Goal: Task Accomplishment & Management: Manage account settings

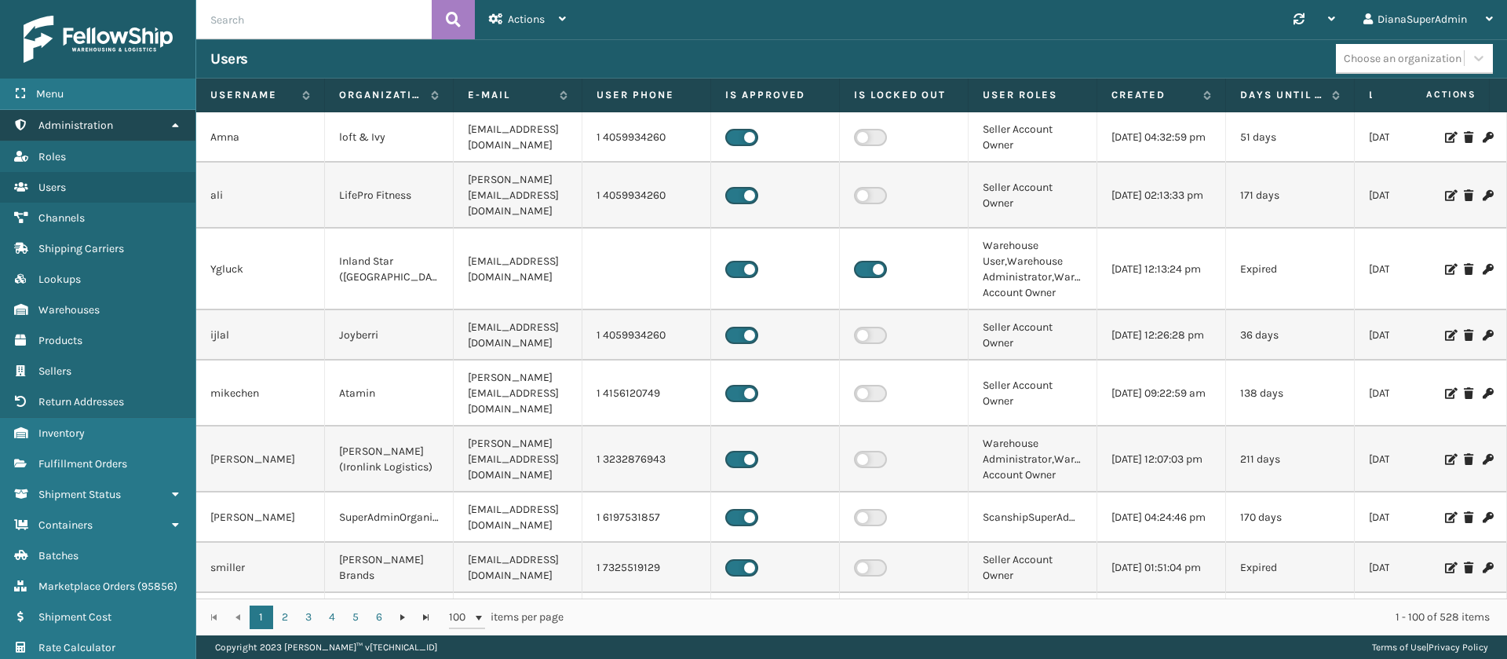
click at [148, 126] on link "Administration" at bounding box center [97, 125] width 195 height 31
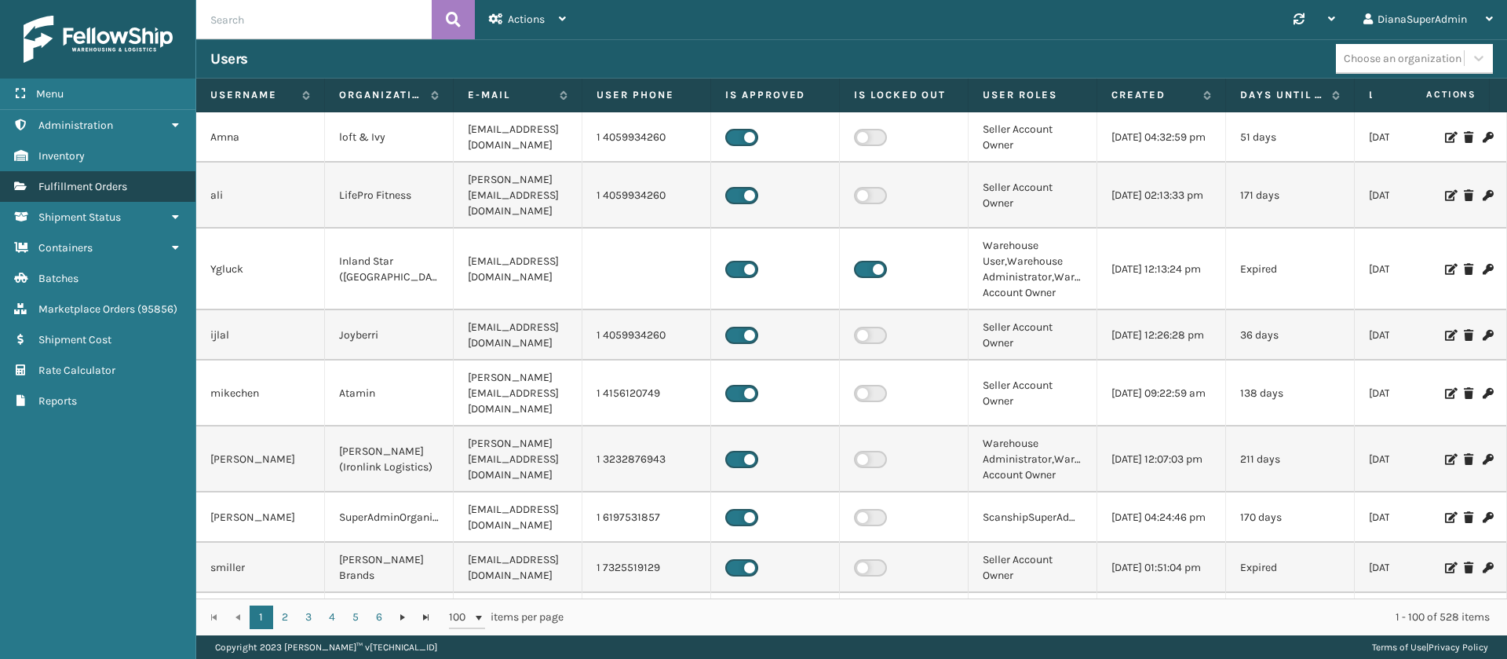
click at [148, 182] on link "Fulfillment Orders" at bounding box center [97, 186] width 195 height 31
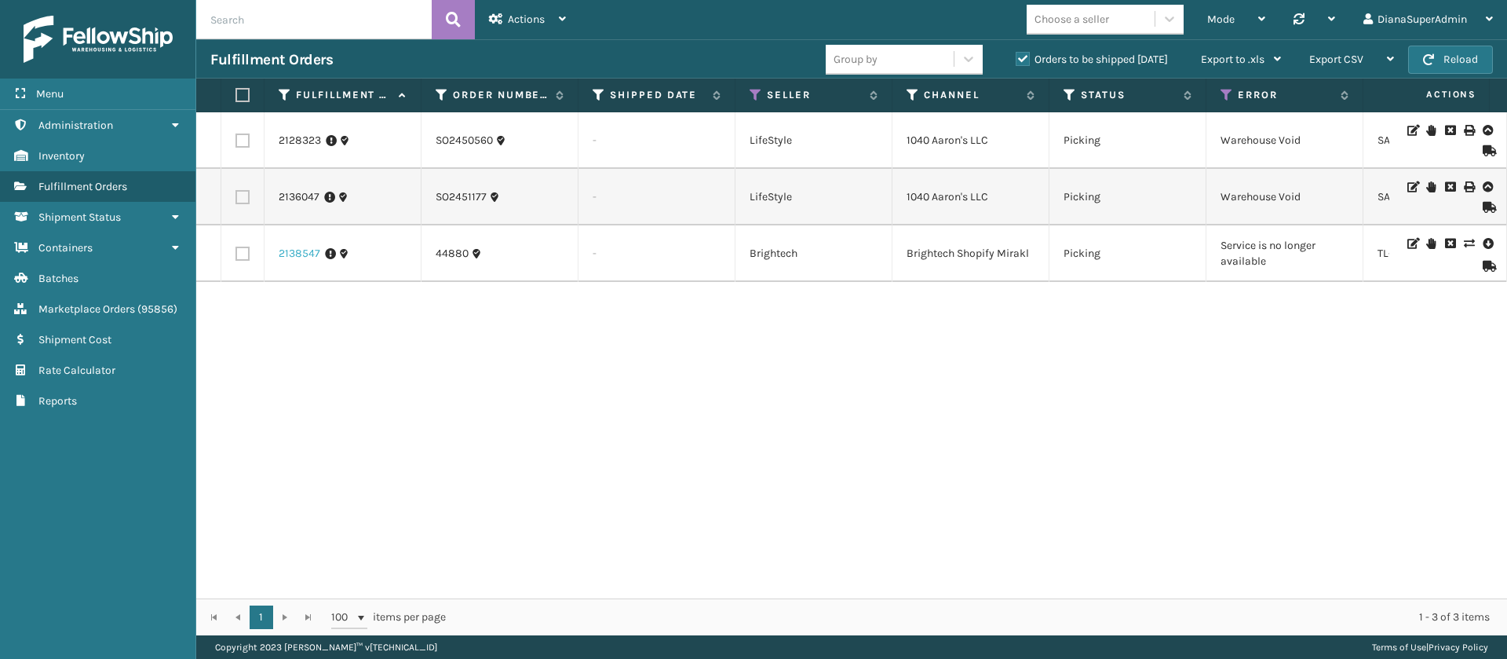
click at [282, 251] on link "2138547" at bounding box center [300, 254] width 42 height 16
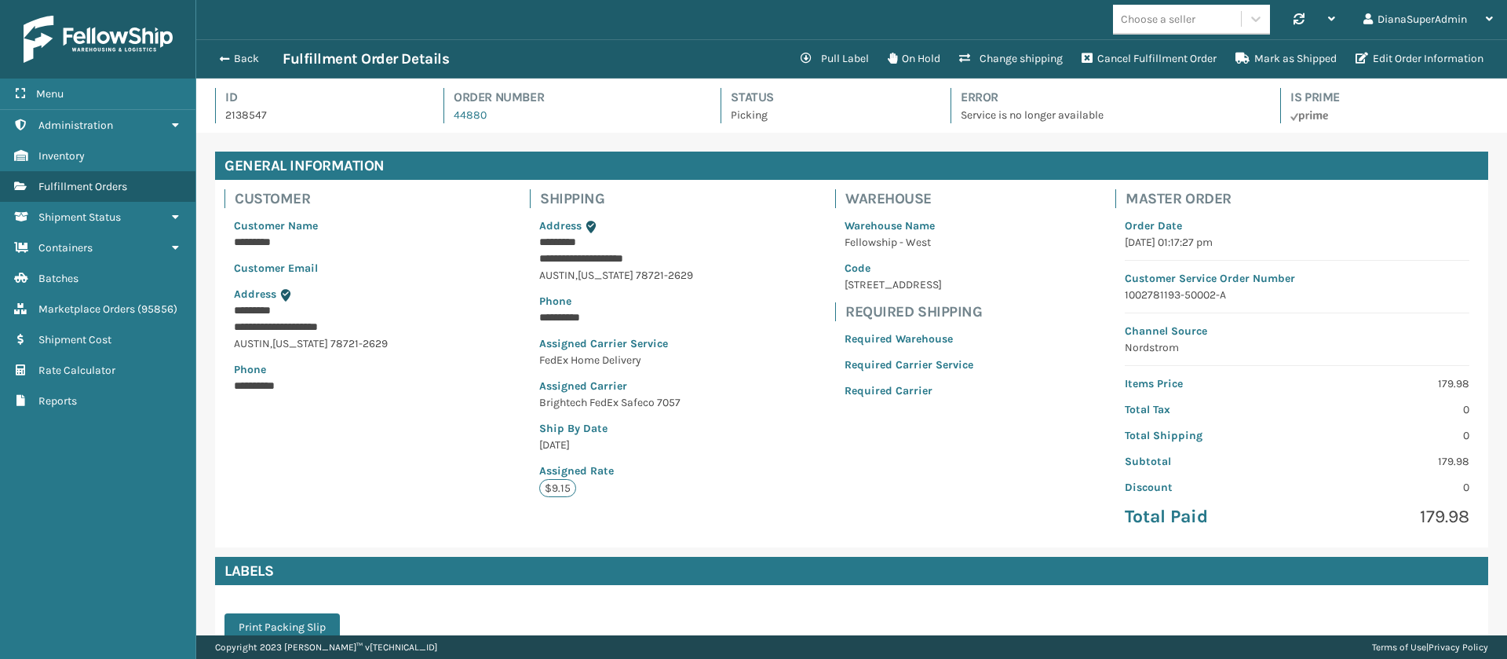
scroll to position [38, 1311]
click at [1014, 60] on button "Change shipping" at bounding box center [1011, 58] width 122 height 31
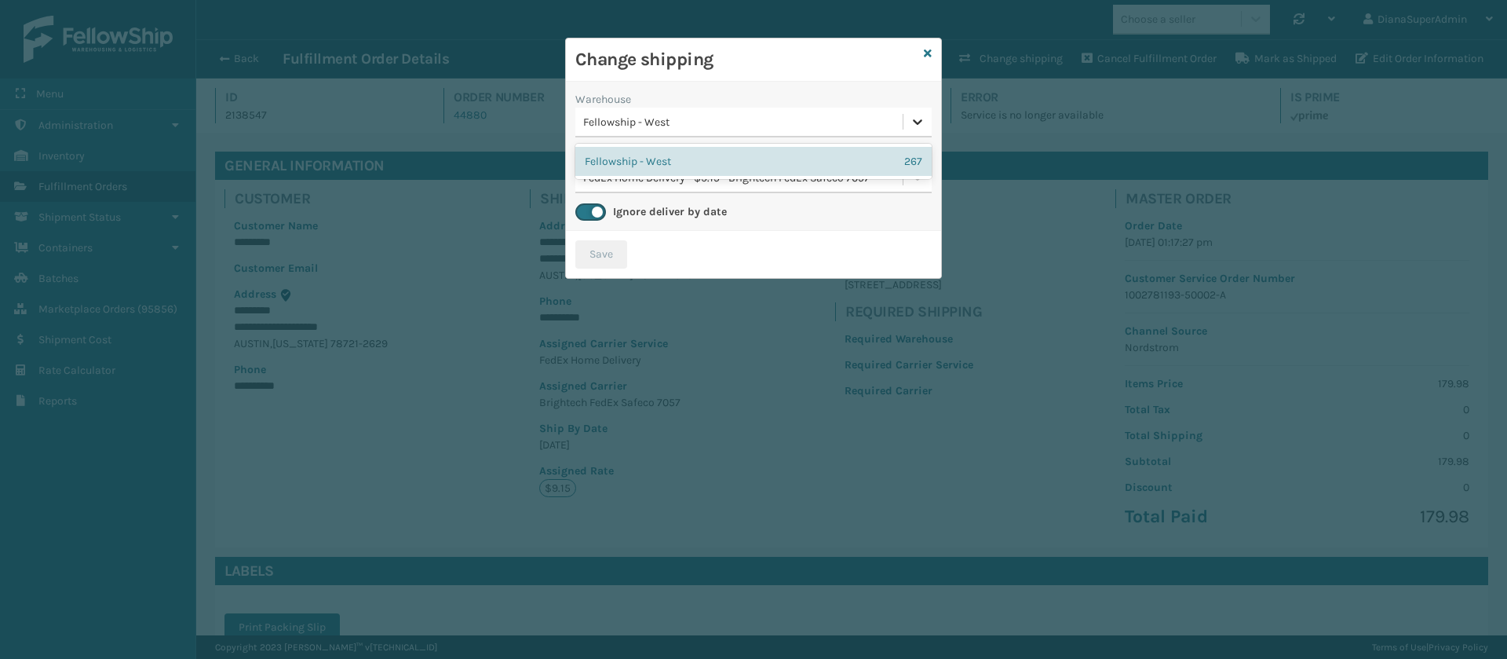
click at [923, 119] on icon at bounding box center [918, 122] width 16 height 16
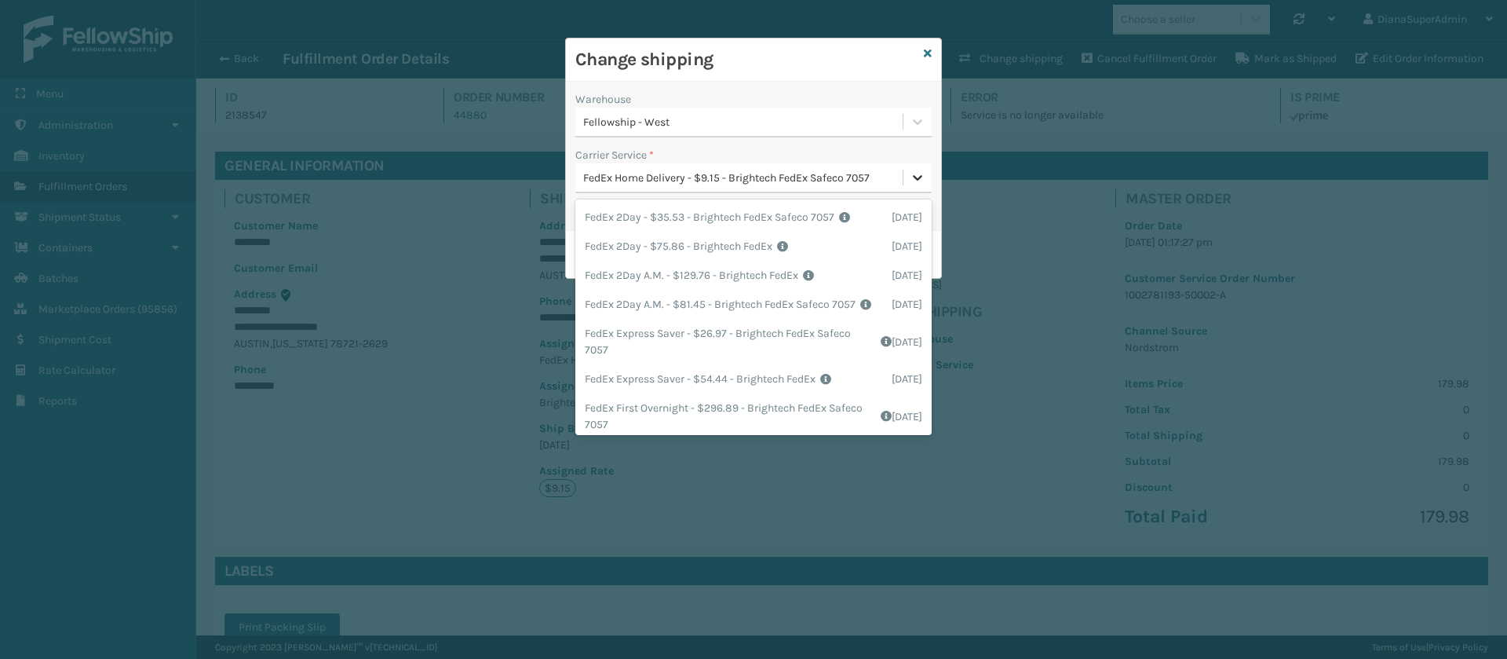
click at [914, 185] on div at bounding box center [917, 177] width 28 height 28
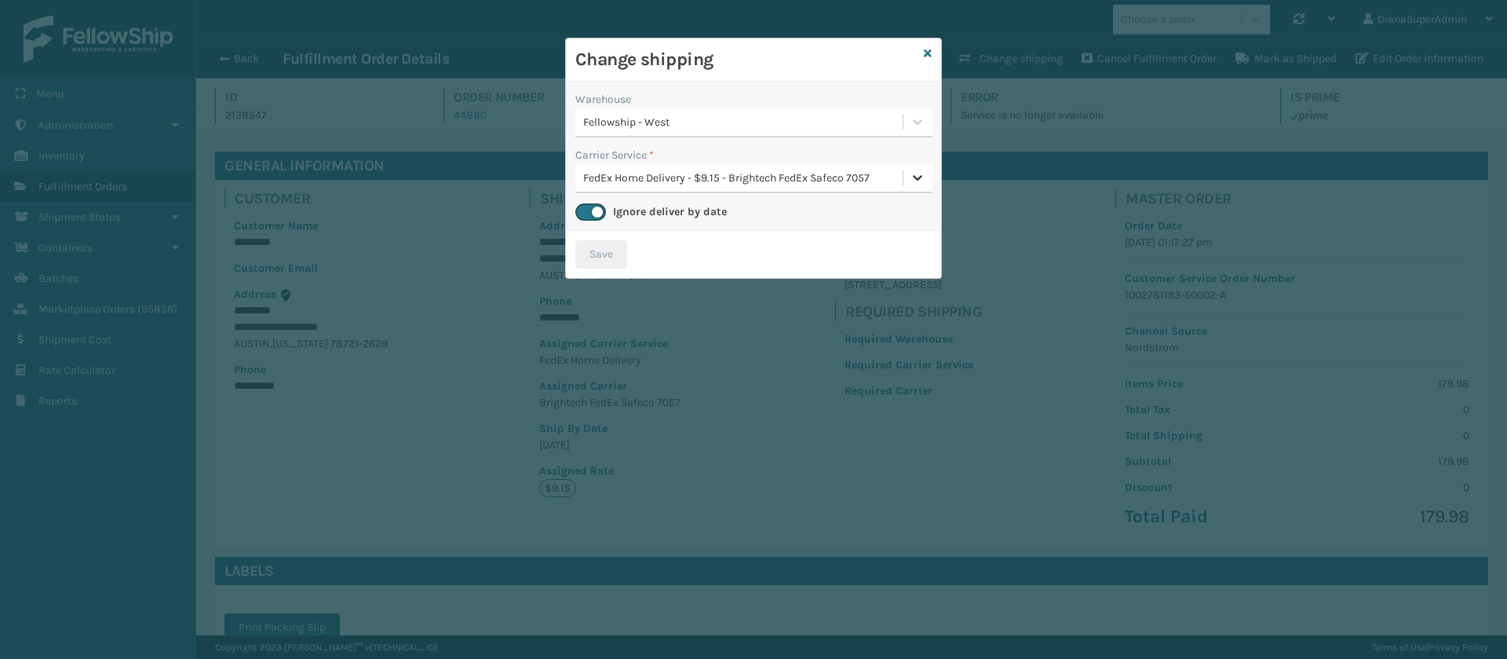
click at [914, 185] on div at bounding box center [917, 177] width 28 height 28
click at [926, 48] on icon at bounding box center [928, 53] width 8 height 11
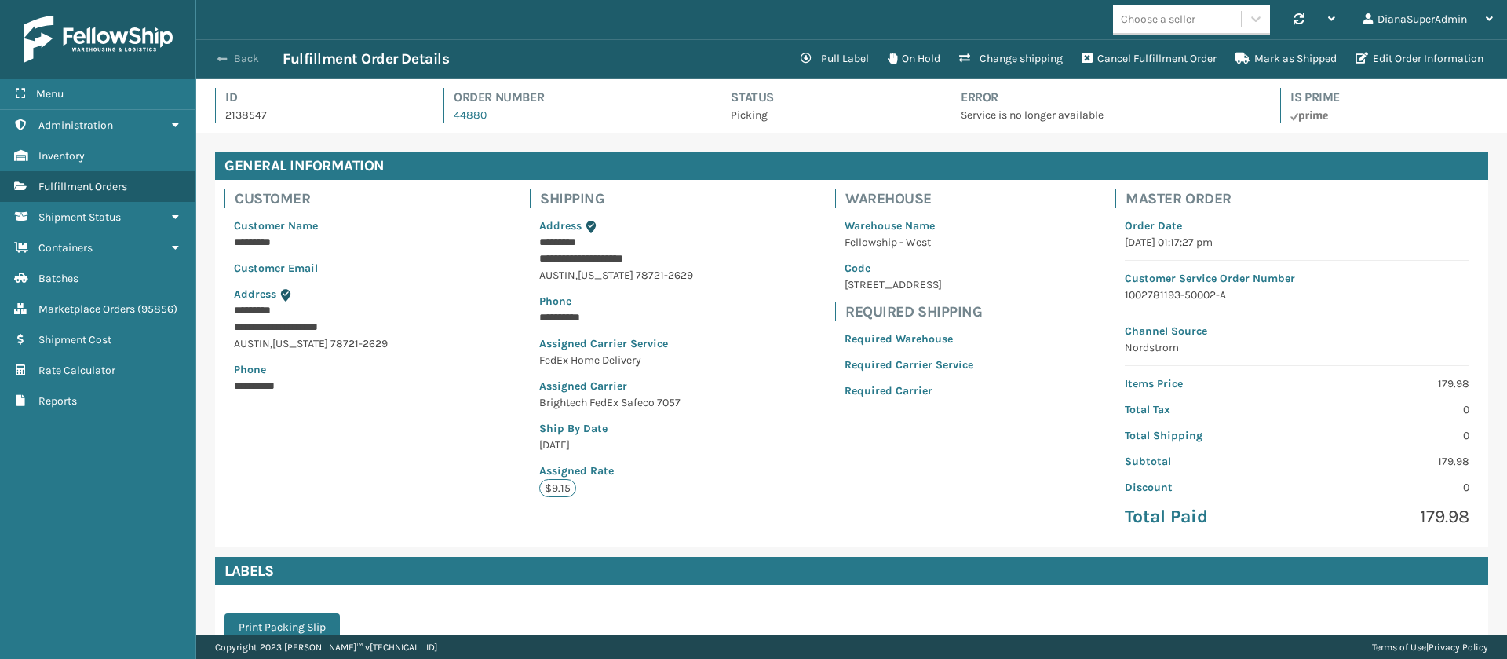
click at [237, 52] on button "Back" at bounding box center [246, 59] width 72 height 14
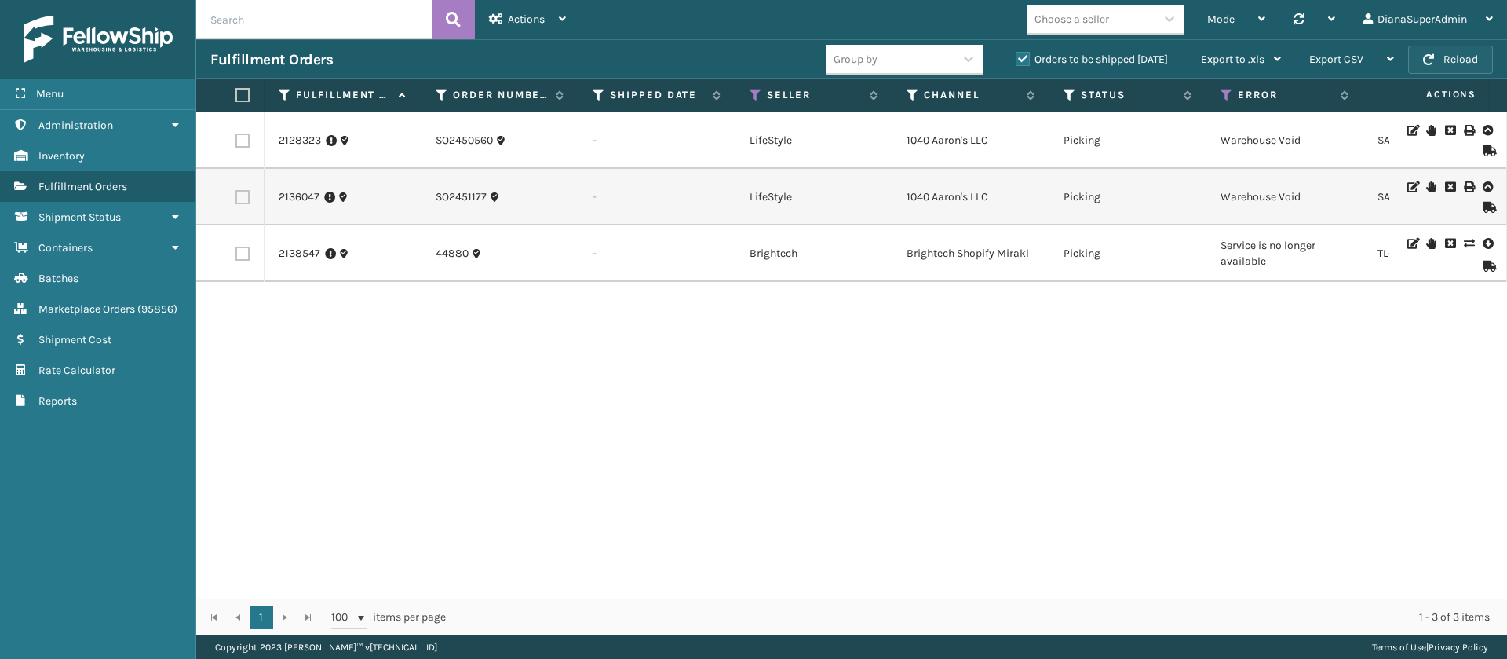
click at [1442, 51] on button "Reload" at bounding box center [1450, 60] width 85 height 28
click at [1444, 64] on button "Reload" at bounding box center [1450, 60] width 85 height 28
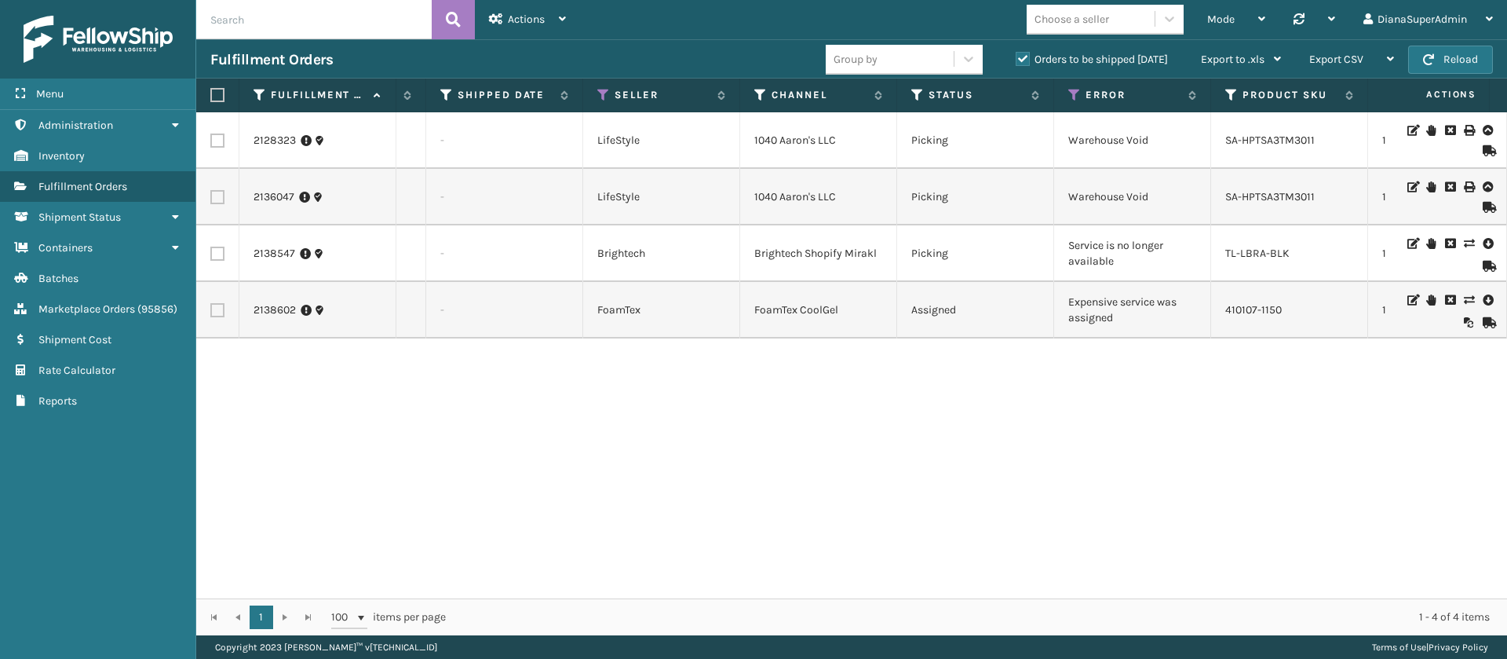
scroll to position [0, 13]
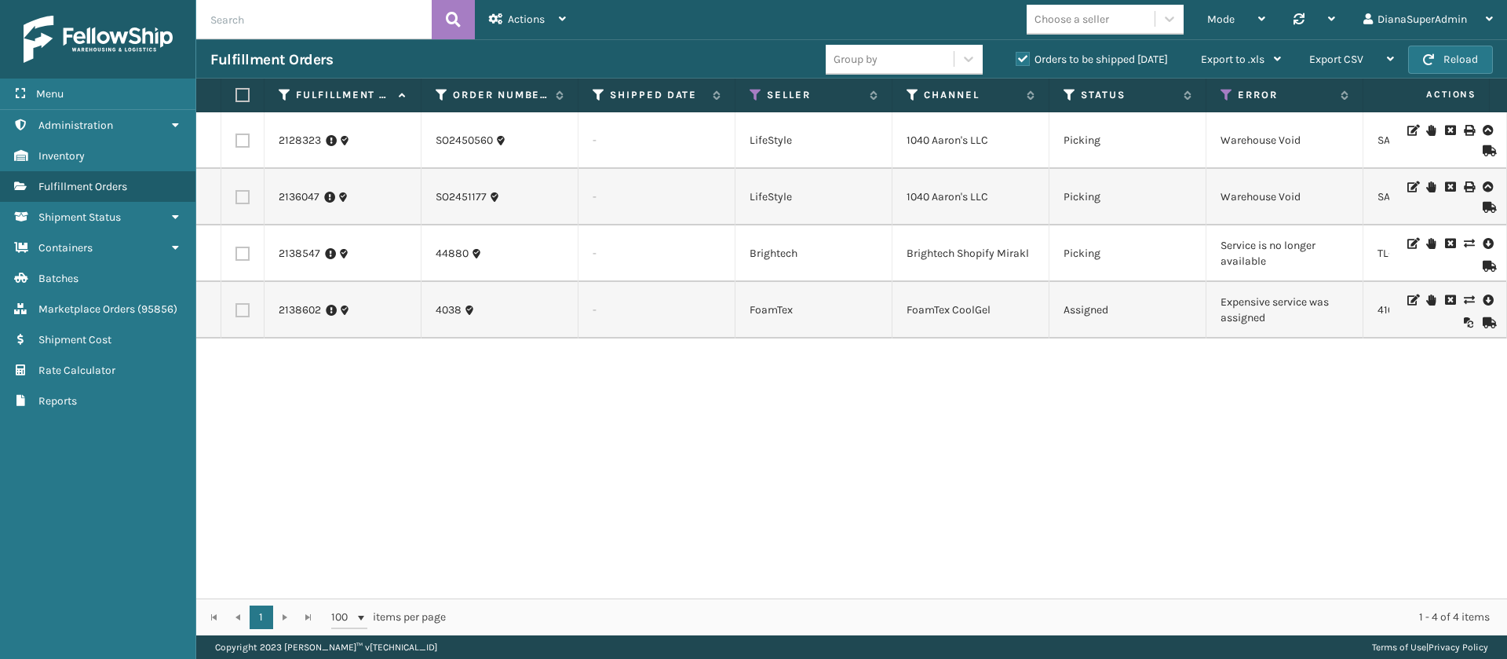
click at [1464, 298] on icon at bounding box center [1468, 299] width 9 height 11
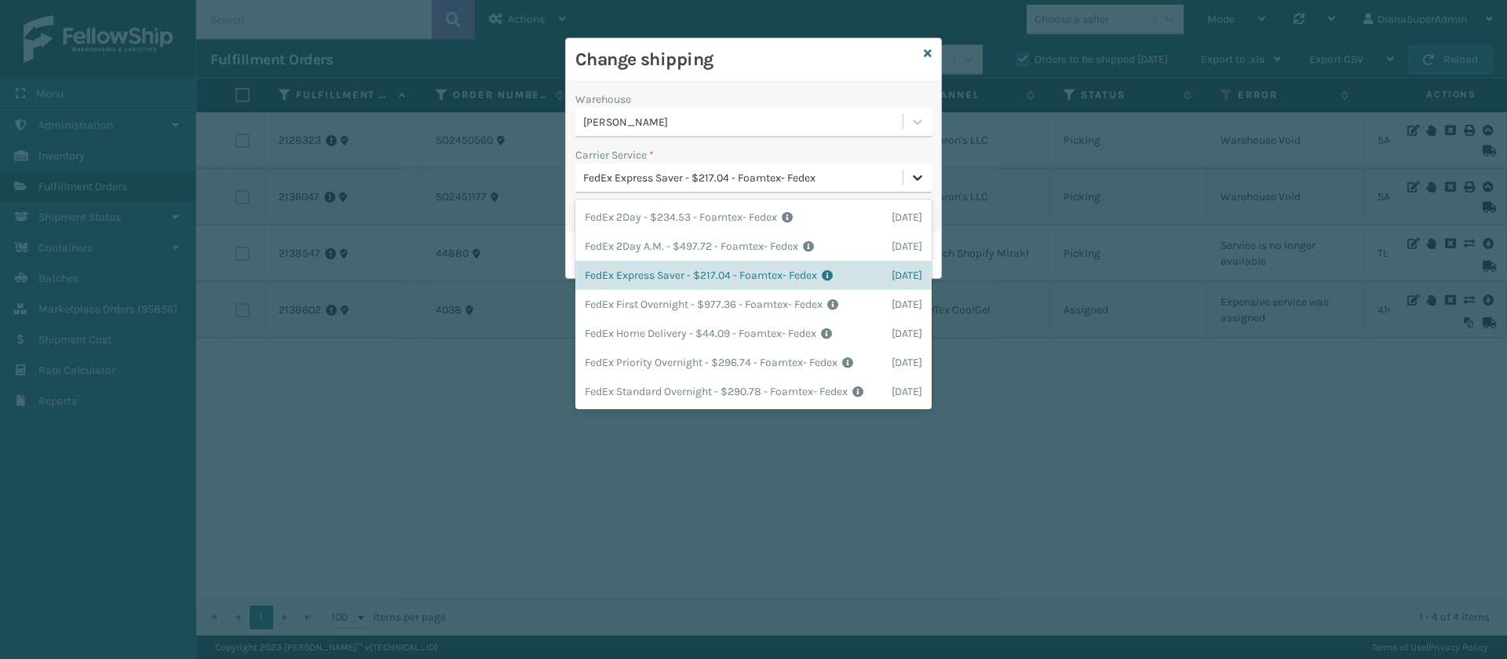
click at [928, 177] on div at bounding box center [917, 177] width 28 height 28
click at [670, 332] on div "FedEx Home Delivery - $44.09 - Foamtex- Fedex Shipping Cost $44.09 Surplus Cost…" at bounding box center [753, 333] width 356 height 29
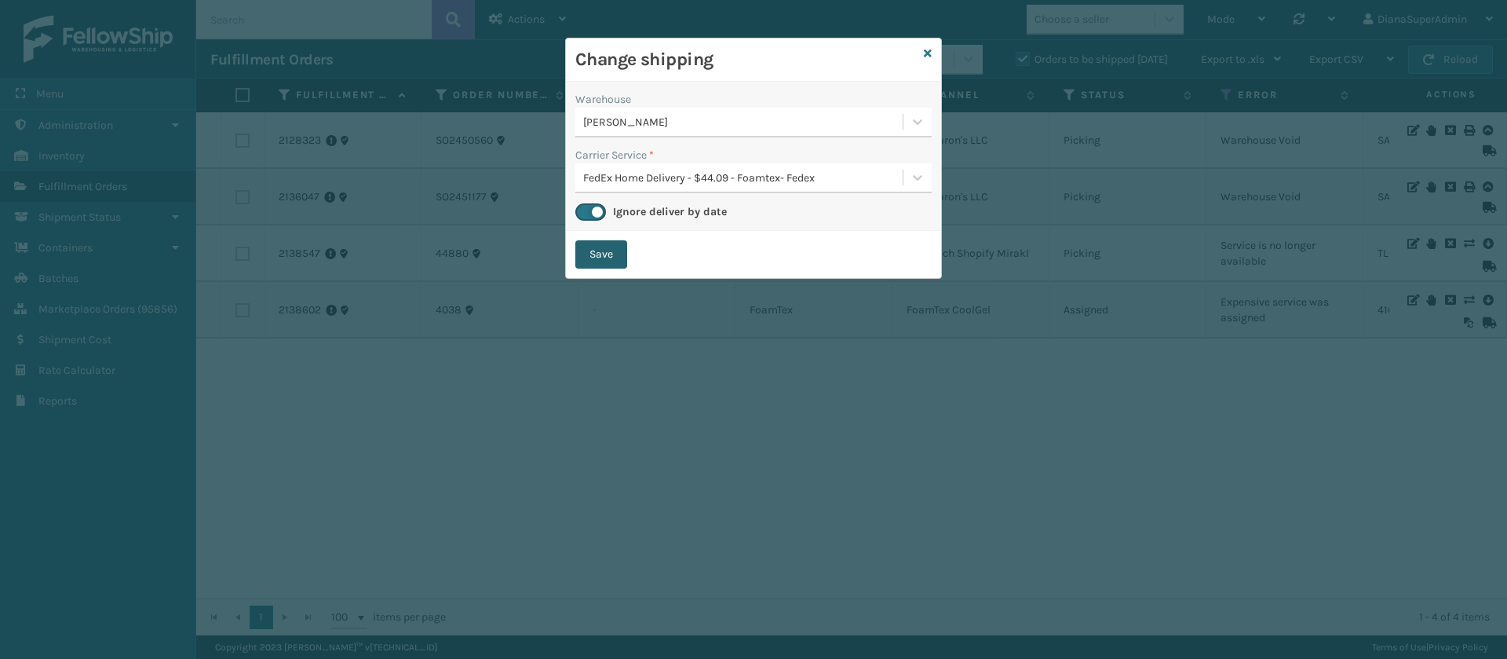
click at [598, 260] on button "Save" at bounding box center [601, 254] width 52 height 28
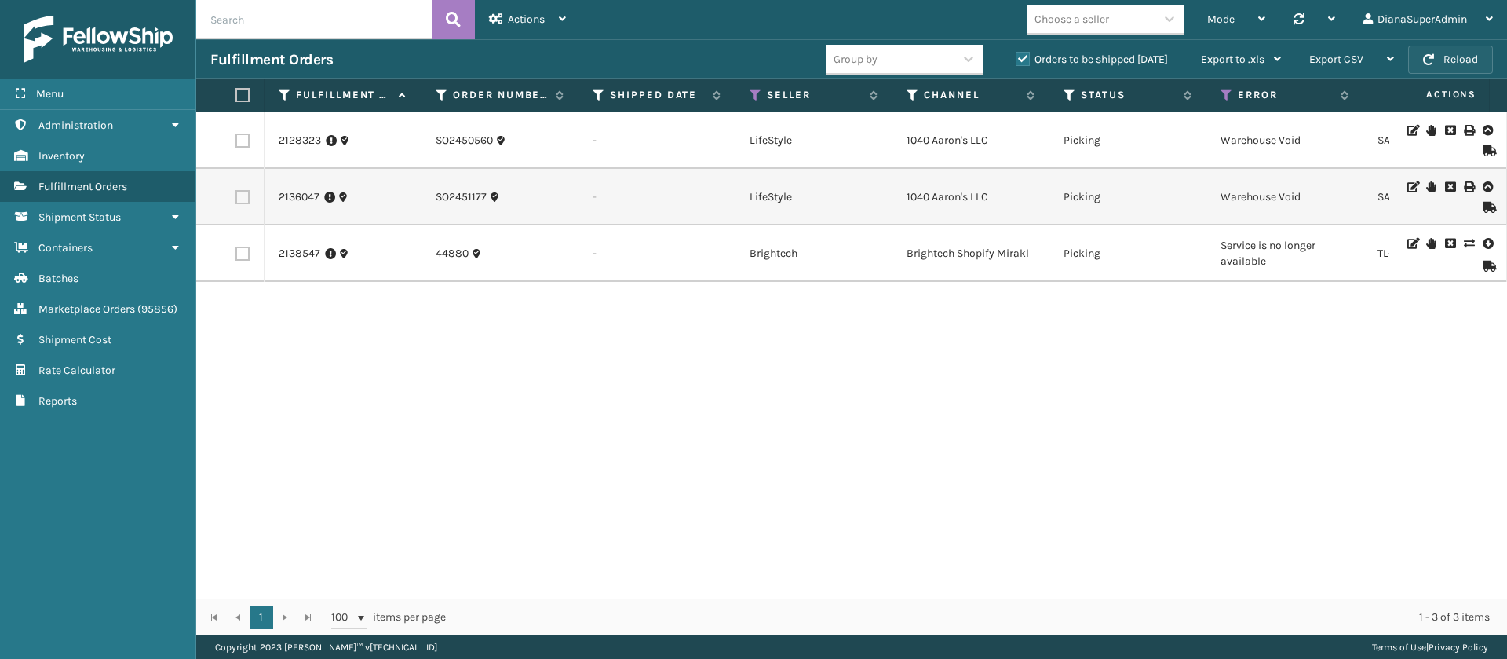
click at [1479, 55] on button "Reload" at bounding box center [1450, 60] width 85 height 28
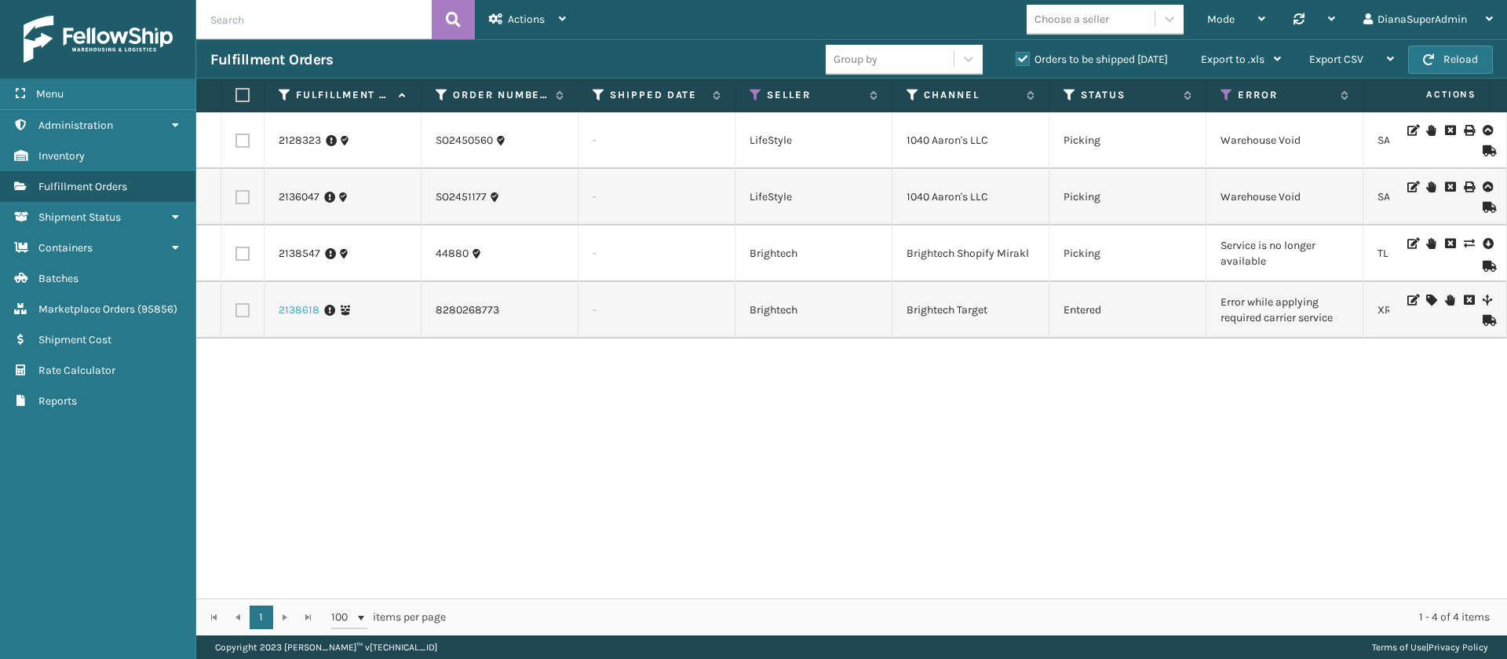
click at [306, 311] on link "2138618" at bounding box center [299, 310] width 41 height 16
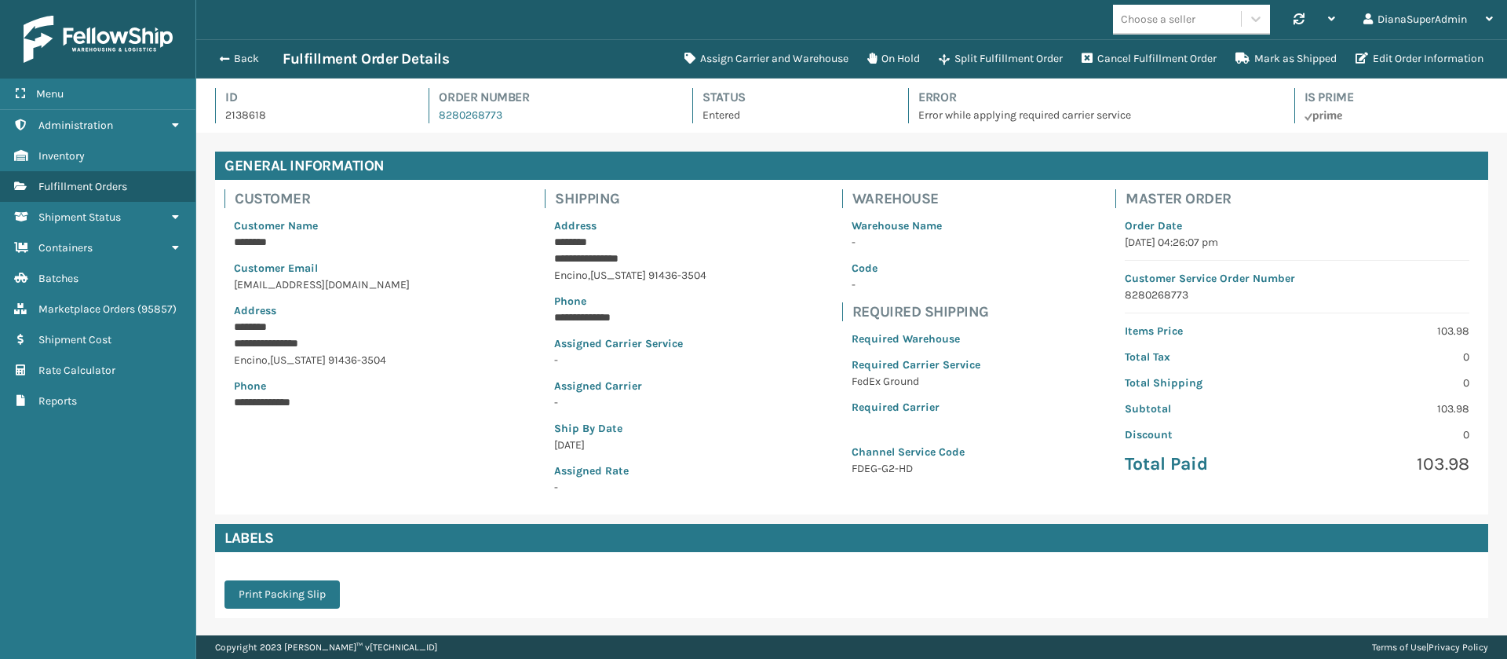
scroll to position [38, 1311]
click at [792, 53] on button "Assign Carrier and Warehouse" at bounding box center [766, 58] width 183 height 31
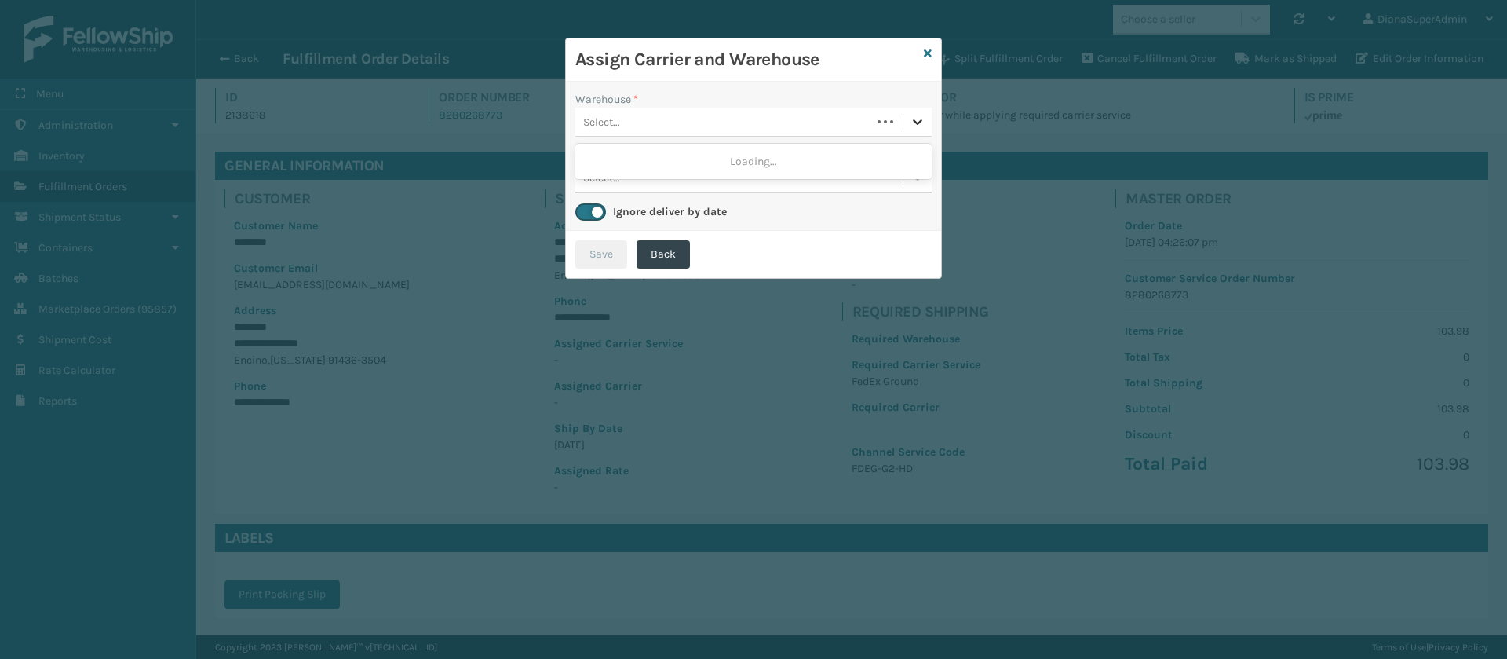
click at [921, 126] on icon at bounding box center [918, 122] width 16 height 16
click at [816, 165] on div "Fellowship - West" at bounding box center [753, 161] width 356 height 29
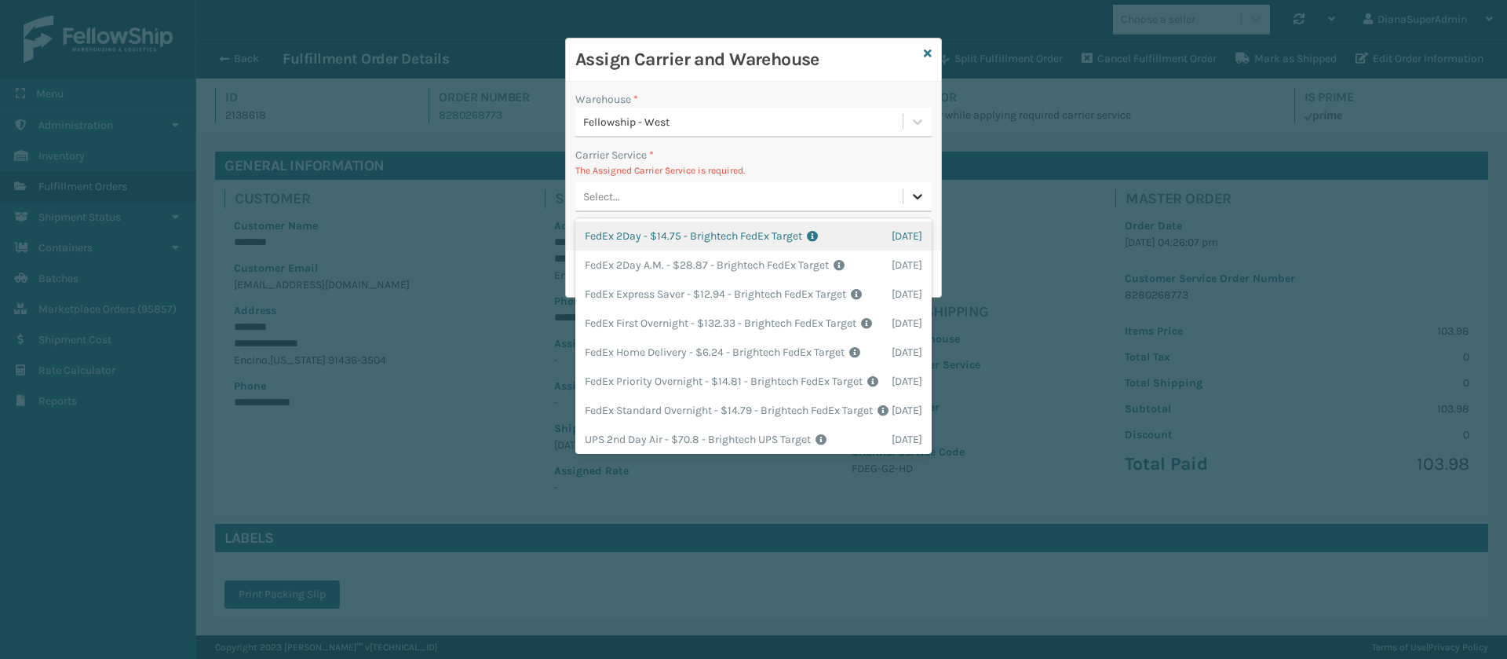
click at [919, 195] on icon at bounding box center [918, 196] width 16 height 16
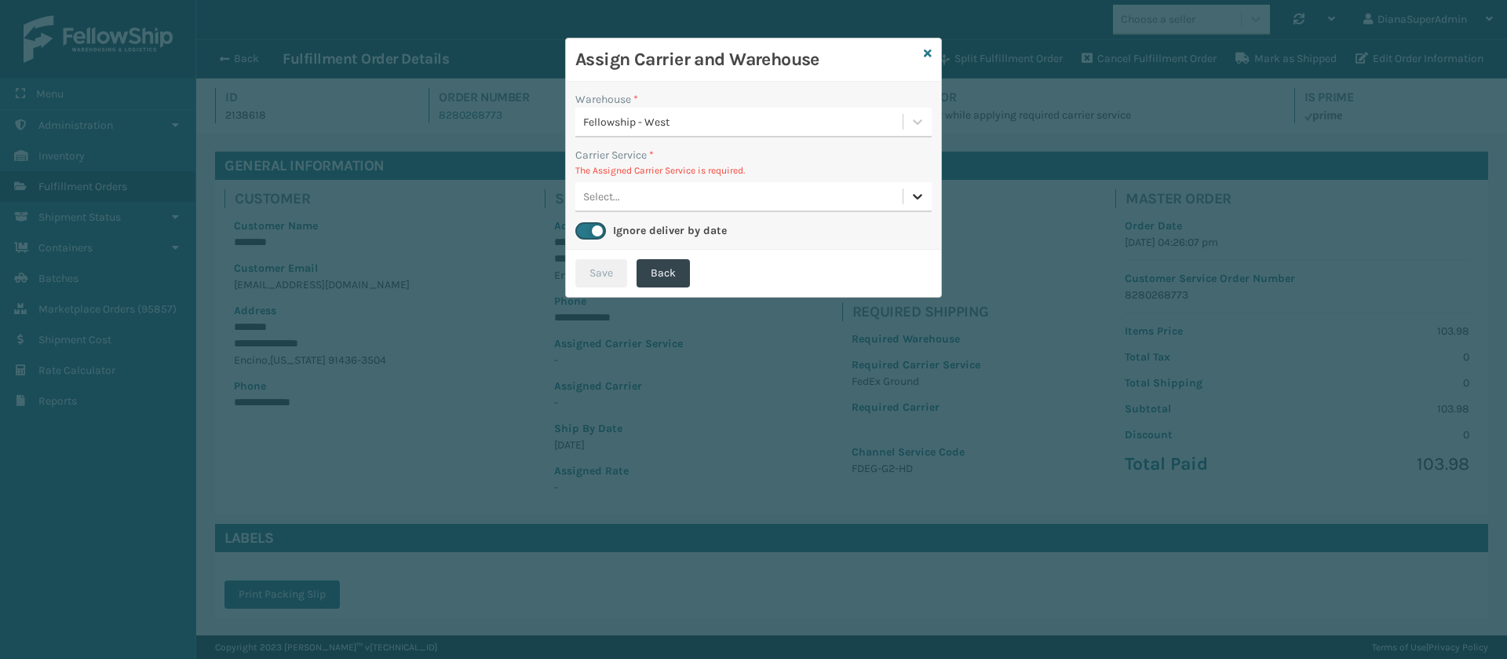
click at [923, 190] on icon at bounding box center [918, 196] width 16 height 16
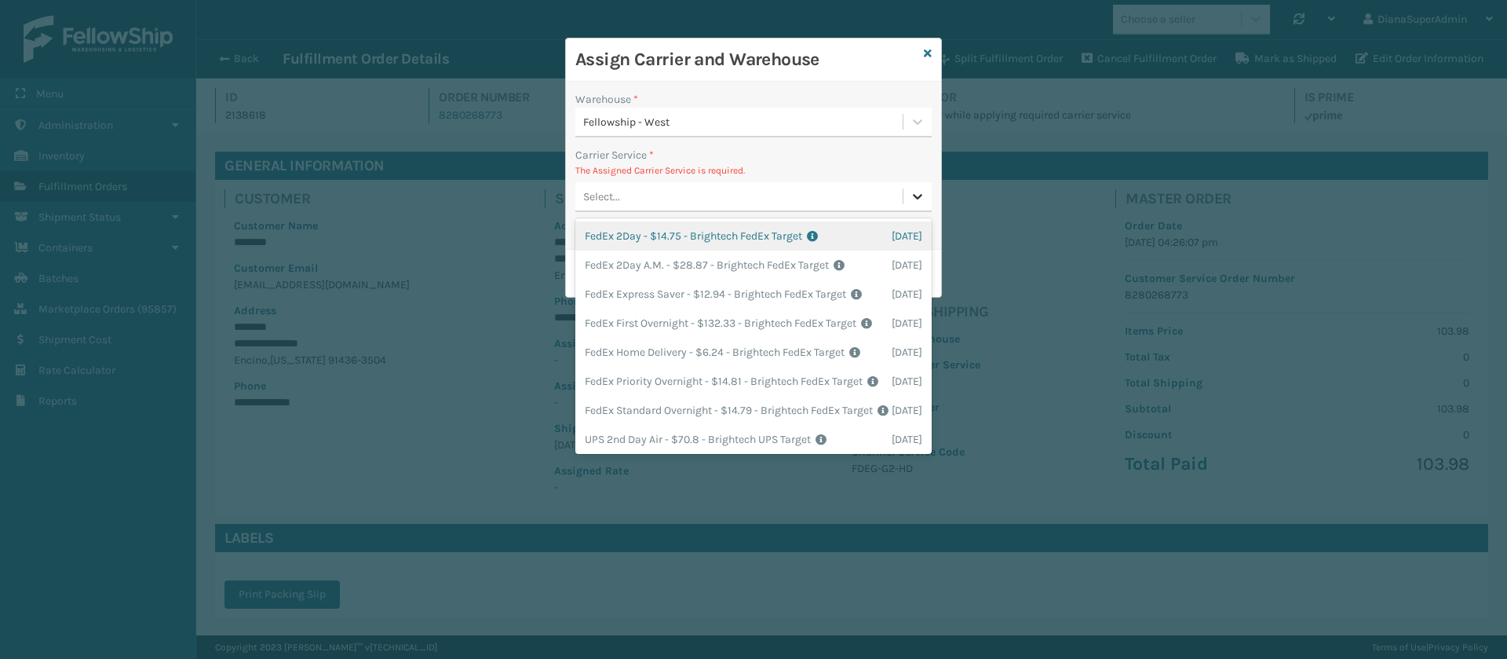
click at [923, 190] on icon at bounding box center [918, 196] width 16 height 16
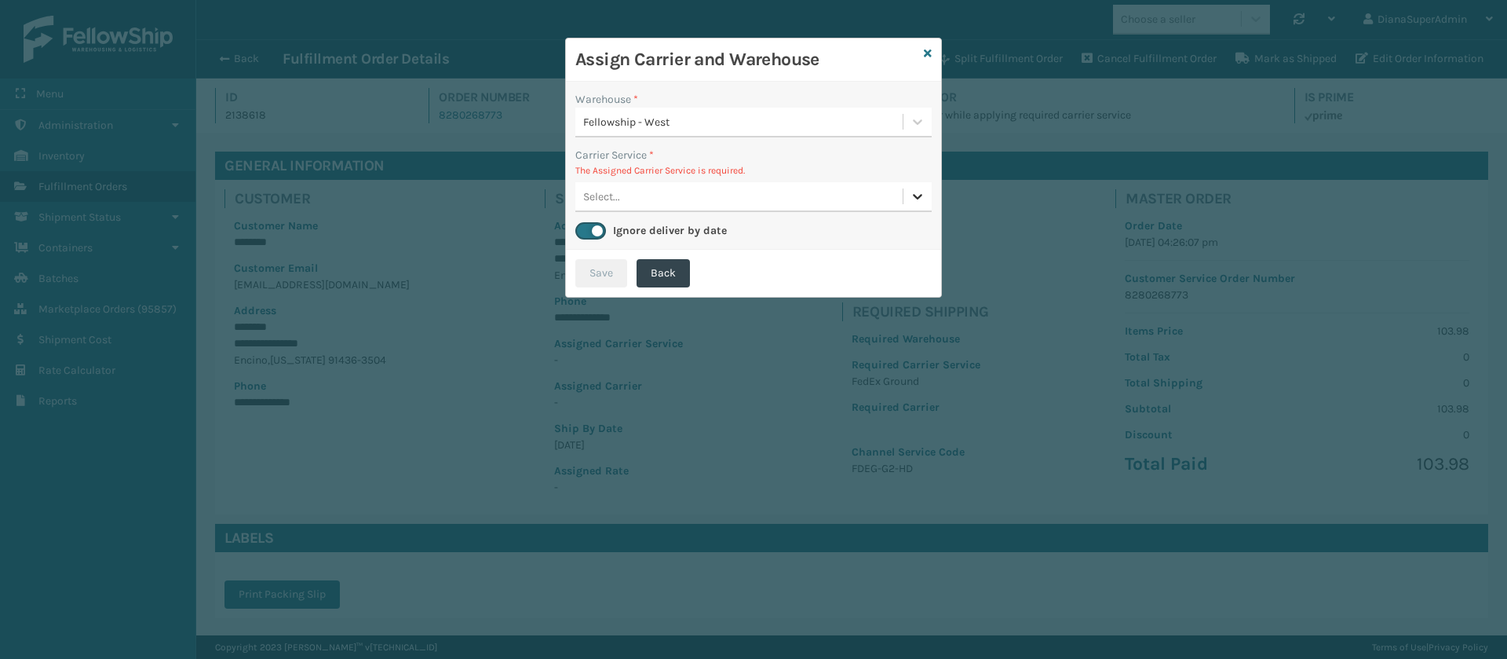
click at [923, 190] on icon at bounding box center [918, 196] width 16 height 16
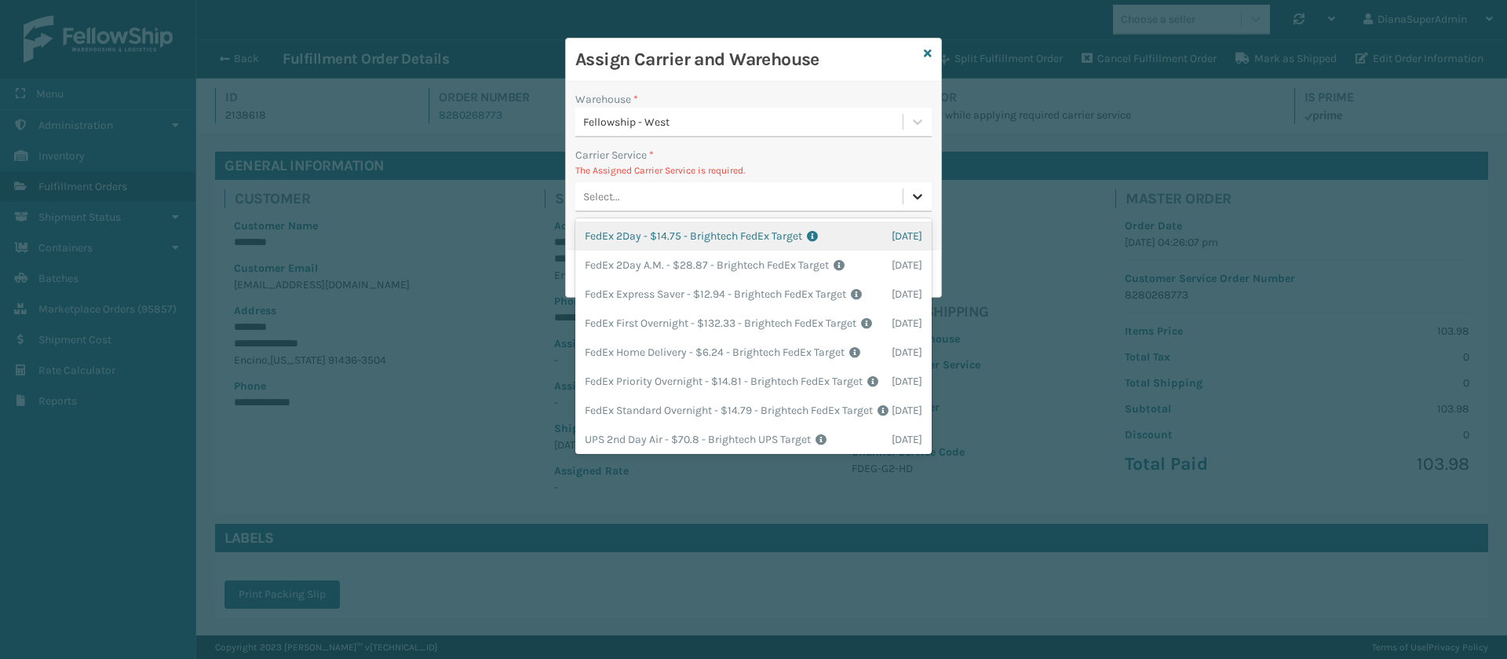
click at [923, 190] on icon at bounding box center [918, 196] width 16 height 16
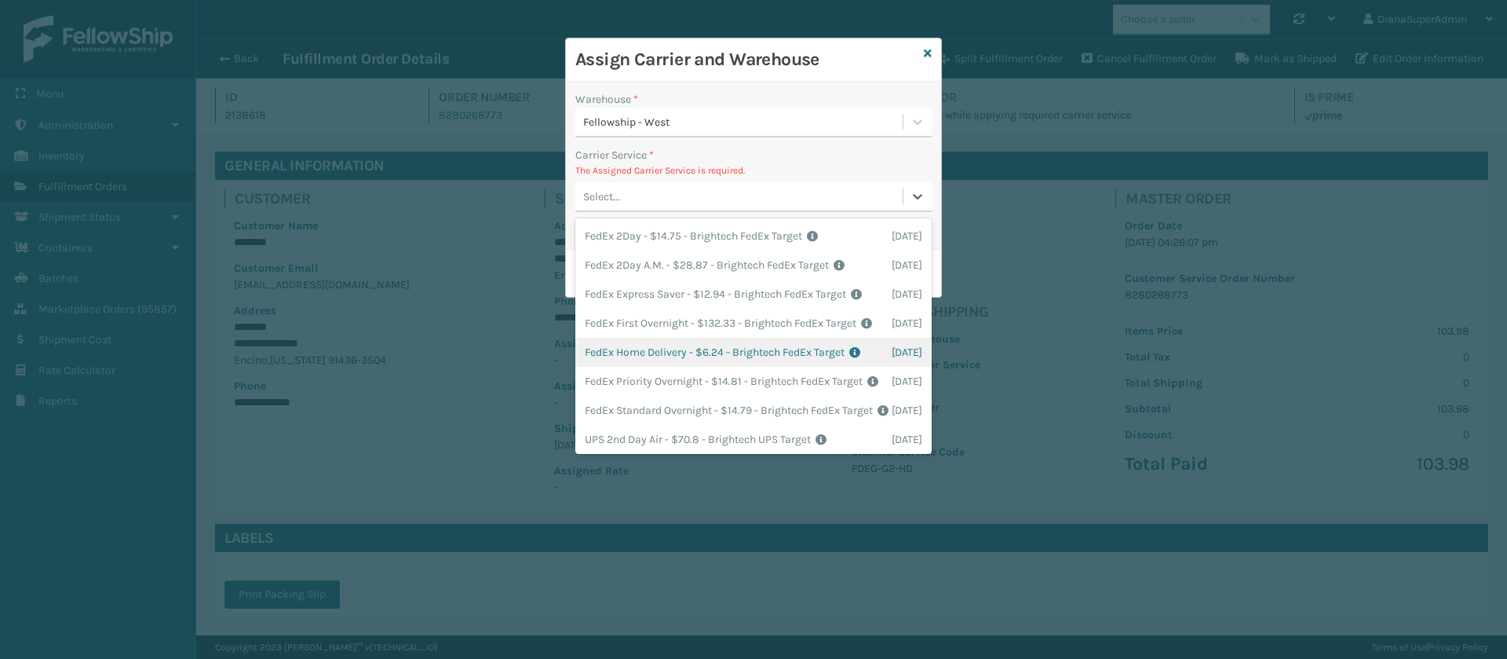
click at [663, 367] on div "FedEx Home Delivery - $6.24 - Brightech FedEx Target Shipping Cost $6.24 Surplu…" at bounding box center [753, 352] width 356 height 29
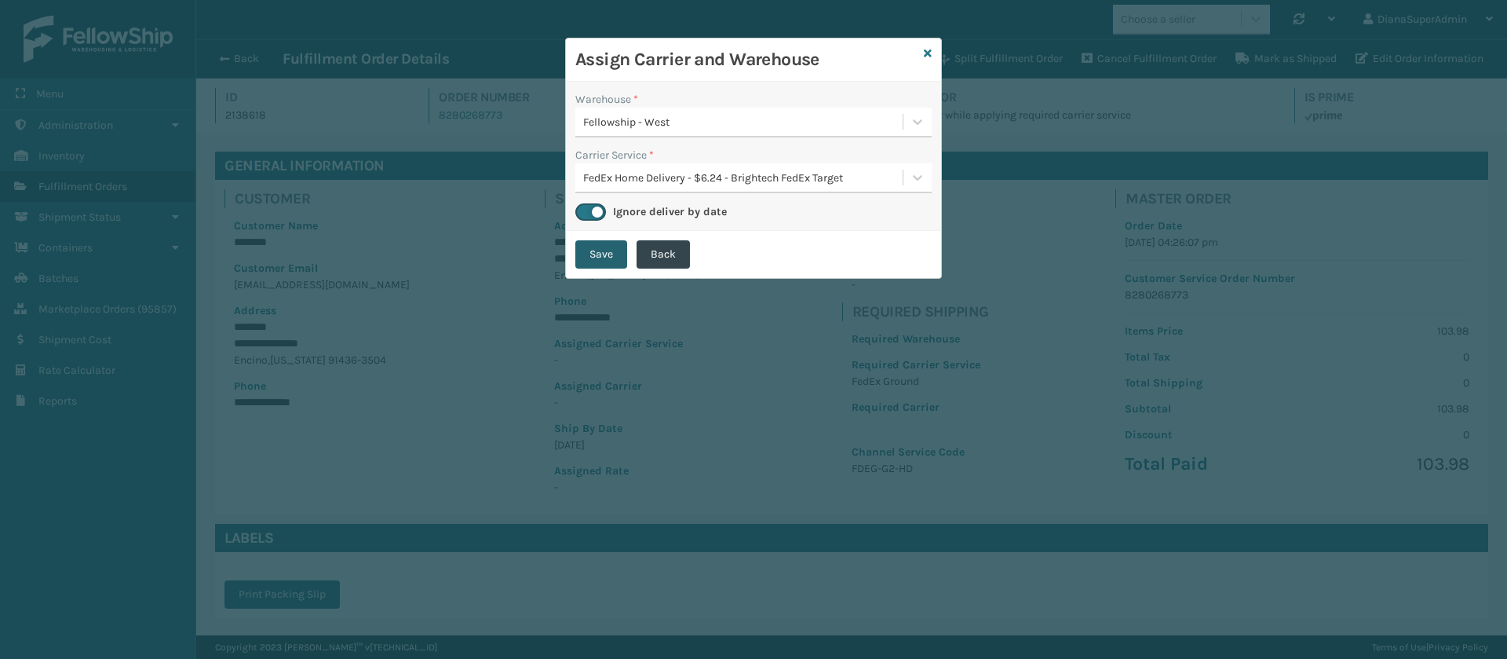
click at [594, 252] on button "Save" at bounding box center [601, 254] width 52 height 28
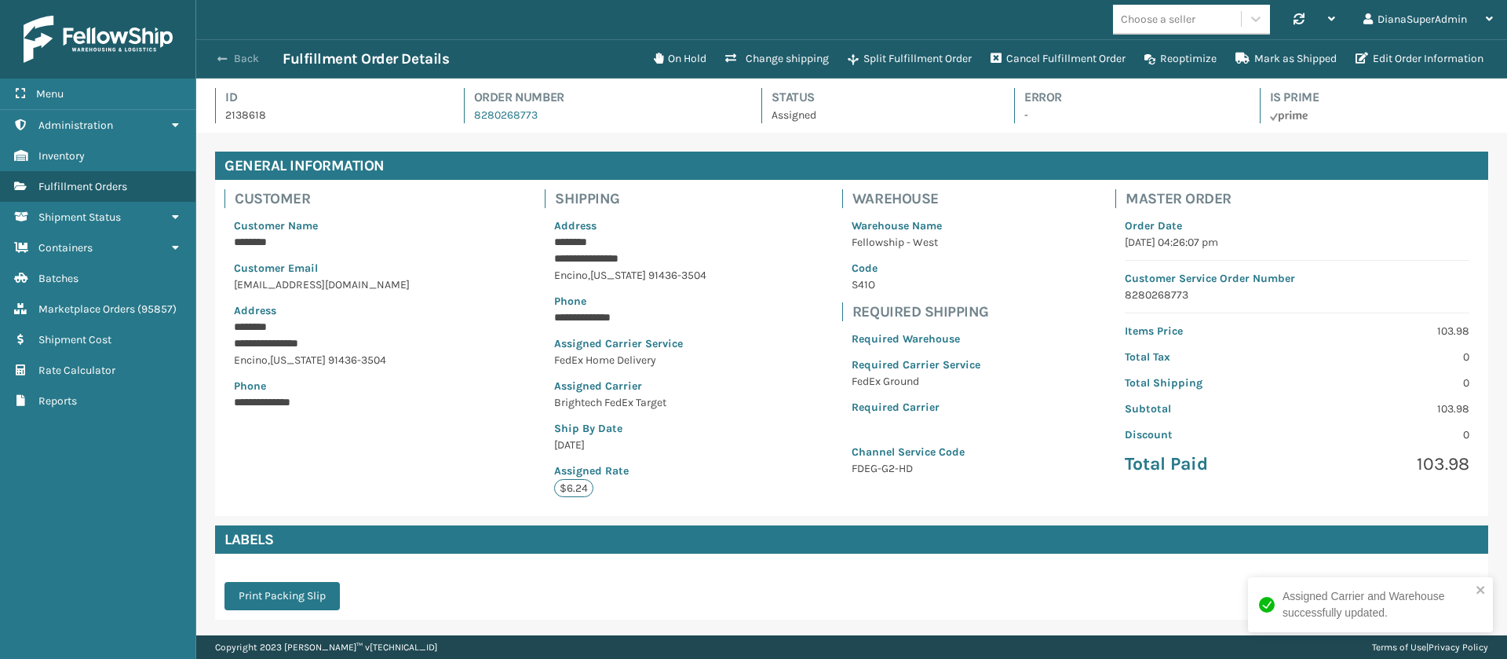
click at [227, 60] on span "button" at bounding box center [221, 58] width 9 height 11
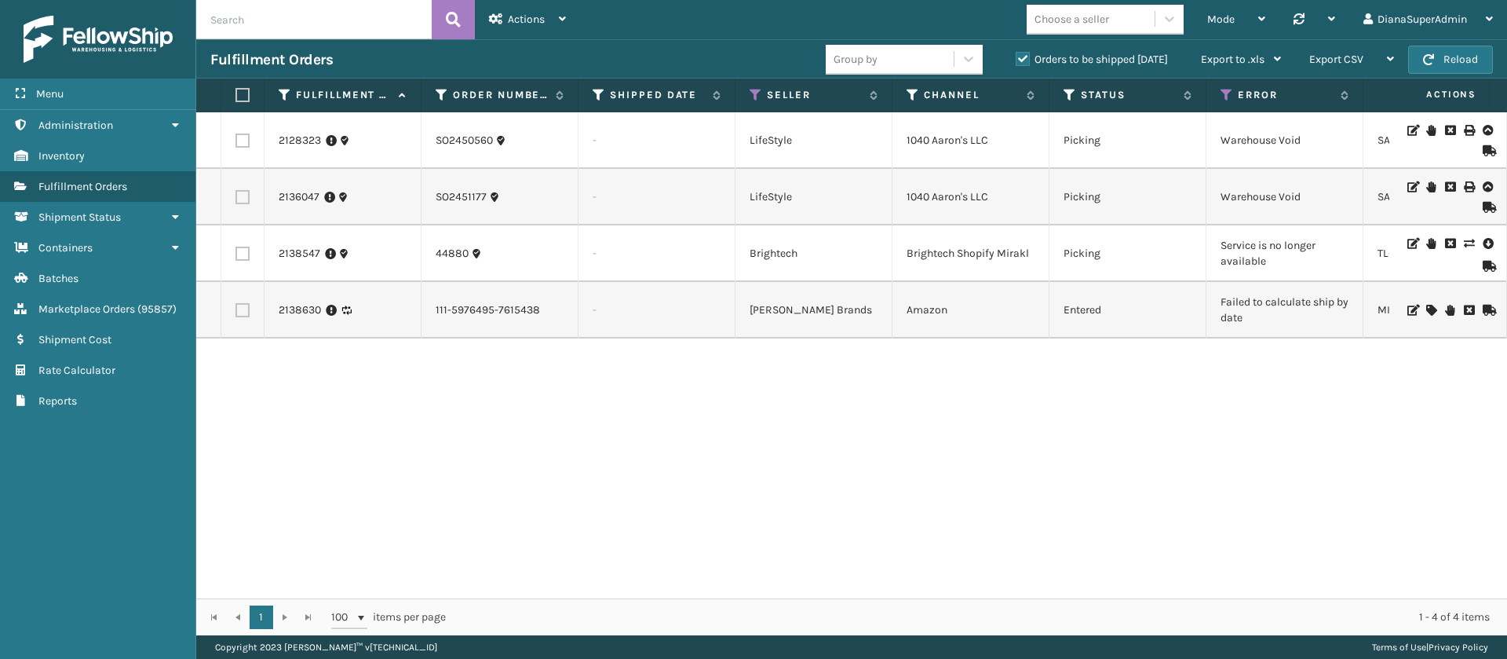
click at [1003, 425] on div "2128323 SO2450560 - LifeStyle 1040 [PERSON_NAME]'s LLC Picking Warehouse Void S…" at bounding box center [851, 355] width 1311 height 486
click at [1472, 67] on button "Reload" at bounding box center [1450, 60] width 85 height 28
click at [954, 414] on div "2128323 SO2450560 - LifeStyle 1040 [PERSON_NAME]'s LLC Picking Warehouse Void S…" at bounding box center [851, 355] width 1311 height 486
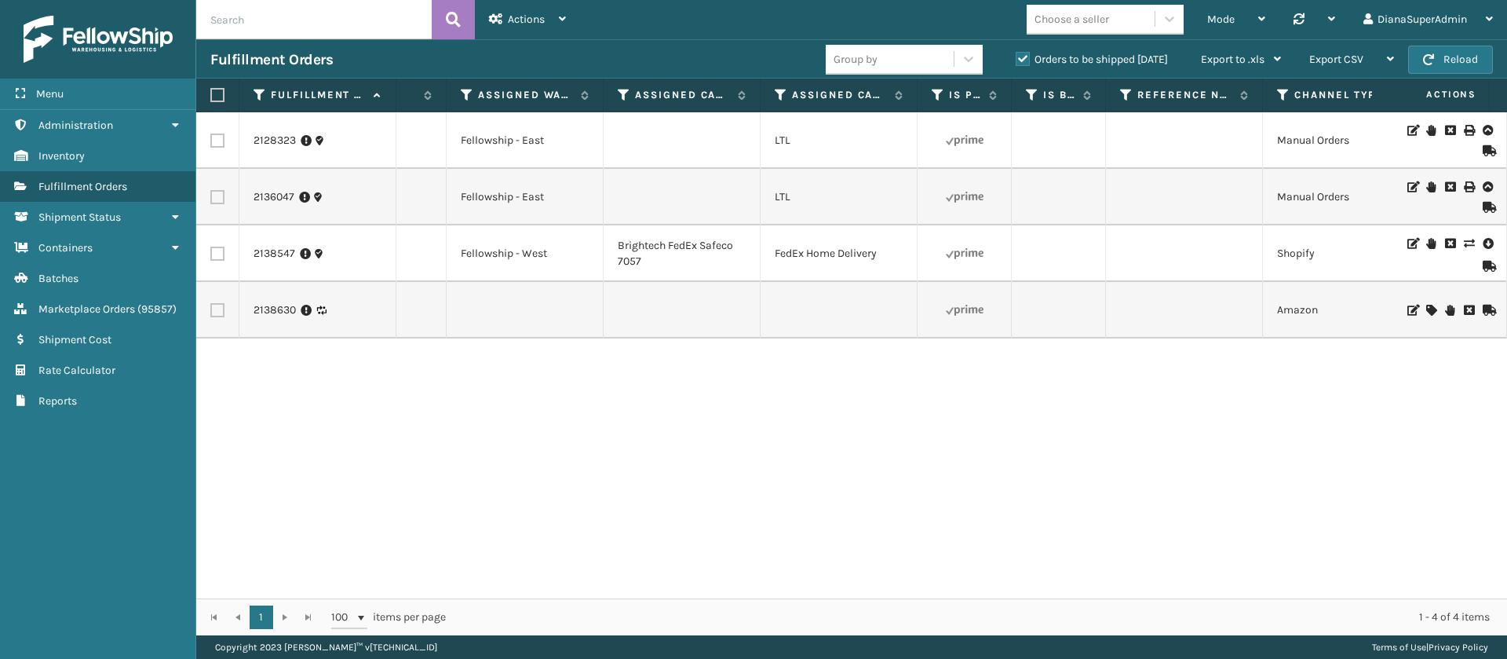
scroll to position [0, 1554]
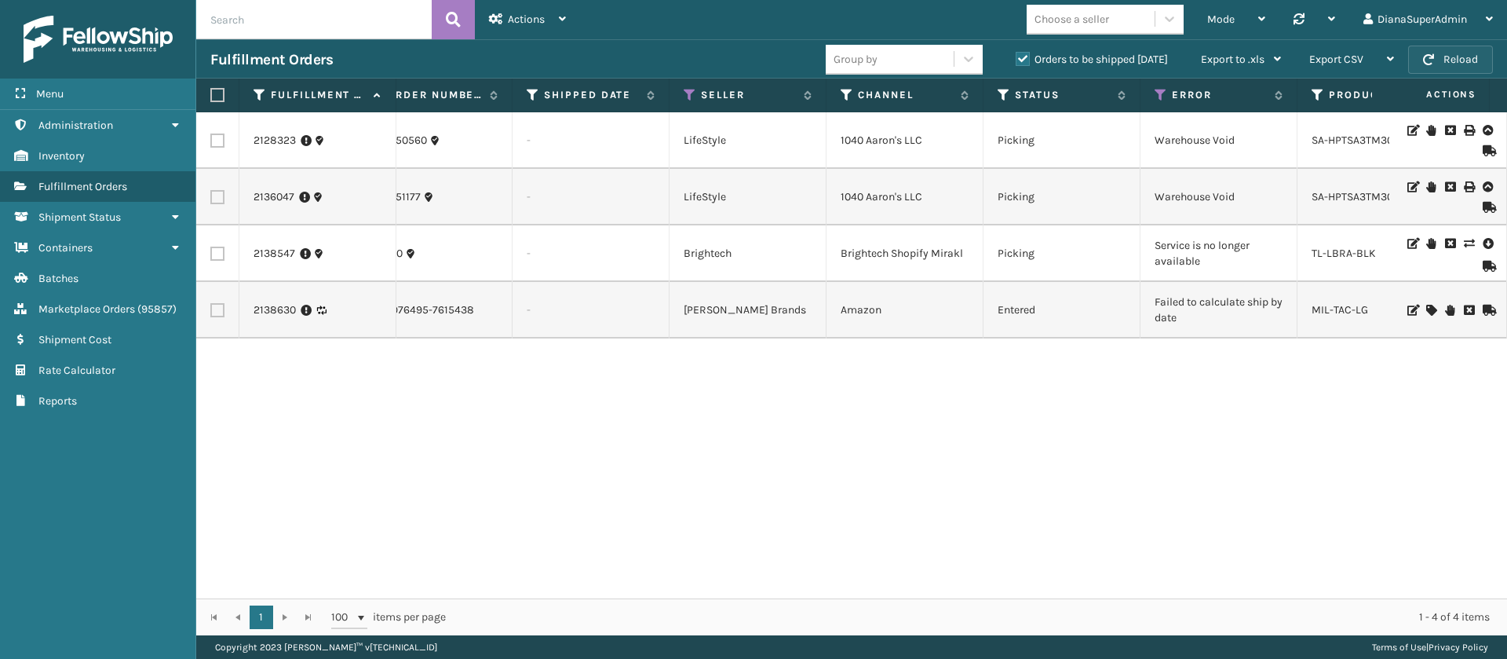
click at [1457, 68] on button "Reload" at bounding box center [1450, 60] width 85 height 28
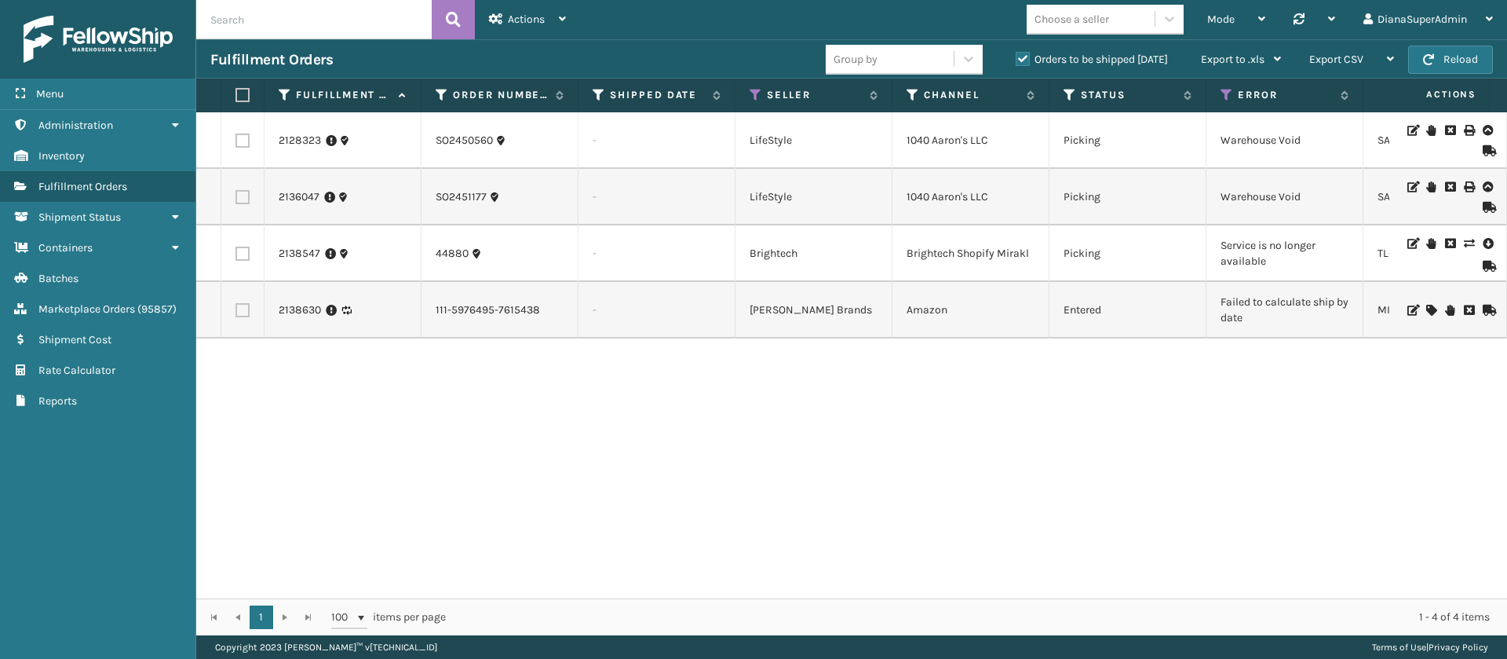
click at [1250, 401] on div "2128323 SO2450560 - LifeStyle 1040 [PERSON_NAME]'s LLC Picking Warehouse Void S…" at bounding box center [851, 355] width 1311 height 486
click at [1457, 53] on button "Reload" at bounding box center [1450, 60] width 85 height 28
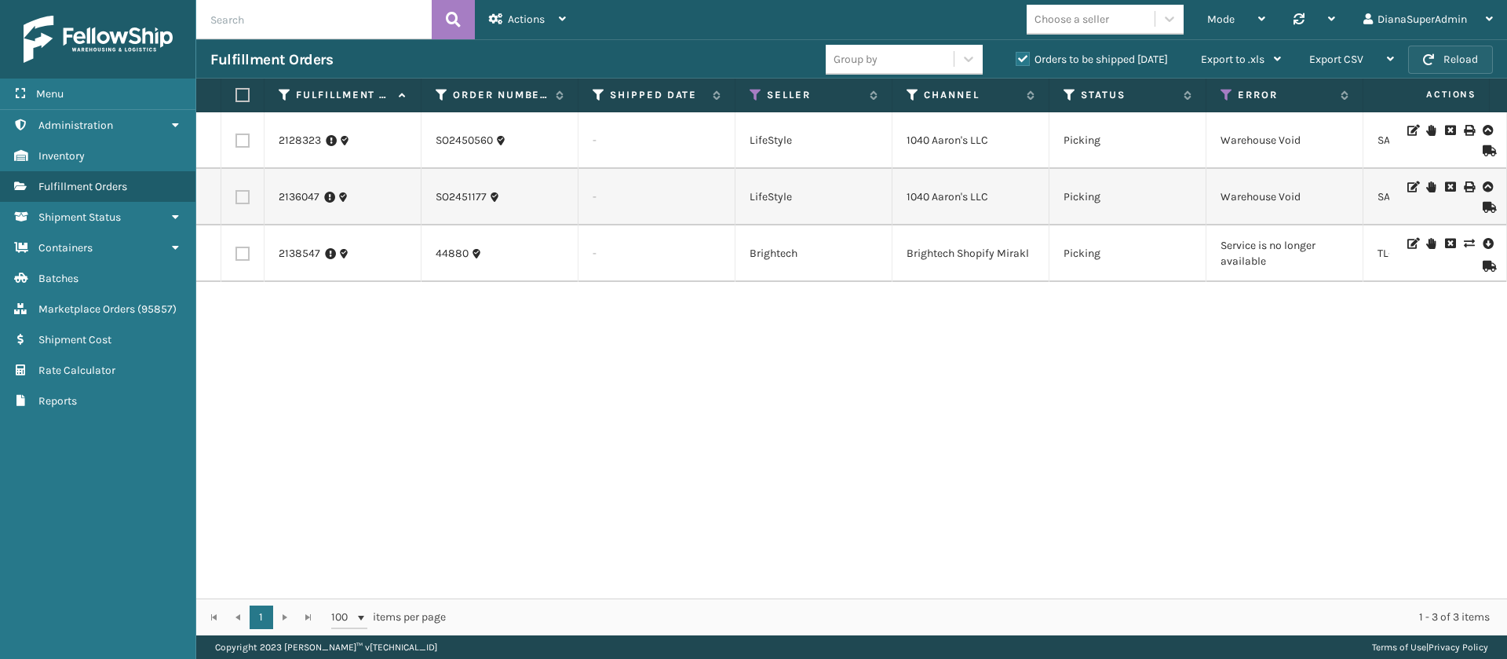
click at [1473, 62] on button "Reload" at bounding box center [1450, 60] width 85 height 28
click at [1222, 97] on icon at bounding box center [1227, 95] width 13 height 14
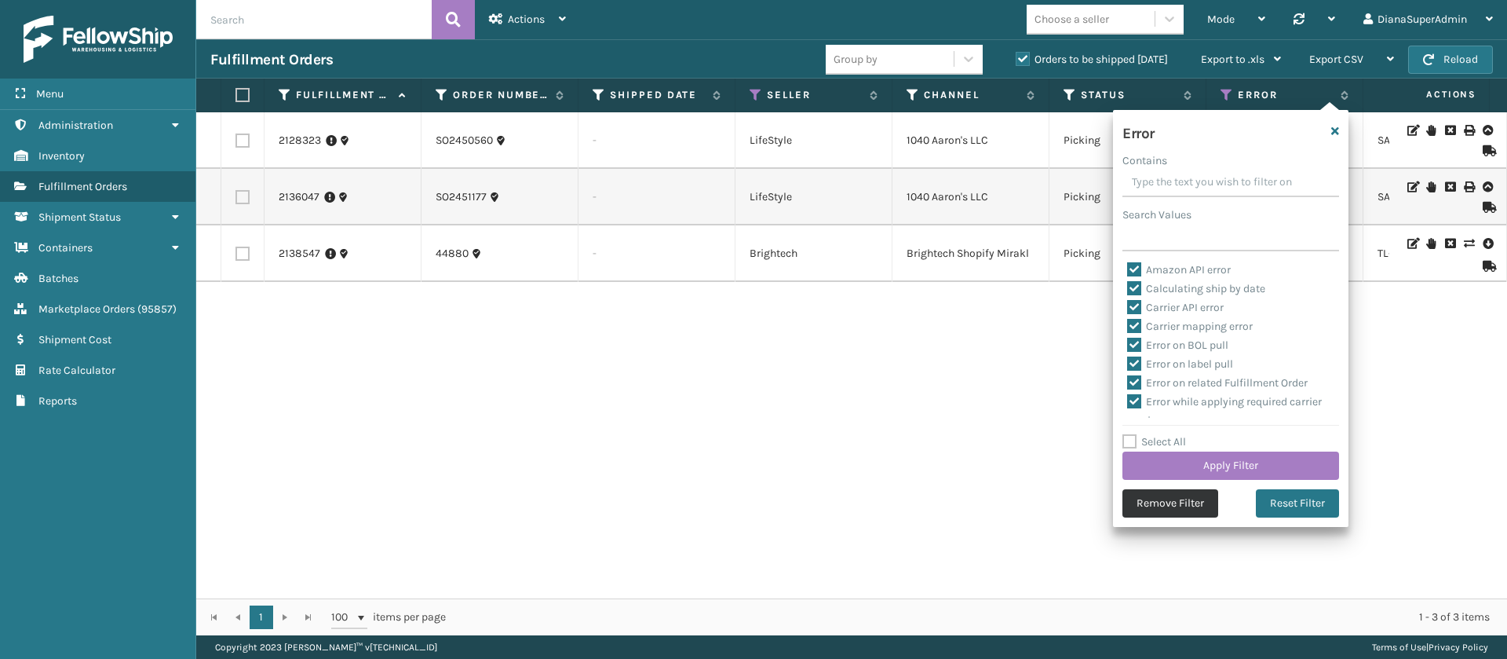
click at [1166, 509] on button "Remove Filter" at bounding box center [1170, 503] width 96 height 28
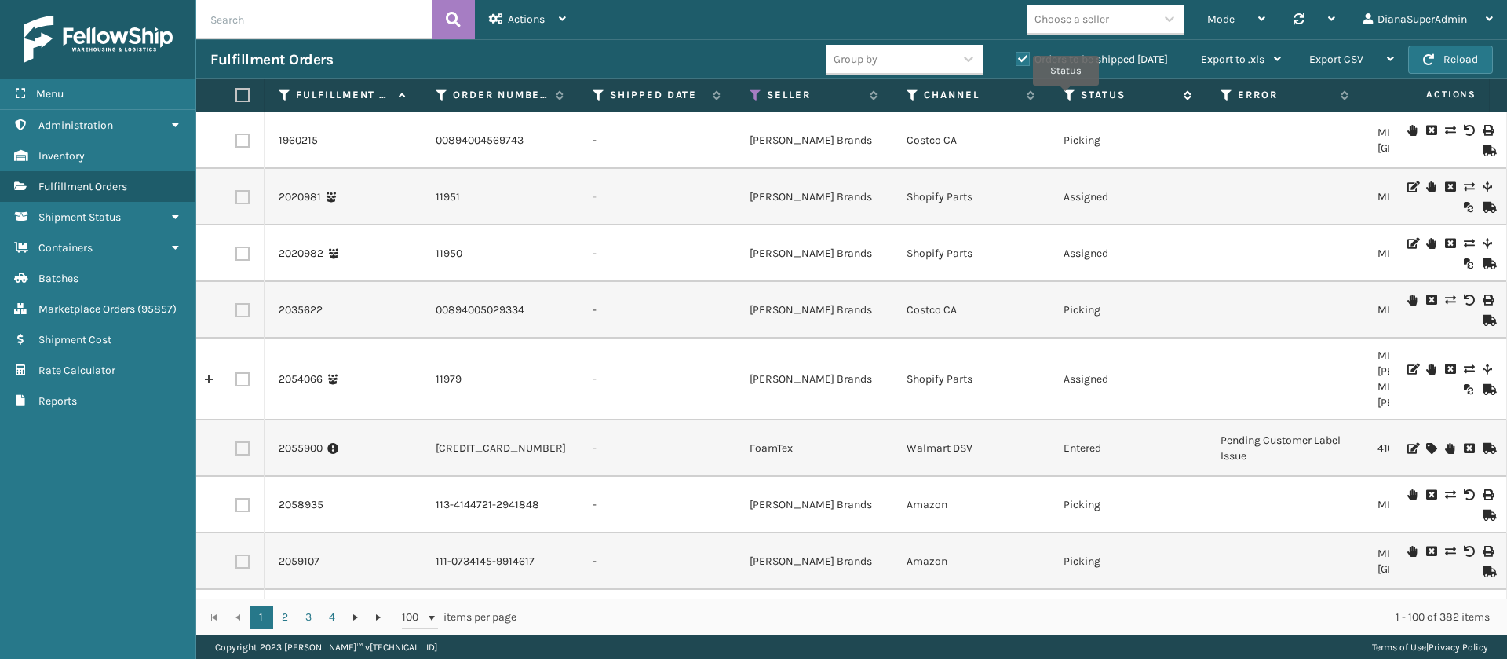
click at [1066, 97] on icon at bounding box center [1070, 95] width 13 height 14
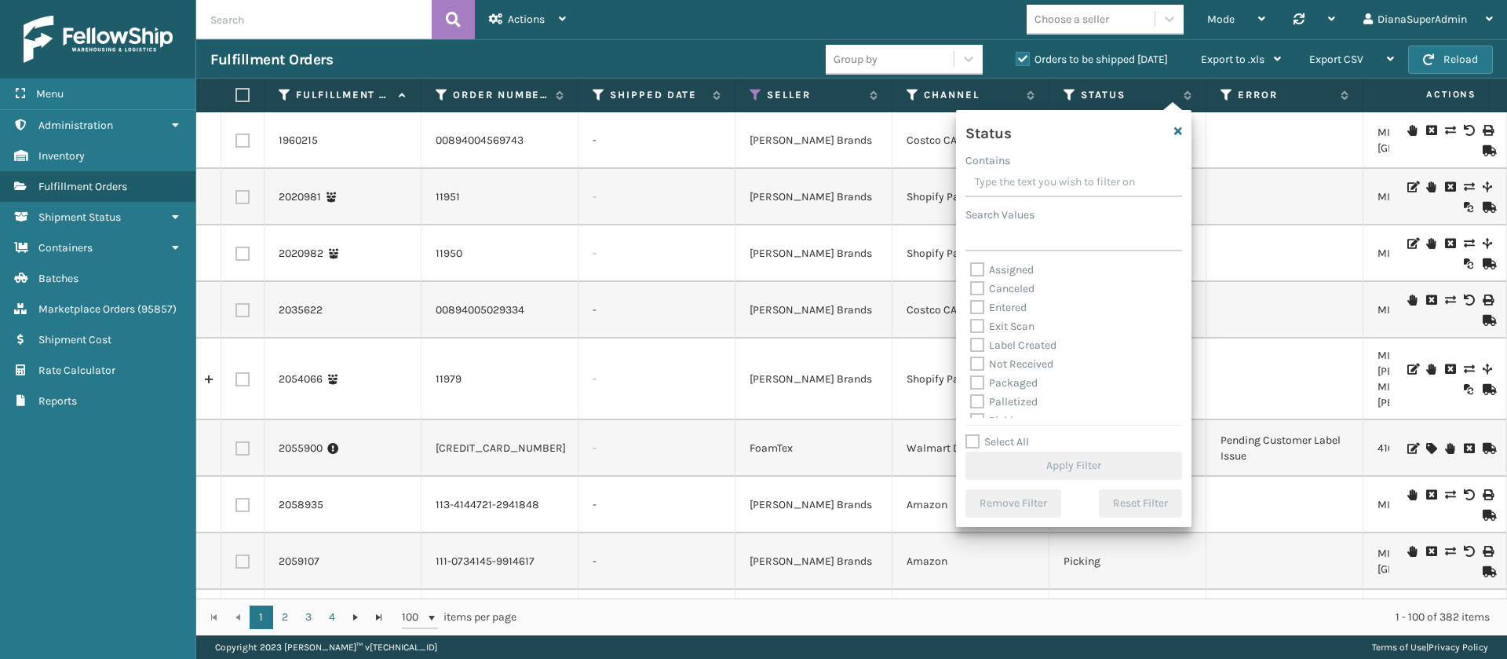
click at [973, 343] on label "Label Created" at bounding box center [1013, 344] width 86 height 13
click at [971, 343] on input "Label Created" at bounding box center [970, 341] width 1 height 10
checkbox input "true"
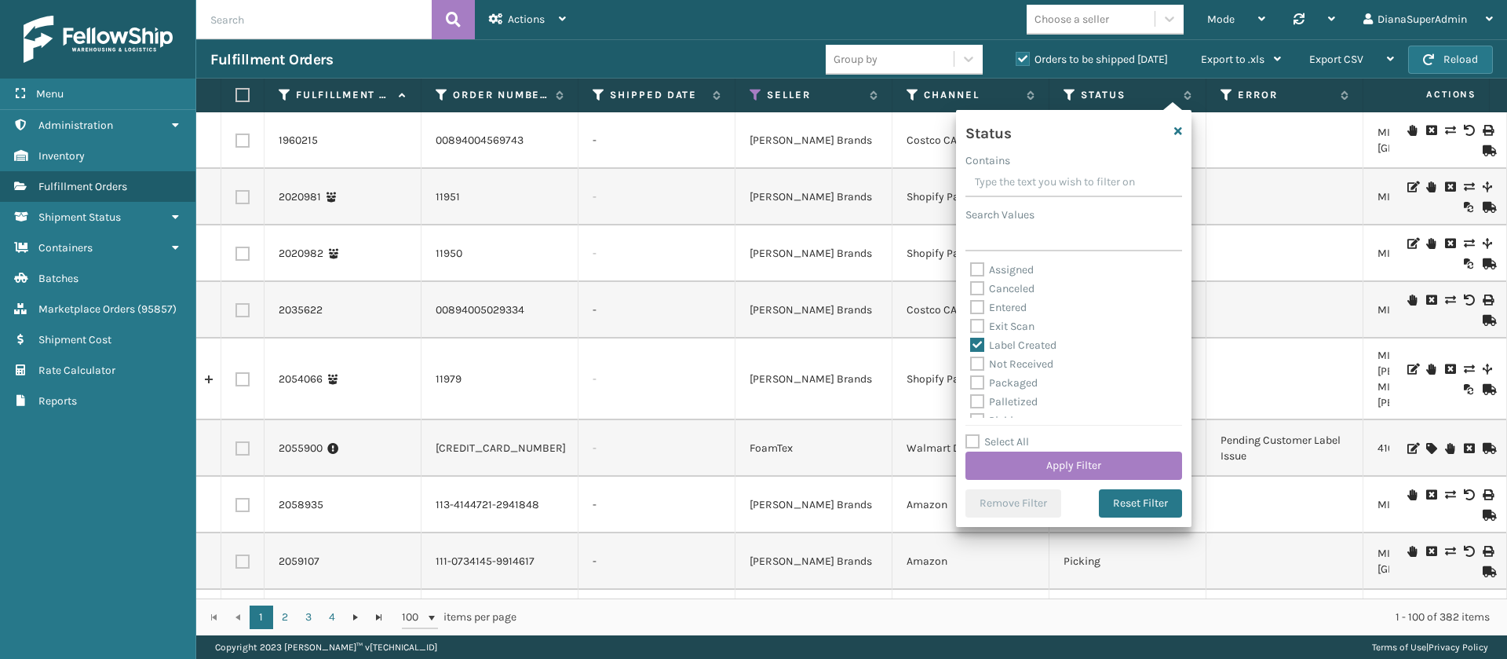
click at [980, 376] on label "Packaged" at bounding box center [1004, 382] width 68 height 13
click at [971, 376] on input "Packaged" at bounding box center [970, 379] width 1 height 10
checkbox input "true"
click at [977, 325] on label "Palletized" at bounding box center [1004, 323] width 68 height 13
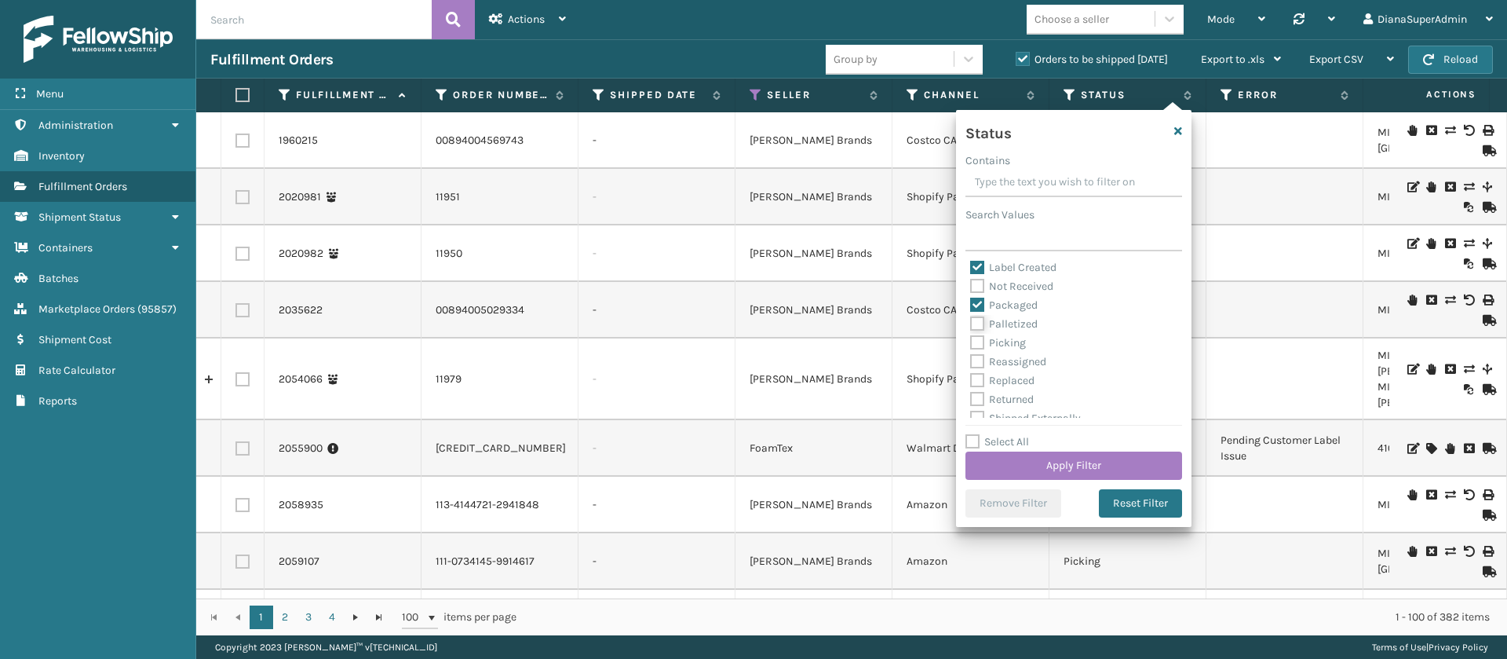
click at [971, 325] on input "Palletized" at bounding box center [970, 320] width 1 height 10
checkbox input "true"
click at [977, 341] on label "Picking" at bounding box center [998, 342] width 56 height 13
click at [971, 341] on input "Picking" at bounding box center [970, 339] width 1 height 10
checkbox input "true"
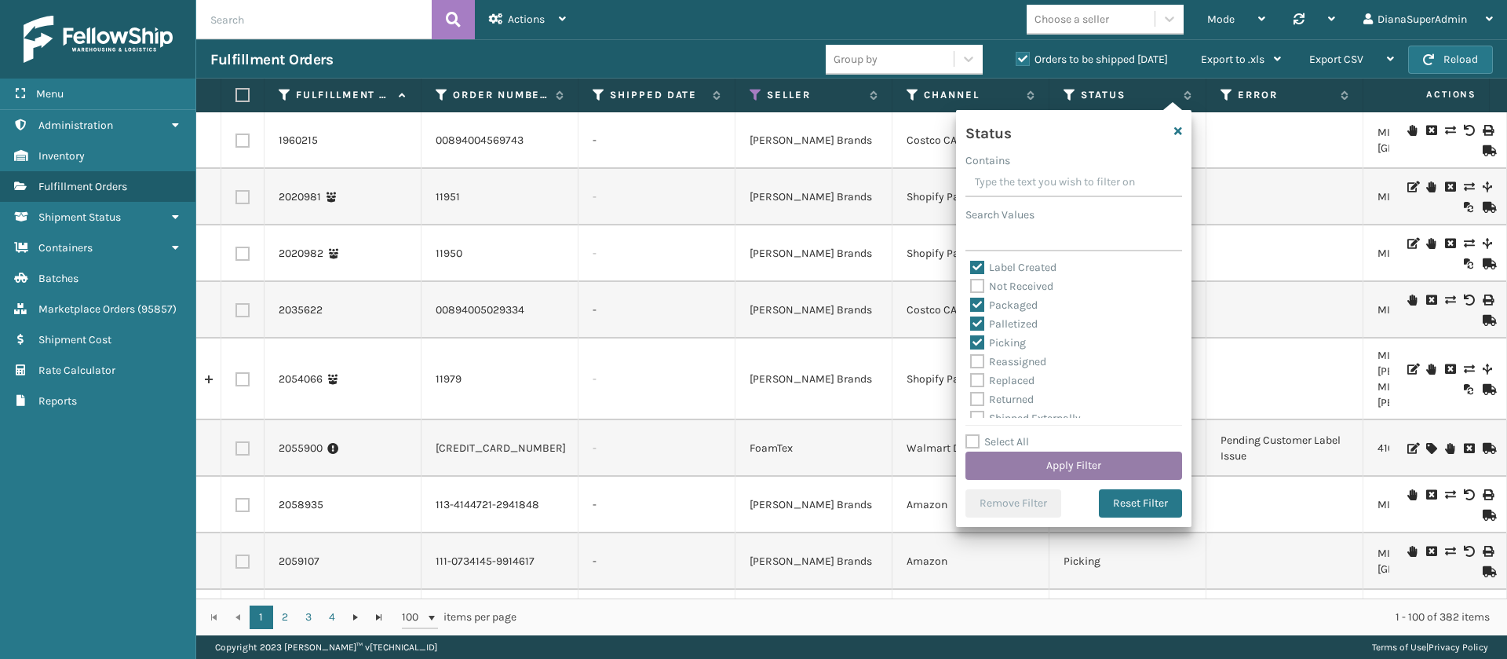
click at [1098, 462] on button "Apply Filter" at bounding box center [1073, 465] width 217 height 28
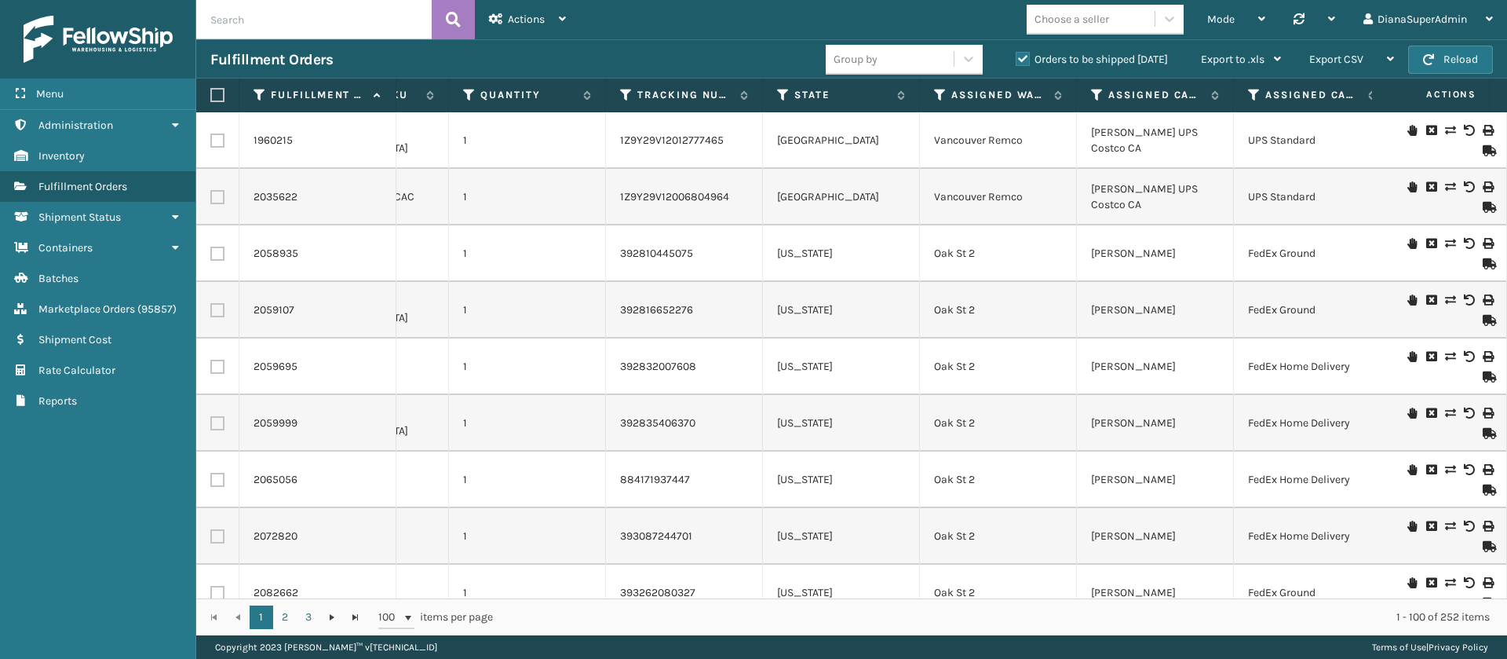
scroll to position [0, 1173]
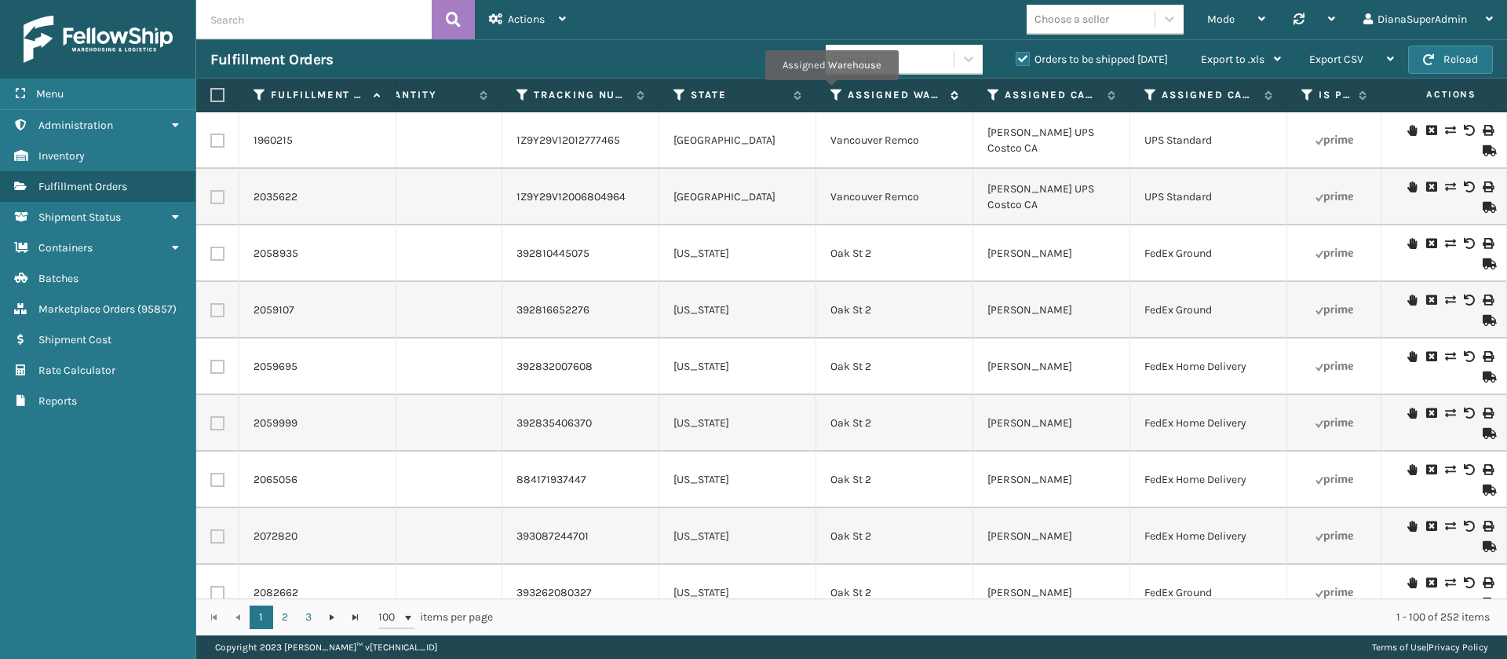
click at [831, 91] on icon at bounding box center [836, 95] width 13 height 14
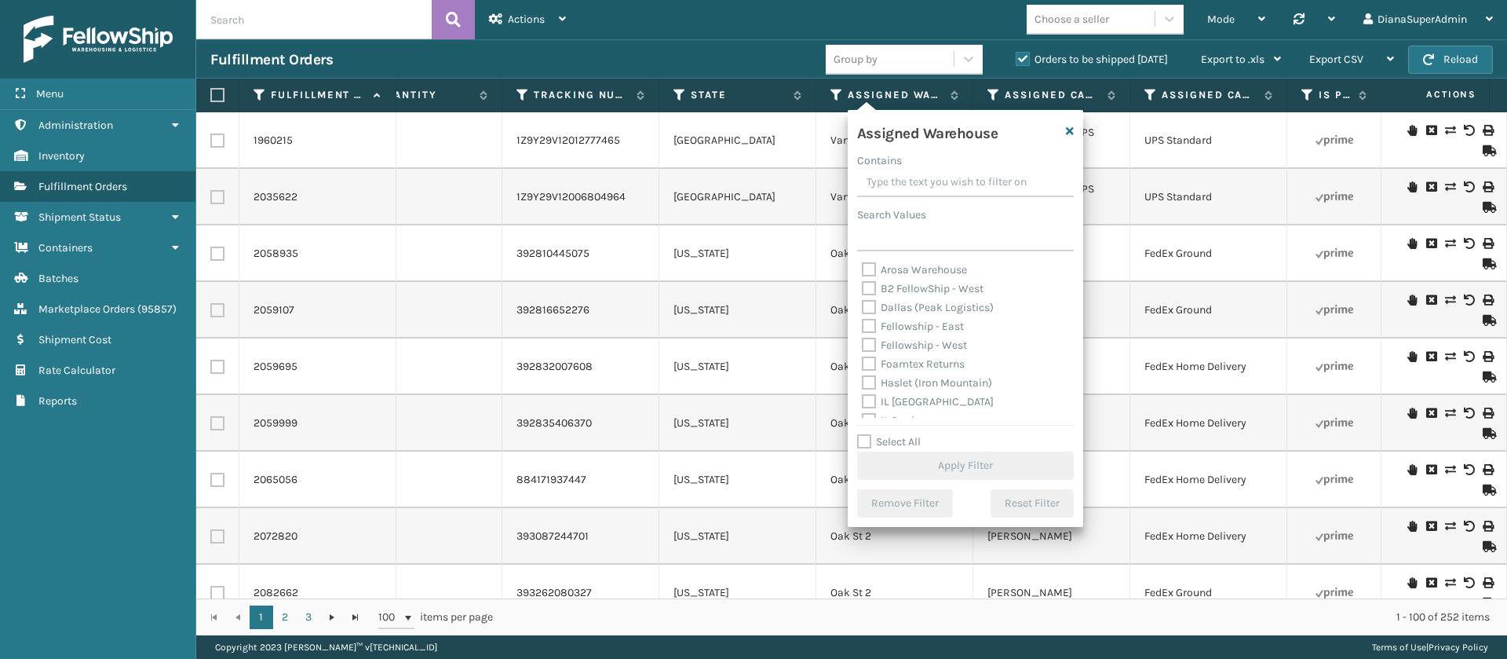
click at [867, 324] on label "Fellowship - East" at bounding box center [913, 325] width 102 height 13
click at [863, 324] on input "Fellowship - East" at bounding box center [862, 322] width 1 height 10
checkbox input "true"
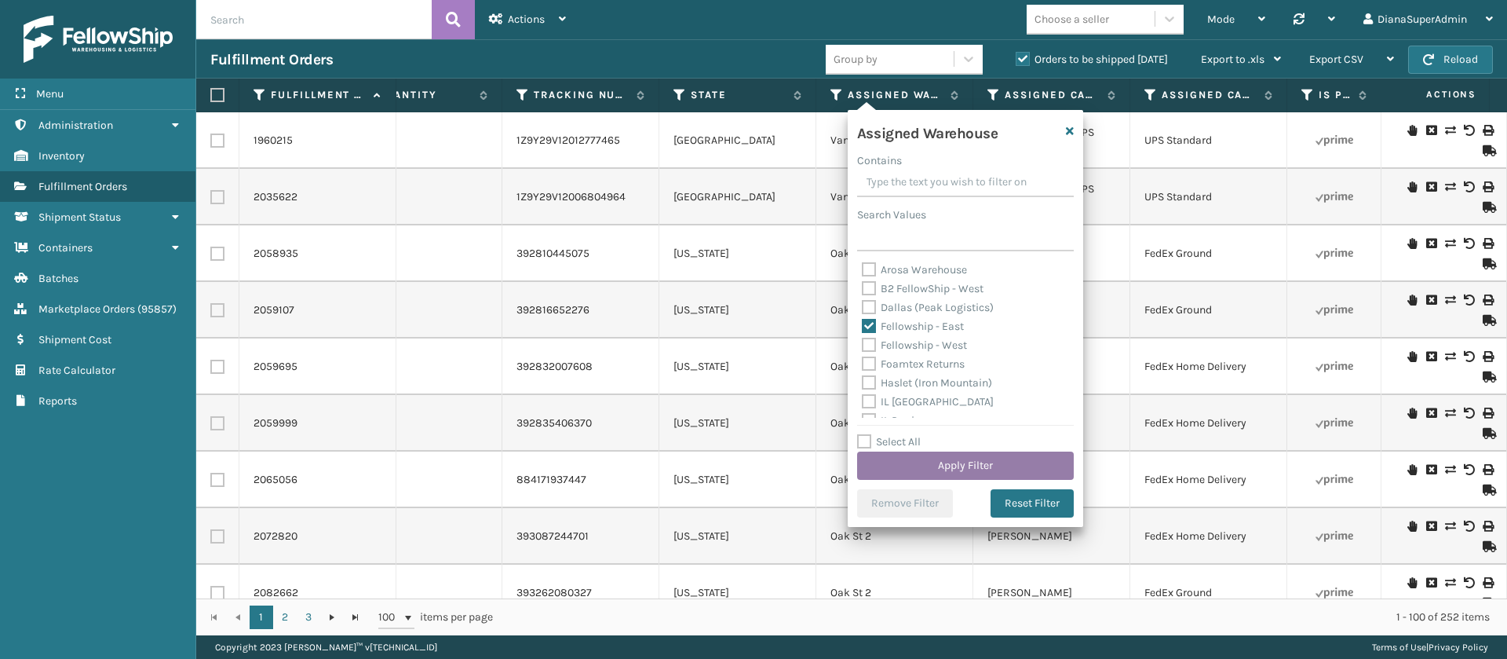
click at [959, 460] on button "Apply Filter" at bounding box center [965, 465] width 217 height 28
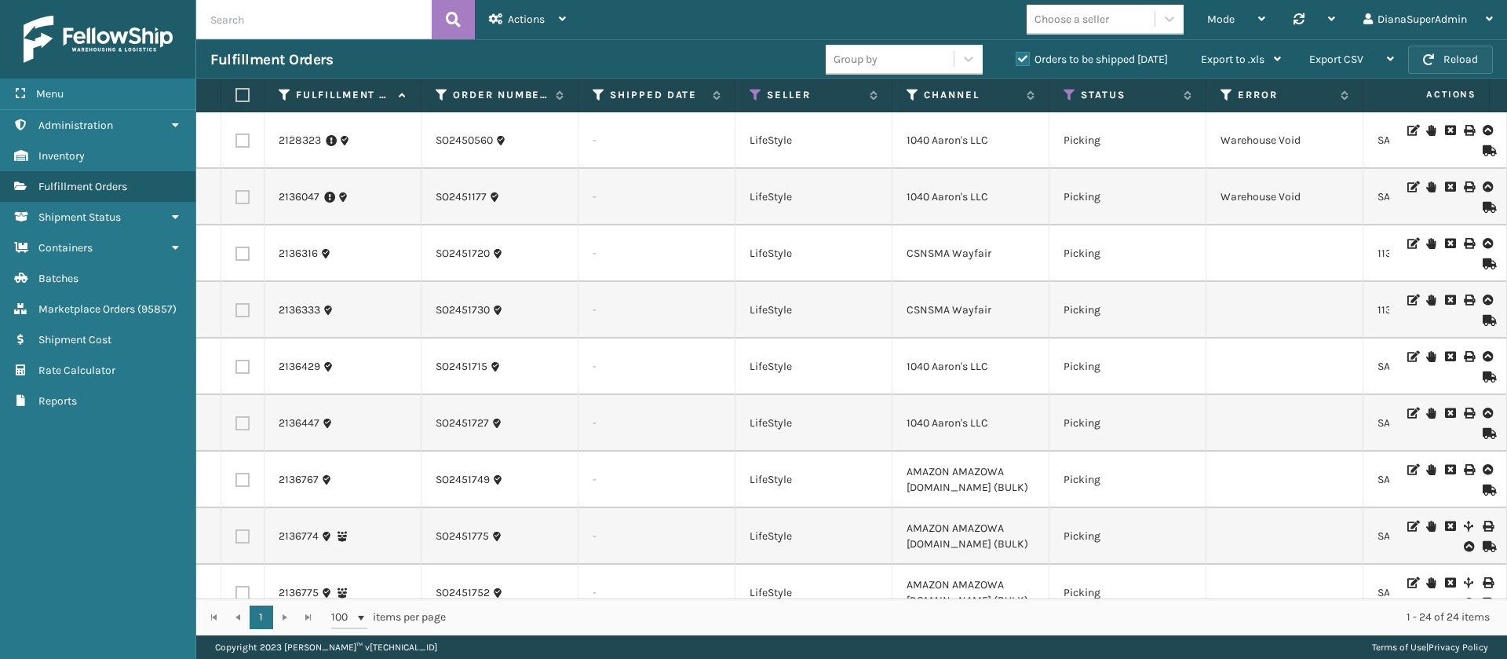
click at [1463, 52] on button "Reload" at bounding box center [1450, 60] width 85 height 28
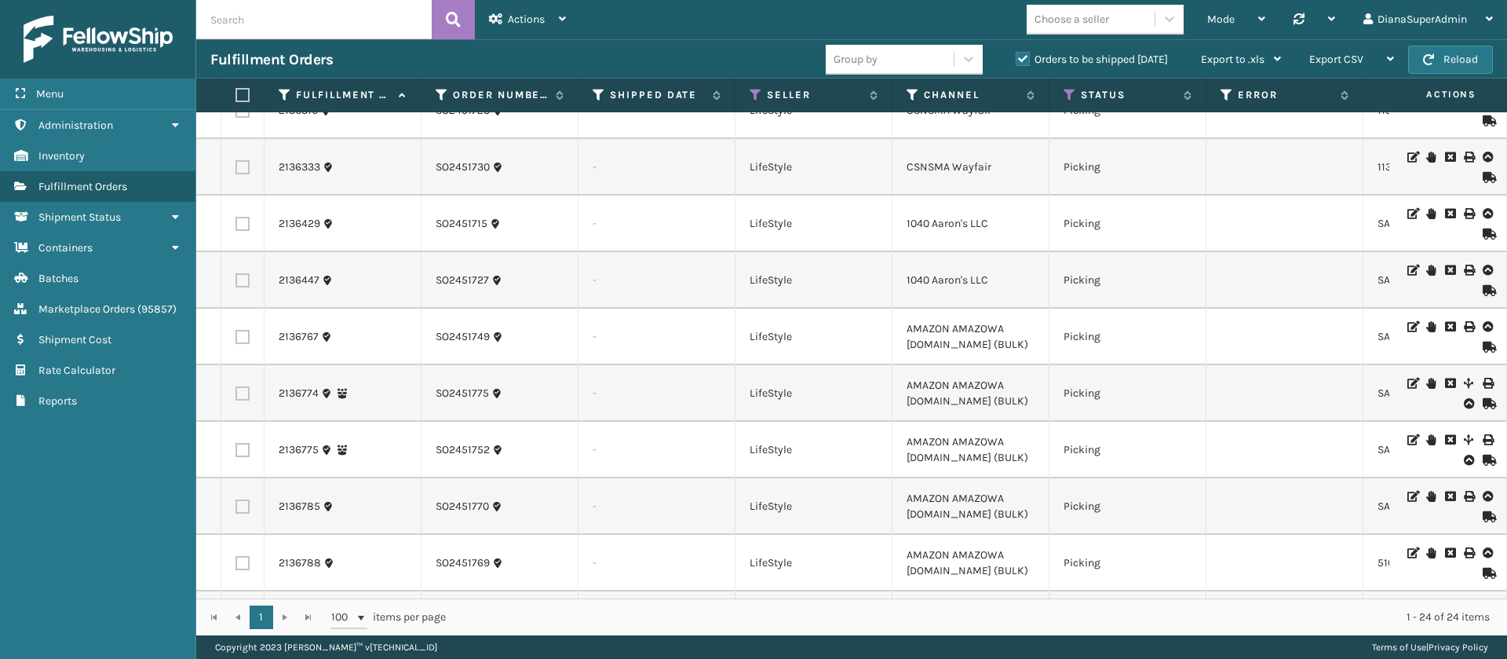
scroll to position [0, 0]
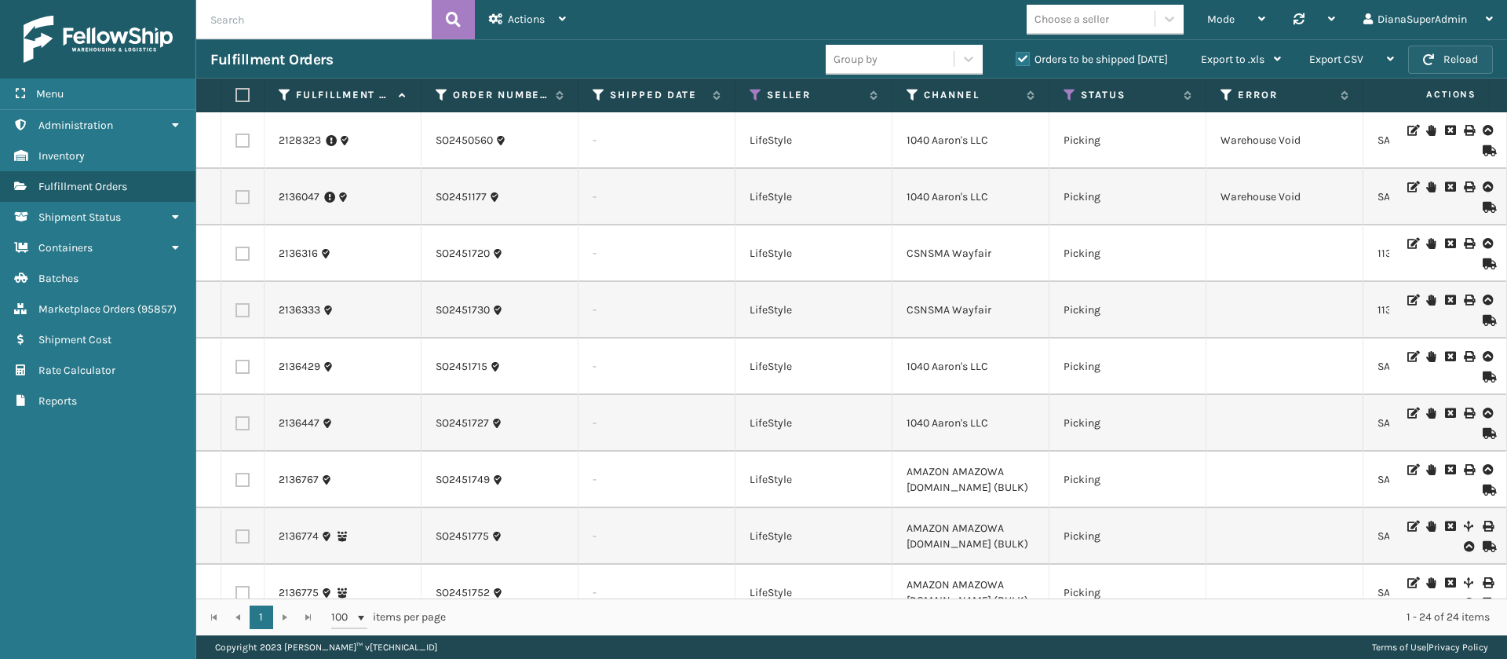
click at [1464, 58] on button "Reload" at bounding box center [1450, 60] width 85 height 28
click at [1484, 60] on button "Reload" at bounding box center [1450, 60] width 85 height 28
click at [1372, 63] on div "Export CSV" at bounding box center [1351, 59] width 85 height 39
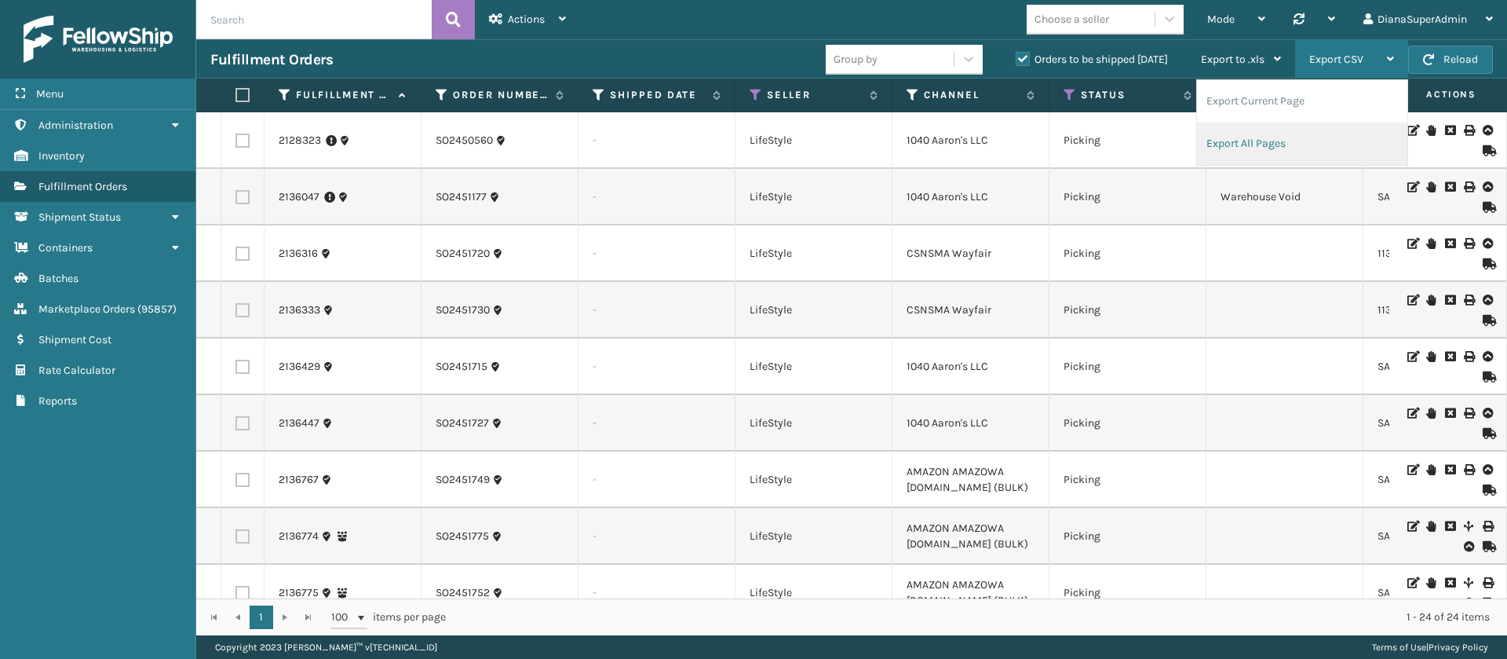
click at [1283, 137] on li "Export All Pages" at bounding box center [1302, 143] width 210 height 42
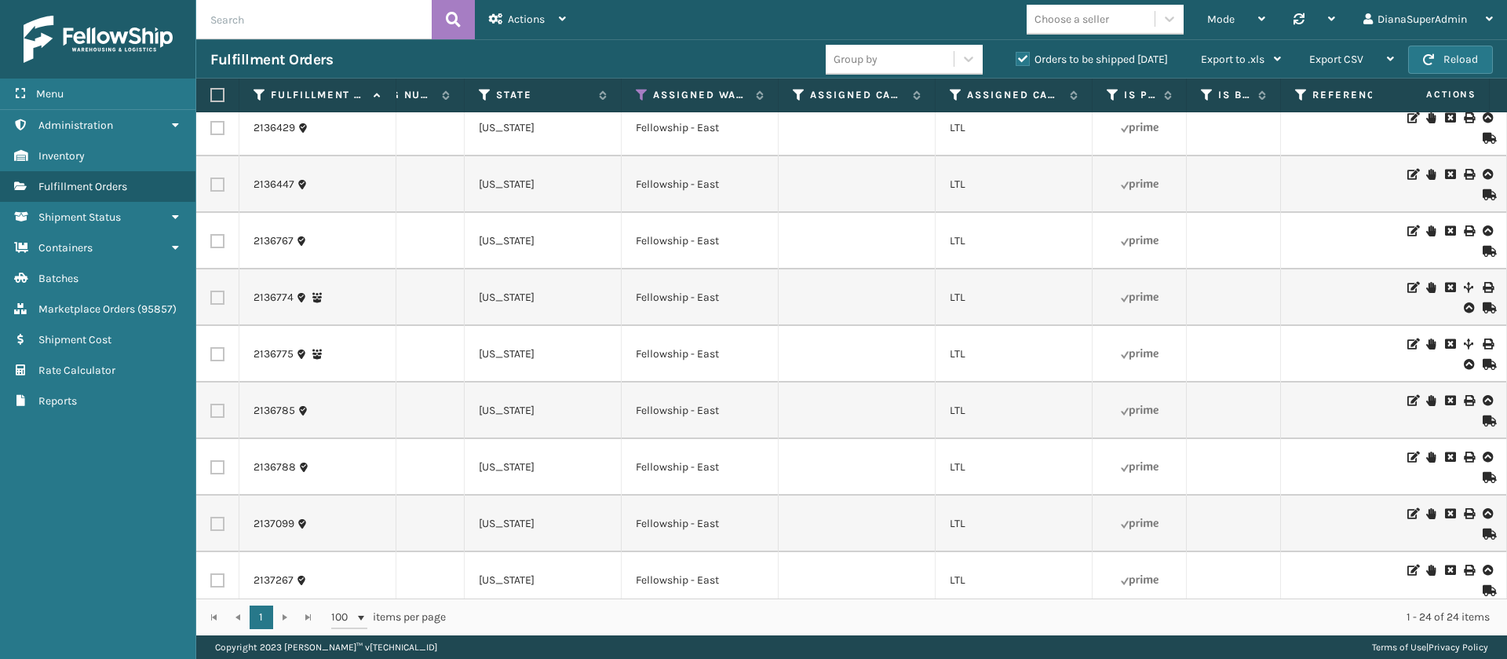
scroll to position [0, 1370]
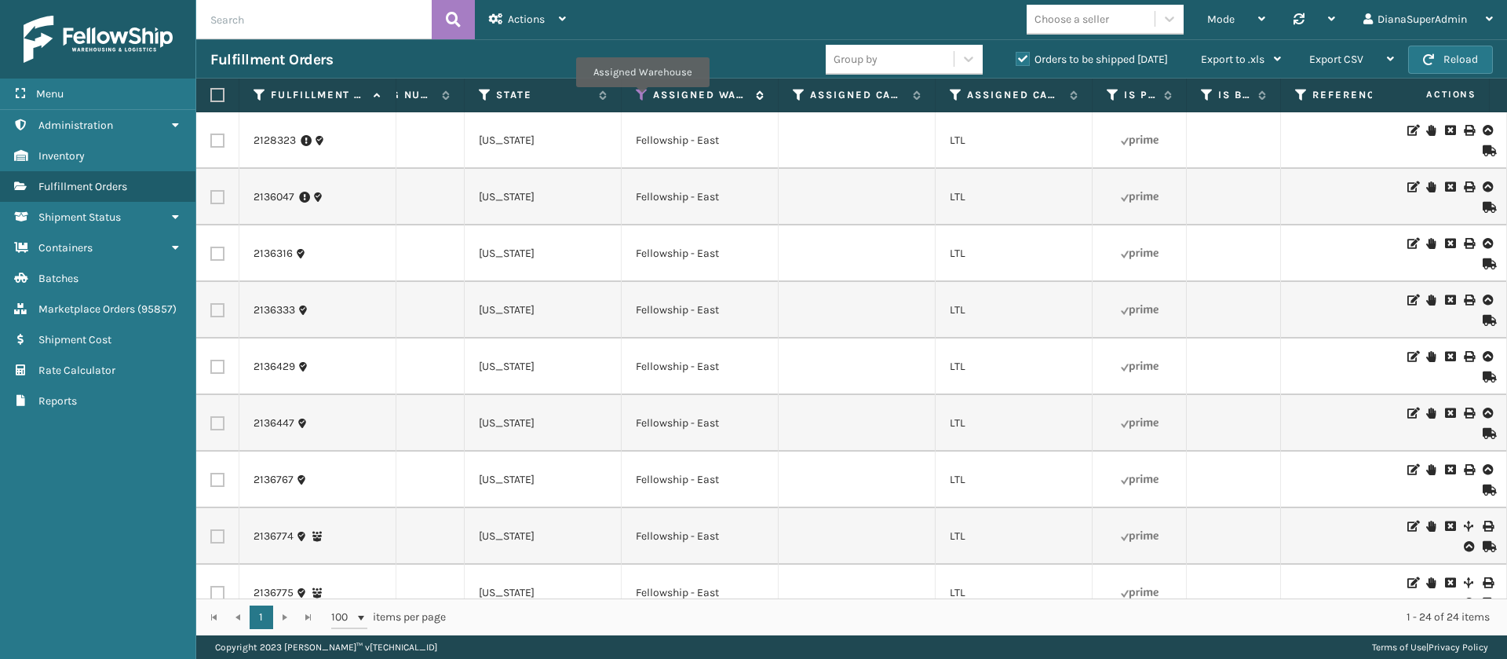
click at [642, 98] on icon at bounding box center [642, 95] width 13 height 14
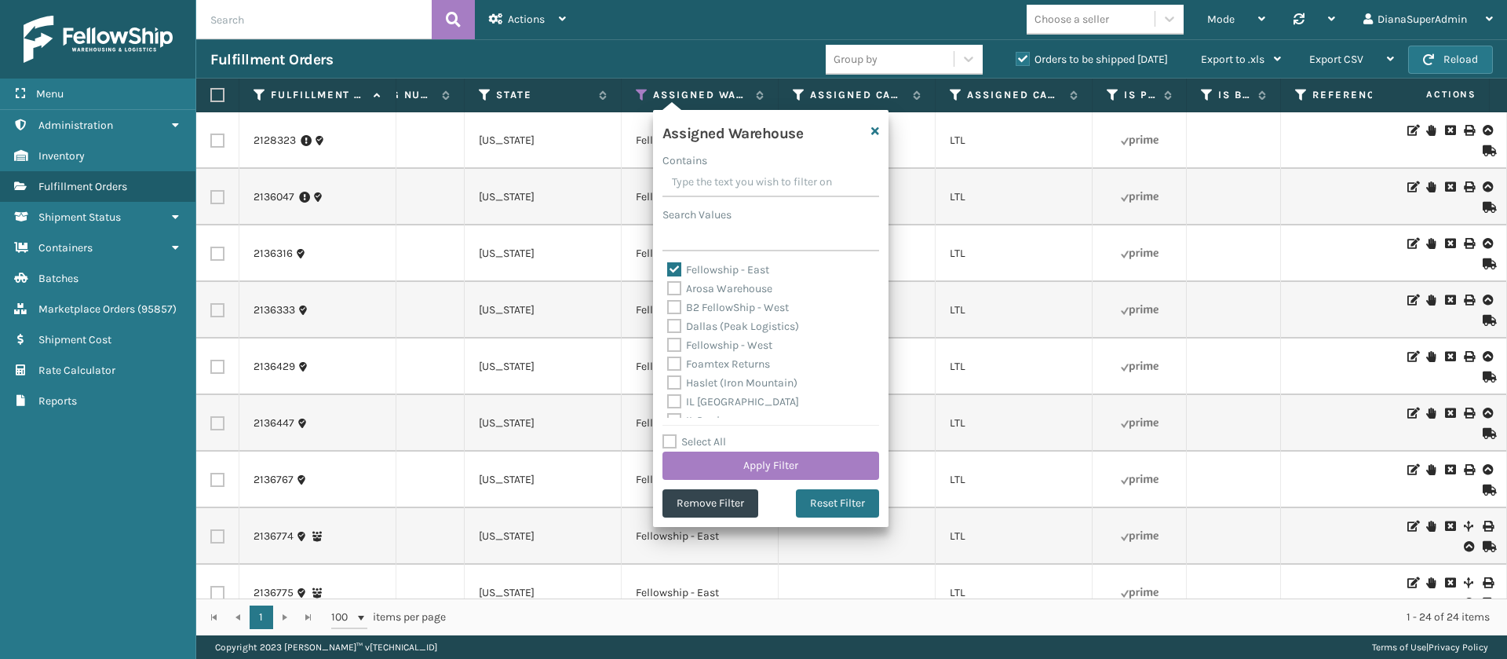
click at [679, 271] on label "Fellowship - East" at bounding box center [718, 269] width 102 height 13
click at [668, 271] on input "Fellowship - East" at bounding box center [667, 266] width 1 height 10
checkbox input "false"
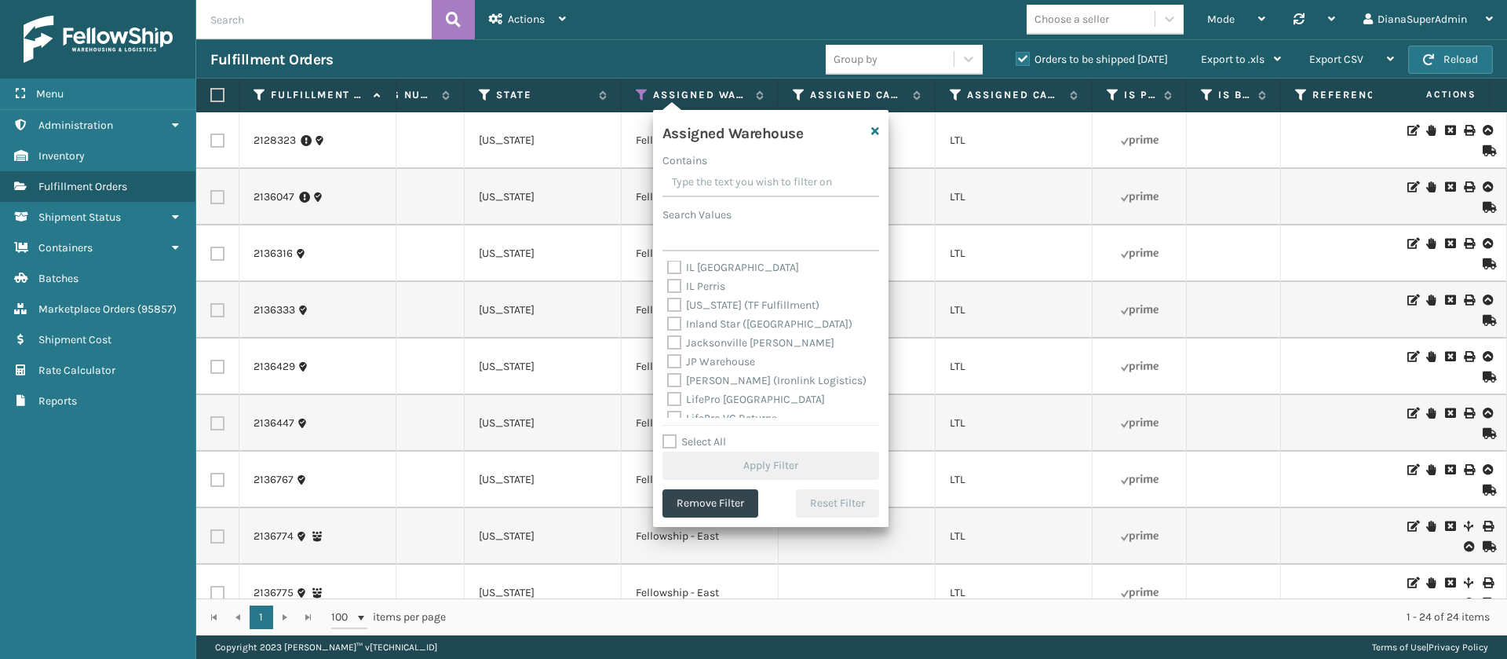
scroll to position [132, 0]
click at [672, 381] on label "[PERSON_NAME] (Ironlink Logistics)" at bounding box center [766, 382] width 199 height 13
click at [668, 381] on input "[PERSON_NAME] (Ironlink Logistics)" at bounding box center [667, 379] width 1 height 10
checkbox input "true"
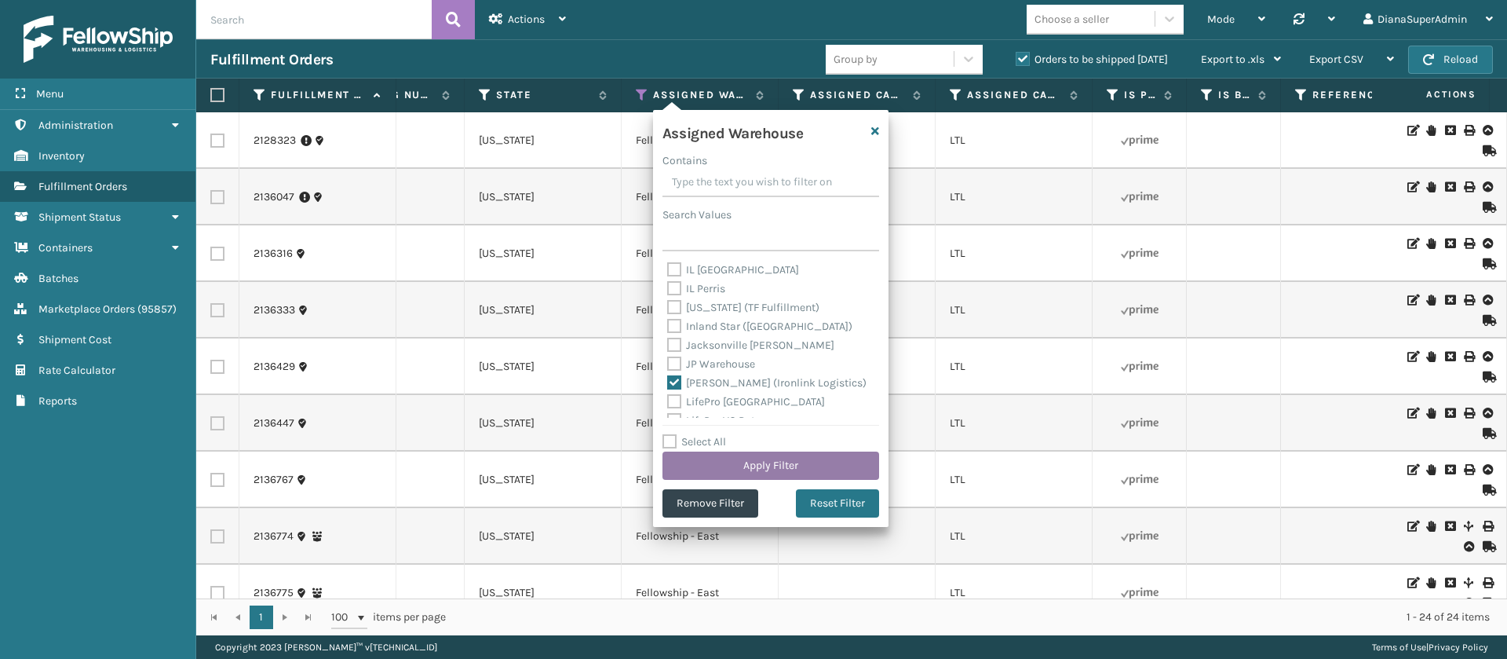
click at [761, 464] on button "Apply Filter" at bounding box center [770, 465] width 217 height 28
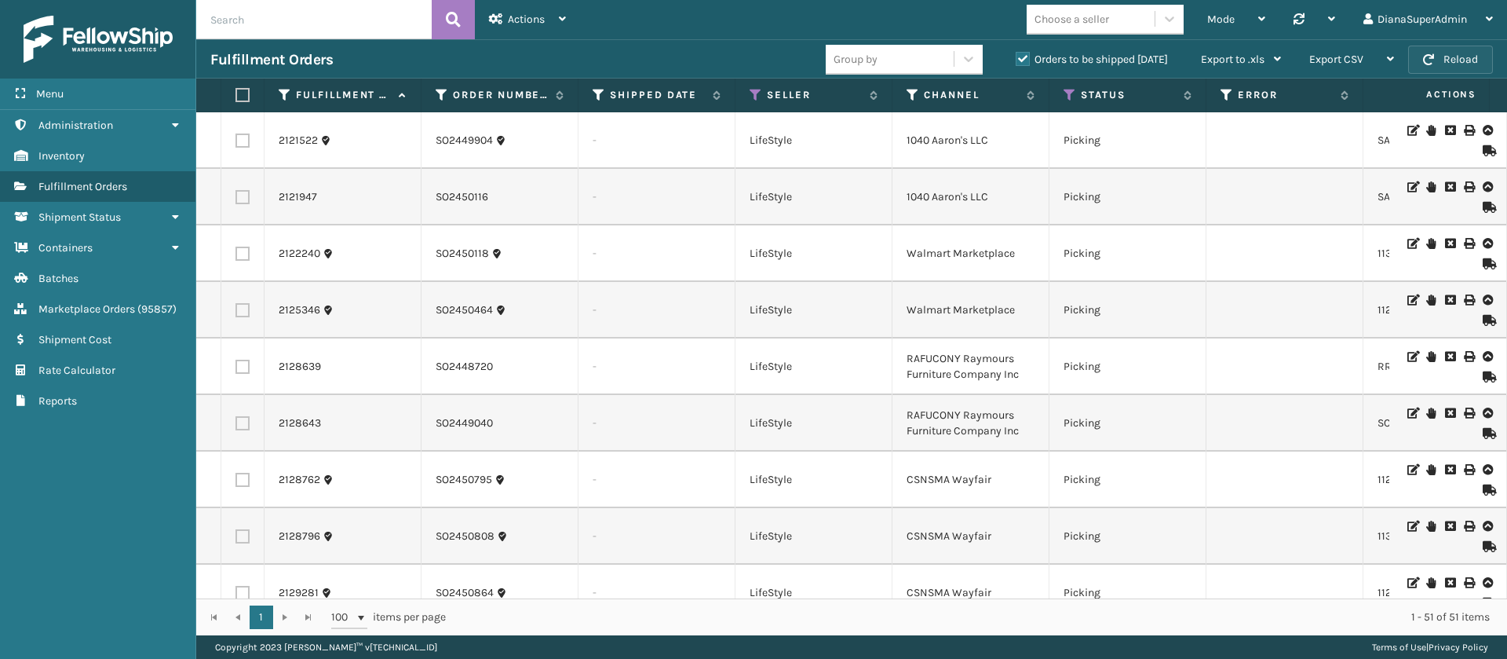
click at [1464, 62] on button "Reload" at bounding box center [1450, 60] width 85 height 28
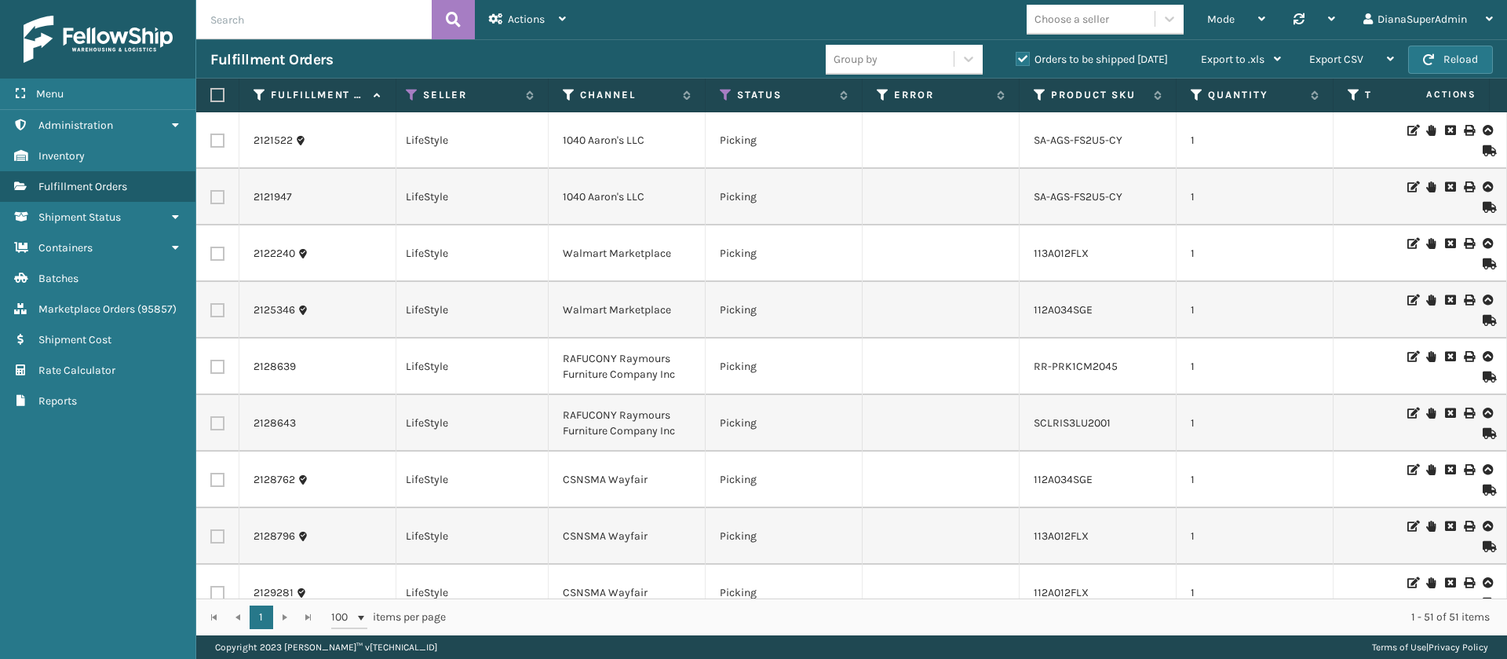
scroll to position [0, 301]
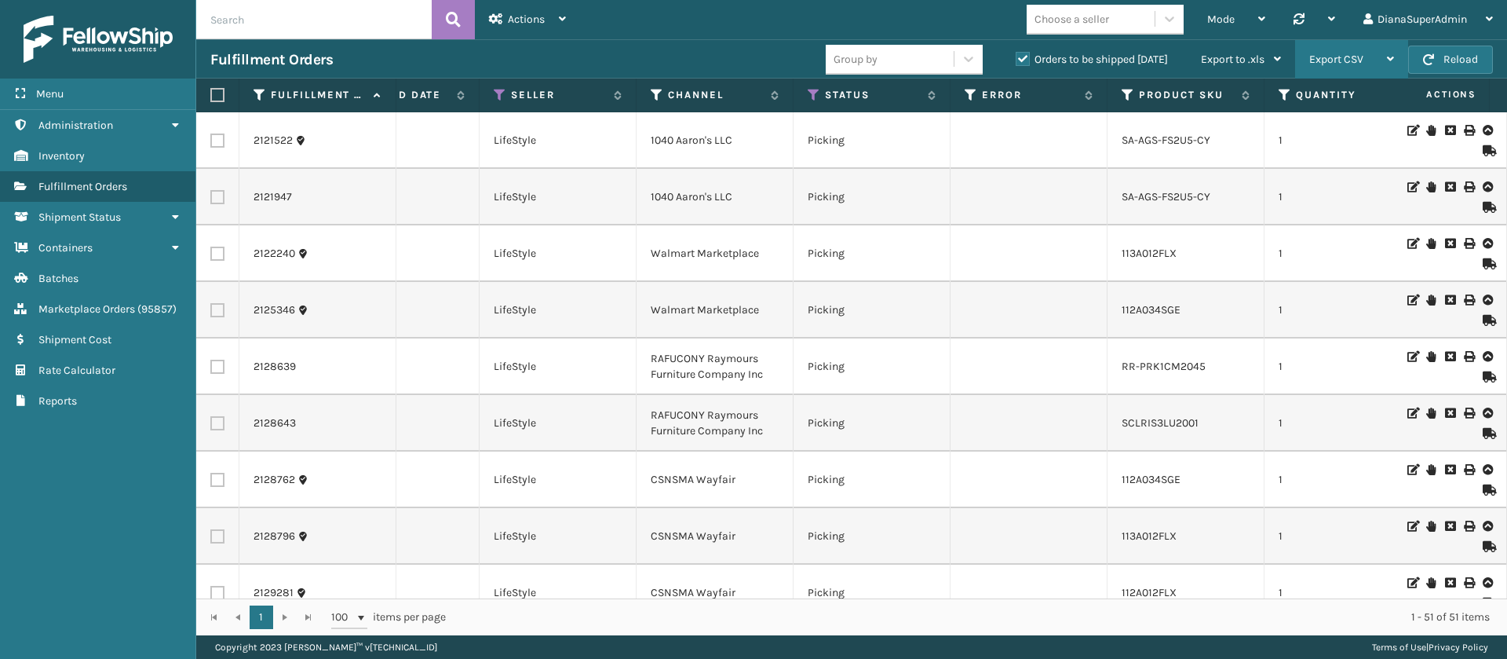
click at [1338, 57] on span "Export CSV" at bounding box center [1336, 59] width 54 height 13
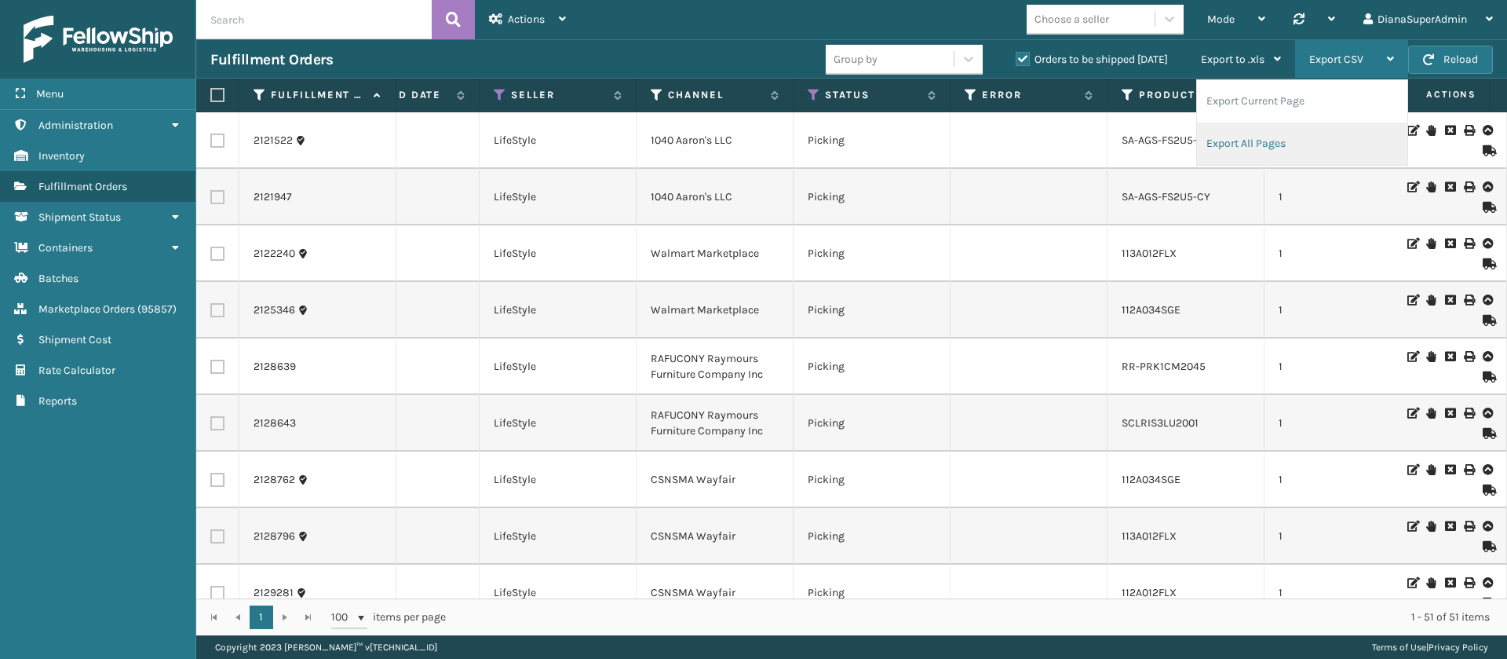
click at [1271, 140] on li "Export All Pages" at bounding box center [1302, 143] width 210 height 42
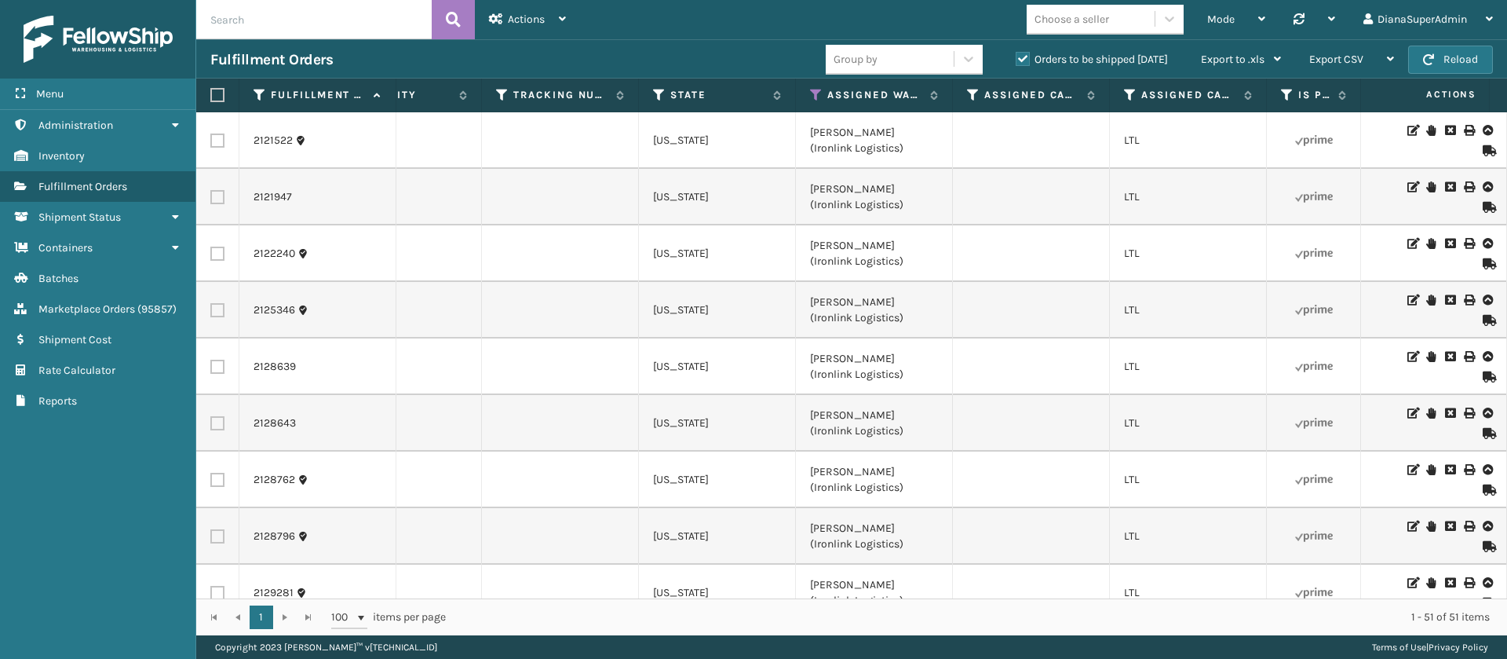
scroll to position [0, 1146]
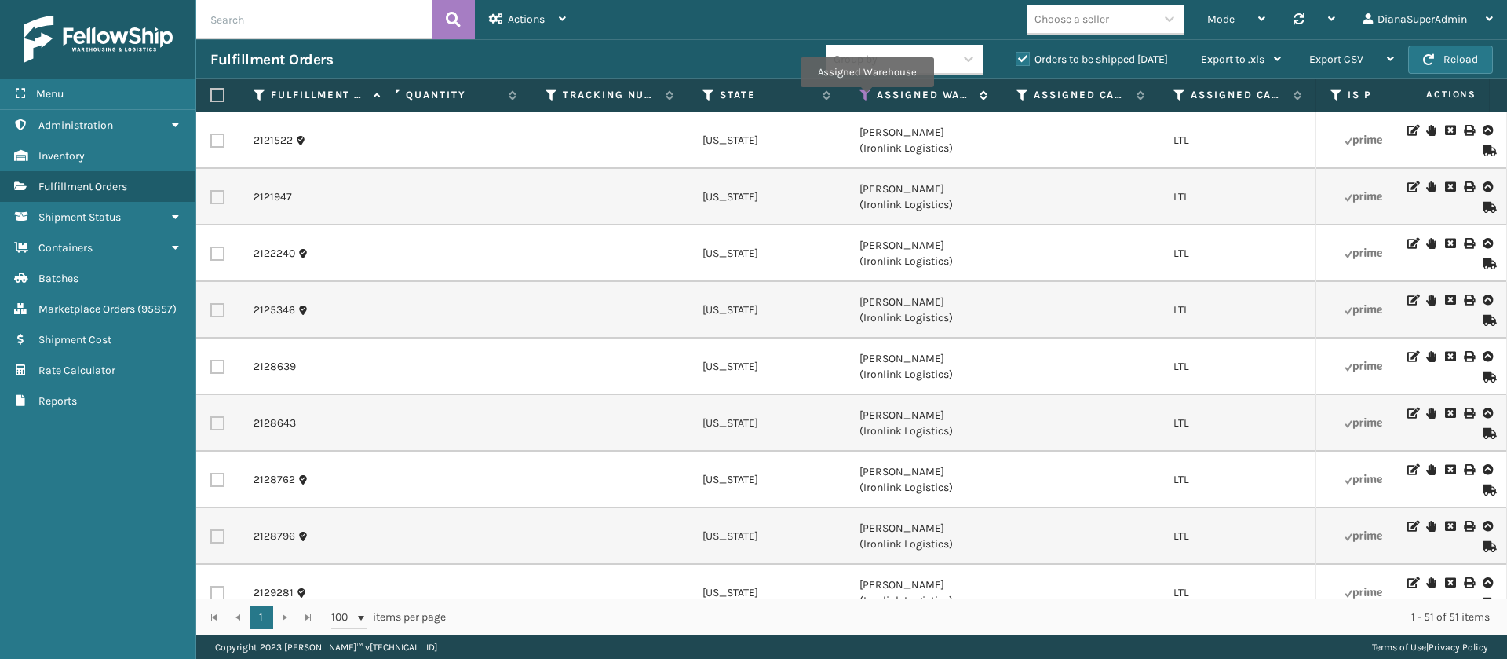
click at [867, 98] on icon at bounding box center [866, 95] width 13 height 14
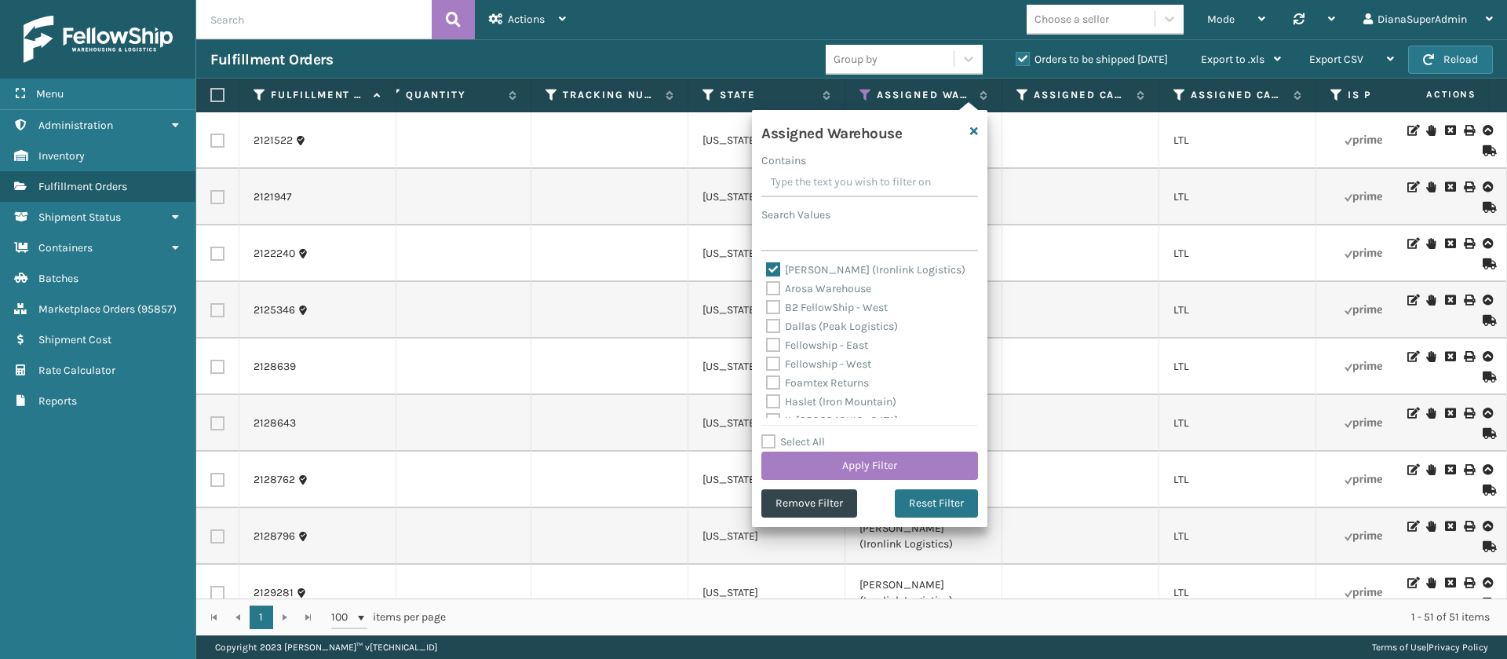
click at [774, 266] on label "[PERSON_NAME] (Ironlink Logistics)" at bounding box center [865, 269] width 199 height 13
click at [767, 266] on input "[PERSON_NAME] (Ironlink Logistics)" at bounding box center [766, 266] width 1 height 10
checkbox input "false"
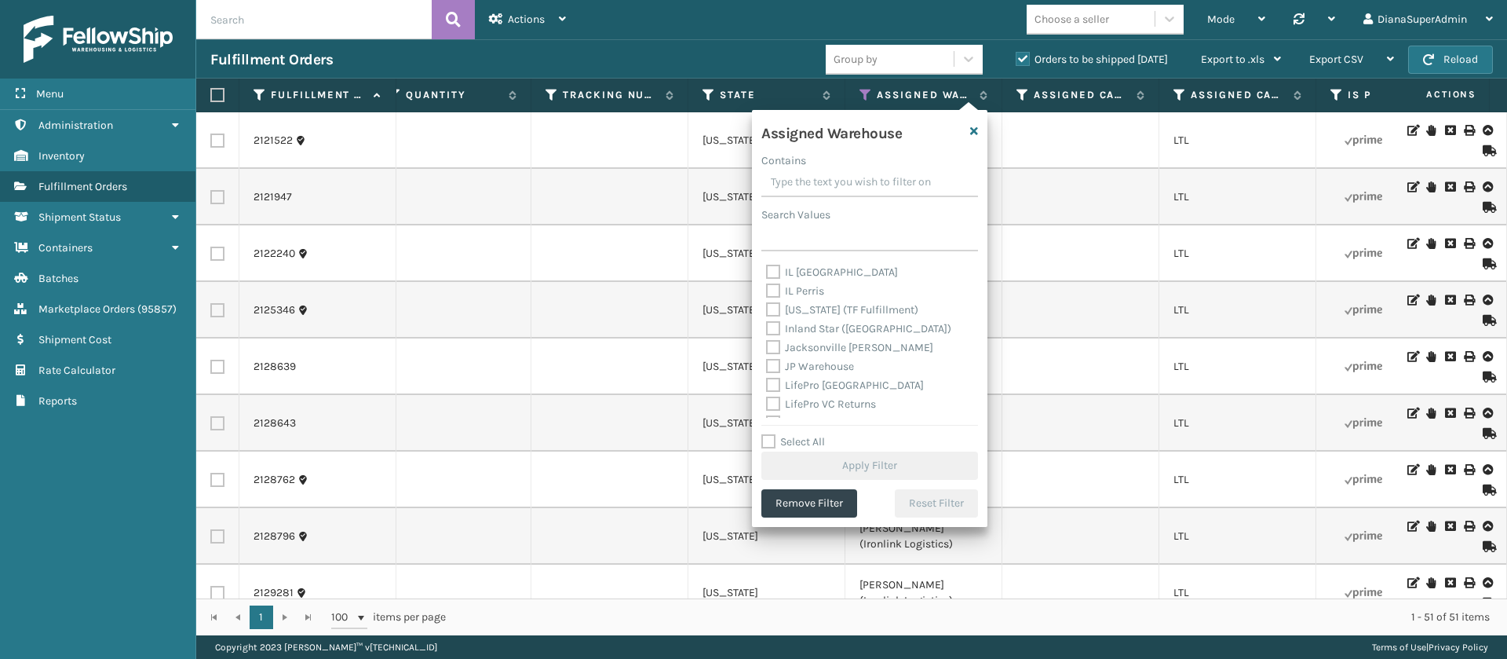
scroll to position [160, 0]
click at [772, 293] on label "[US_STATE] (TF Fulfillment)" at bounding box center [842, 297] width 152 height 13
click at [767, 293] on input "[US_STATE] (TF Fulfillment)" at bounding box center [766, 294] width 1 height 10
checkbox input "true"
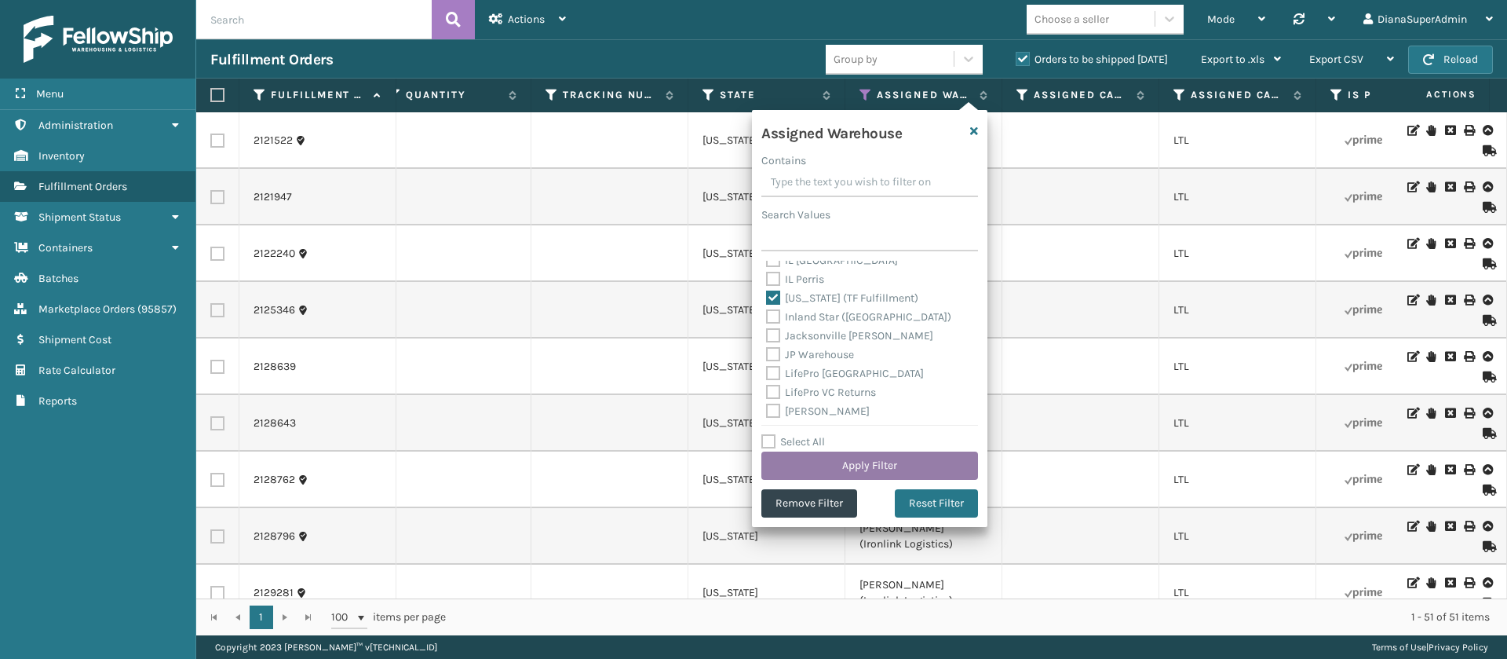
click at [889, 462] on button "Apply Filter" at bounding box center [869, 465] width 217 height 28
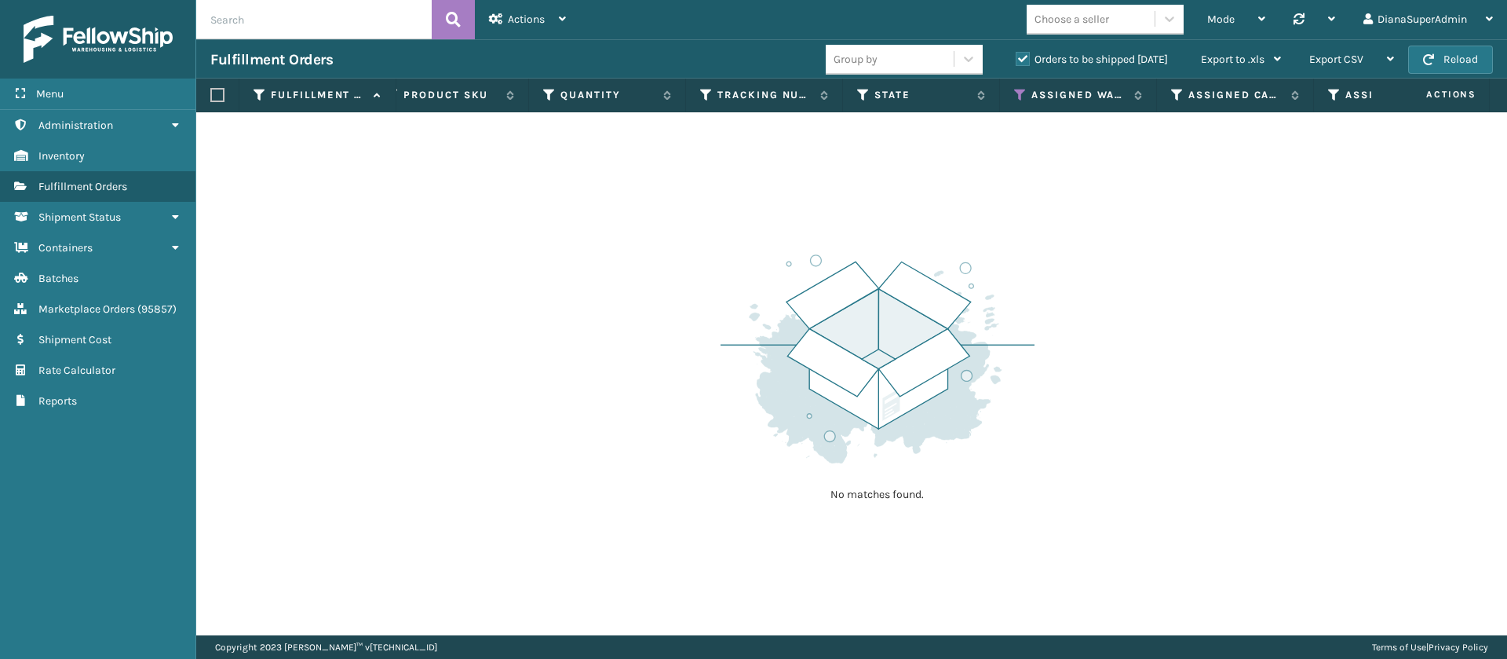
scroll to position [0, 993]
click at [1020, 95] on icon at bounding box center [1019, 95] width 13 height 14
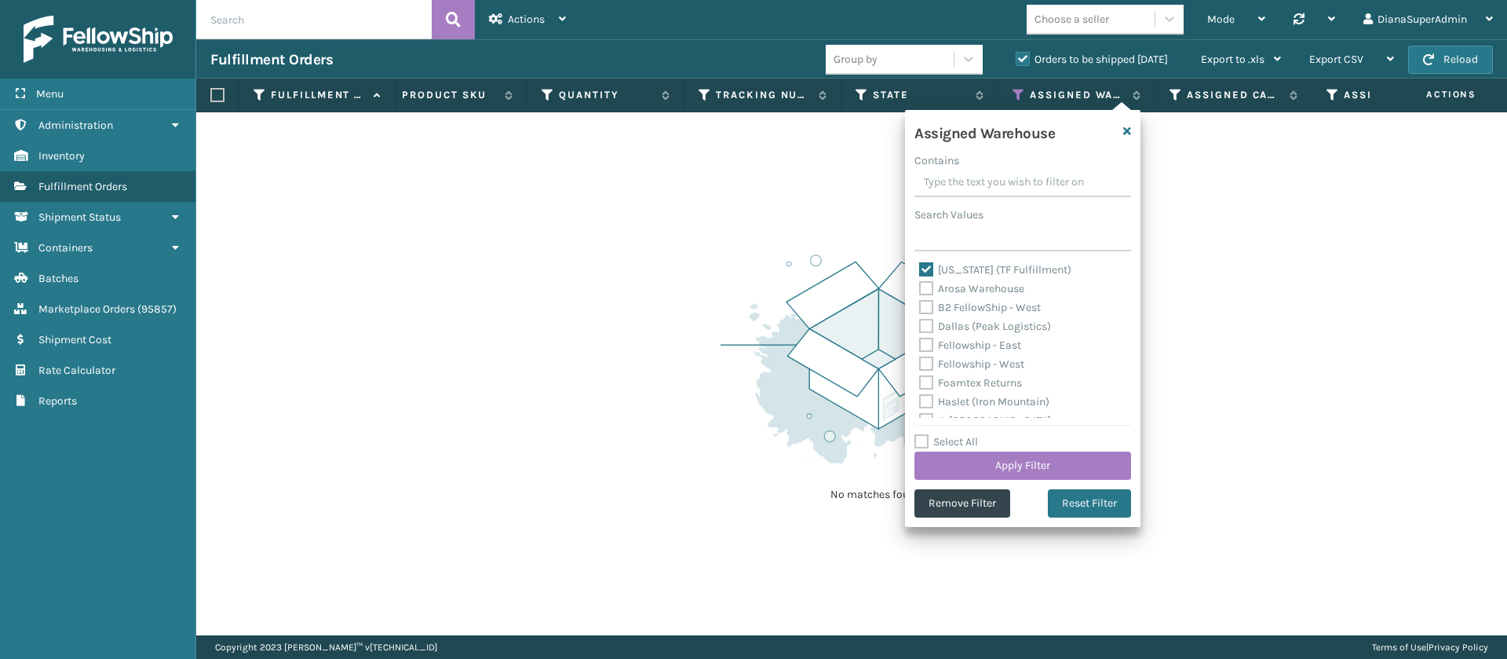
click at [925, 264] on label "[US_STATE] (TF Fulfillment)" at bounding box center [995, 269] width 152 height 13
click at [920, 264] on input "[US_STATE] (TF Fulfillment)" at bounding box center [919, 266] width 1 height 10
checkbox input "false"
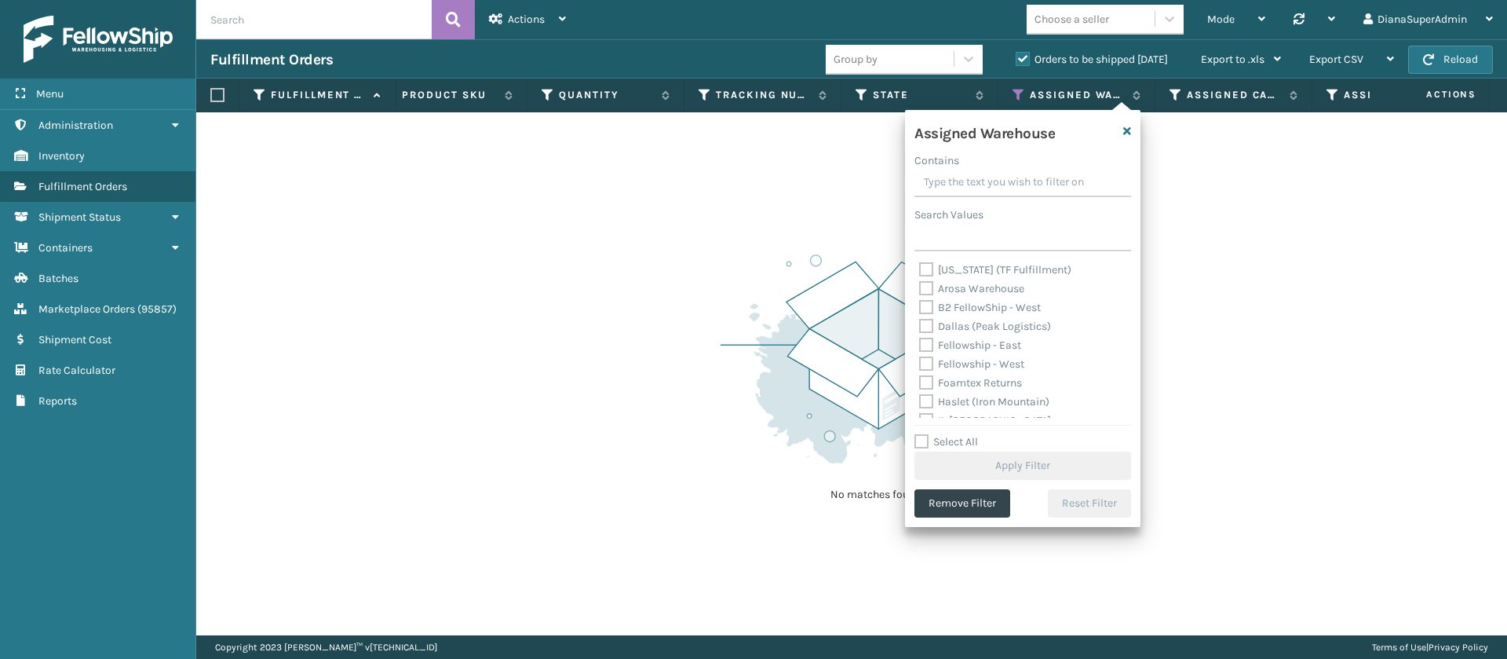
click at [927, 323] on label "Dallas (Peak Logistics)" at bounding box center [985, 325] width 132 height 13
click at [920, 323] on input "Dallas (Peak Logistics)" at bounding box center [919, 322] width 1 height 10
checkbox input "true"
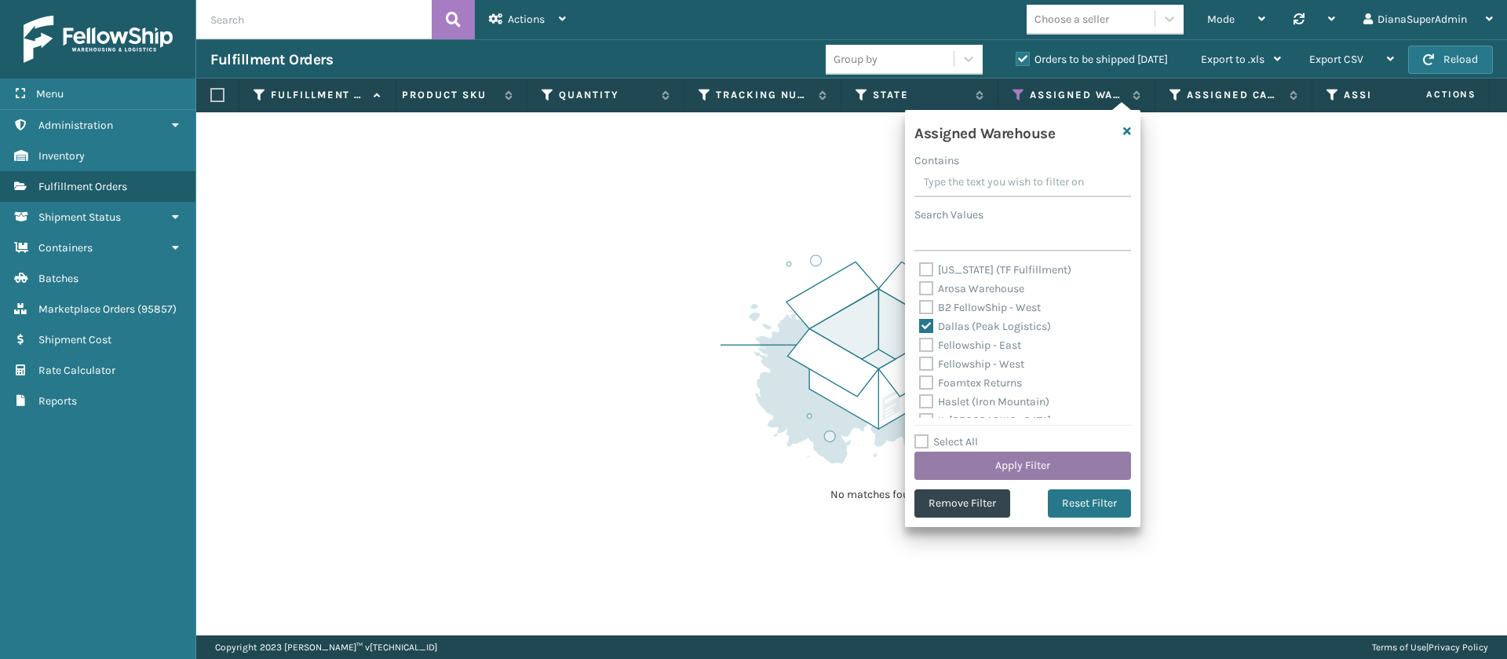
click at [1031, 458] on button "Apply Filter" at bounding box center [1022, 465] width 217 height 28
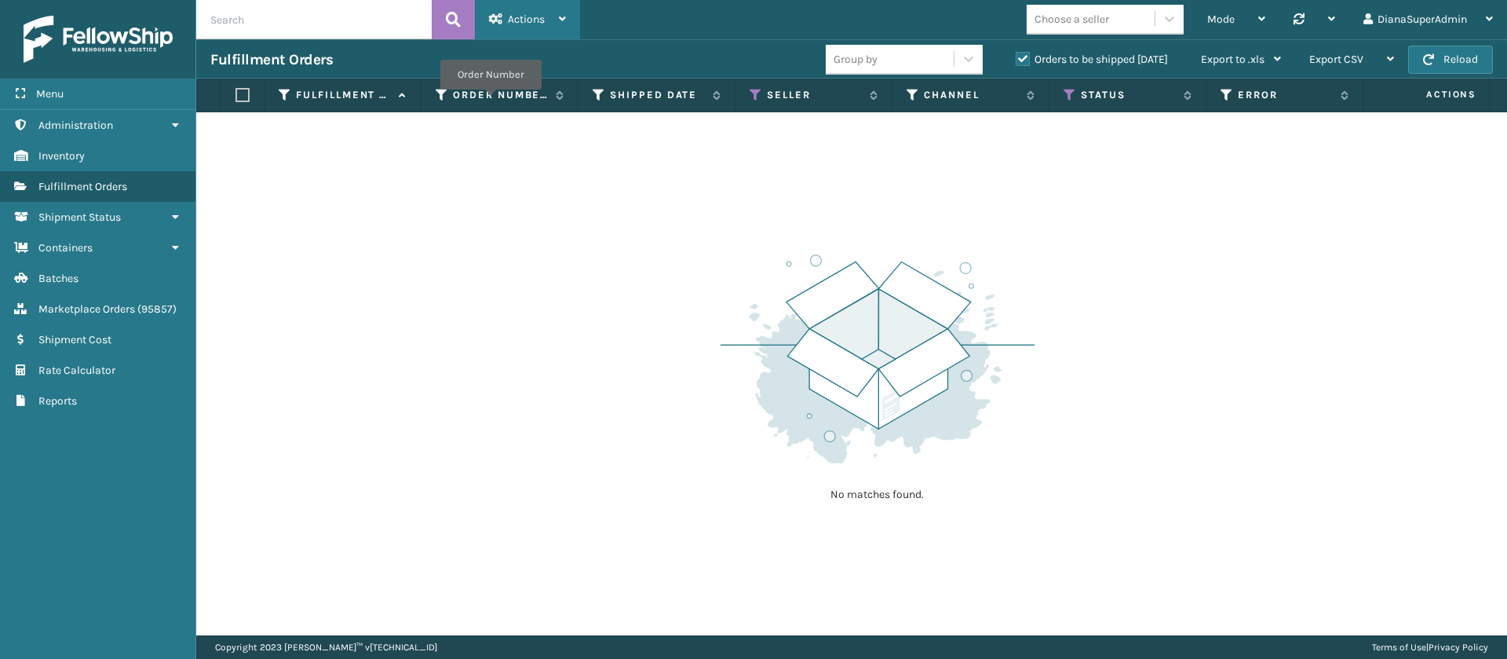
click at [543, 24] on span "Actions" at bounding box center [526, 19] width 37 height 13
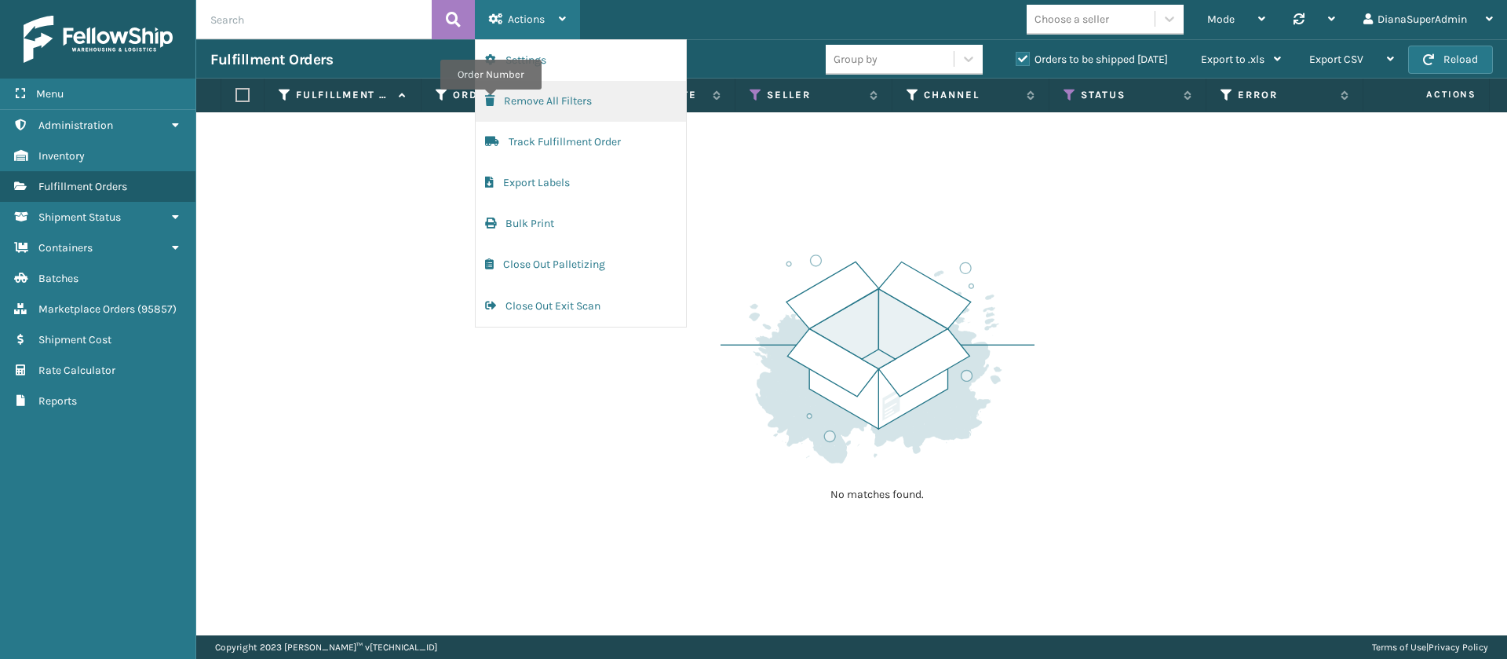
click at [569, 108] on button "Remove All Filters" at bounding box center [581, 101] width 210 height 41
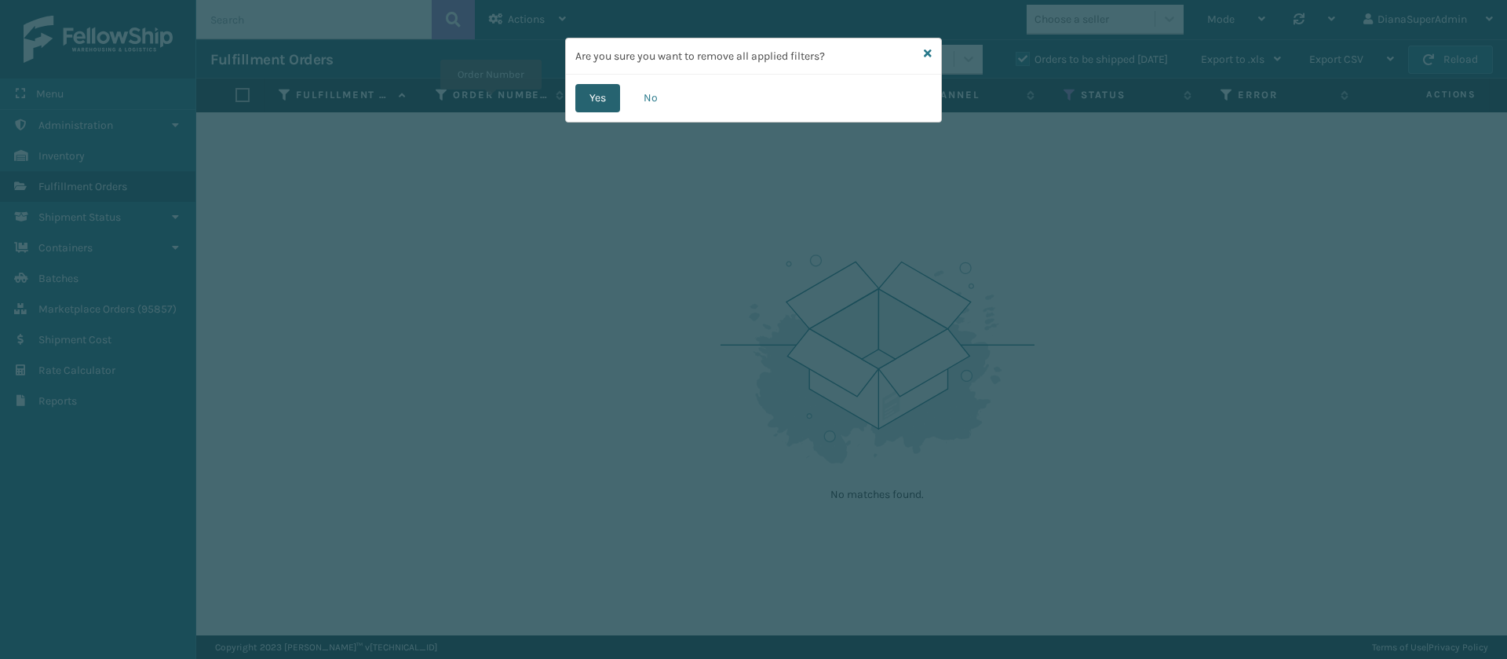
click at [599, 105] on button "Yes" at bounding box center [597, 98] width 45 height 28
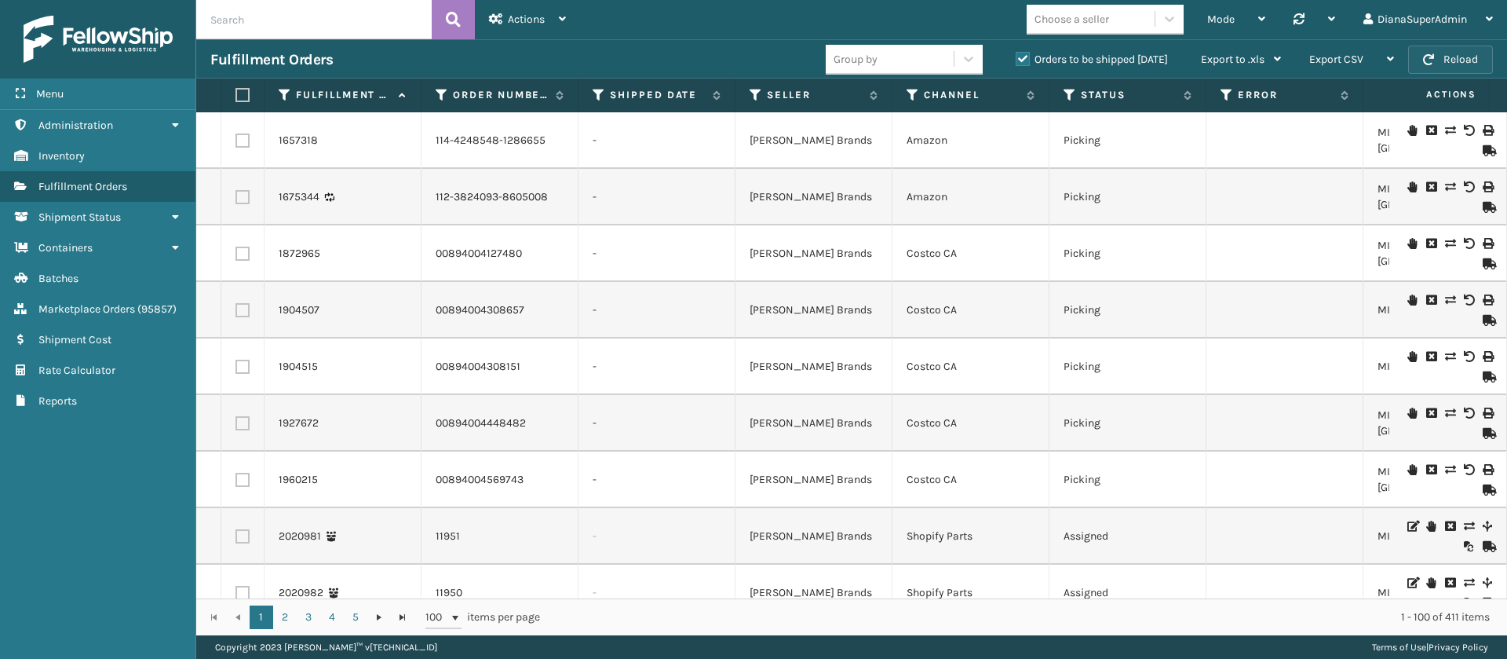
click at [1463, 62] on button "Reload" at bounding box center [1450, 60] width 85 height 28
click at [1471, 59] on button "Reload" at bounding box center [1450, 60] width 85 height 28
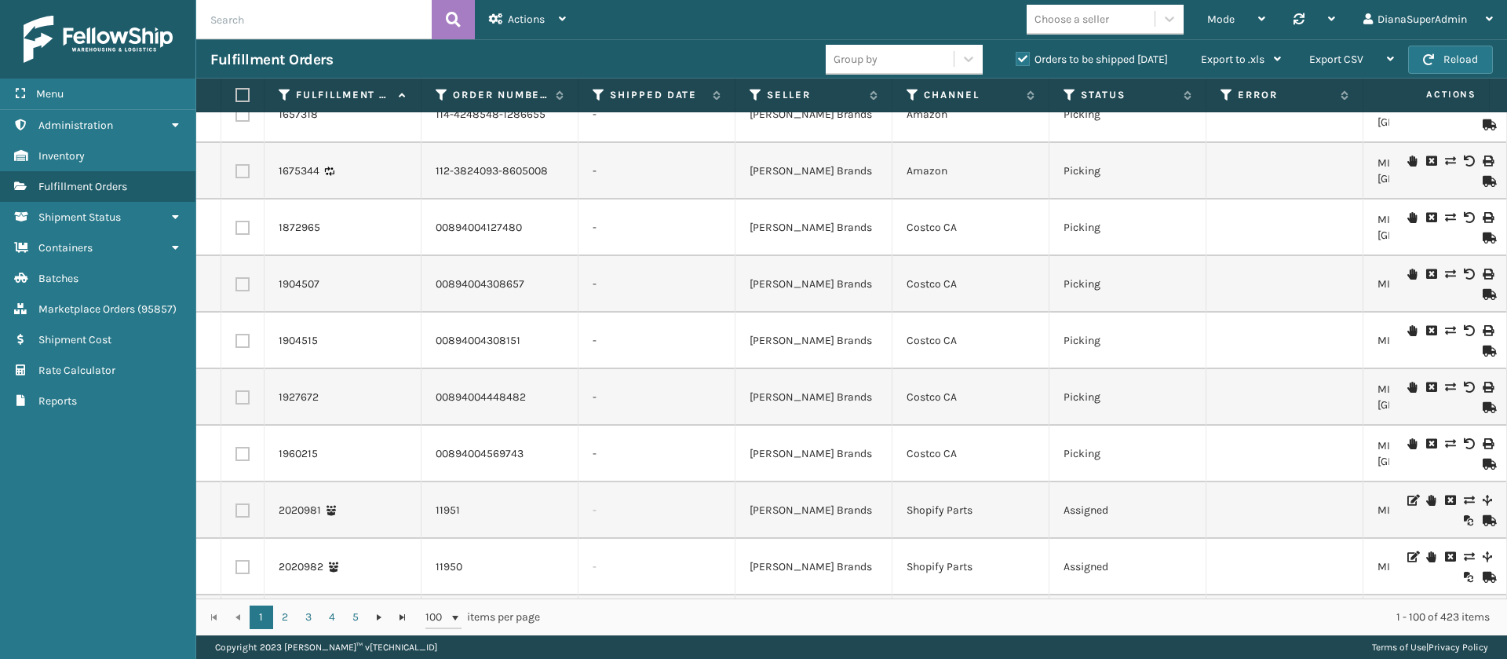
scroll to position [0, 0]
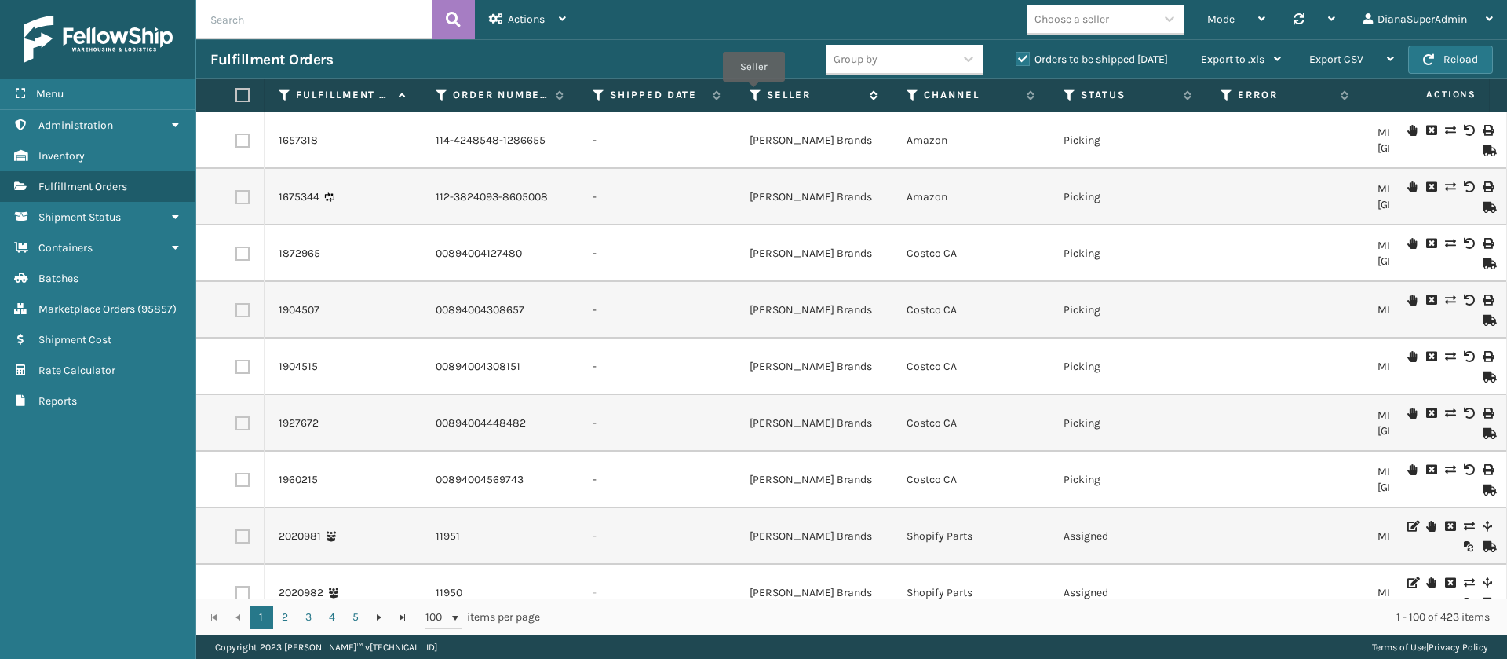
click at [754, 93] on icon at bounding box center [756, 95] width 13 height 14
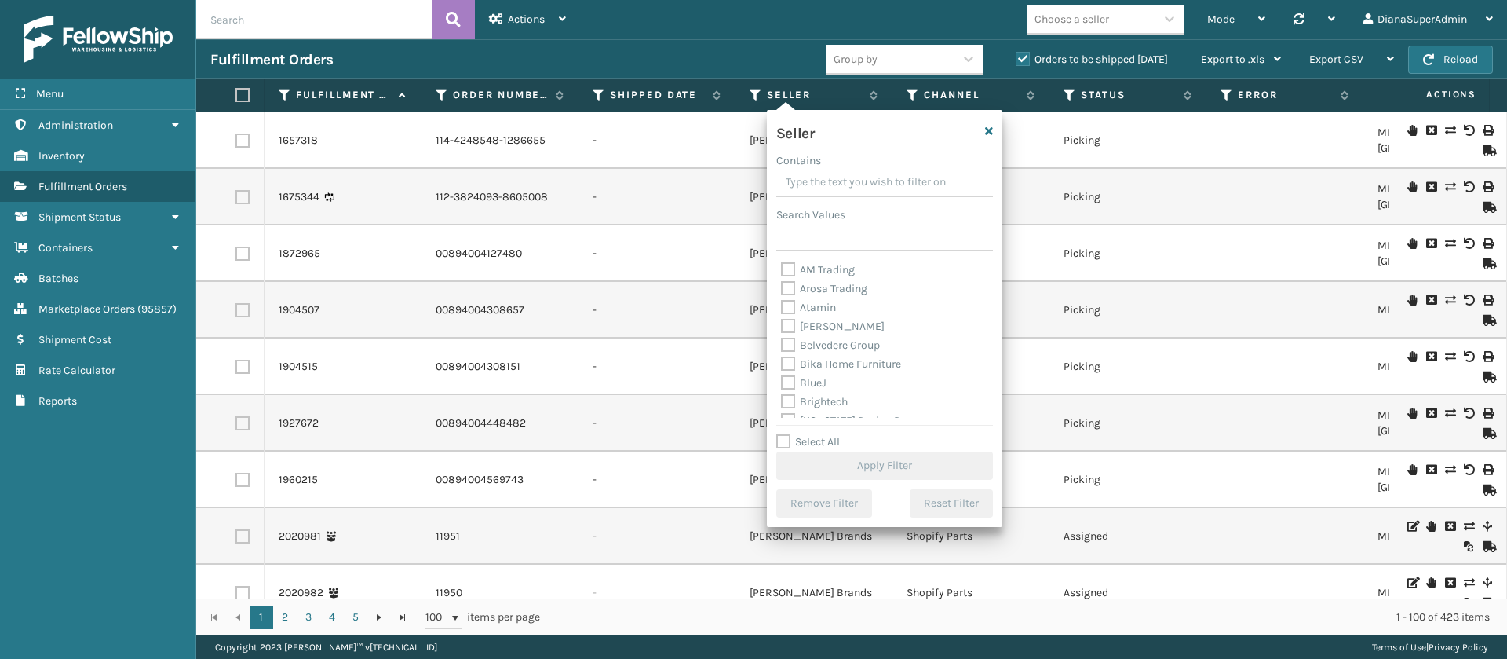
scroll to position [502, 0]
click at [782, 440] on label "Select All" at bounding box center [808, 441] width 64 height 13
click at [782, 434] on input "Select All" at bounding box center [893, 434] width 235 height 2
checkbox input "true"
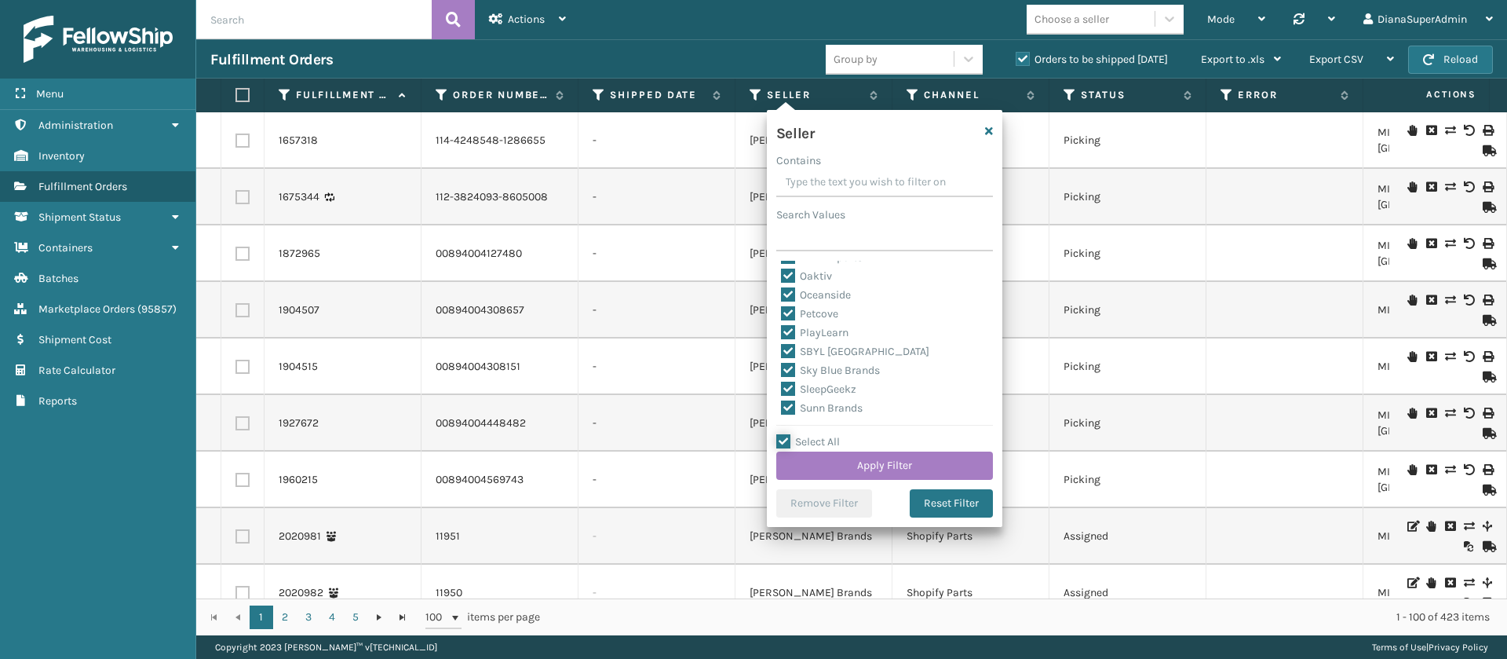
checkbox input "true"
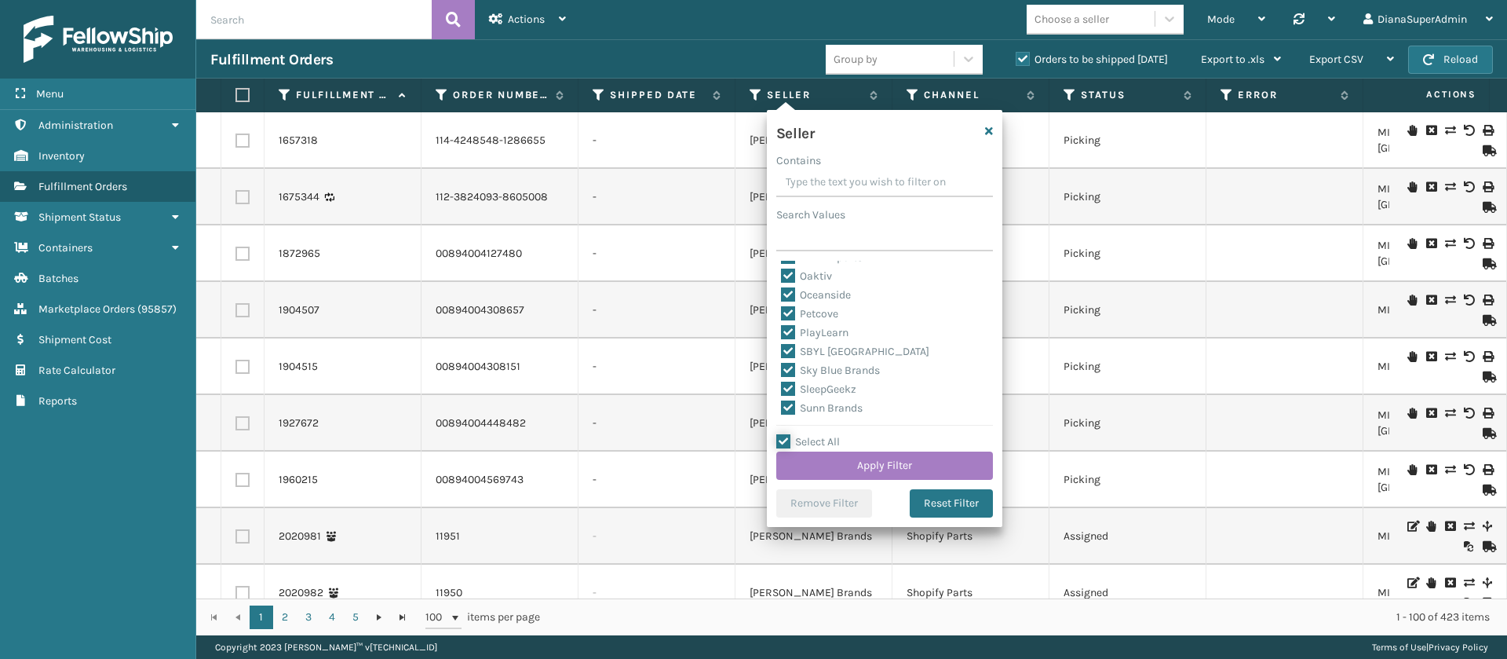
checkbox input "true"
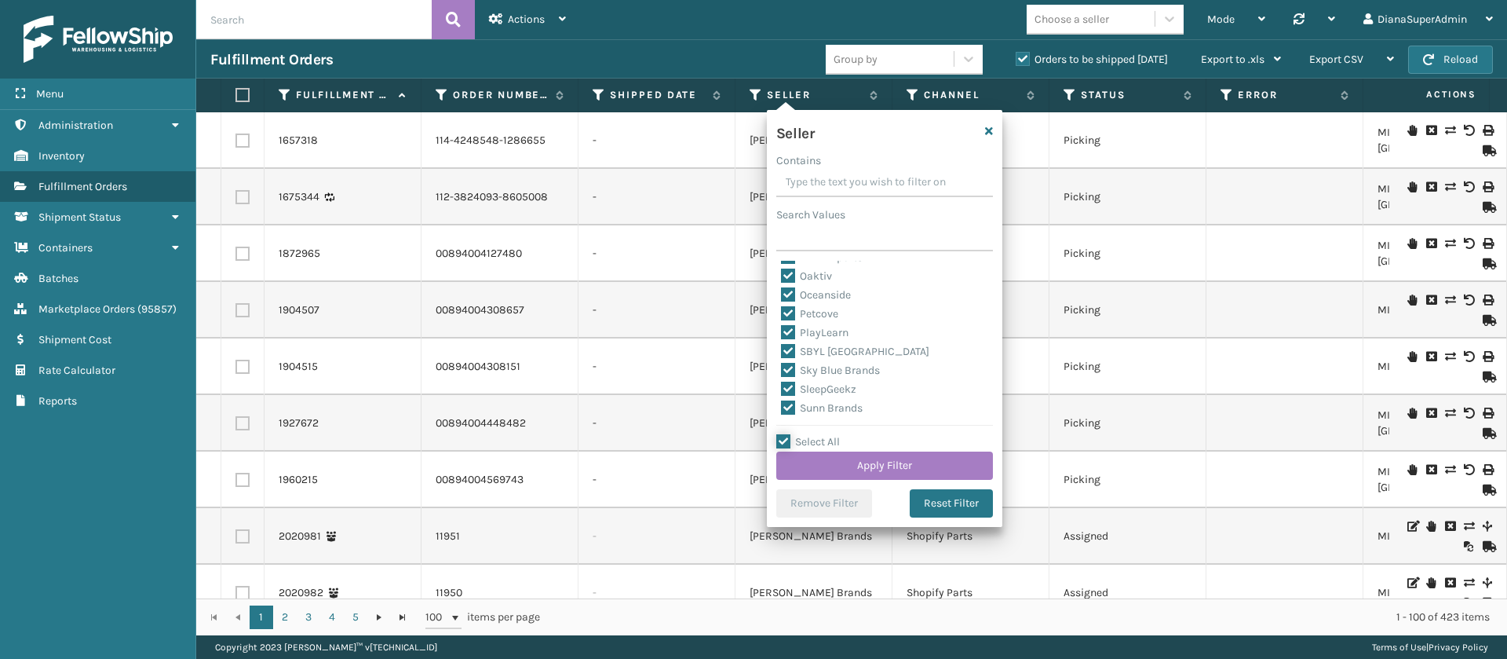
checkbox input "true"
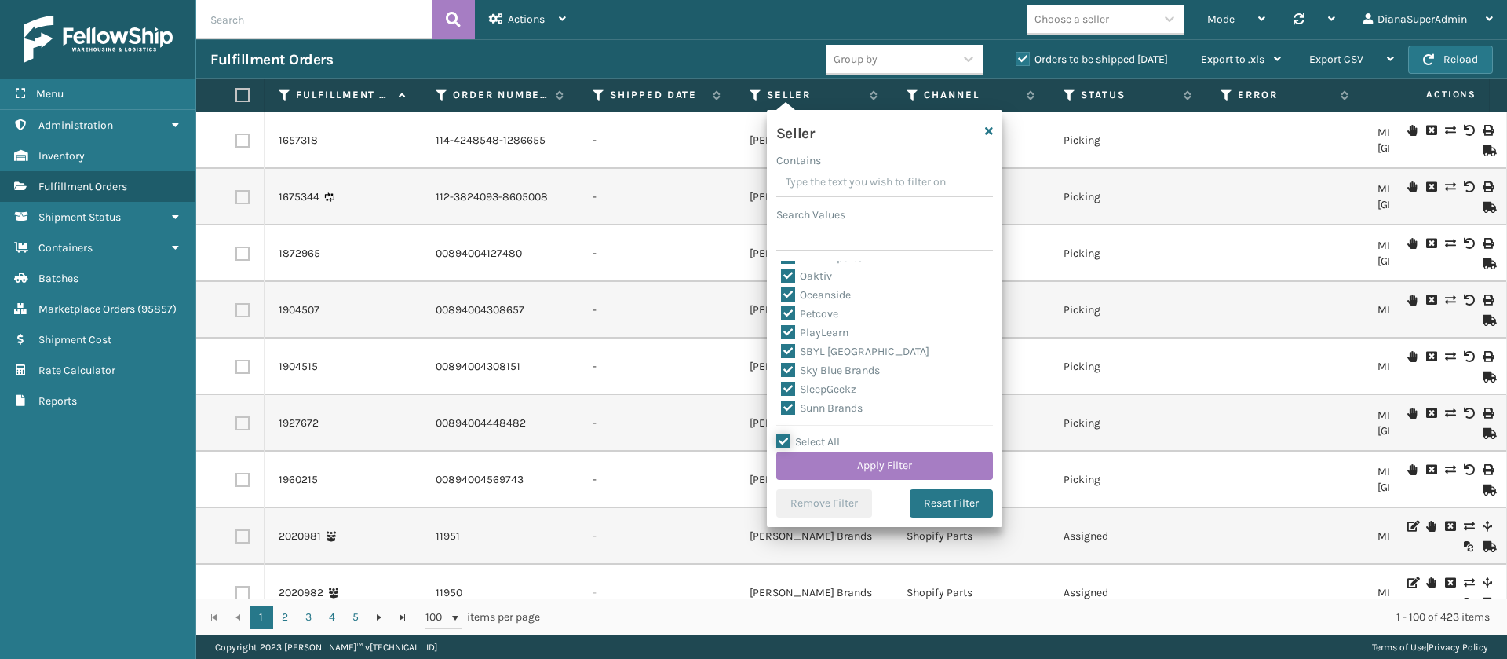
checkbox input "true"
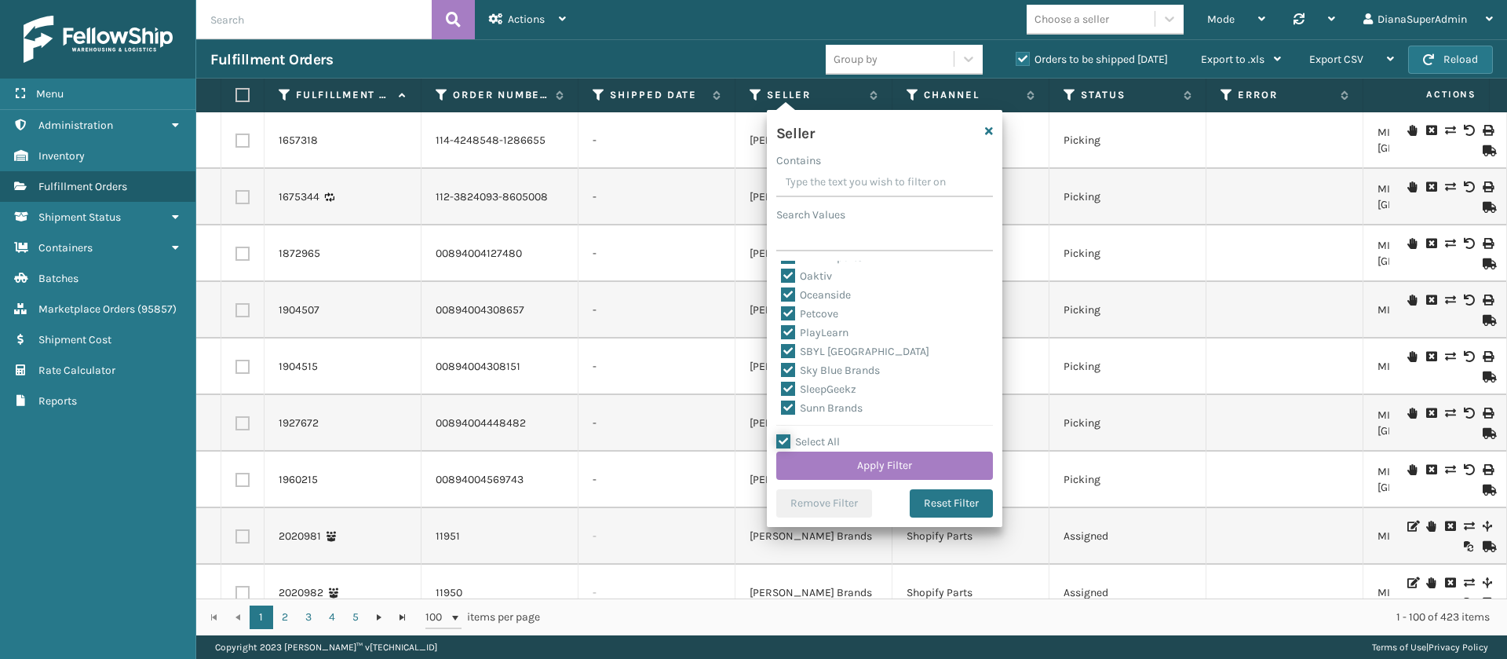
checkbox input "true"
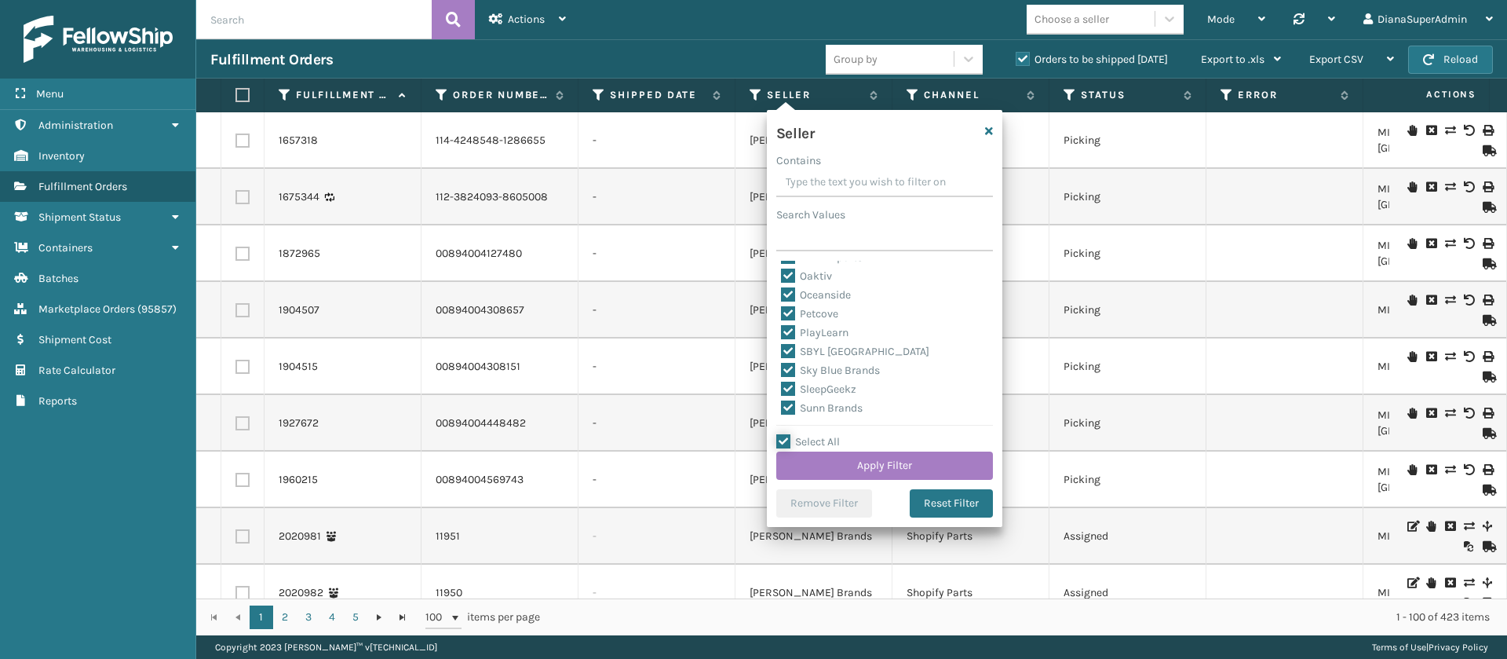
checkbox input "true"
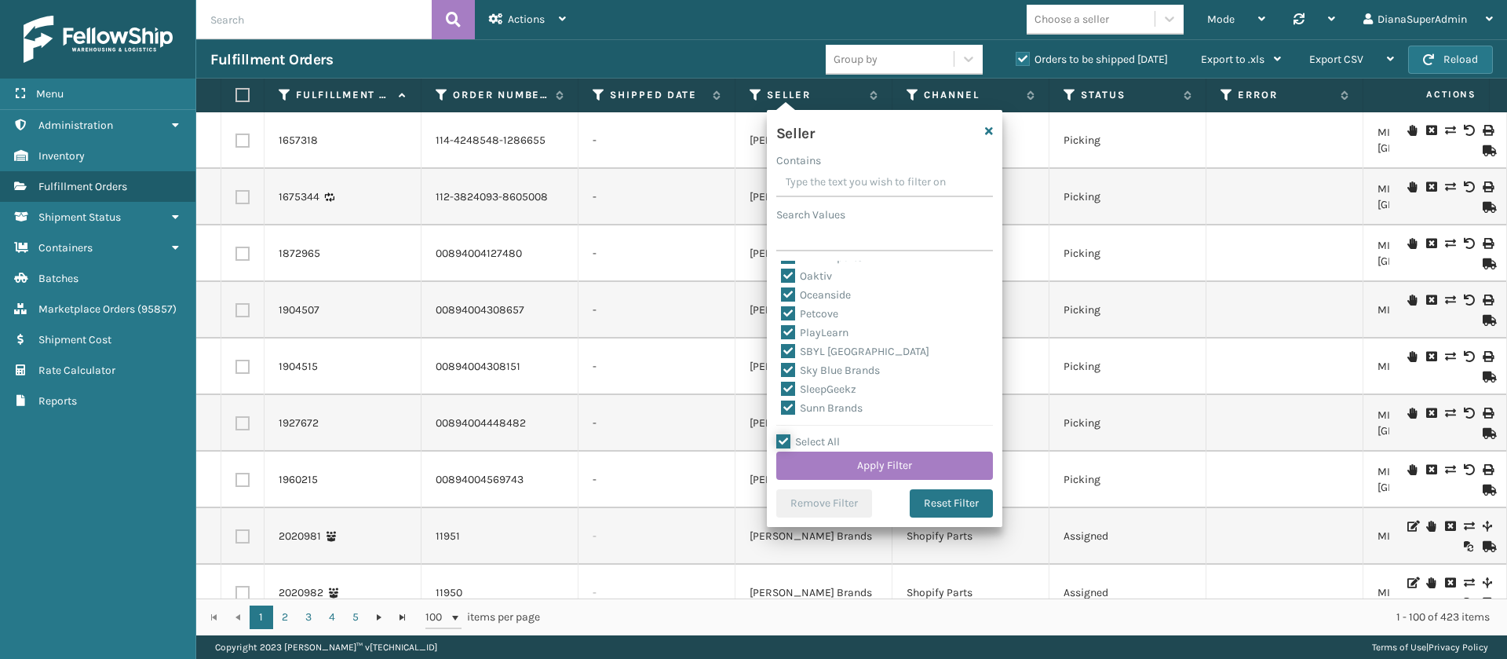
checkbox input "true"
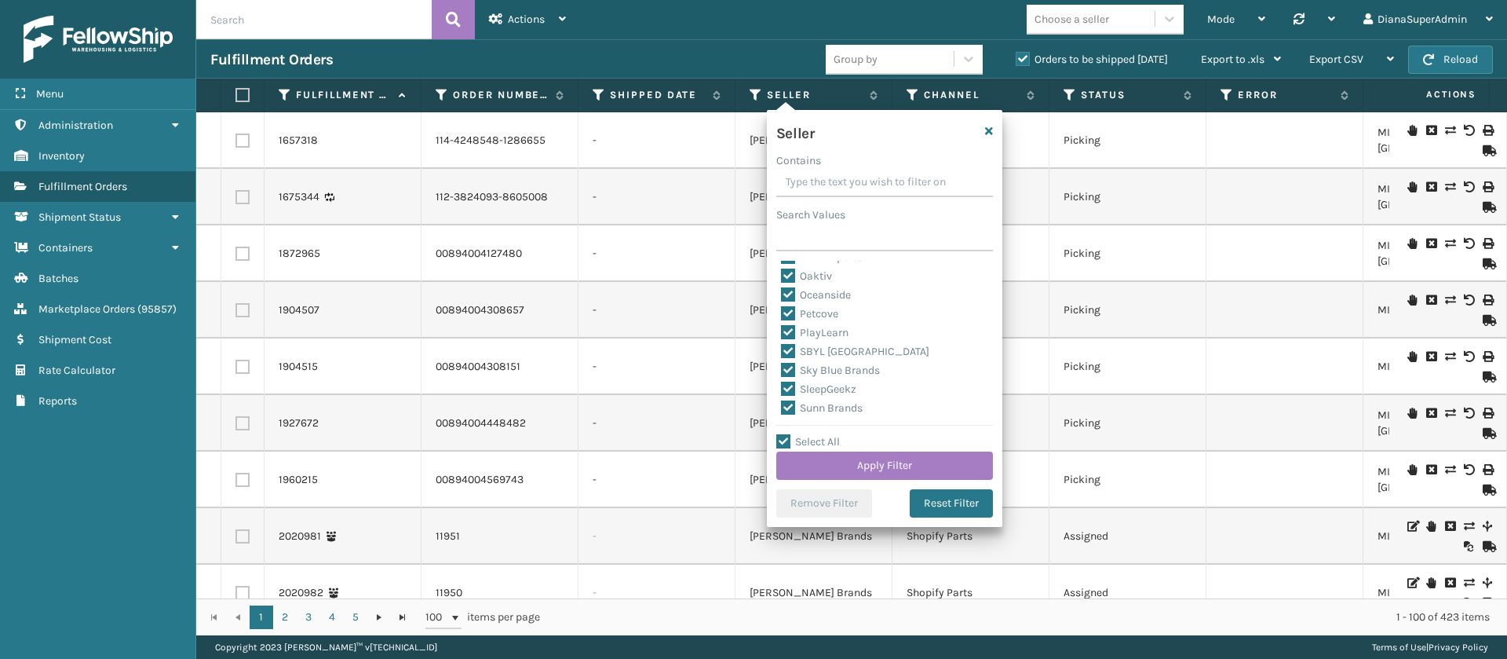
click at [788, 389] on label "SleepGeekz" at bounding box center [818, 388] width 75 height 13
click at [782, 389] on input "SleepGeekz" at bounding box center [781, 385] width 1 height 10
checkbox input "false"
click at [841, 465] on button "Apply Filter" at bounding box center [884, 465] width 217 height 28
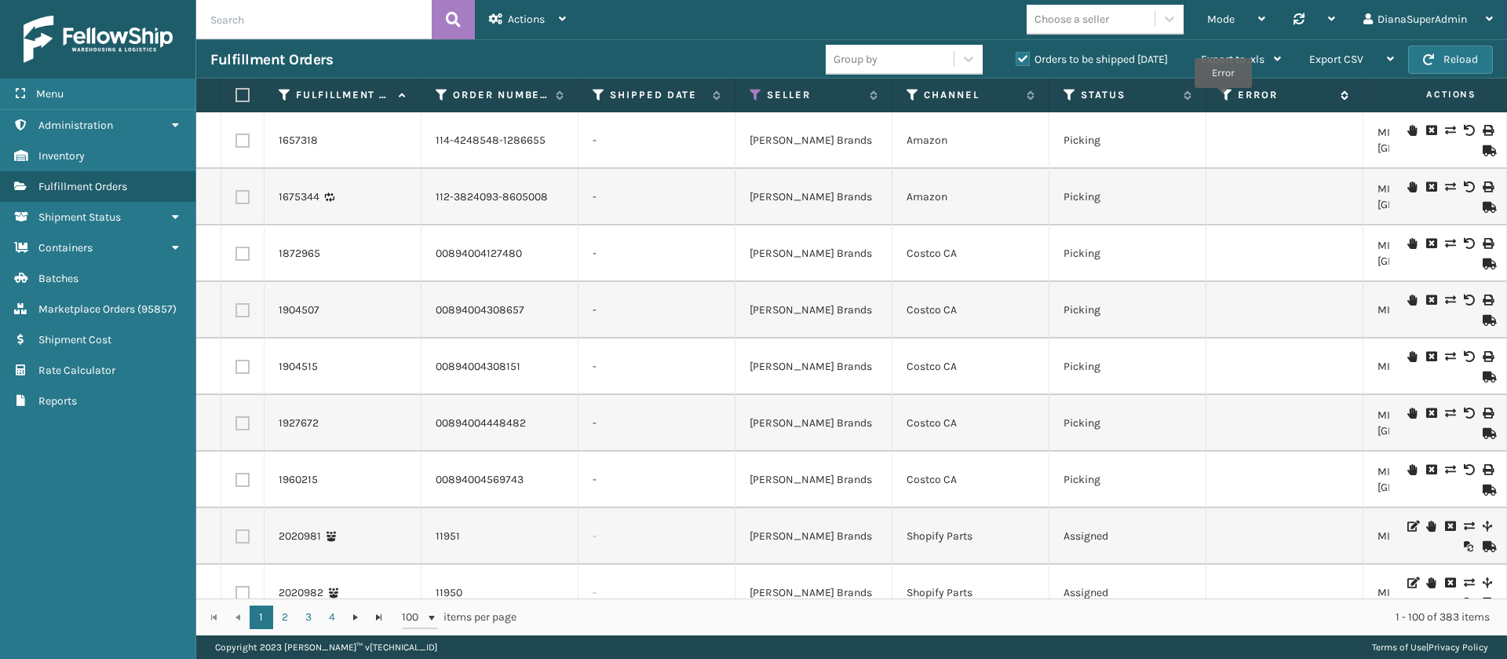
click at [1223, 99] on icon at bounding box center [1227, 95] width 13 height 14
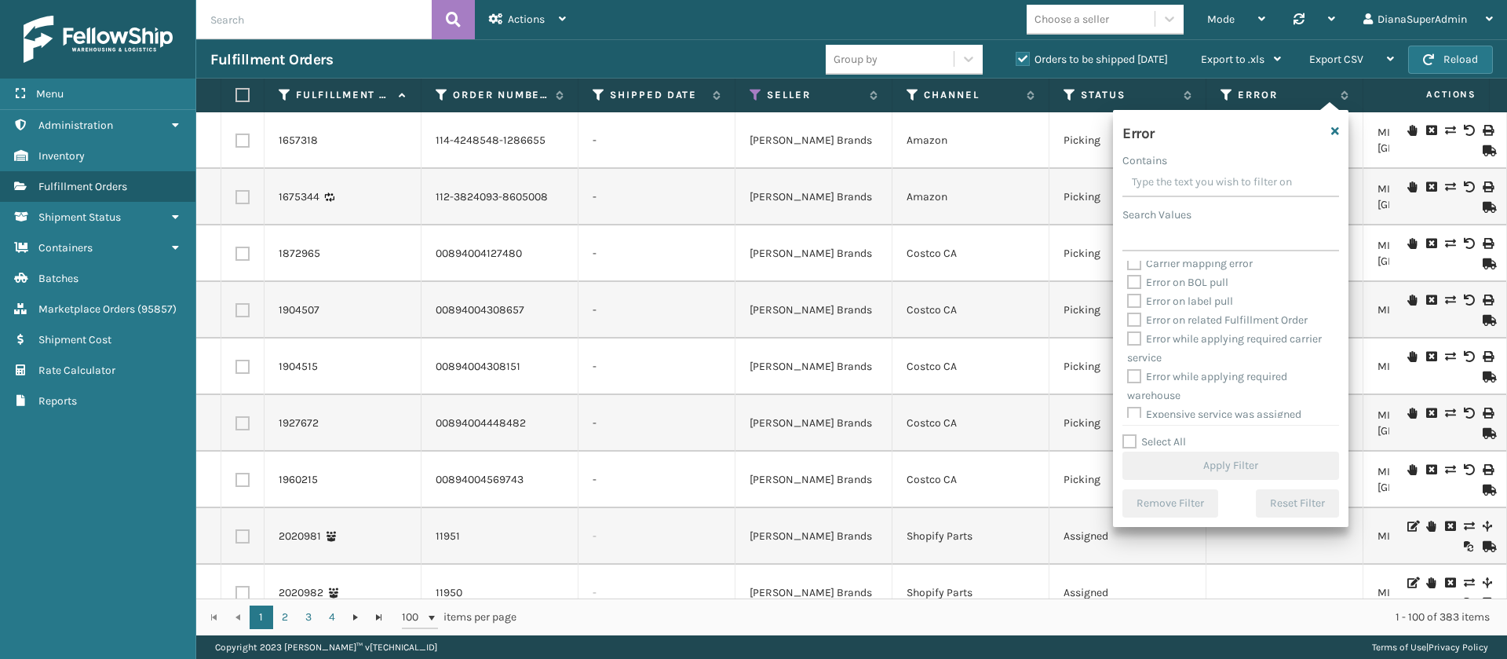
scroll to position [64, 0]
click at [1129, 435] on label "Select All" at bounding box center [1154, 441] width 64 height 13
click at [1129, 434] on input "Select All" at bounding box center [1239, 434] width 235 height 2
checkbox input "true"
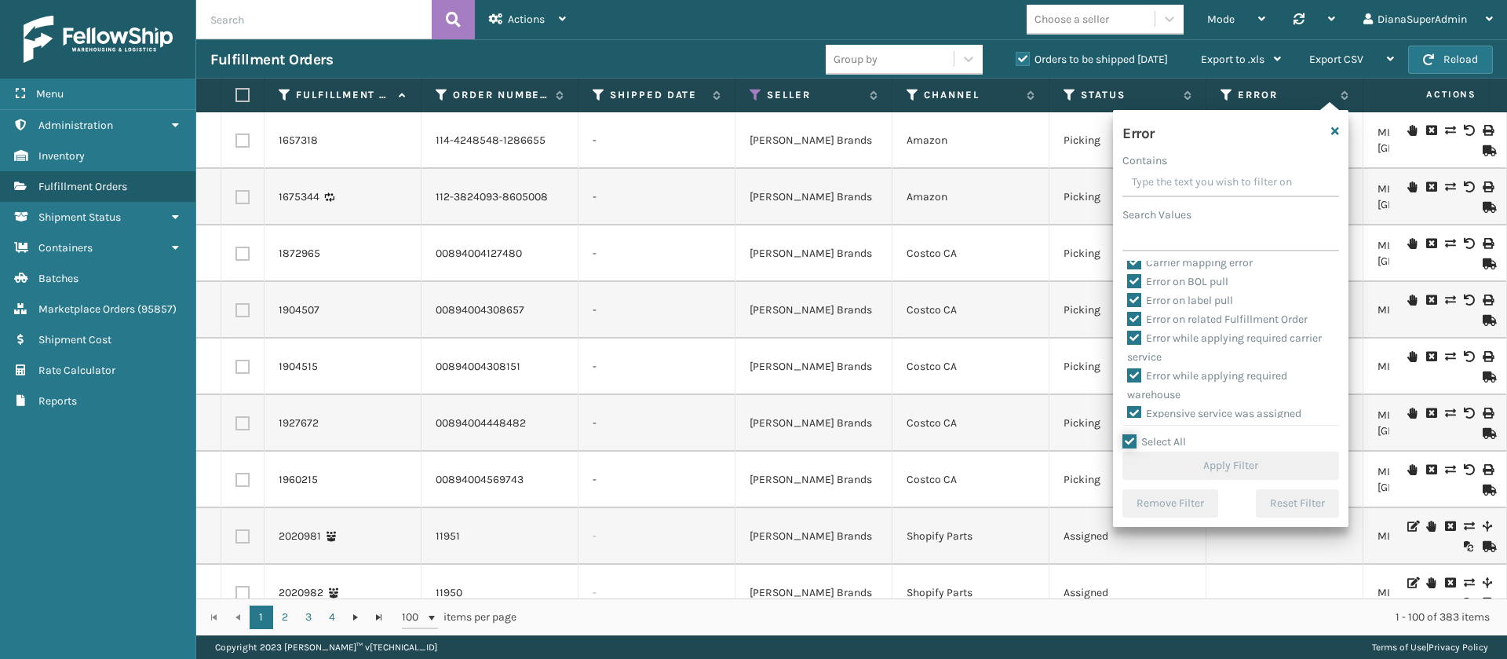
checkbox input "true"
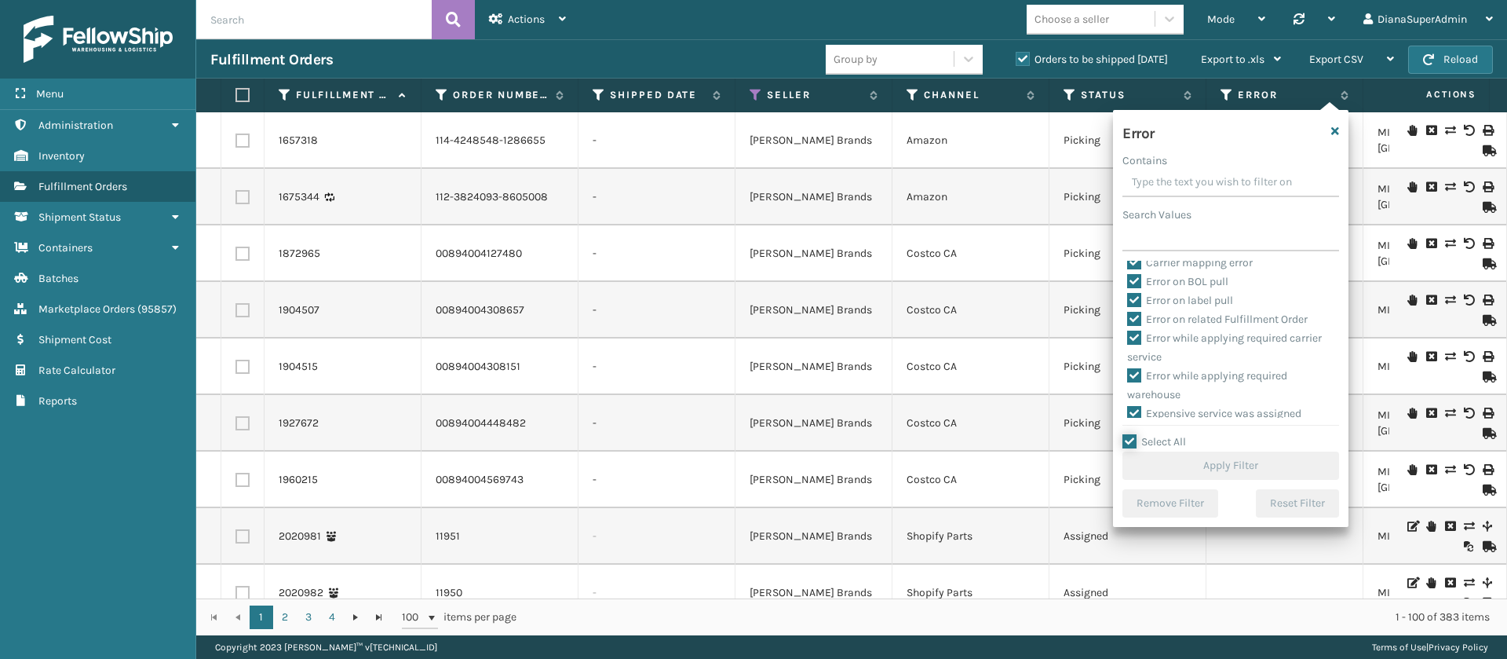
checkbox input "true"
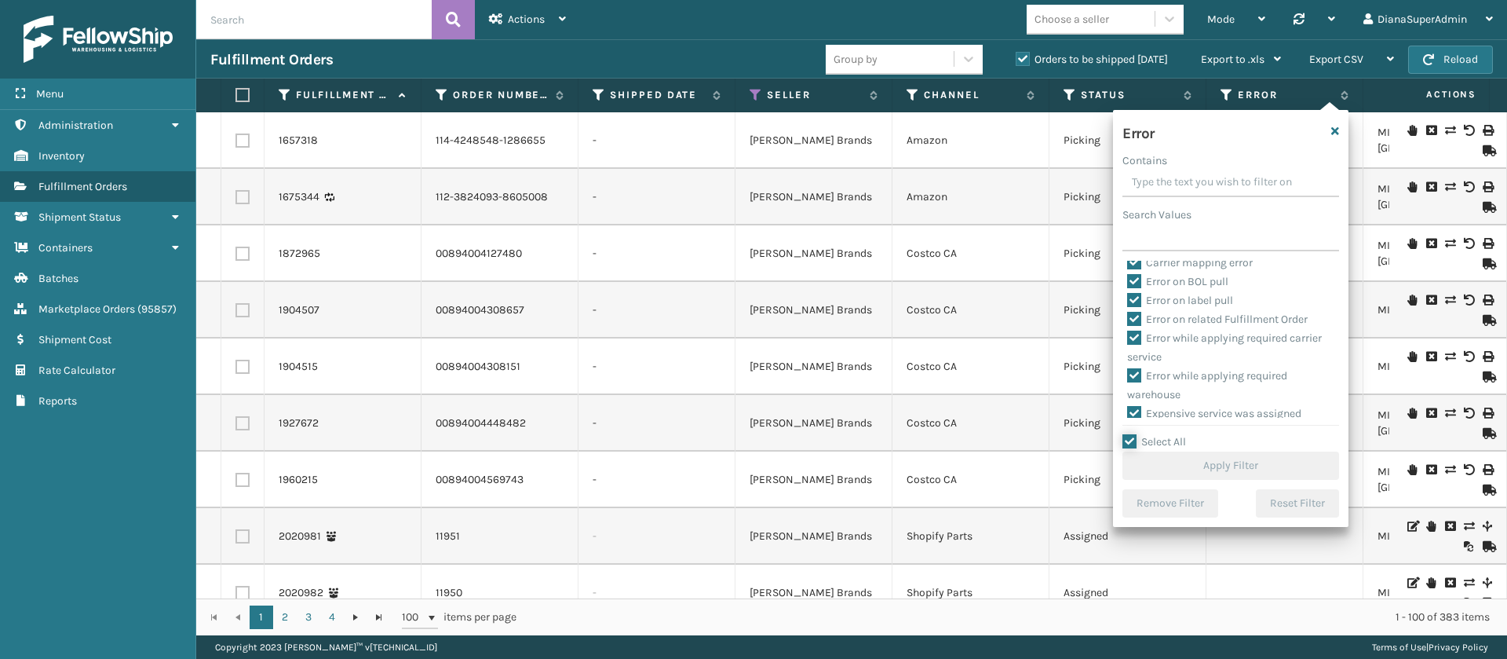
checkbox input "true"
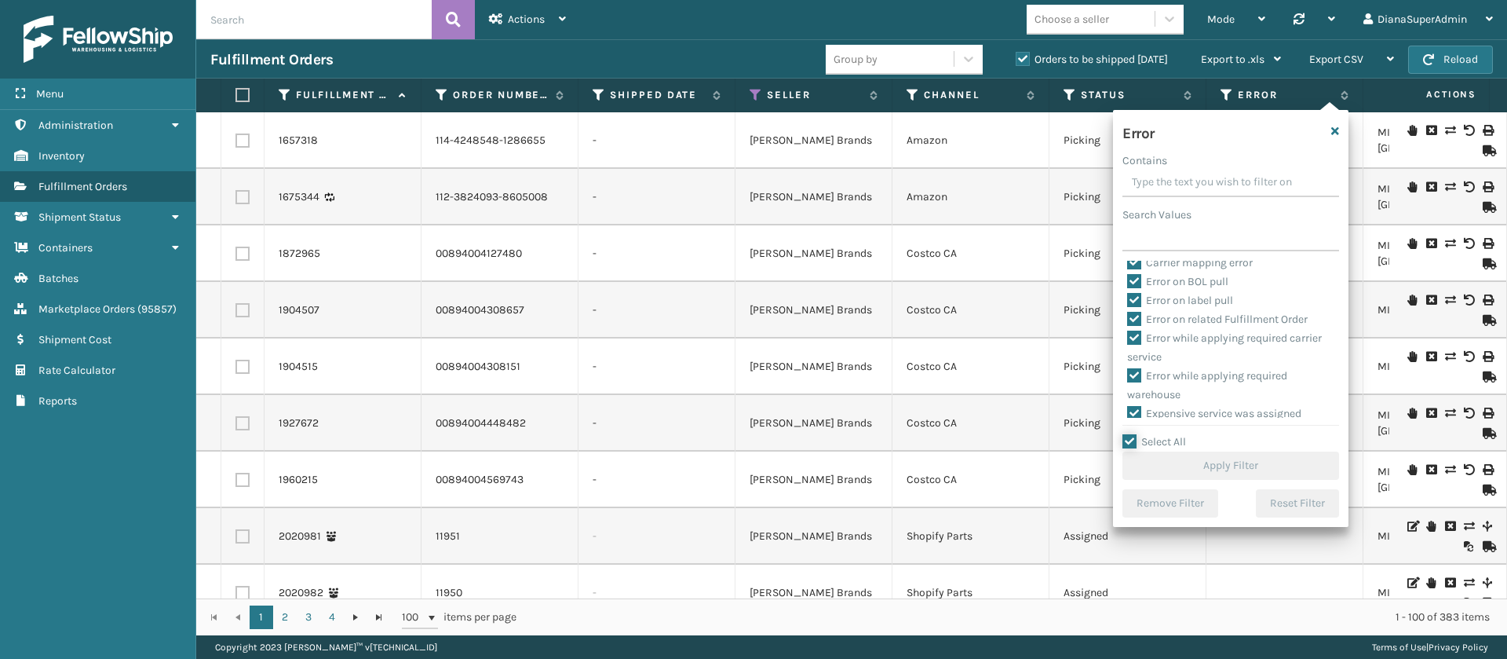
checkbox input "true"
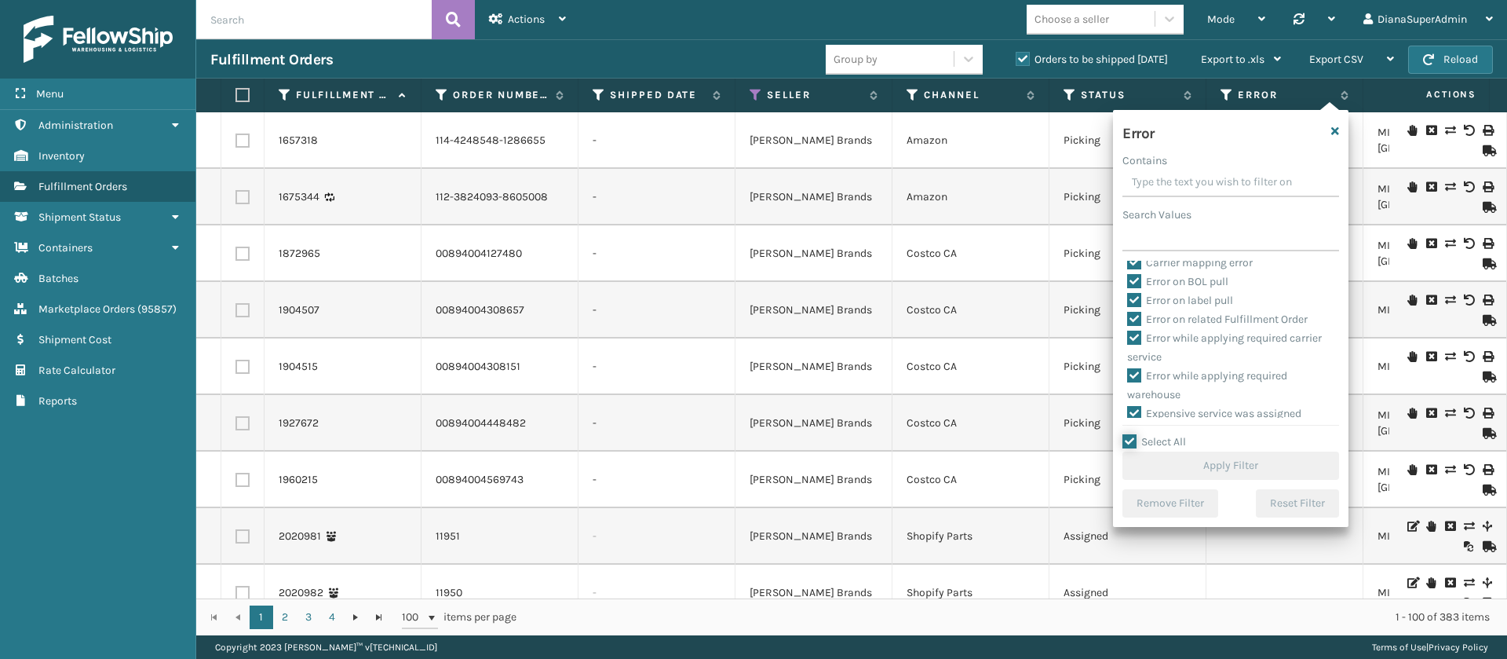
checkbox input "true"
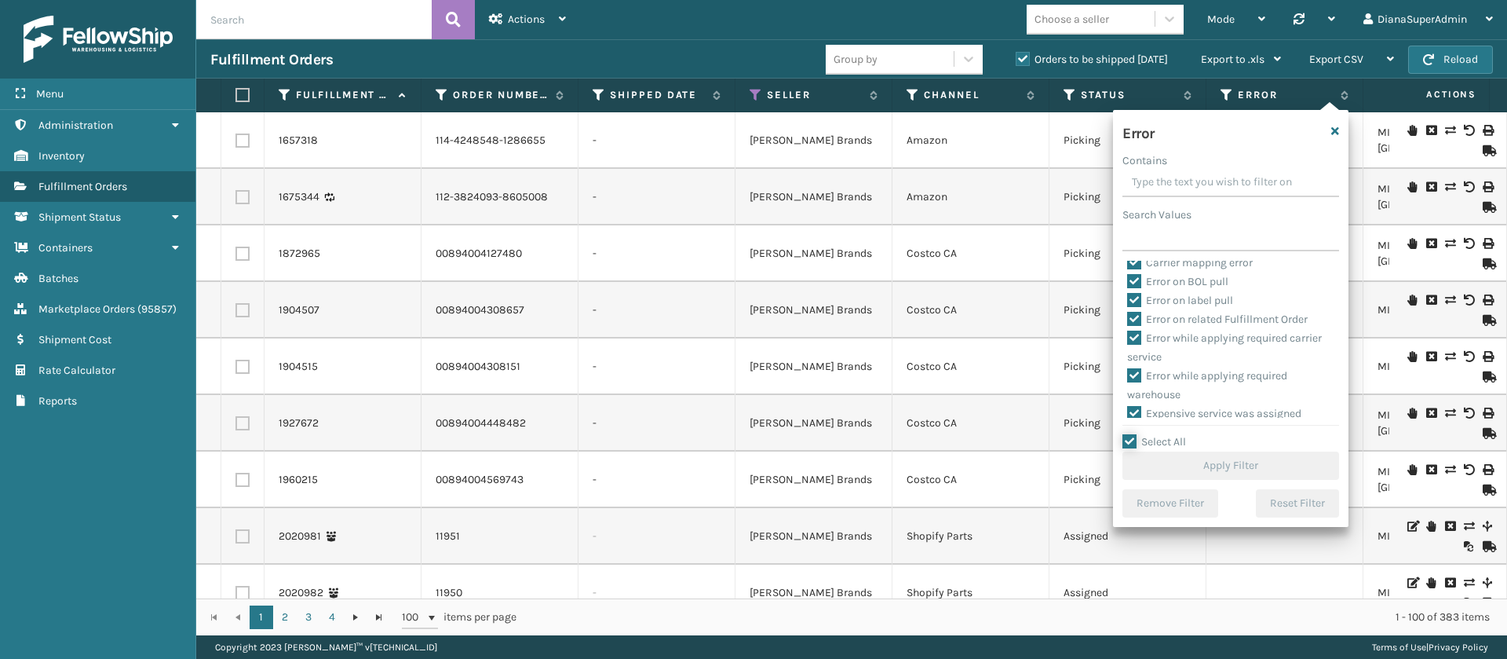
checkbox input "true"
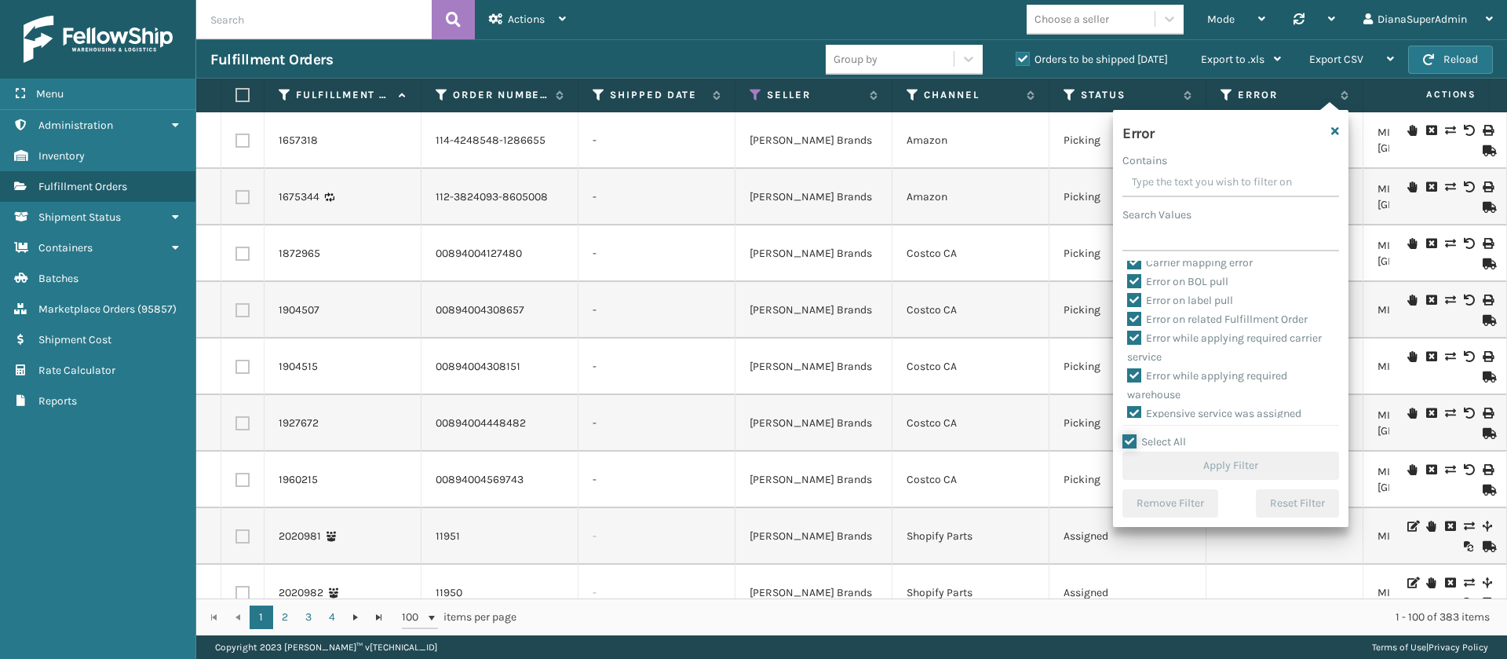
checkbox input "true"
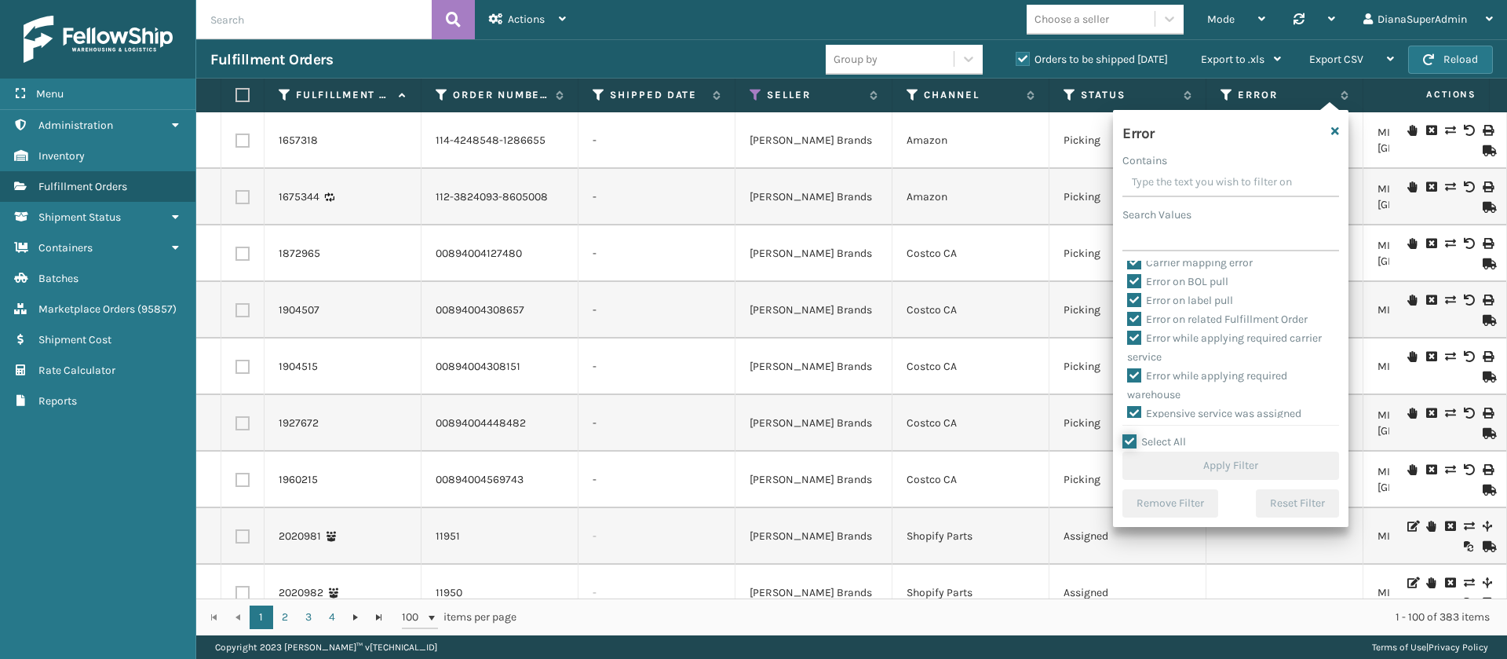
checkbox input "true"
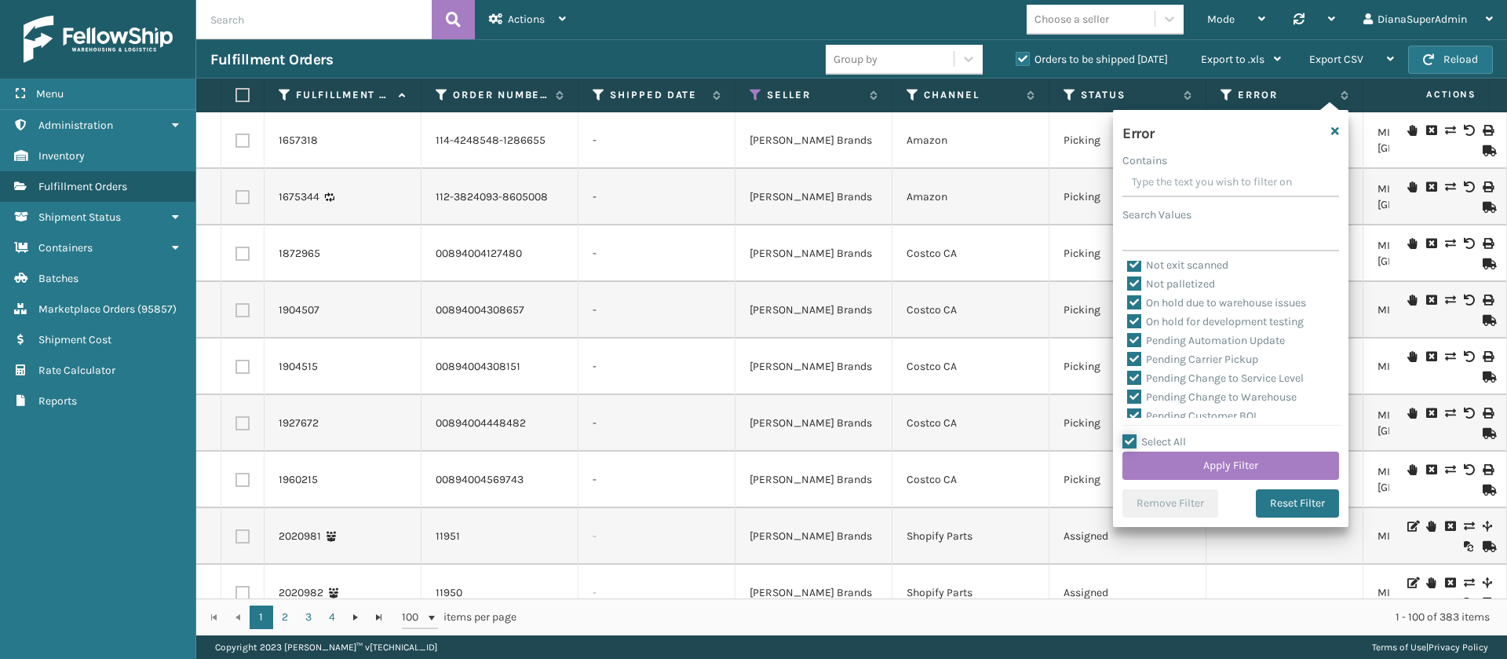
scroll to position [351, 0]
click at [1136, 334] on label "Pending Automation Update" at bounding box center [1206, 333] width 158 height 13
click at [1128, 334] on input "Pending Automation Update" at bounding box center [1127, 329] width 1 height 10
checkbox input "false"
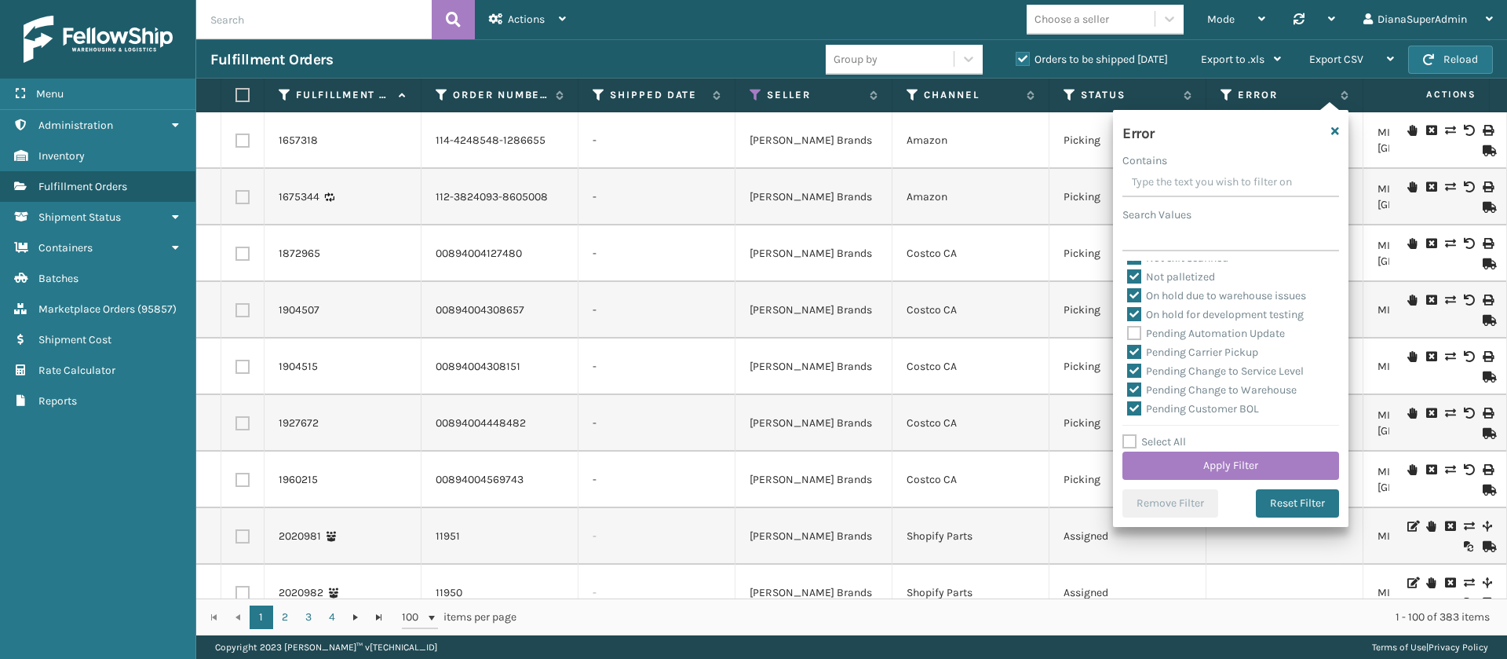
click at [1134, 345] on label "Pending Carrier Pickup" at bounding box center [1192, 351] width 131 height 13
click at [1128, 345] on input "Pending Carrier Pickup" at bounding box center [1127, 348] width 1 height 10
checkbox input "false"
click at [1134, 364] on label "Pending Change to Service Level" at bounding box center [1215, 370] width 177 height 13
click at [1128, 363] on input "Pending Change to Service Level" at bounding box center [1127, 367] width 1 height 10
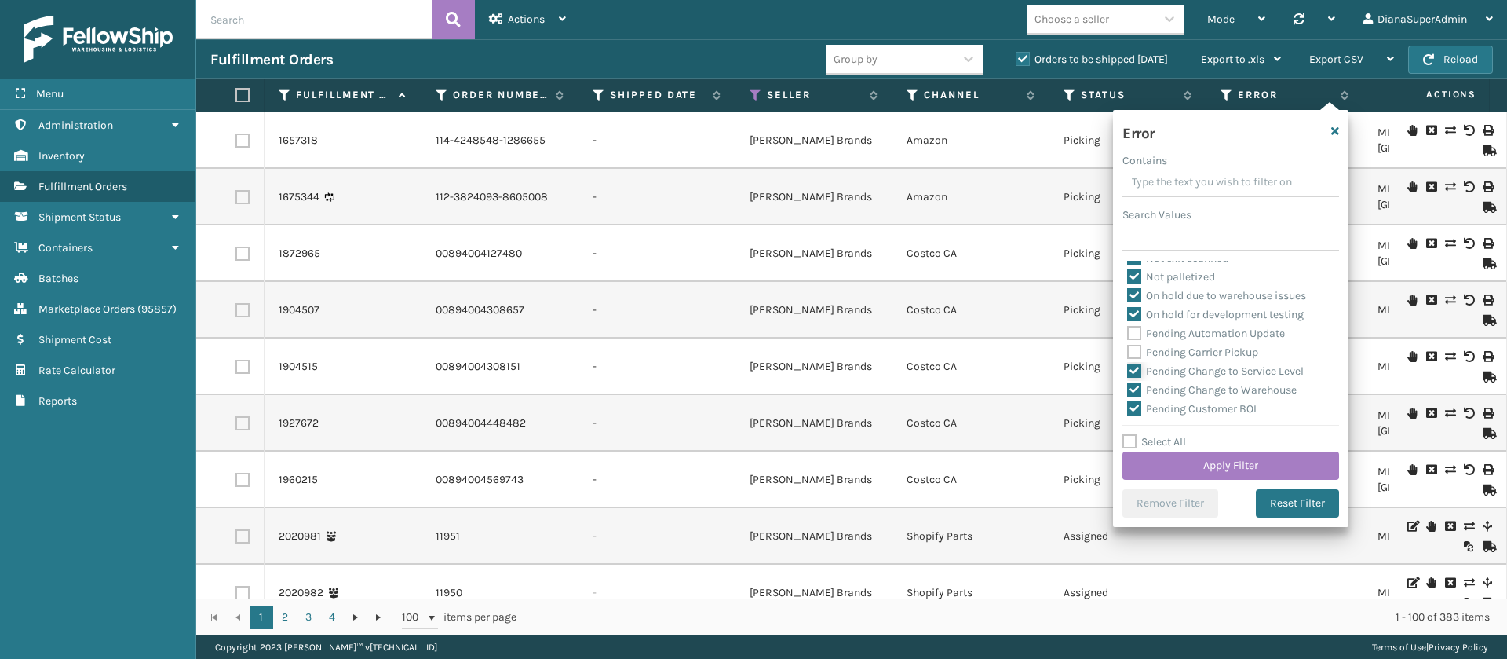
checkbox input "false"
click at [1136, 387] on label "Pending Change to Warehouse" at bounding box center [1212, 389] width 170 height 13
click at [1128, 387] on input "Pending Change to Warehouse" at bounding box center [1127, 386] width 1 height 10
checkbox input "false"
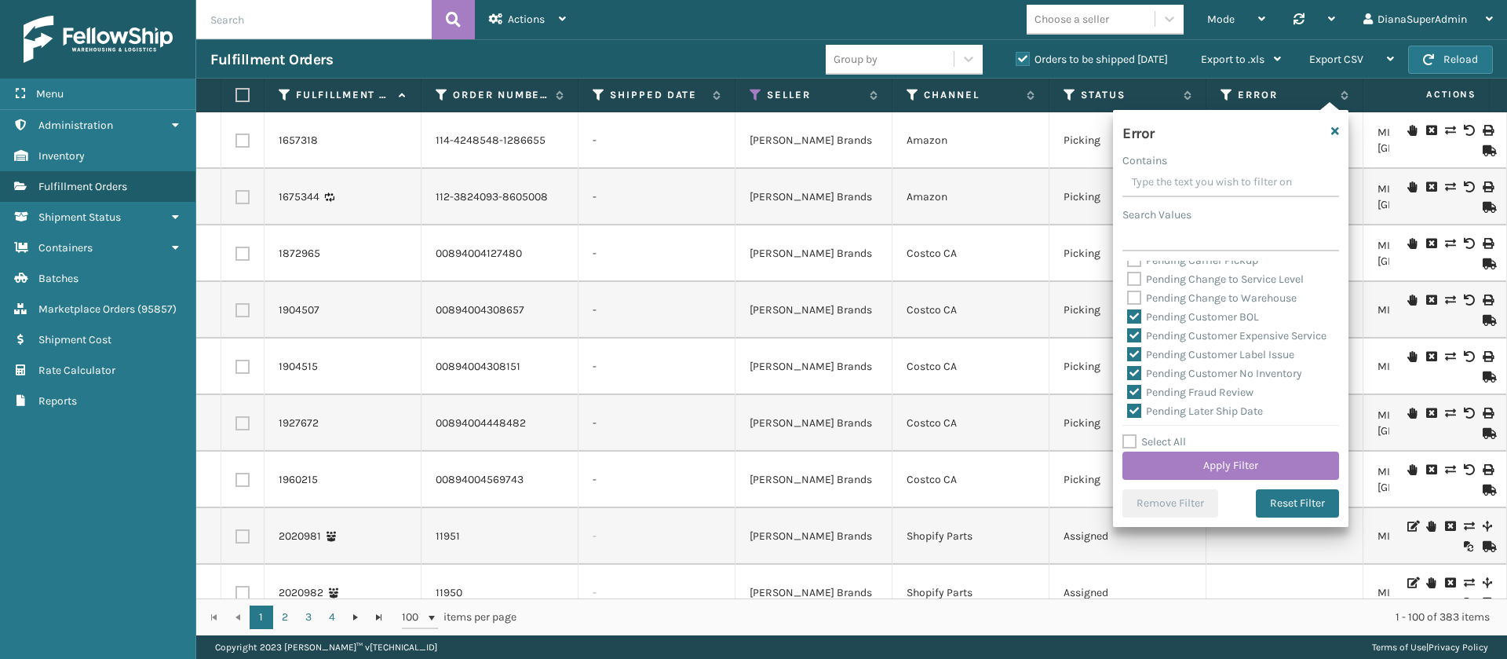
click at [1130, 311] on label "Pending Customer BOL" at bounding box center [1193, 316] width 132 height 13
click at [1128, 311] on input "Pending Customer BOL" at bounding box center [1127, 313] width 1 height 10
checkbox input "false"
click at [1133, 330] on label "Pending Customer Expensive Service" at bounding box center [1226, 335] width 199 height 13
click at [1128, 330] on input "Pending Customer Expensive Service" at bounding box center [1127, 332] width 1 height 10
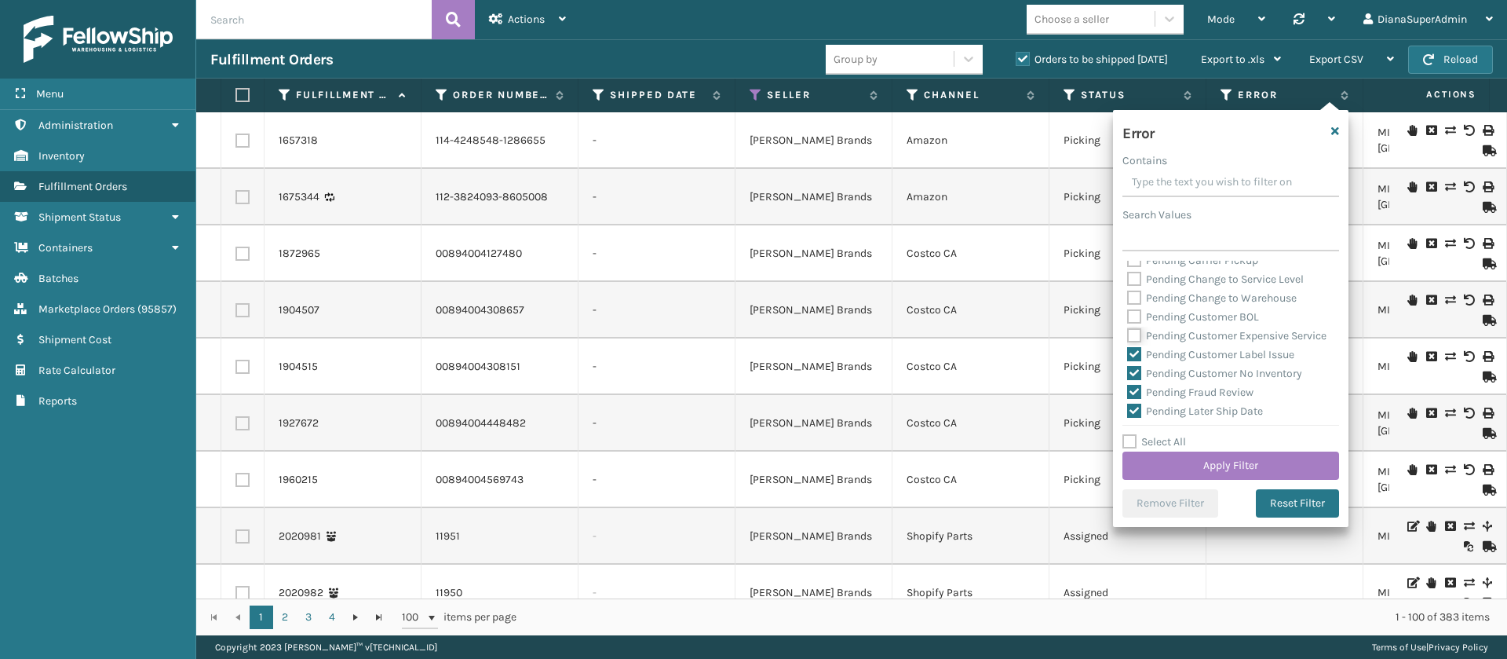
checkbox input "false"
click at [1133, 361] on label "Pending Customer Label Issue" at bounding box center [1210, 354] width 167 height 13
click at [1128, 356] on input "Pending Customer Label Issue" at bounding box center [1127, 350] width 1 height 10
checkbox input "false"
click at [1135, 380] on label "Pending Customer No Inventory" at bounding box center [1214, 373] width 175 height 13
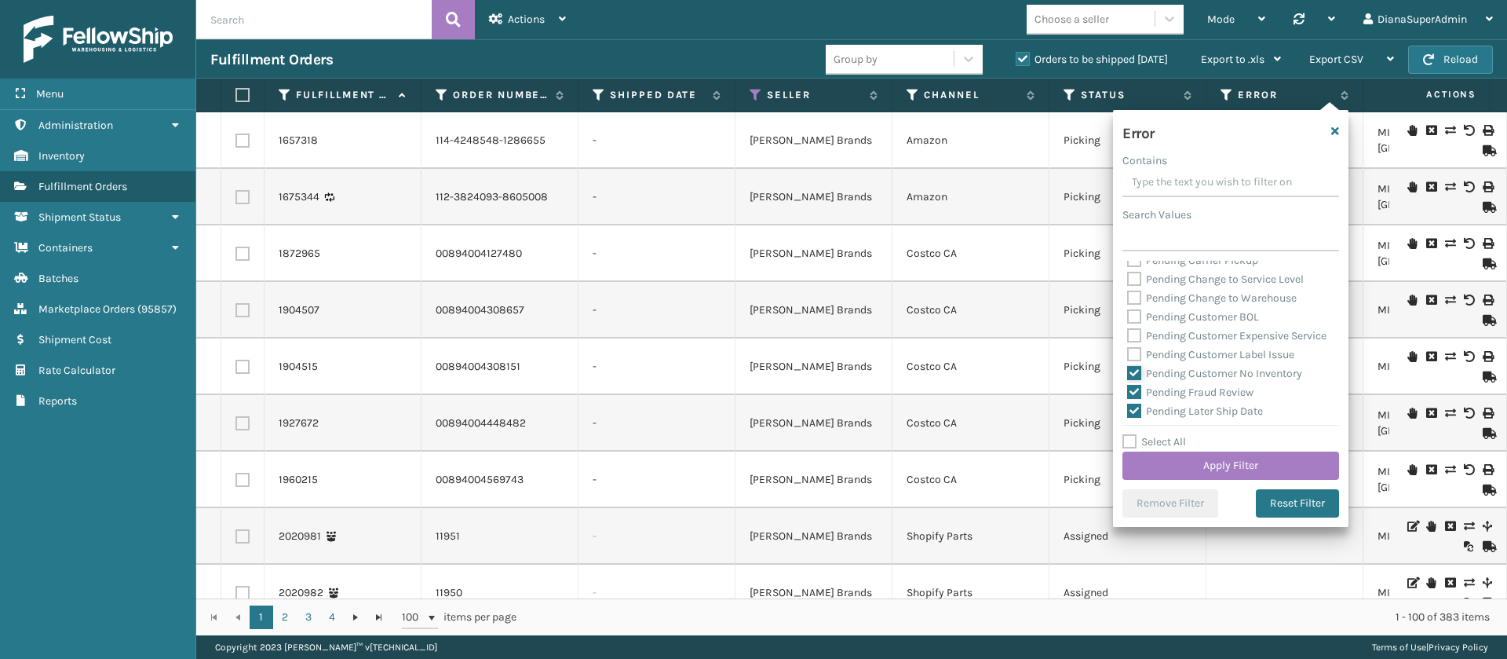
click at [1128, 374] on input "Pending Customer No Inventory" at bounding box center [1127, 369] width 1 height 10
checkbox input "false"
click at [1136, 295] on label "Pending Fraud Review" at bounding box center [1190, 288] width 126 height 13
click at [1128, 290] on input "Pending Fraud Review" at bounding box center [1127, 284] width 1 height 10
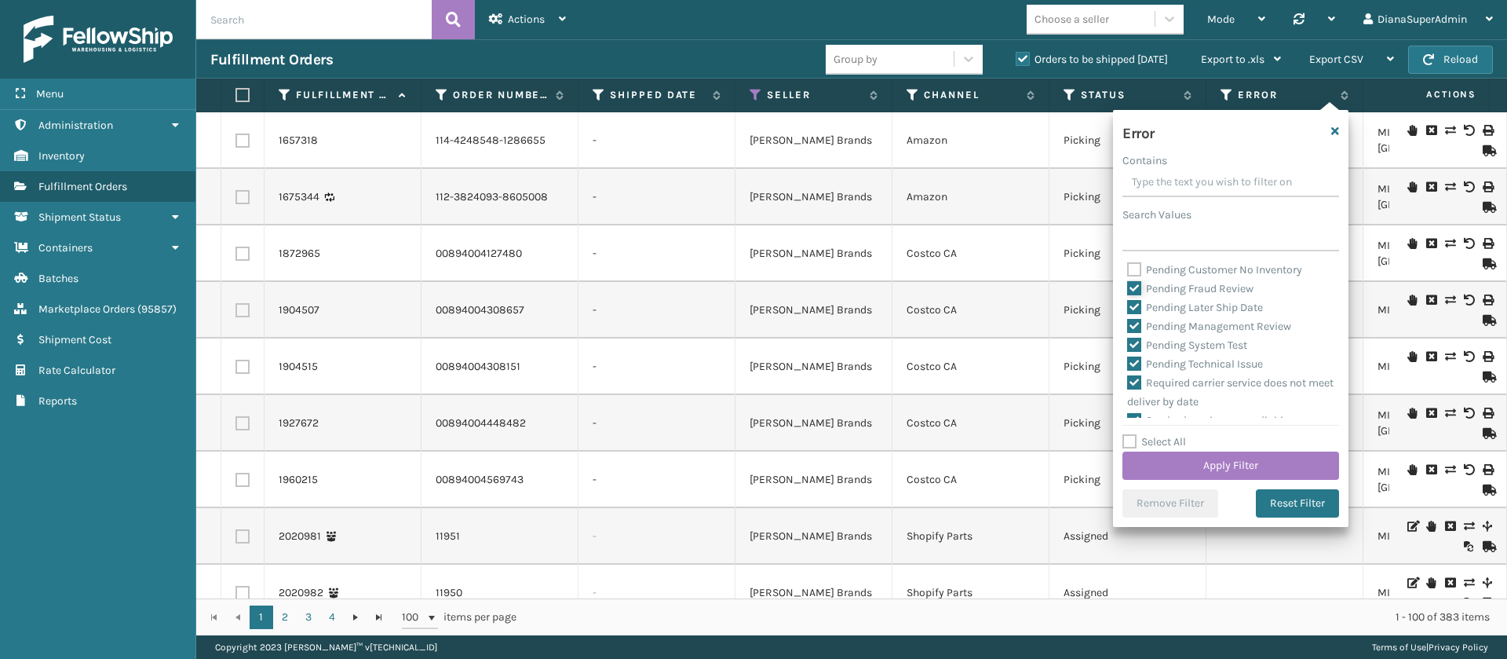
checkbox input "false"
click at [1136, 314] on label "Pending Later Ship Date" at bounding box center [1195, 307] width 136 height 13
click at [1128, 308] on input "Pending Later Ship Date" at bounding box center [1127, 303] width 1 height 10
checkbox input "false"
click at [1136, 333] on label "Pending Management Review" at bounding box center [1209, 325] width 164 height 13
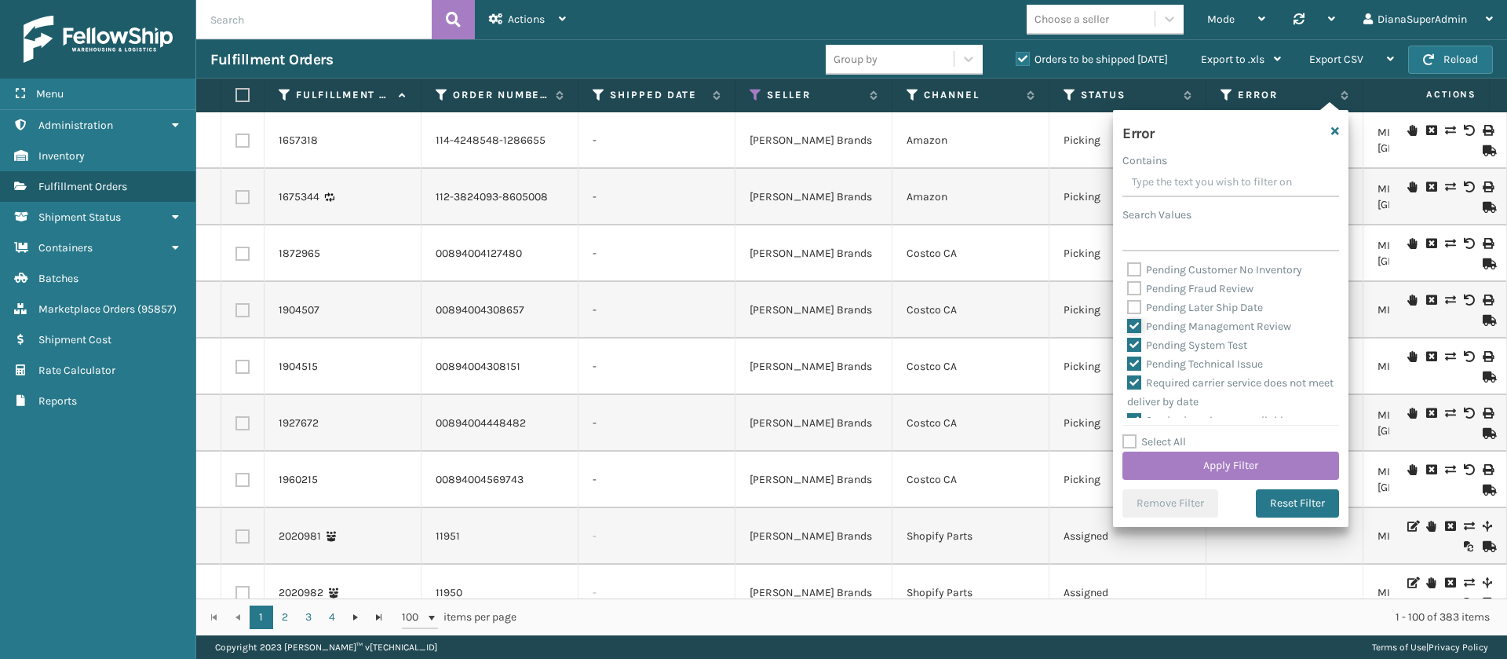
click at [1128, 327] on input "Pending Management Review" at bounding box center [1127, 322] width 1 height 10
checkbox input "false"
click at [1136, 352] on label "Pending System Test" at bounding box center [1187, 344] width 120 height 13
click at [1128, 346] on input "Pending System Test" at bounding box center [1127, 341] width 1 height 10
checkbox input "false"
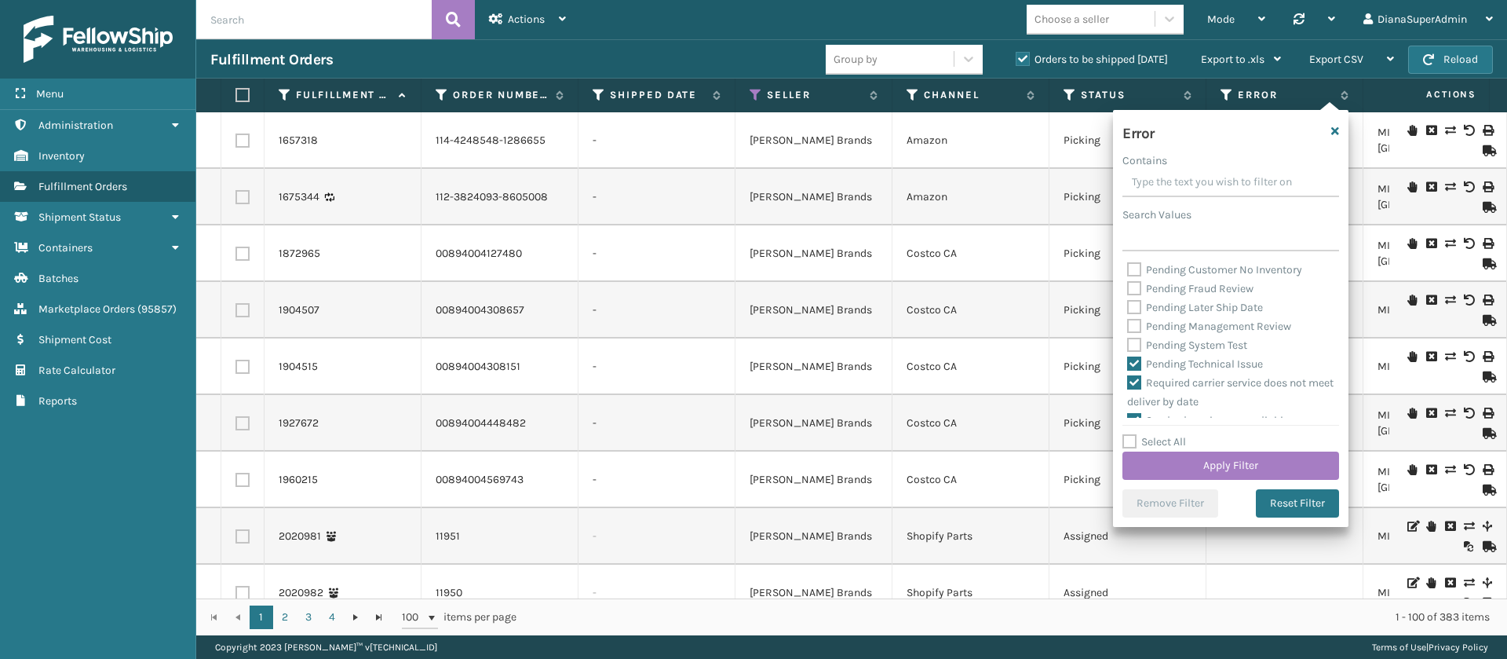
click at [1136, 370] on label "Pending Technical Issue" at bounding box center [1195, 363] width 136 height 13
click at [1128, 365] on input "Pending Technical Issue" at bounding box center [1127, 360] width 1 height 10
checkbox input "false"
click at [1248, 460] on button "Apply Filter" at bounding box center [1230, 465] width 217 height 28
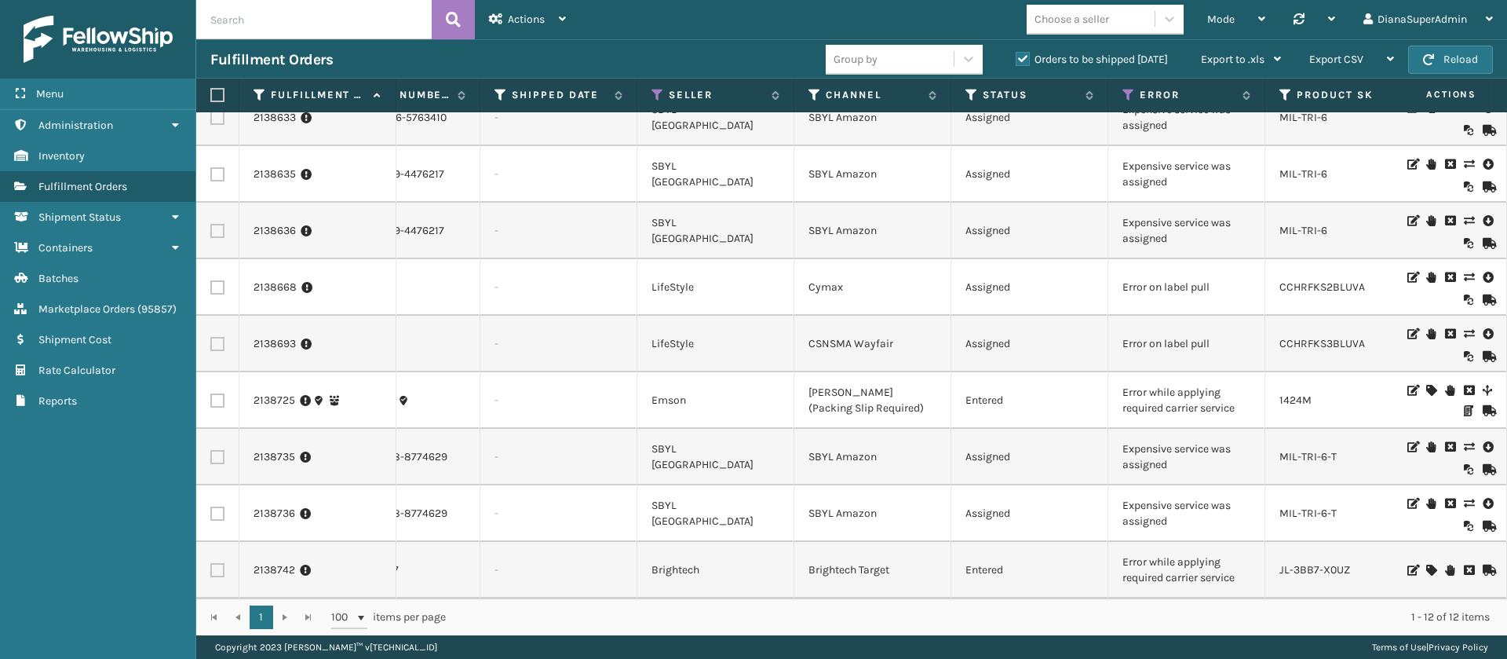
scroll to position [210, 0]
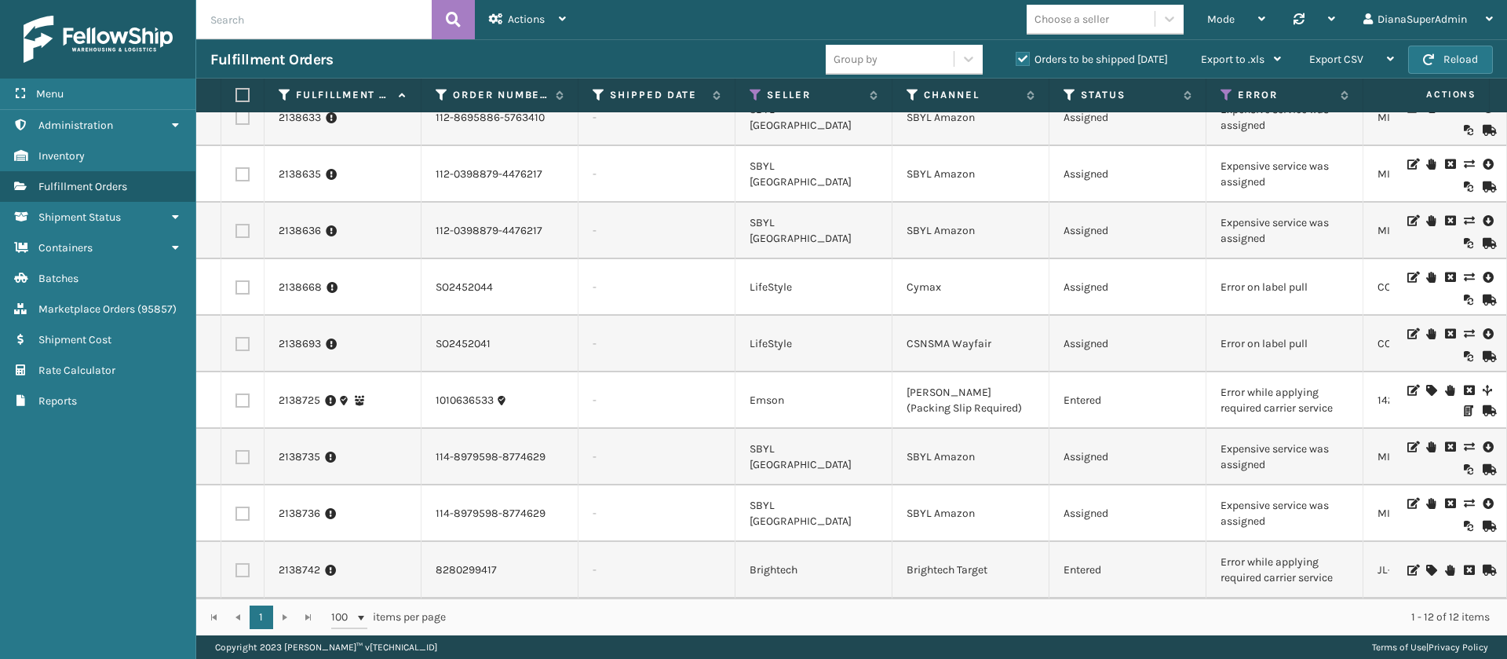
click at [1464, 498] on icon at bounding box center [1468, 503] width 9 height 11
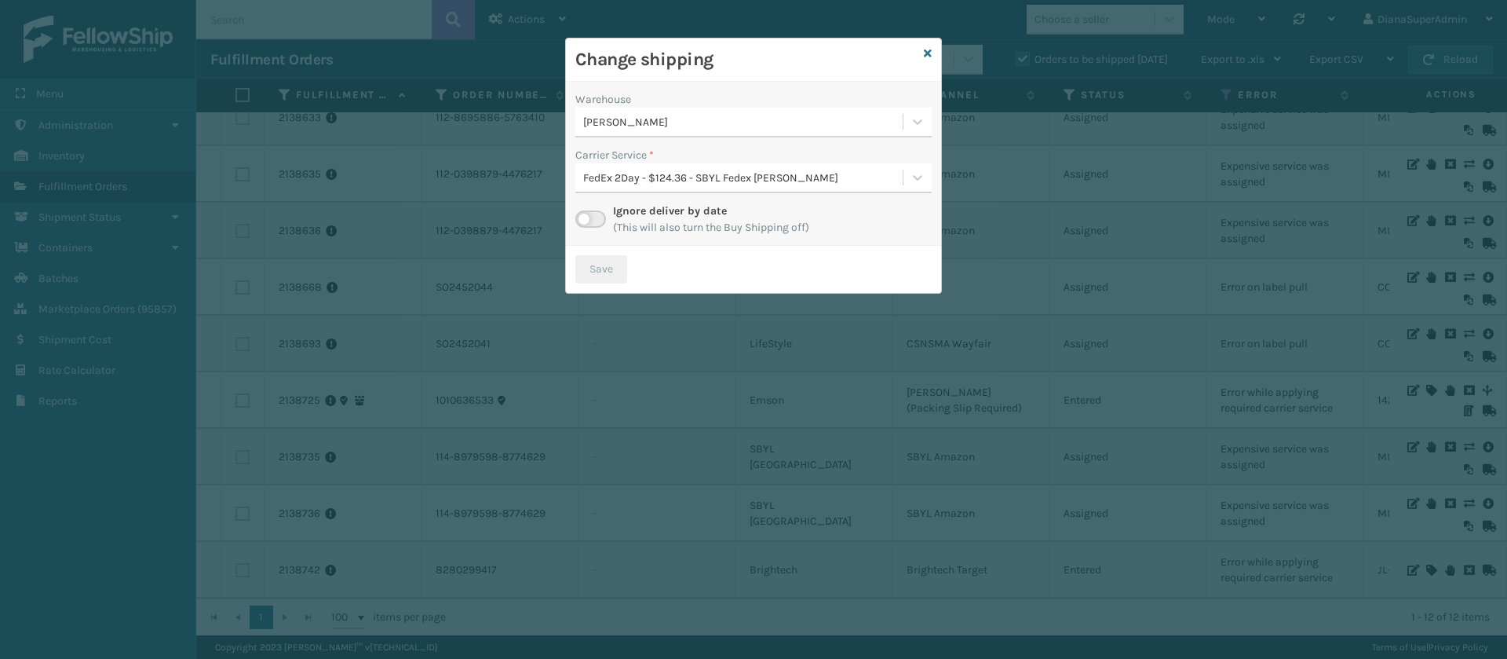
click at [597, 214] on label at bounding box center [590, 218] width 31 height 17
click at [586, 214] on input "checkbox" at bounding box center [580, 215] width 10 height 10
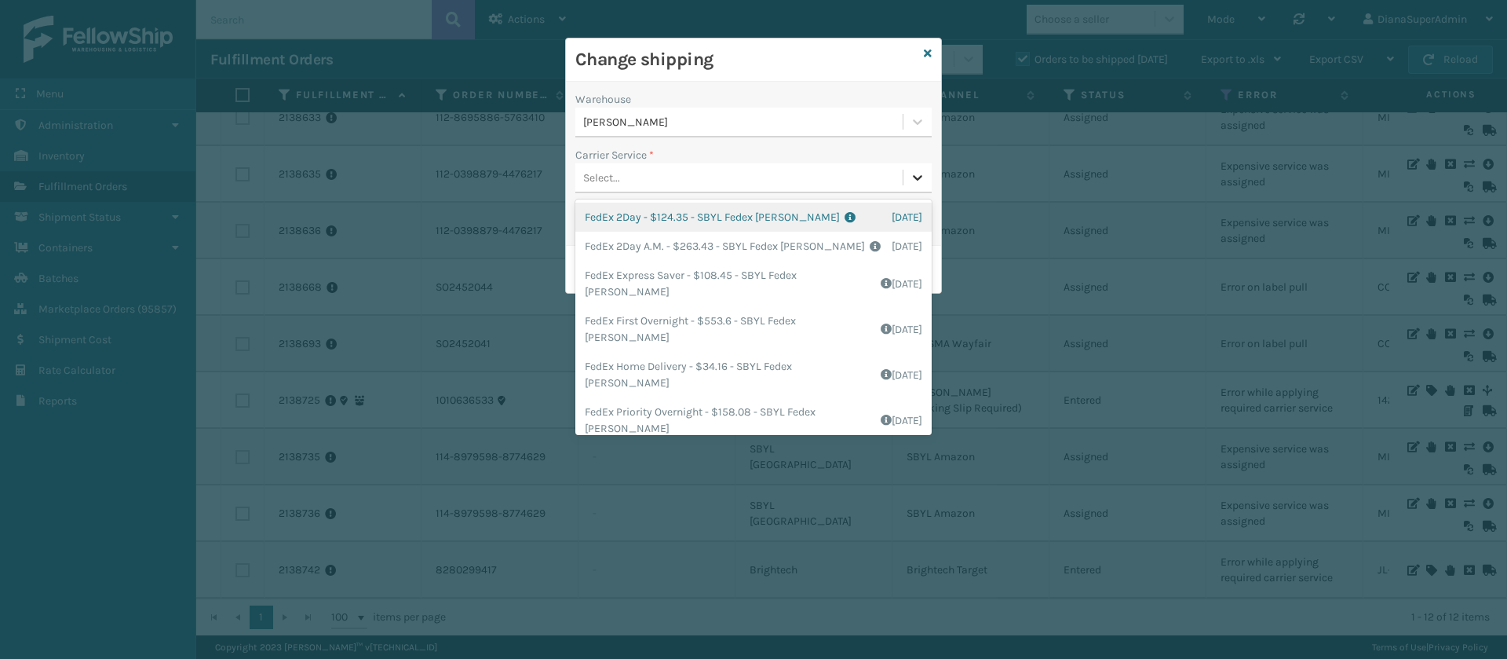
click at [924, 171] on icon at bounding box center [918, 178] width 16 height 16
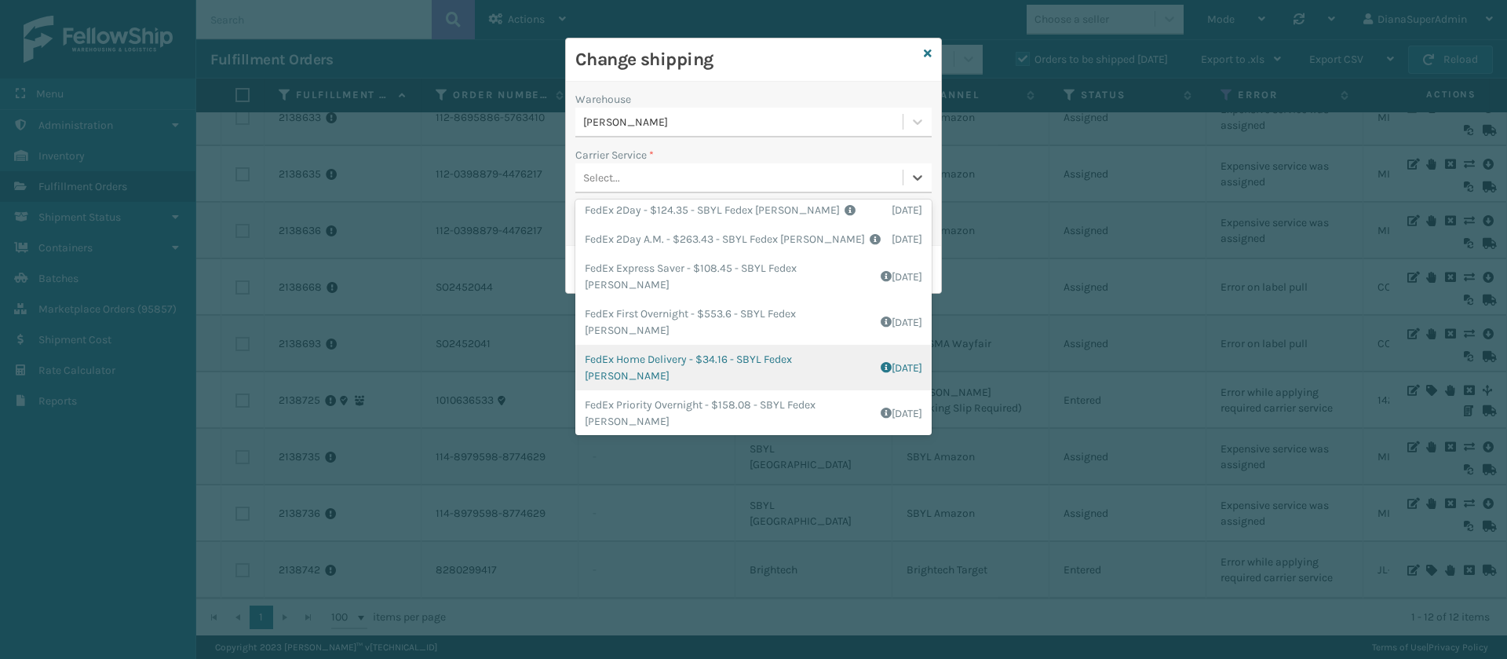
click at [662, 357] on div "FedEx Home Delivery - $34.16 - SBYL Fedex [PERSON_NAME] Shipping Cost $20.16 Su…" at bounding box center [753, 368] width 356 height 46
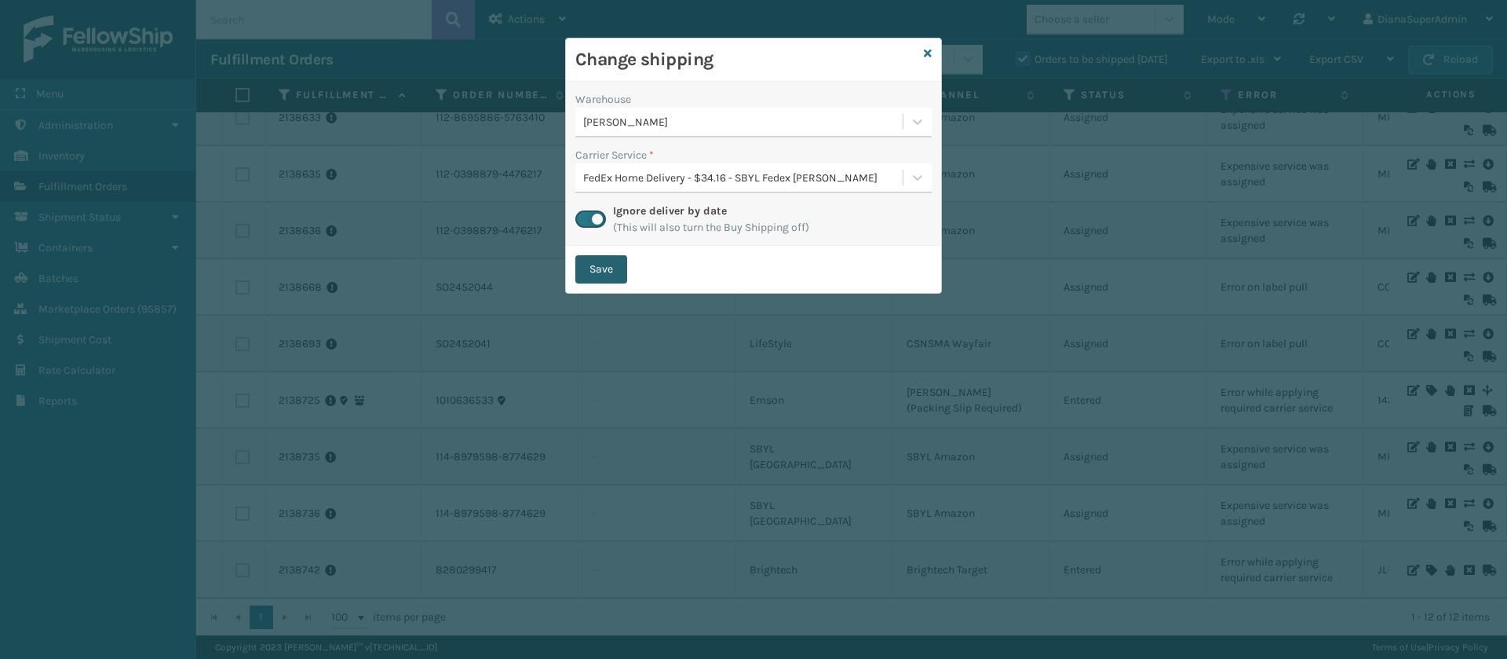
click at [602, 274] on button "Save" at bounding box center [601, 269] width 52 height 28
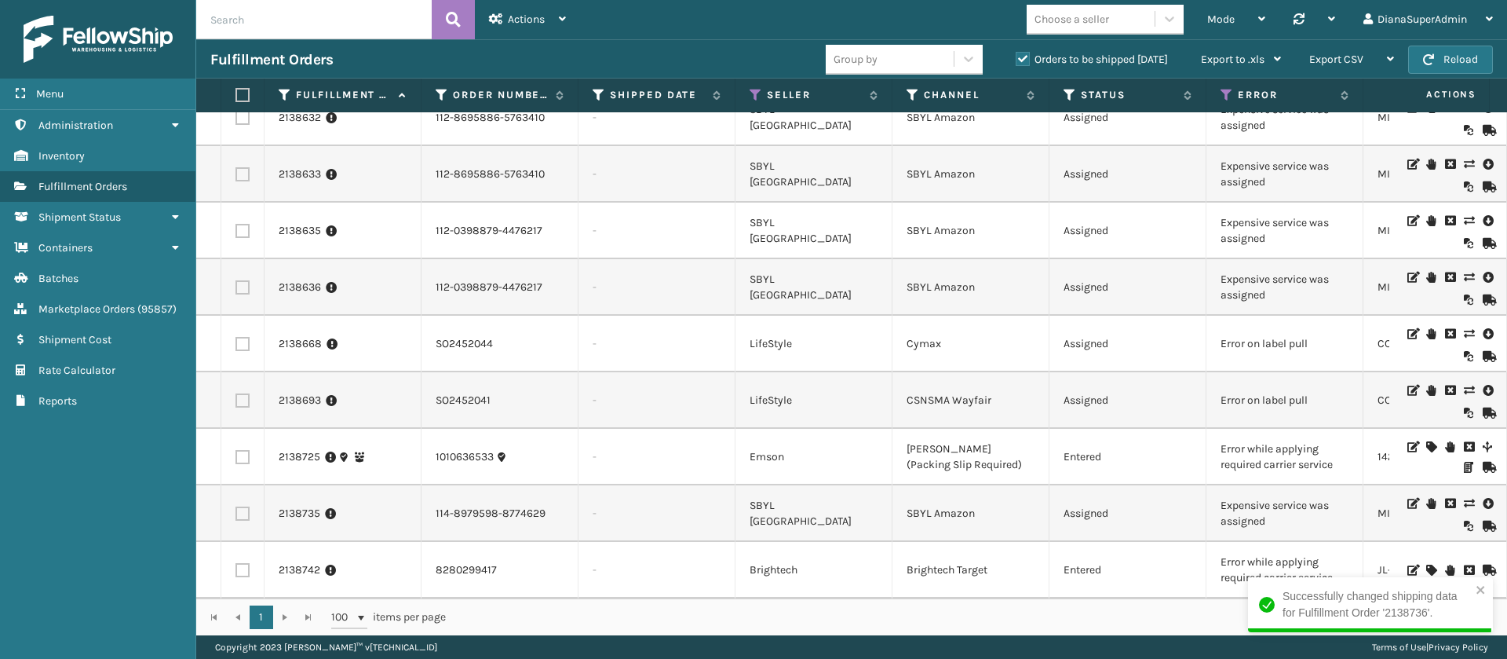
click at [1426, 564] on icon at bounding box center [1430, 569] width 9 height 11
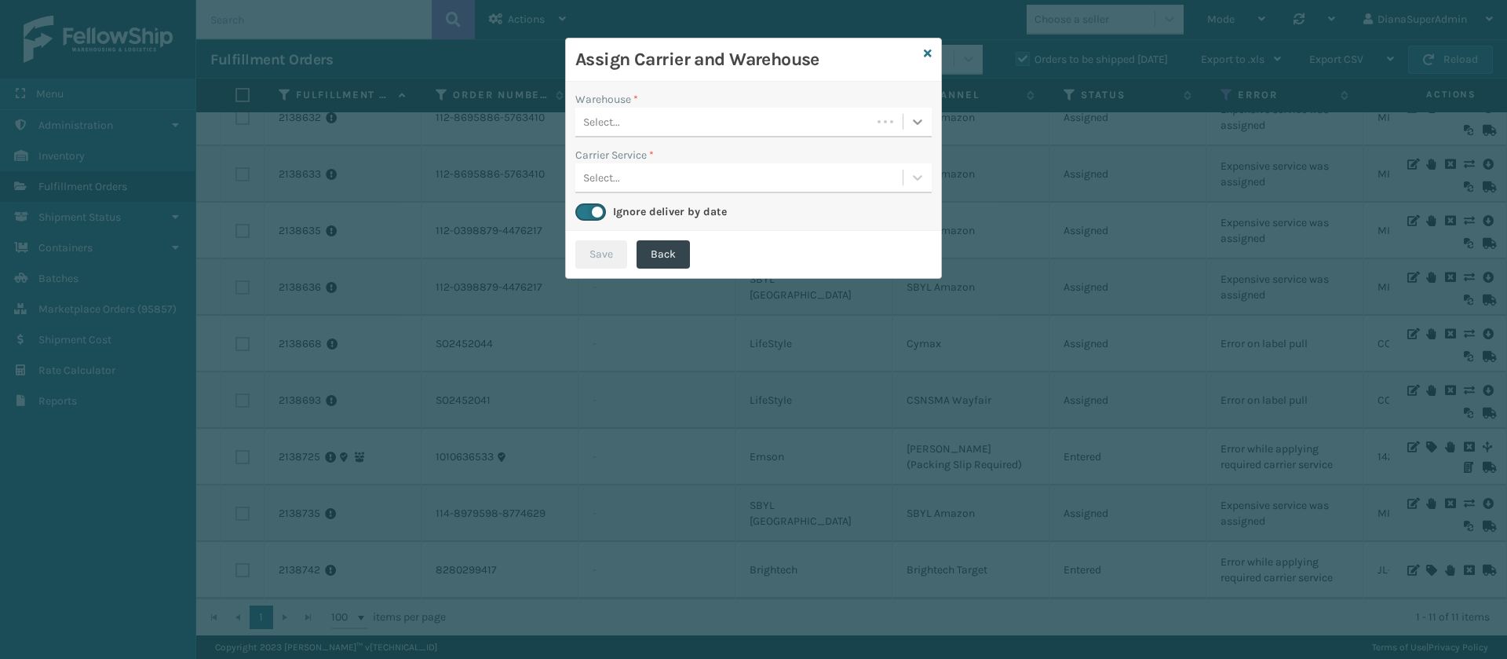
click at [914, 122] on icon at bounding box center [918, 122] width 16 height 16
click at [851, 165] on div "Fellowship - West" at bounding box center [753, 161] width 356 height 29
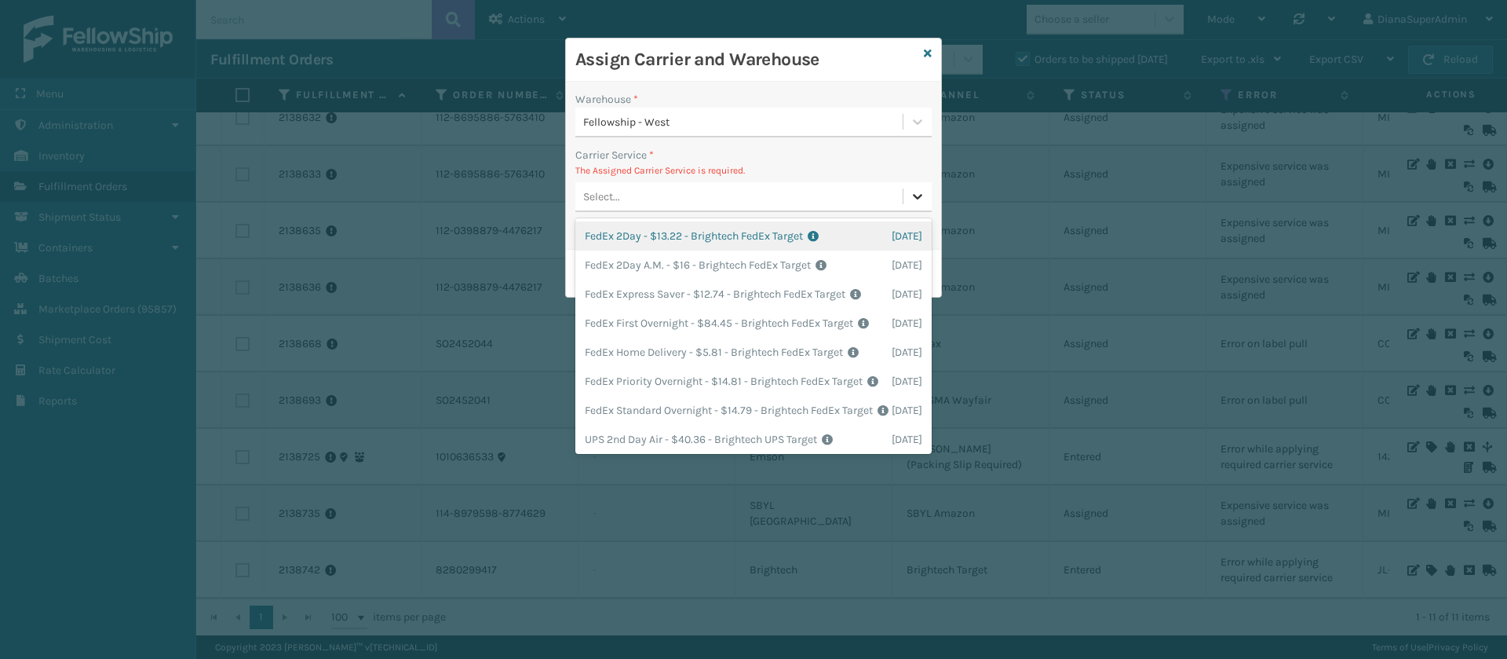
click at [917, 193] on icon at bounding box center [918, 196] width 16 height 16
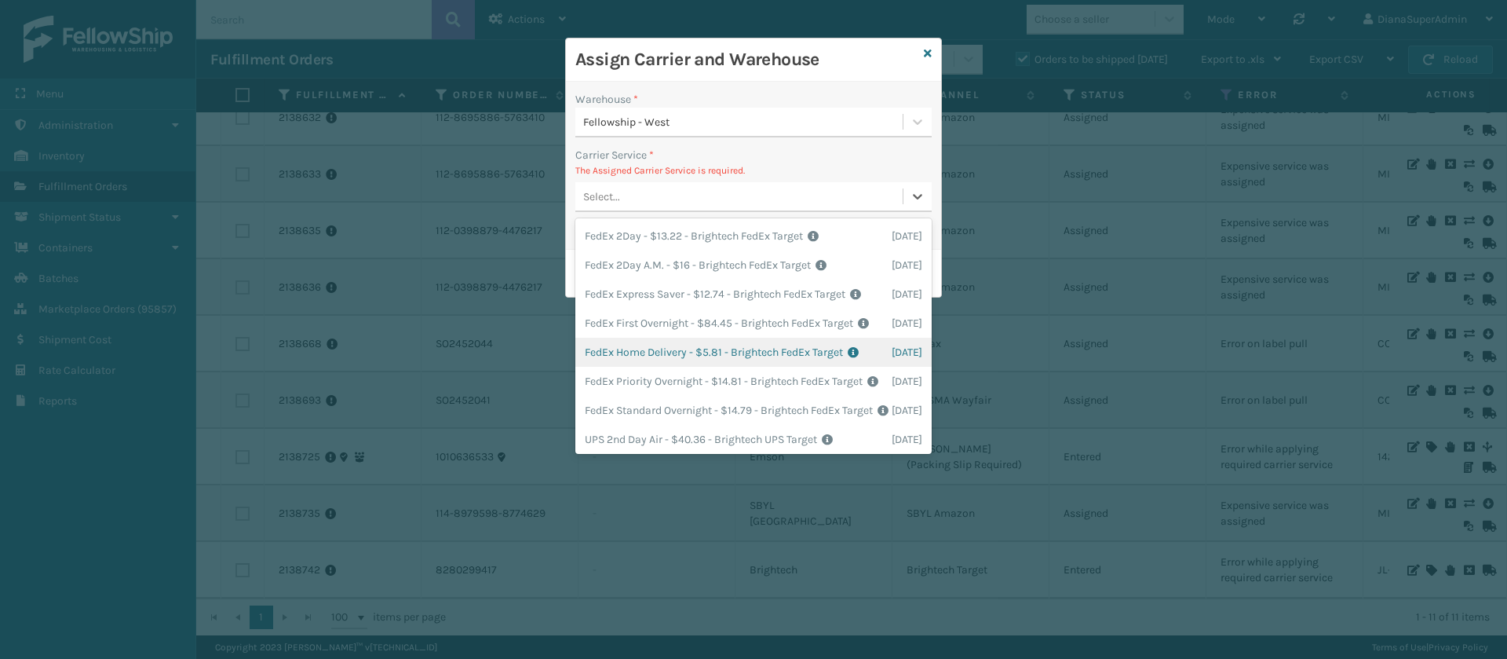
click at [655, 367] on div "FedEx Home Delivery - $5.81 - Brightech FedEx Target Shipping Cost $5.81 Surplu…" at bounding box center [753, 352] width 356 height 29
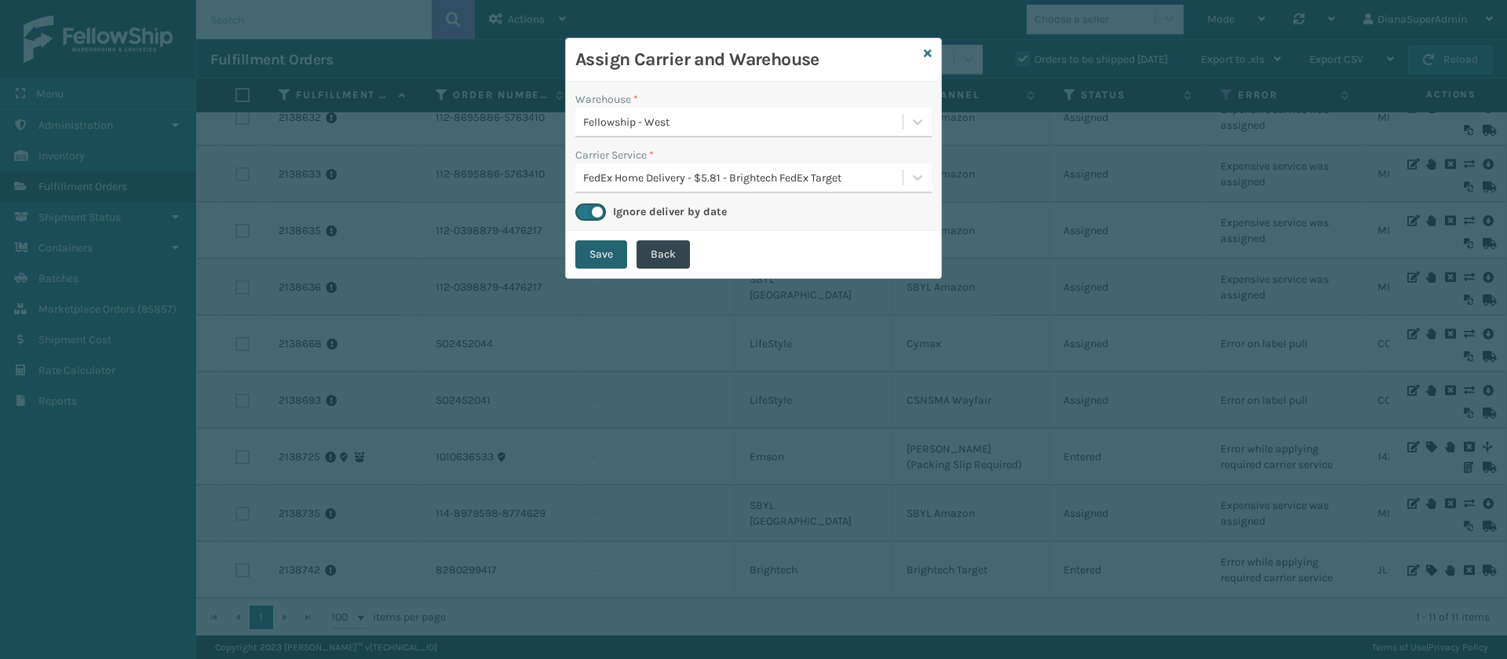
click at [611, 254] on button "Save" at bounding box center [601, 254] width 52 height 28
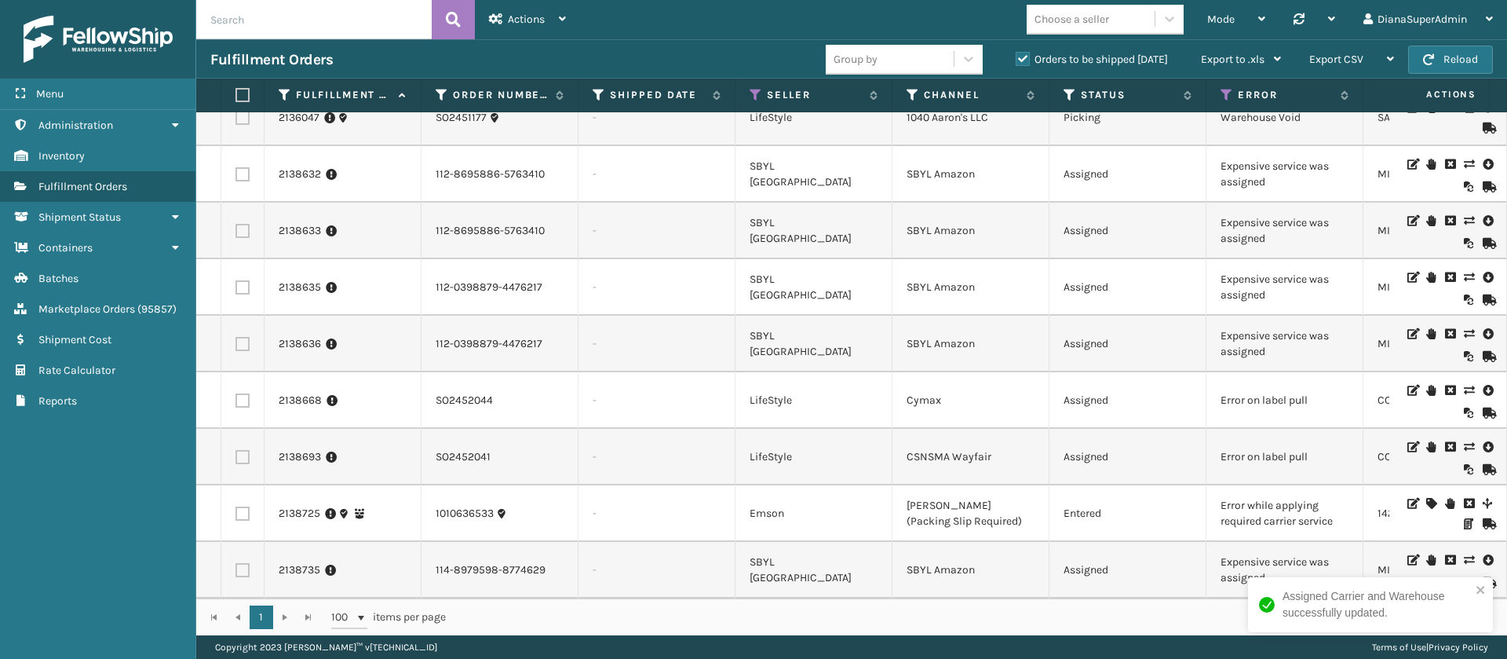
scroll to position [97, 586]
click at [1464, 554] on icon at bounding box center [1468, 559] width 9 height 11
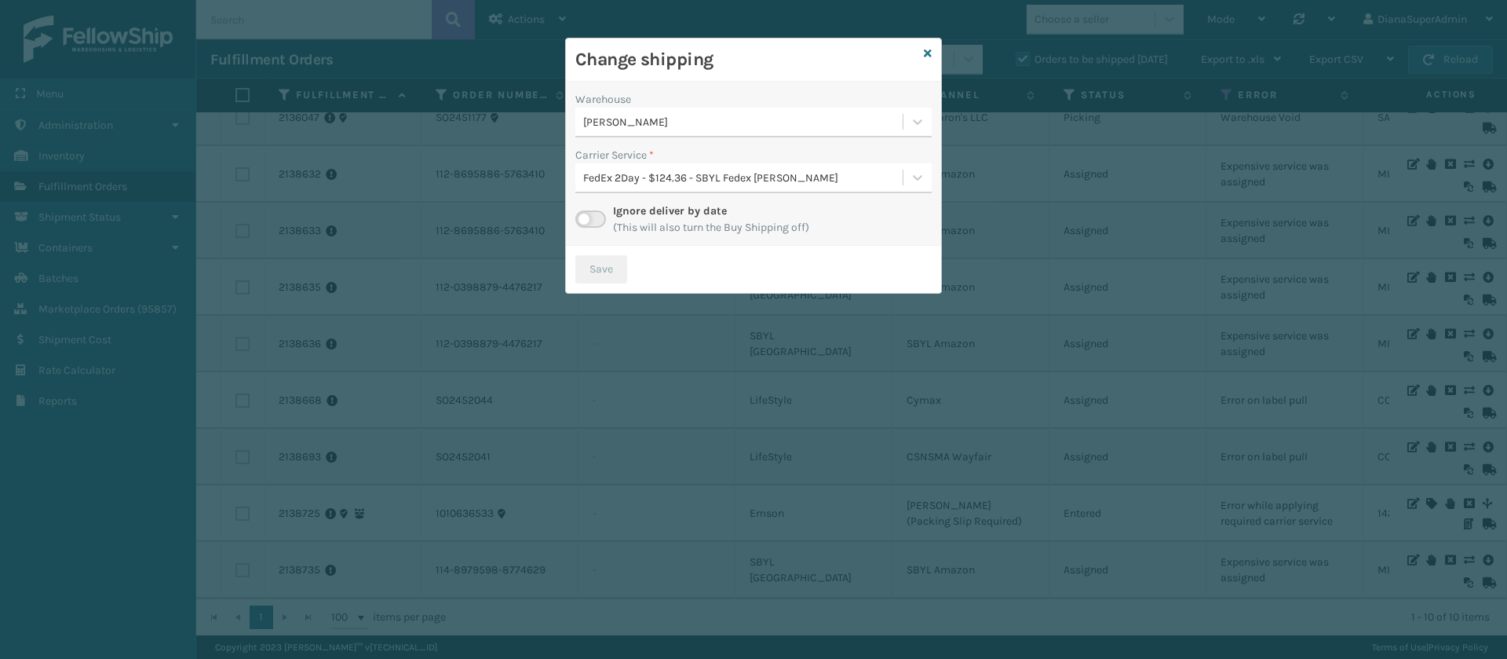
click at [589, 217] on label at bounding box center [590, 218] width 31 height 17
click at [586, 217] on input "checkbox" at bounding box center [580, 215] width 10 height 10
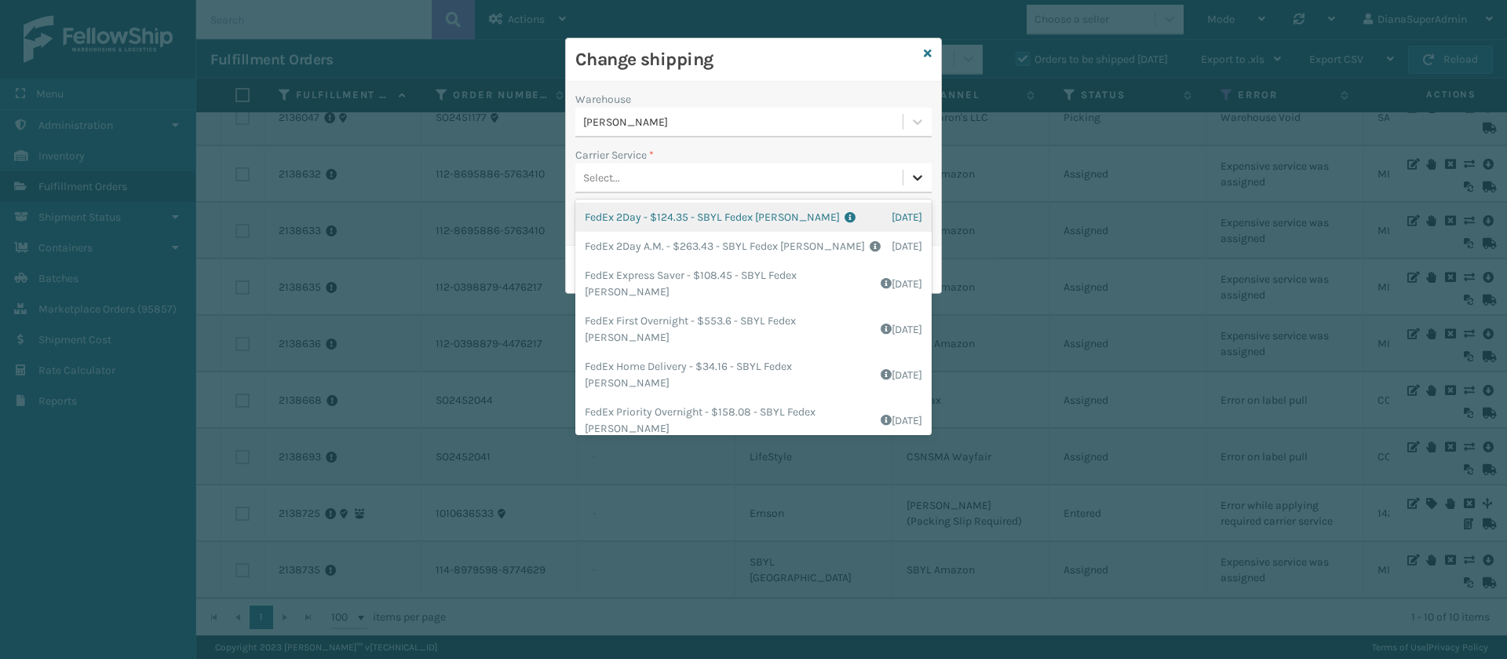
click at [925, 178] on icon at bounding box center [918, 178] width 16 height 16
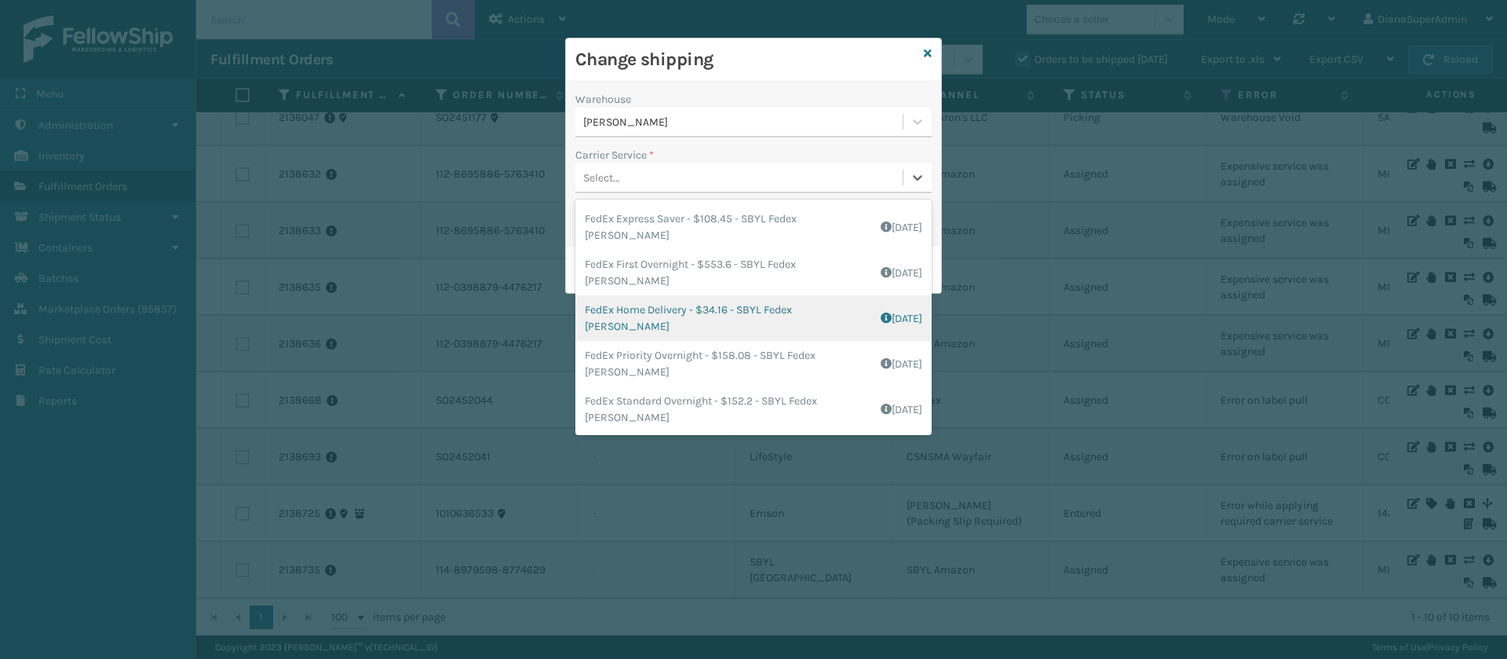
click at [703, 322] on div "FedEx Home Delivery - $34.16 - SBYL Fedex [PERSON_NAME] Shipping Cost $20.16 Su…" at bounding box center [753, 318] width 356 height 46
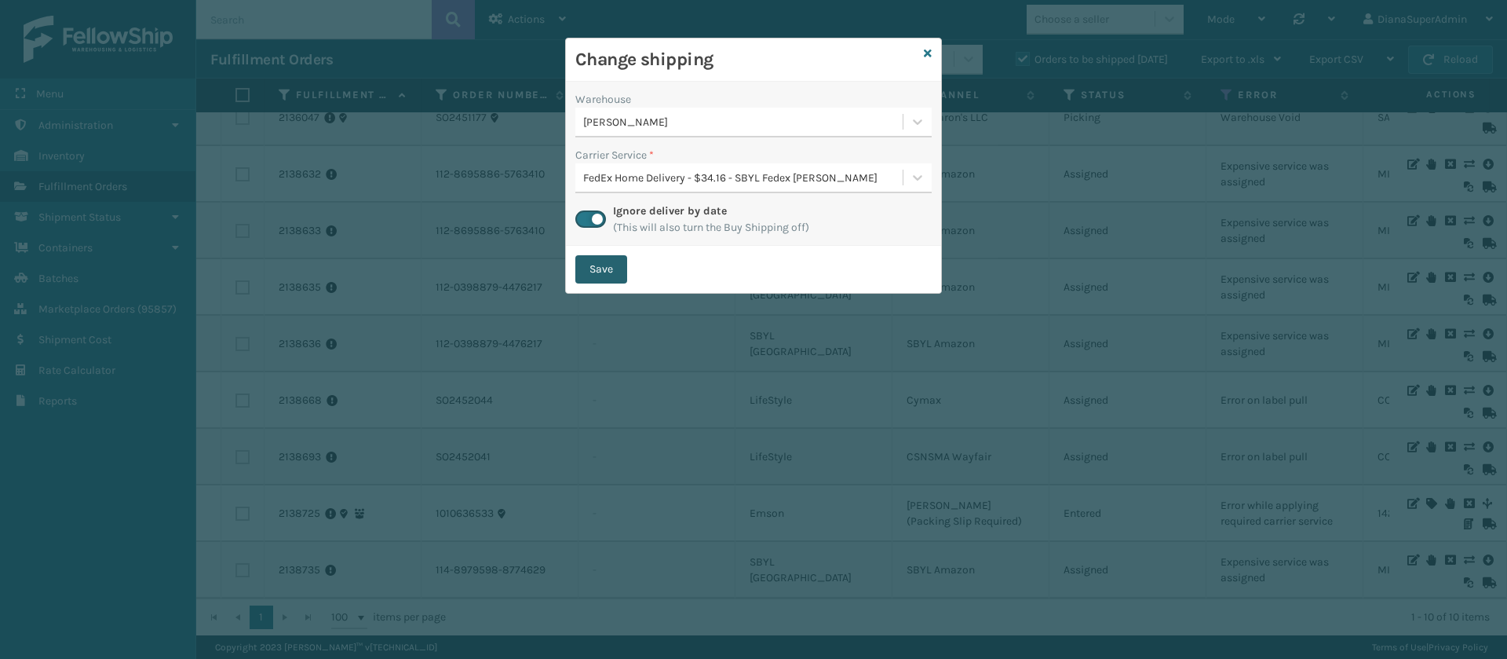
click at [604, 272] on button "Save" at bounding box center [601, 269] width 52 height 28
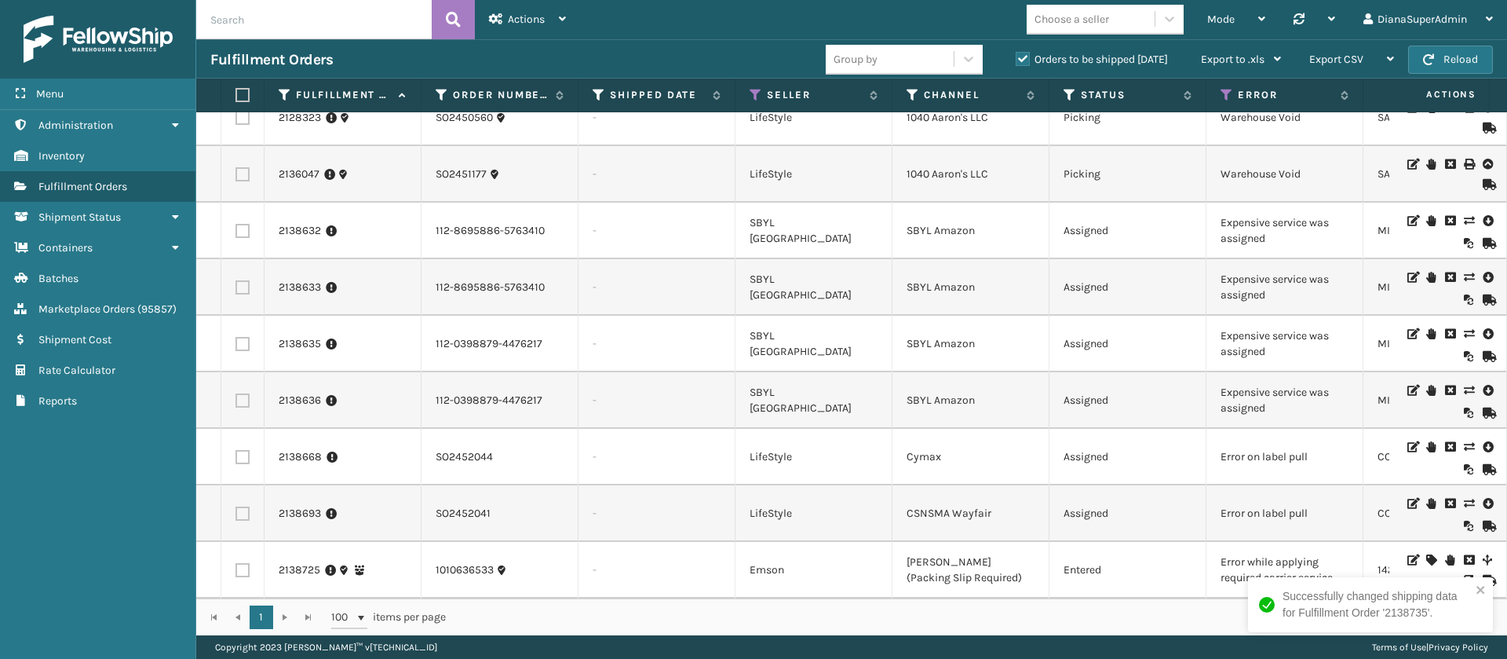
click at [1426, 554] on icon at bounding box center [1430, 559] width 9 height 11
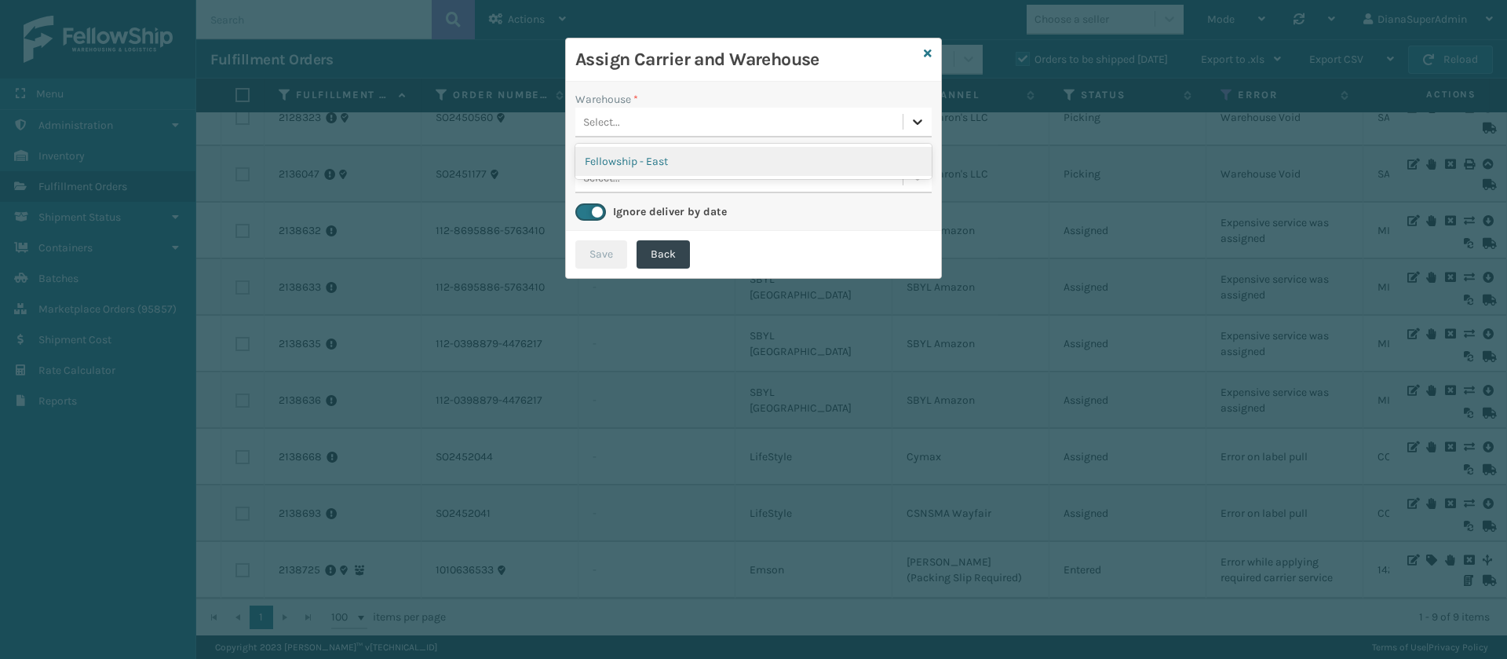
click at [919, 122] on icon at bounding box center [917, 121] width 9 height 5
click at [863, 147] on div "Fellowship - East" at bounding box center [753, 161] width 356 height 29
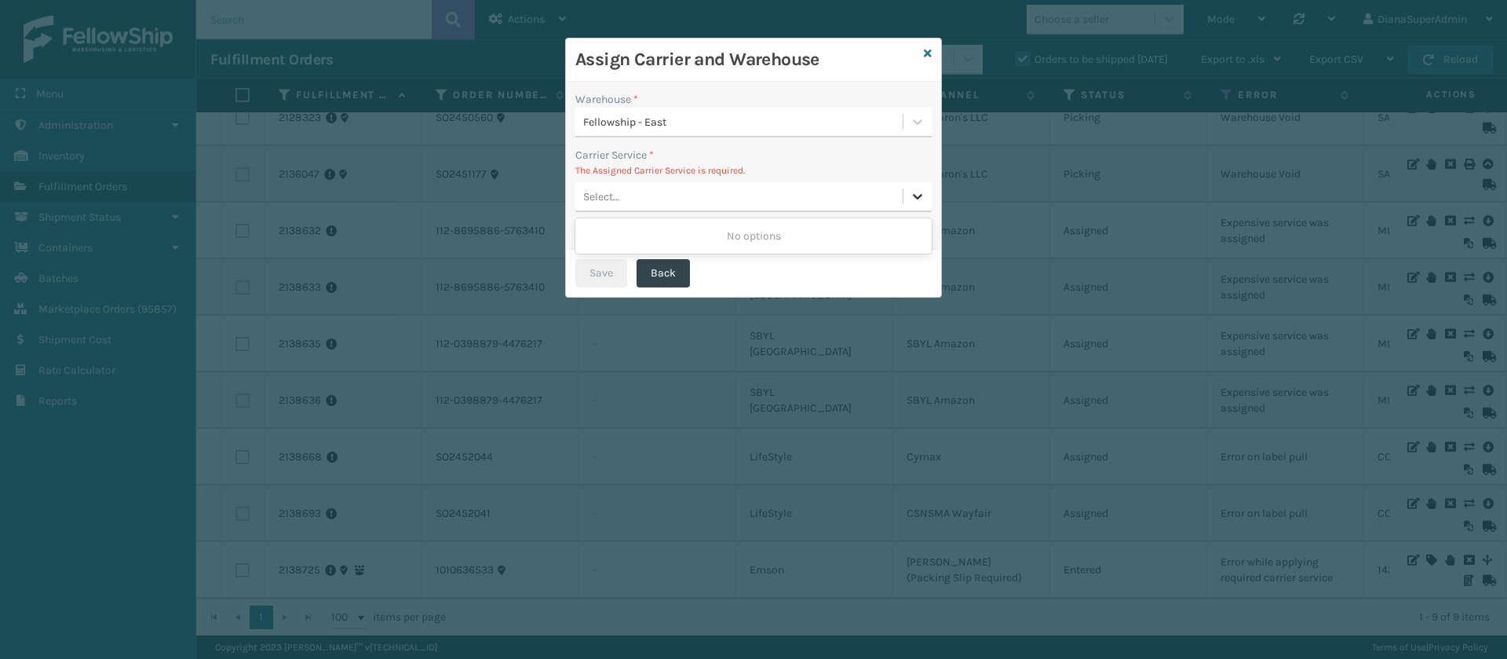
click at [914, 192] on icon at bounding box center [918, 196] width 16 height 16
click at [929, 50] on icon at bounding box center [928, 53] width 8 height 11
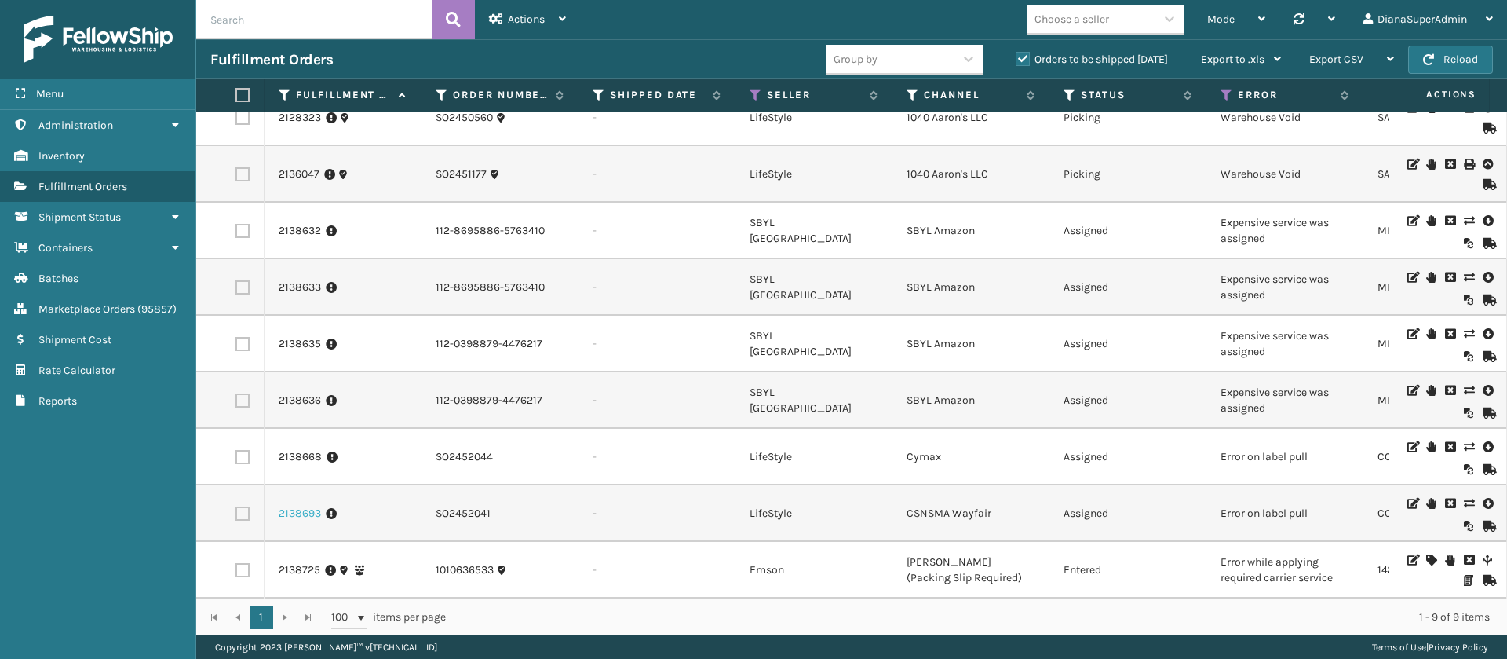
click at [291, 506] on link "2138693" at bounding box center [300, 514] width 42 height 16
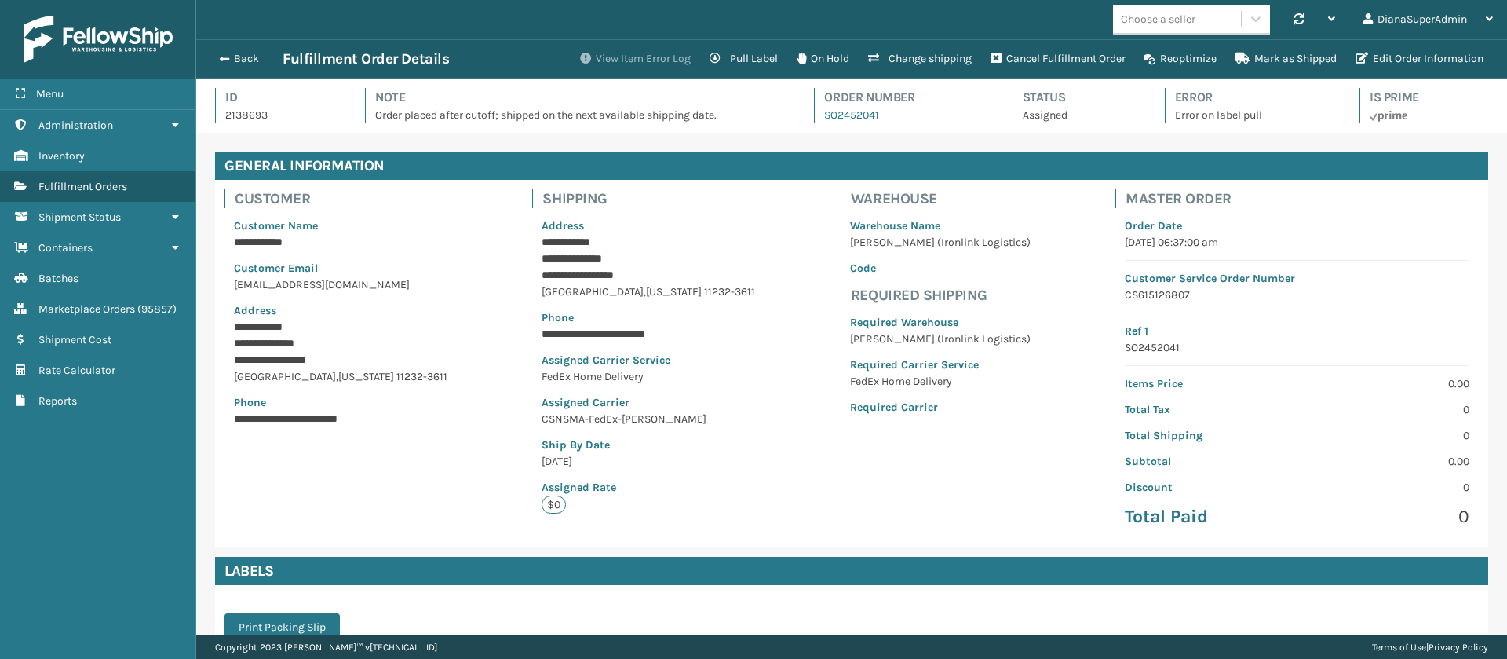
click at [641, 56] on button "View Item Error Log" at bounding box center [636, 58] width 130 height 31
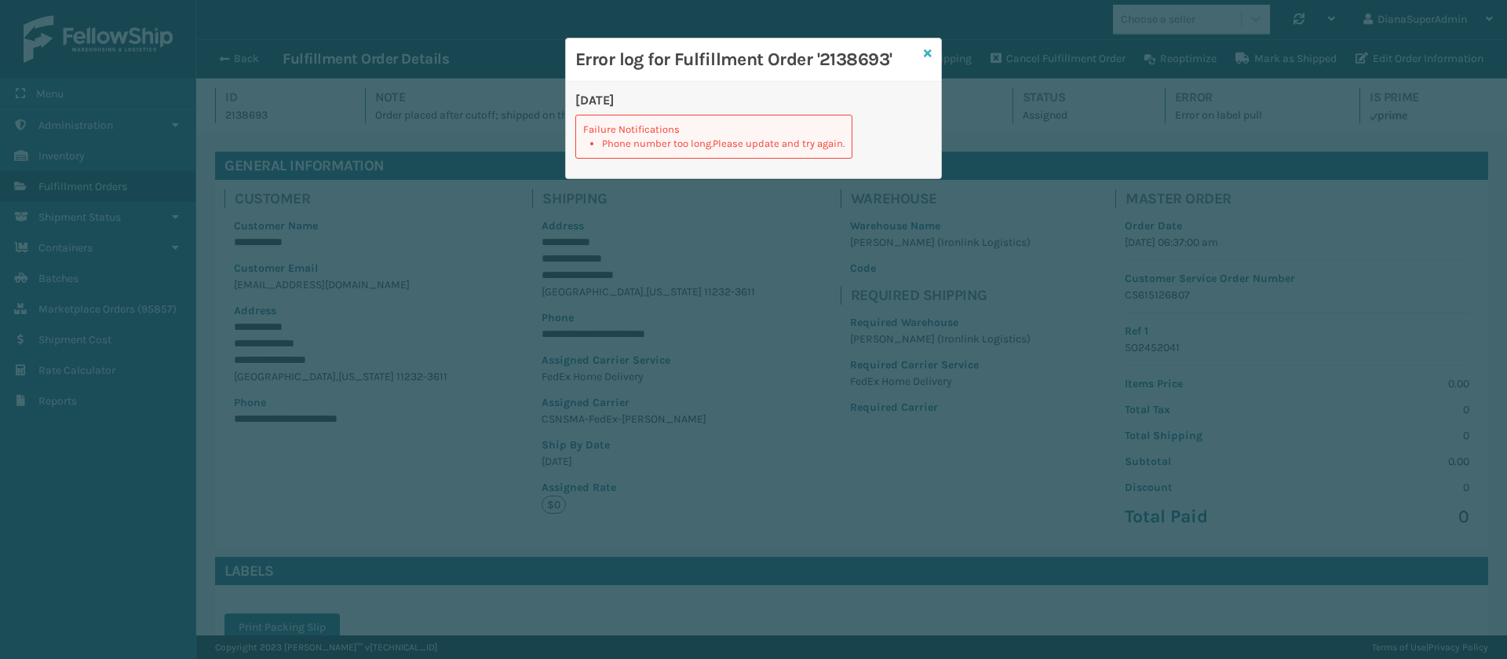
click at [928, 49] on icon at bounding box center [928, 53] width 8 height 11
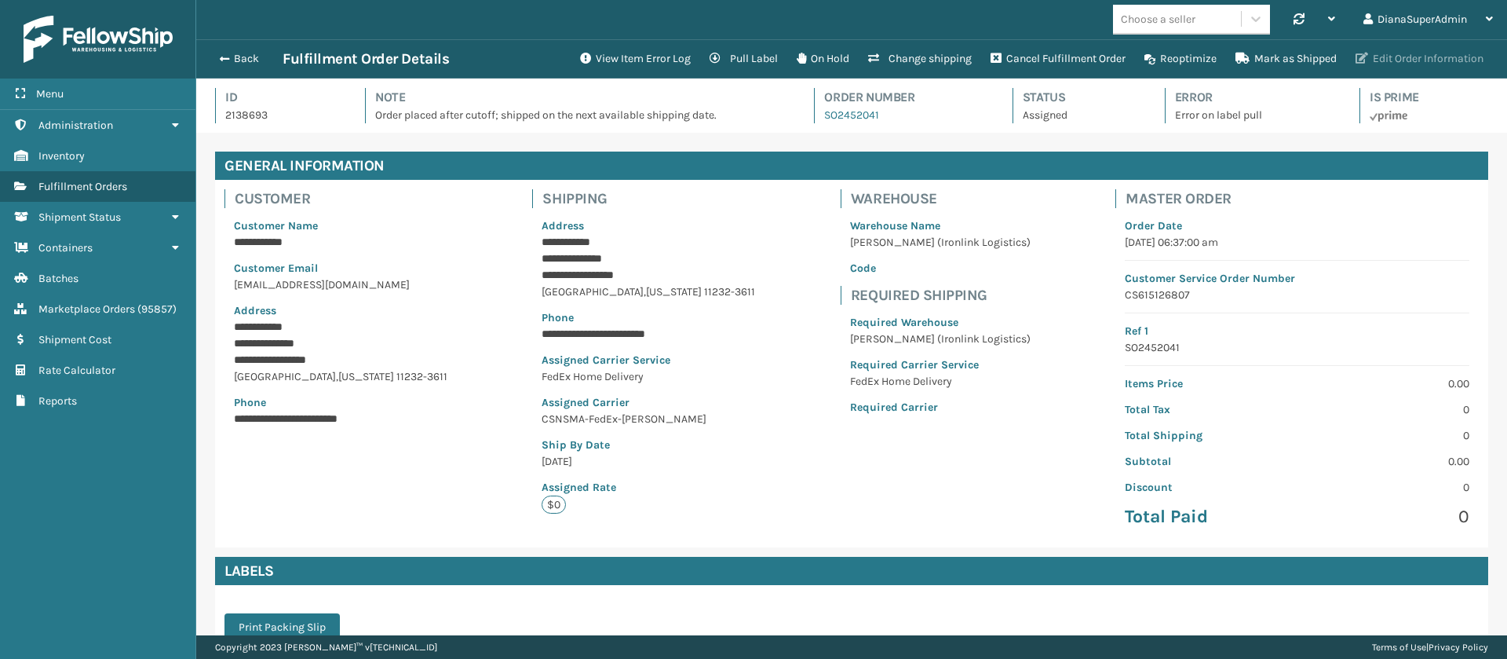
click at [1382, 58] on button "Edit Order Information" at bounding box center [1419, 58] width 147 height 31
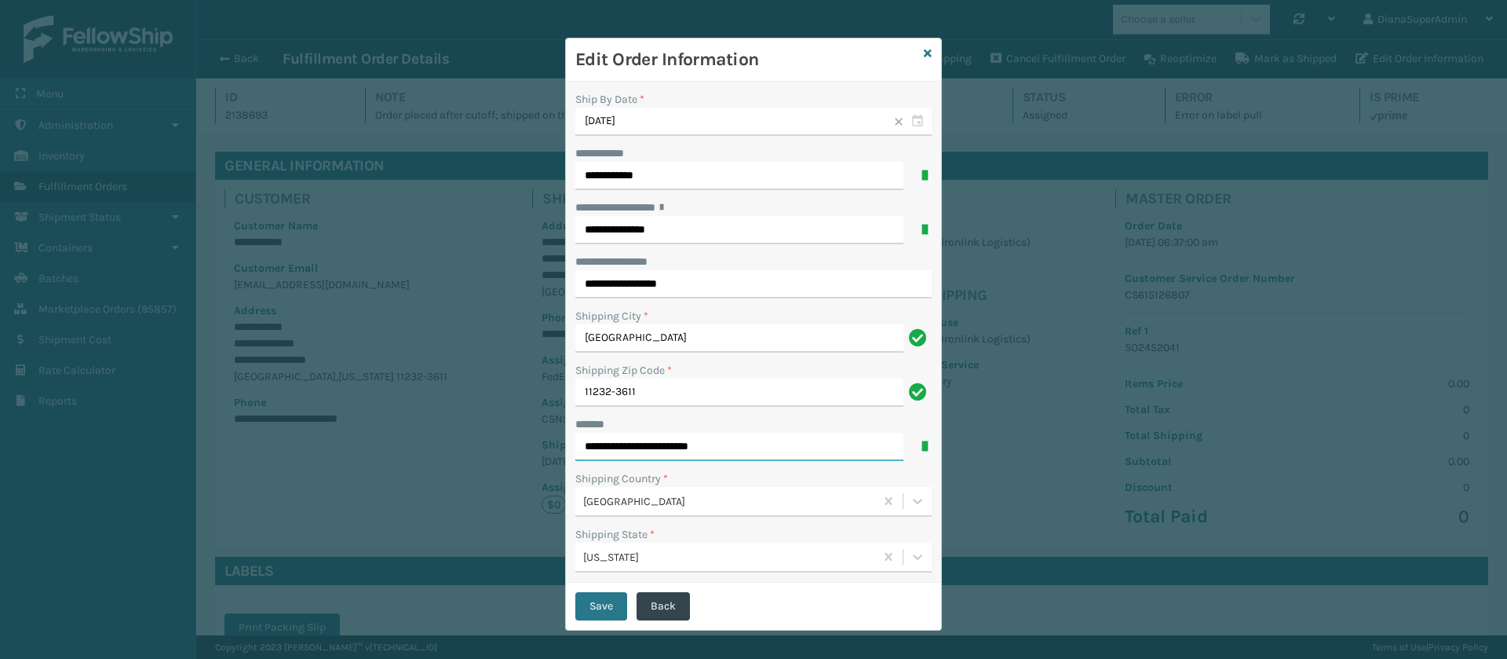
click at [761, 436] on input "**********" at bounding box center [739, 447] width 328 height 28
type input "**********"
click at [699, 276] on input "**********" at bounding box center [753, 284] width 356 height 28
paste input "**********"
type input "**********"
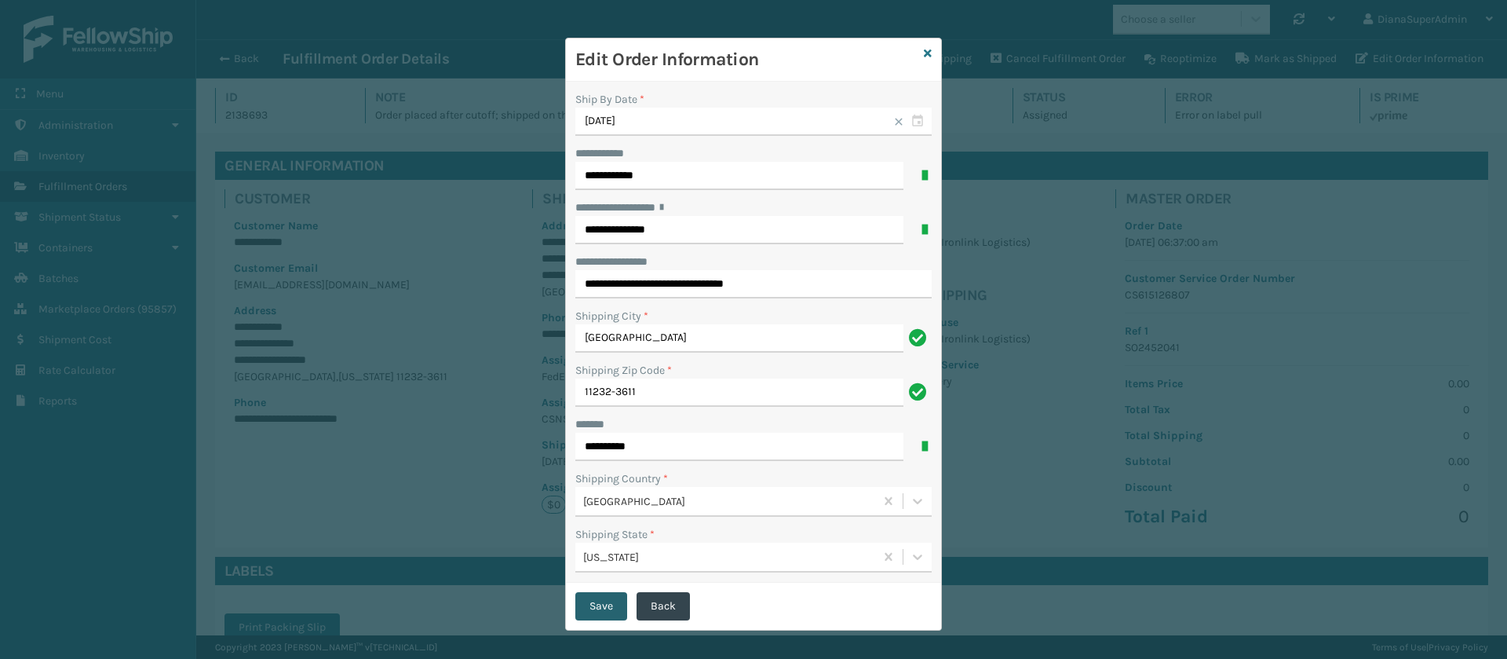
click at [595, 605] on button "Save" at bounding box center [601, 606] width 52 height 28
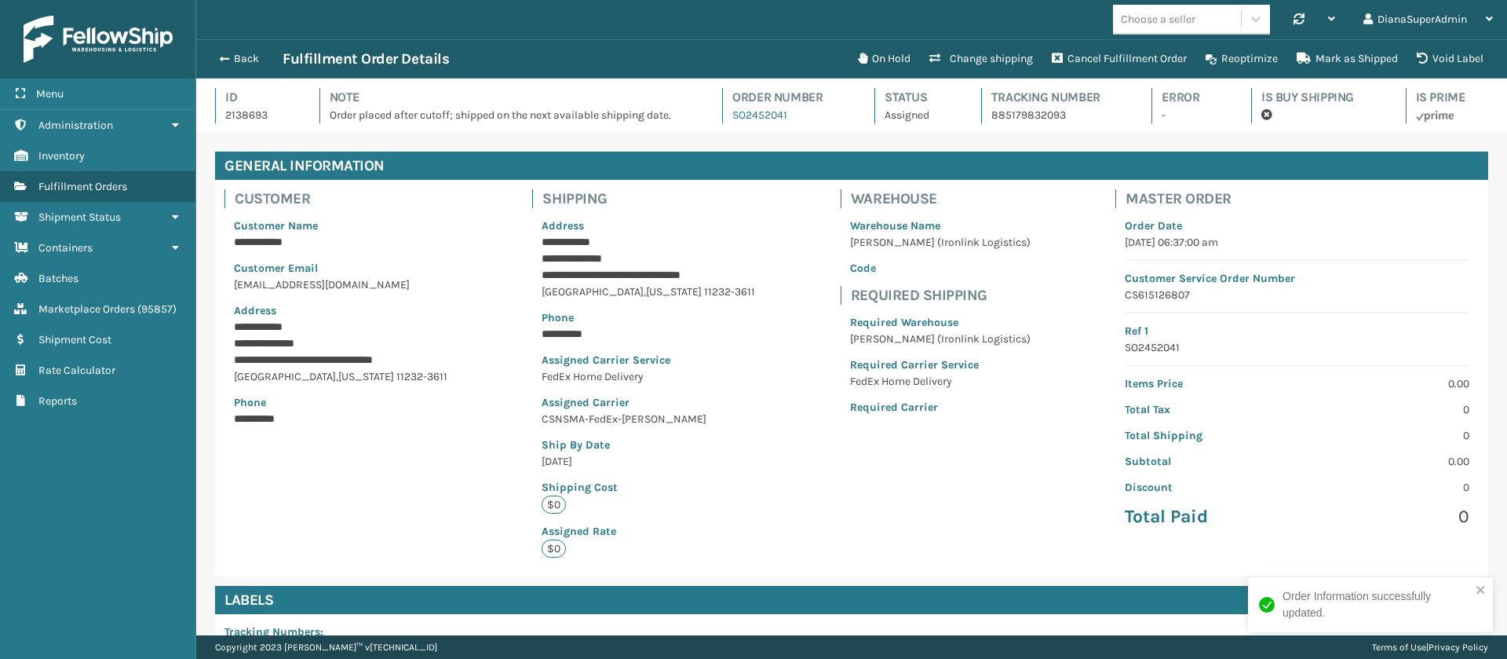
scroll to position [38, 1311]
click at [235, 56] on button "Back" at bounding box center [246, 59] width 72 height 14
click at [235, 59] on button "Back" at bounding box center [246, 59] width 72 height 14
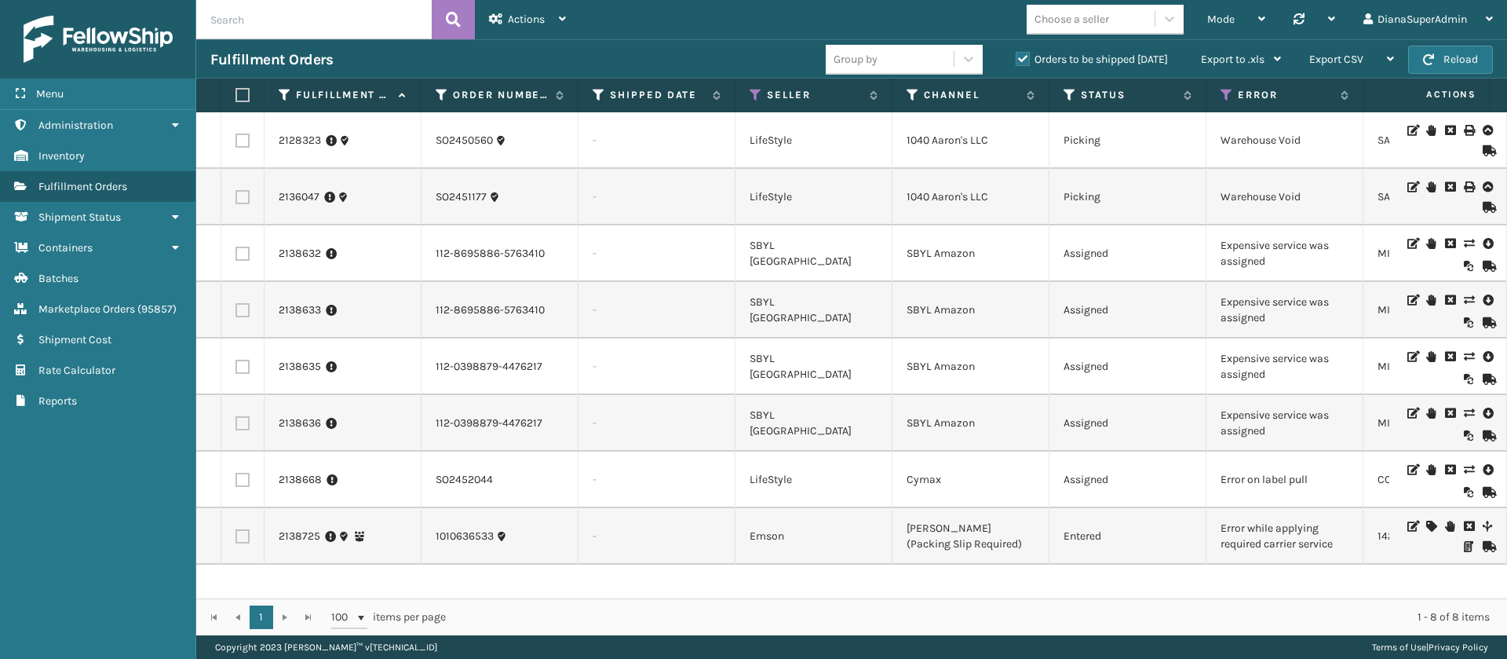
click at [1426, 526] on icon at bounding box center [1430, 525] width 9 height 11
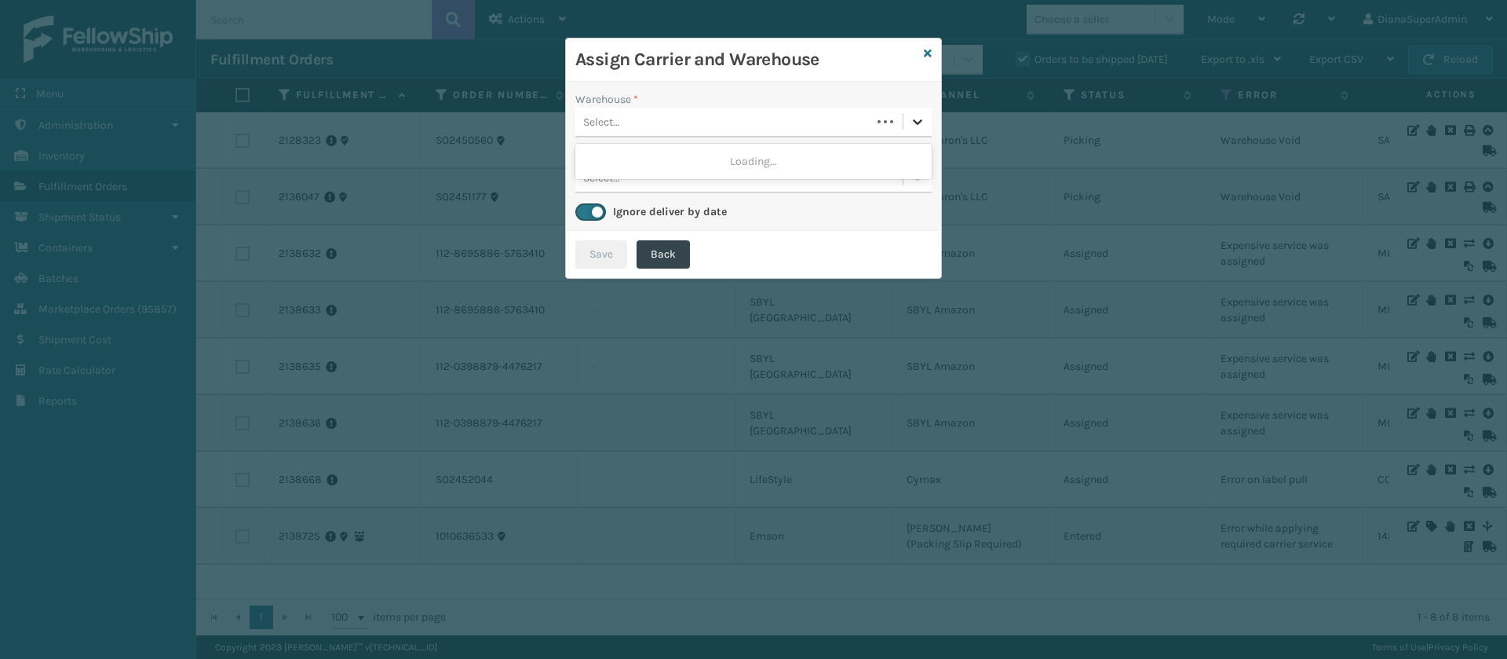
click at [925, 123] on icon at bounding box center [918, 122] width 16 height 16
click at [860, 155] on div "Fellowship - East" at bounding box center [753, 161] width 356 height 29
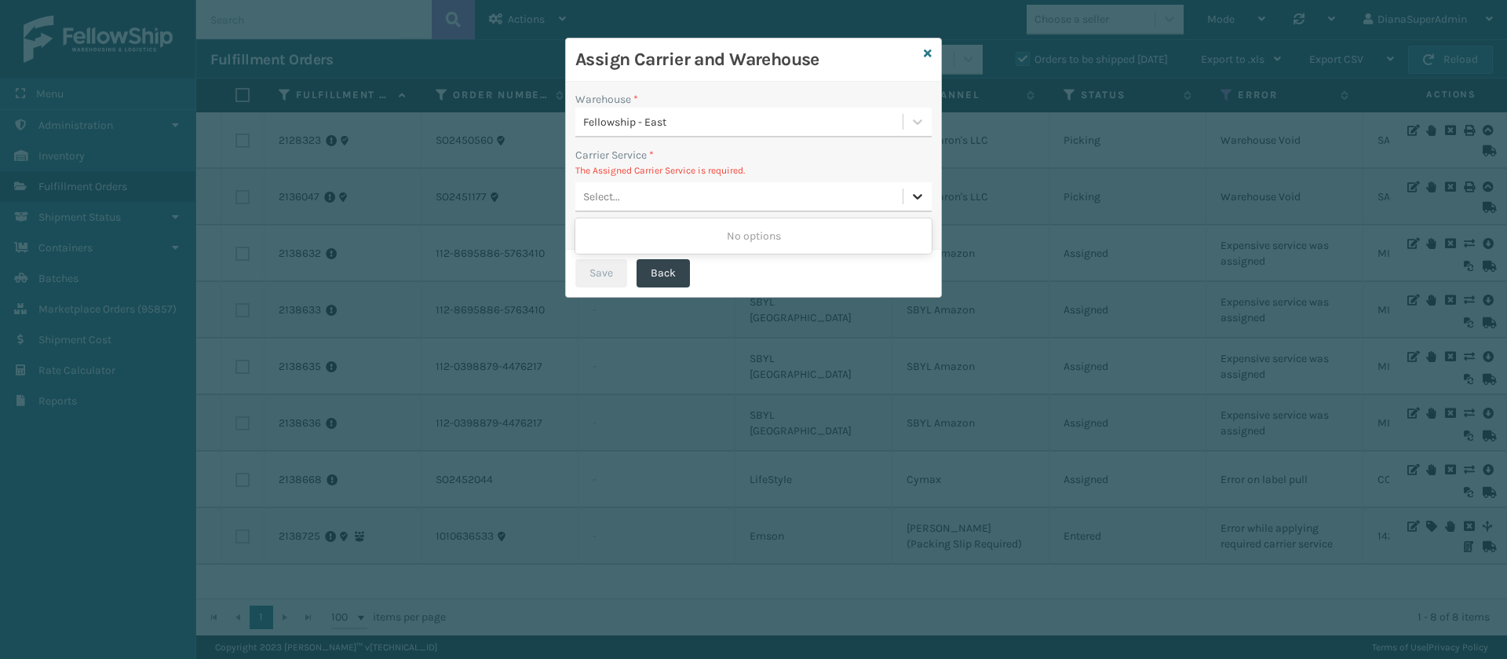
click at [911, 199] on icon at bounding box center [918, 196] width 16 height 16
click at [930, 55] on icon at bounding box center [928, 53] width 8 height 11
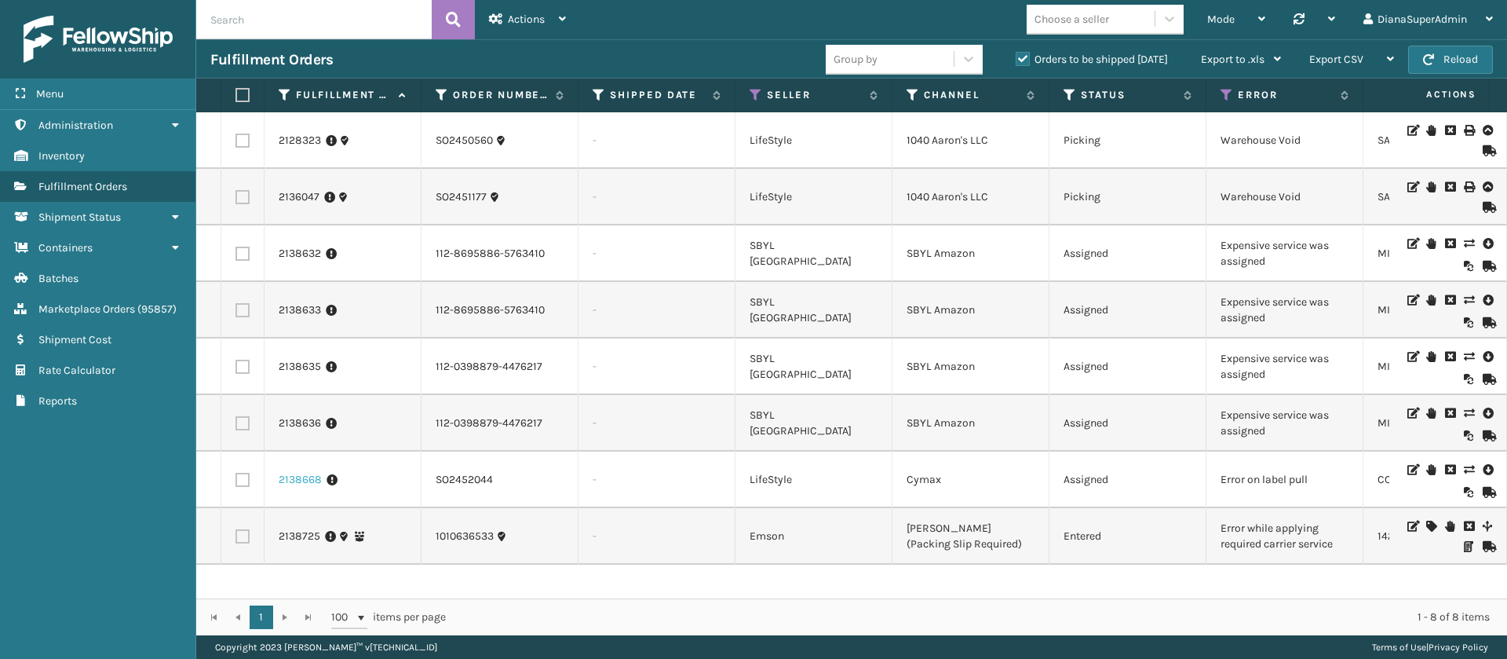
click at [289, 473] on link "2138668" at bounding box center [300, 480] width 43 height 16
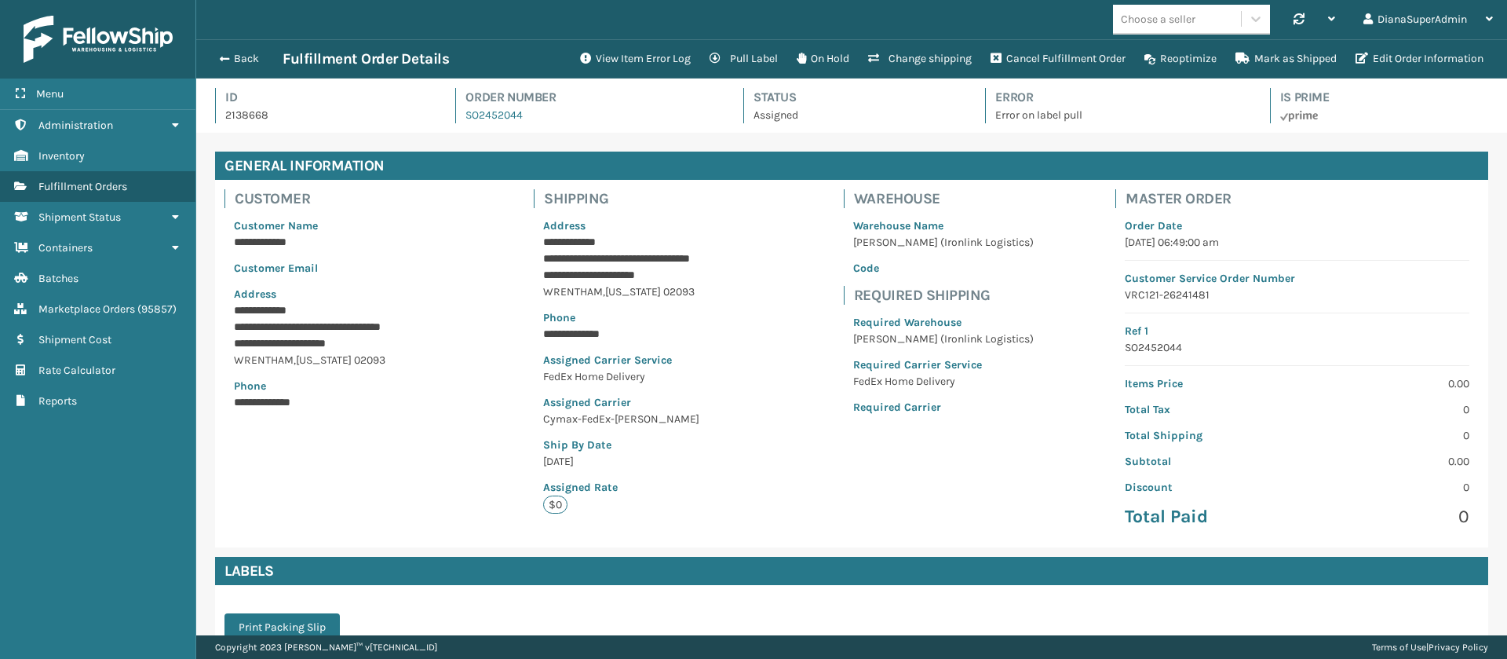
scroll to position [38, 1311]
click at [653, 53] on button "View Item Error Log" at bounding box center [636, 58] width 130 height 31
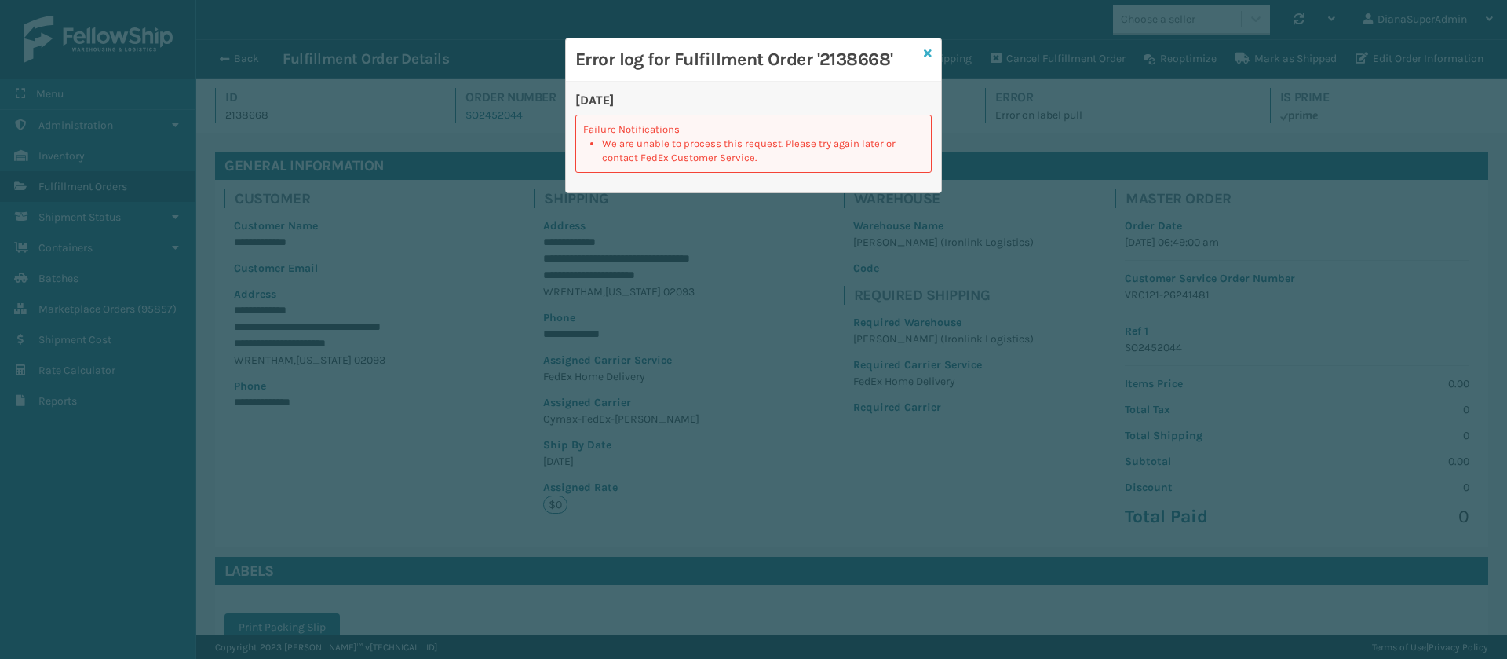
click at [928, 53] on icon at bounding box center [928, 53] width 8 height 11
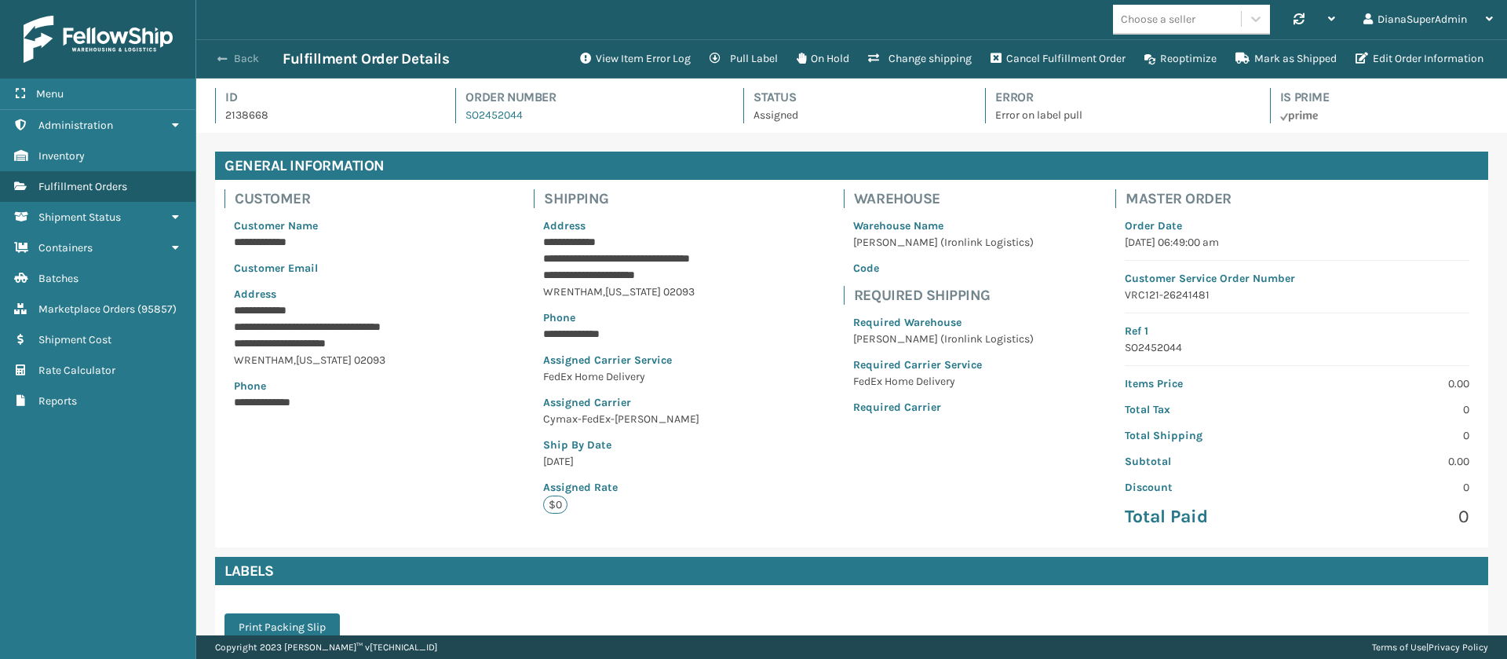
click at [236, 53] on button "Back" at bounding box center [246, 59] width 72 height 14
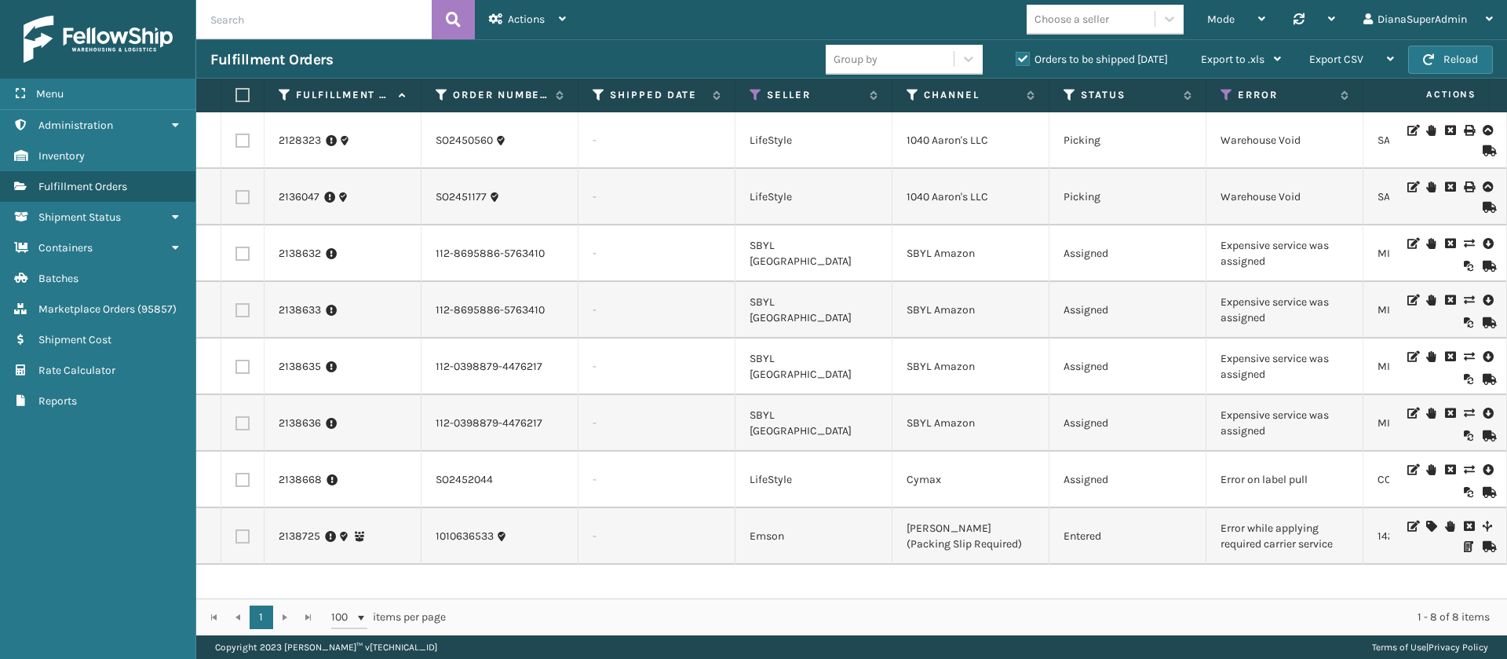
click at [1464, 409] on icon at bounding box center [1468, 412] width 9 height 11
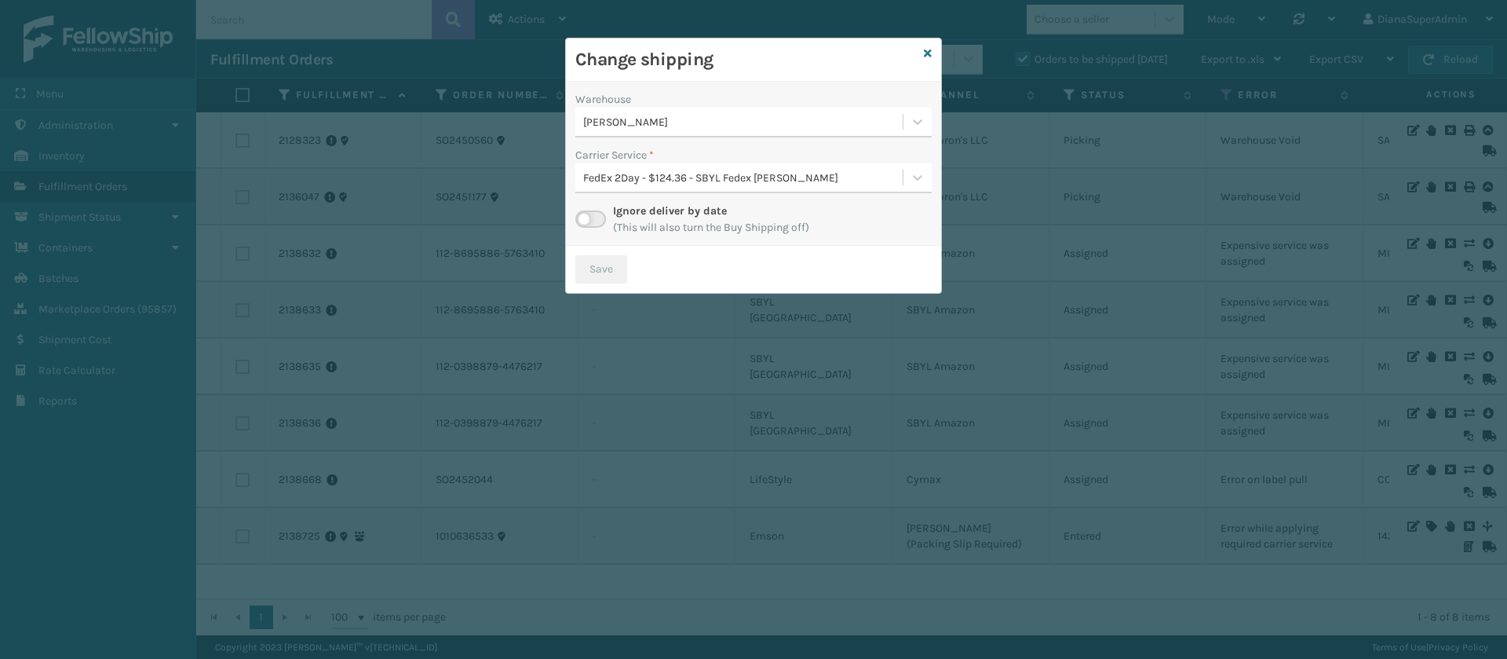
click at [601, 214] on label at bounding box center [590, 218] width 31 height 17
click at [586, 214] on input "checkbox" at bounding box center [580, 215] width 10 height 10
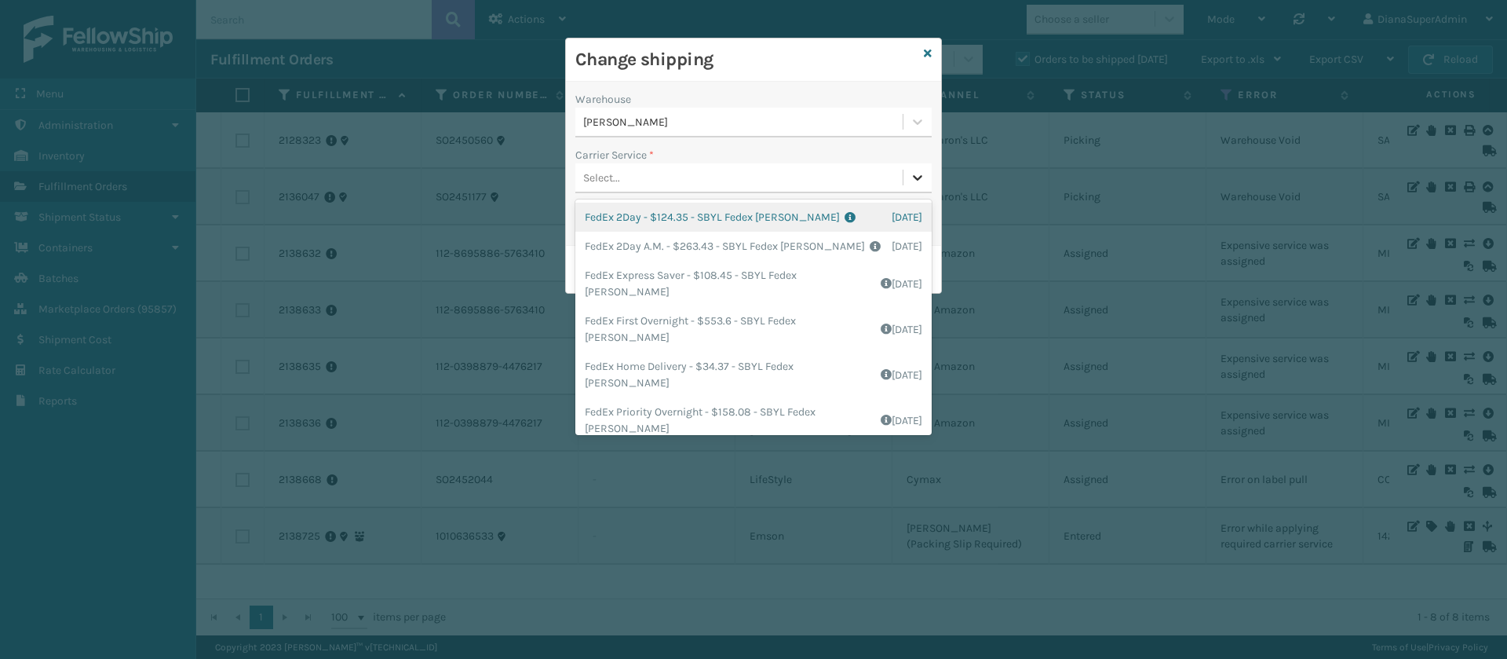
click at [909, 184] on div at bounding box center [917, 177] width 28 height 28
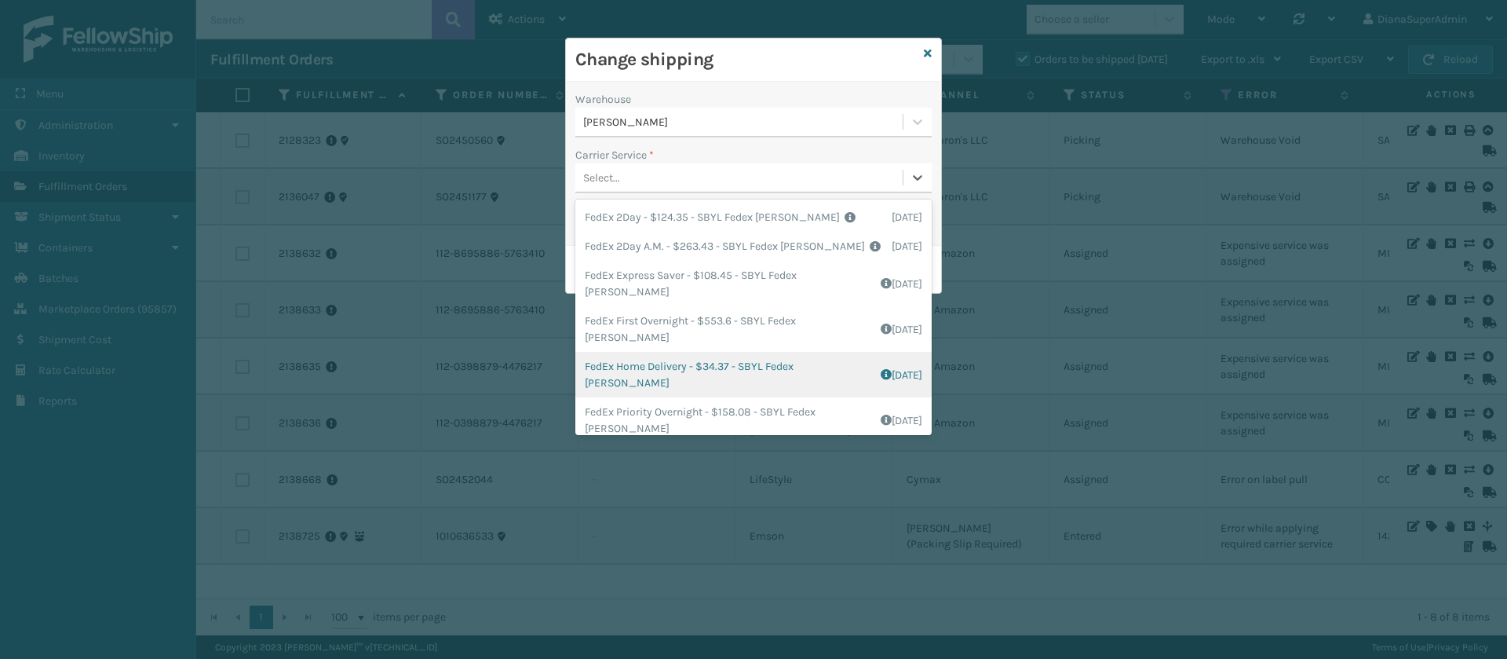
click at [674, 365] on div "FedEx Home Delivery - $34.37 - SBYL Fedex [PERSON_NAME] Shipping Cost $20.37 Su…" at bounding box center [753, 375] width 356 height 46
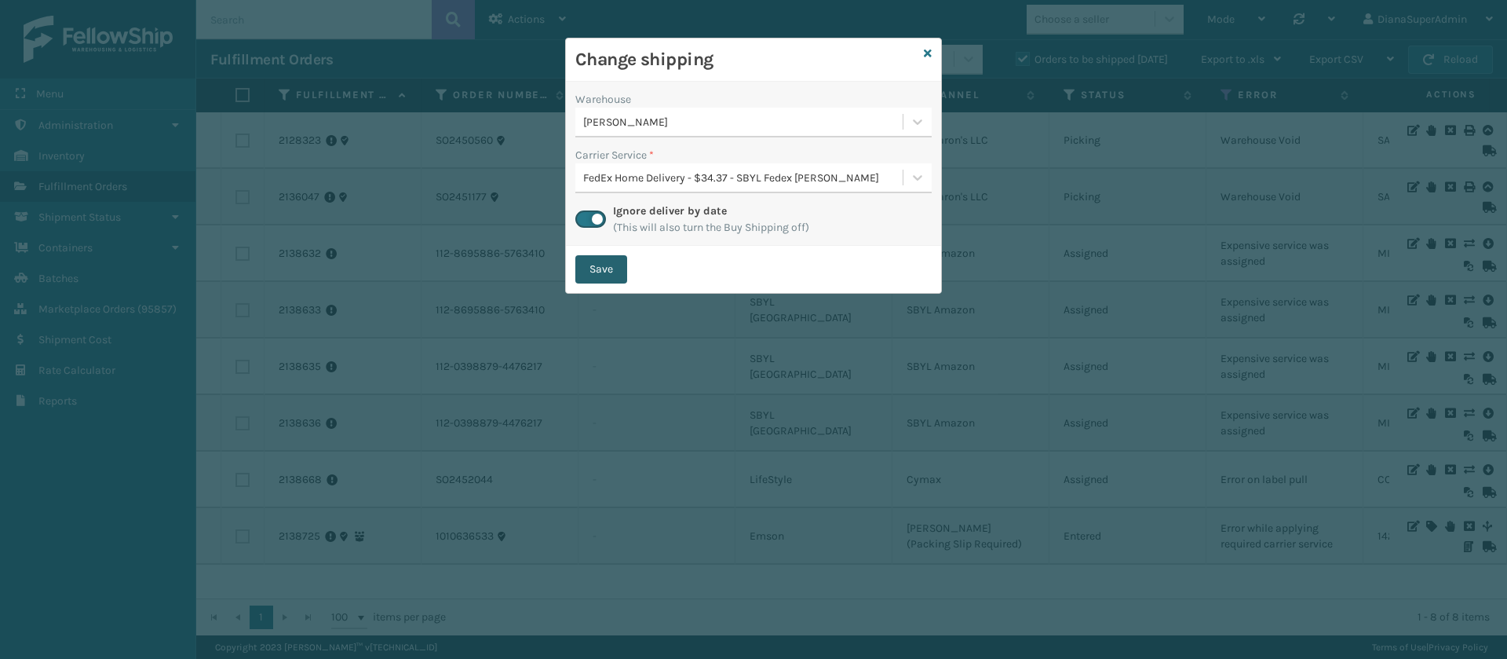
click at [616, 263] on button "Save" at bounding box center [601, 269] width 52 height 28
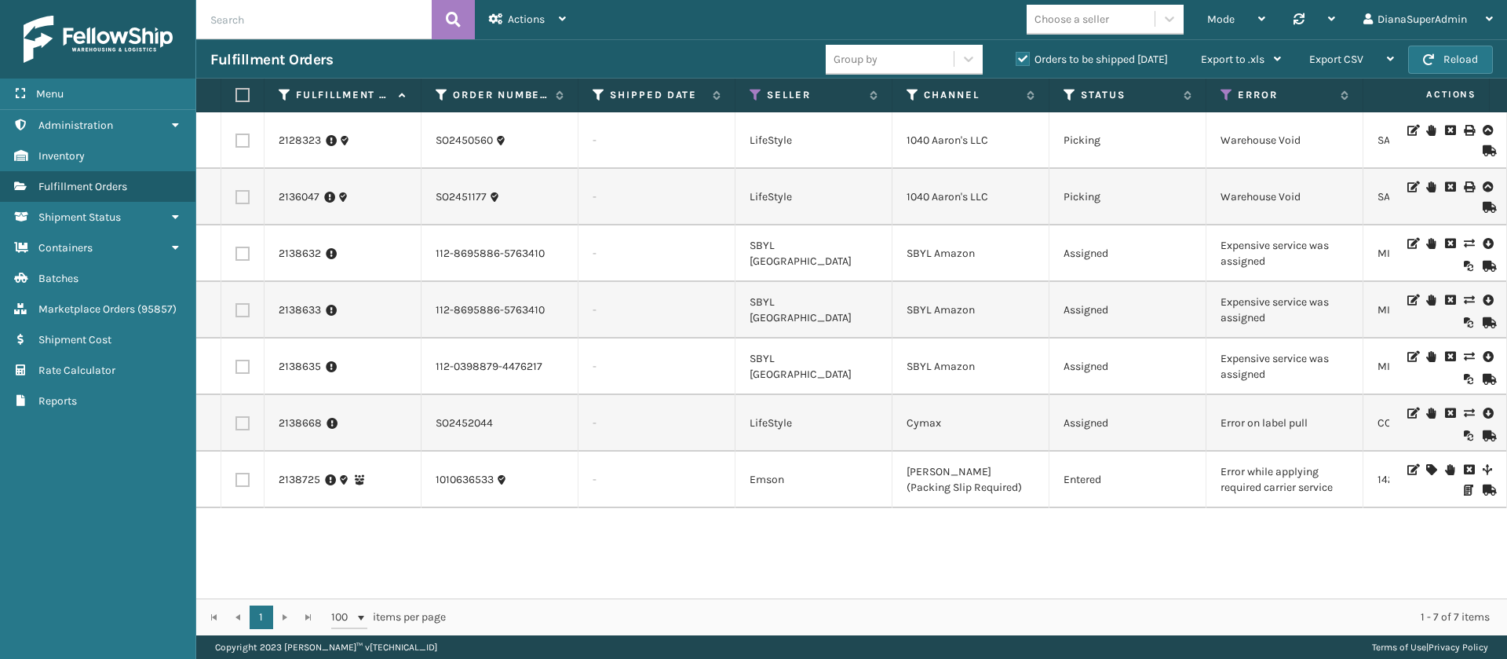
click at [1464, 355] on icon at bounding box center [1468, 356] width 9 height 11
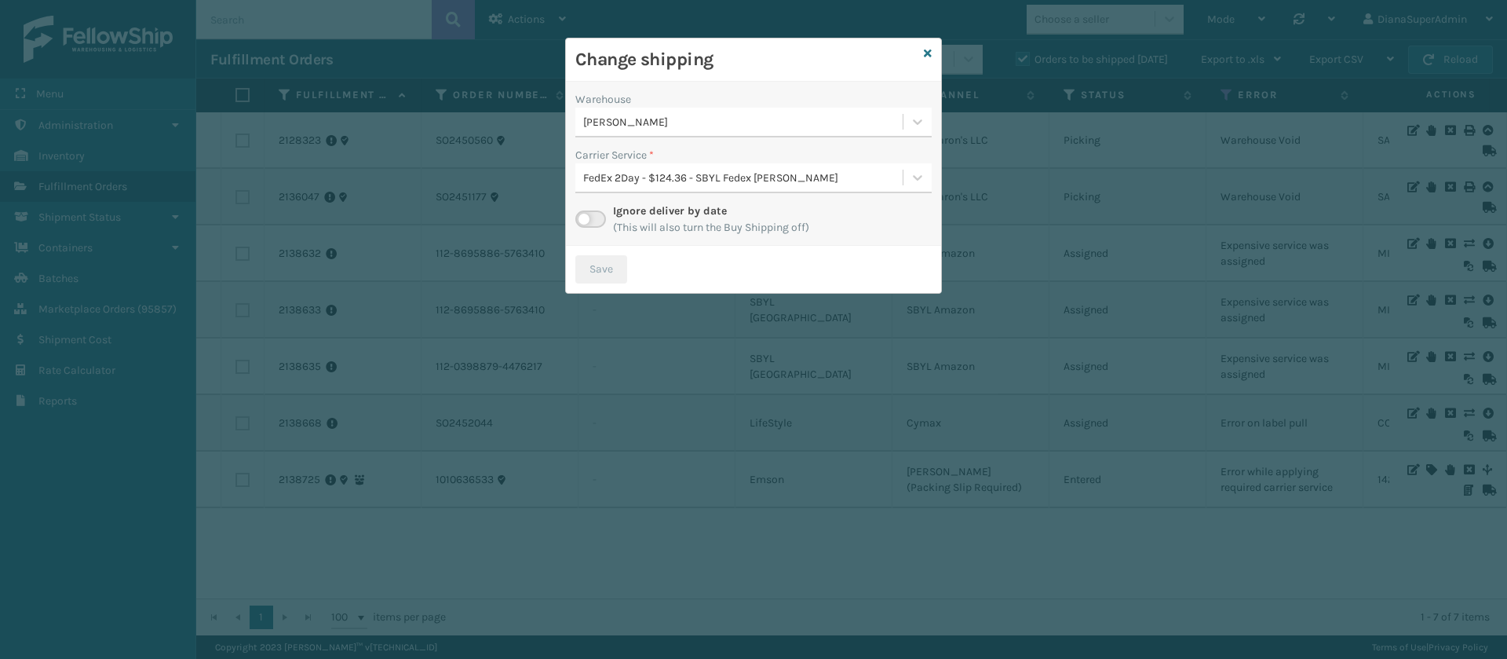
click at [596, 213] on label at bounding box center [590, 218] width 31 height 17
click at [586, 213] on input "checkbox" at bounding box center [580, 215] width 10 height 10
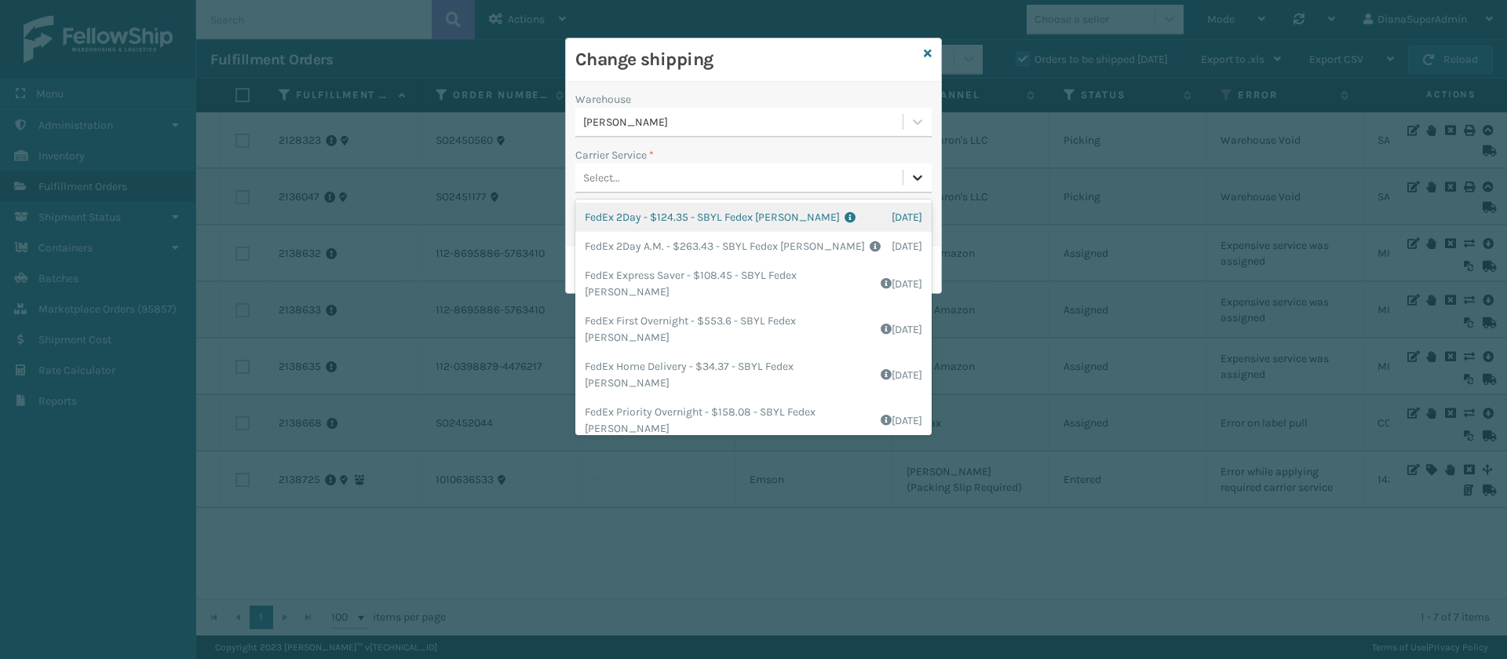
click at [911, 170] on icon at bounding box center [918, 178] width 16 height 16
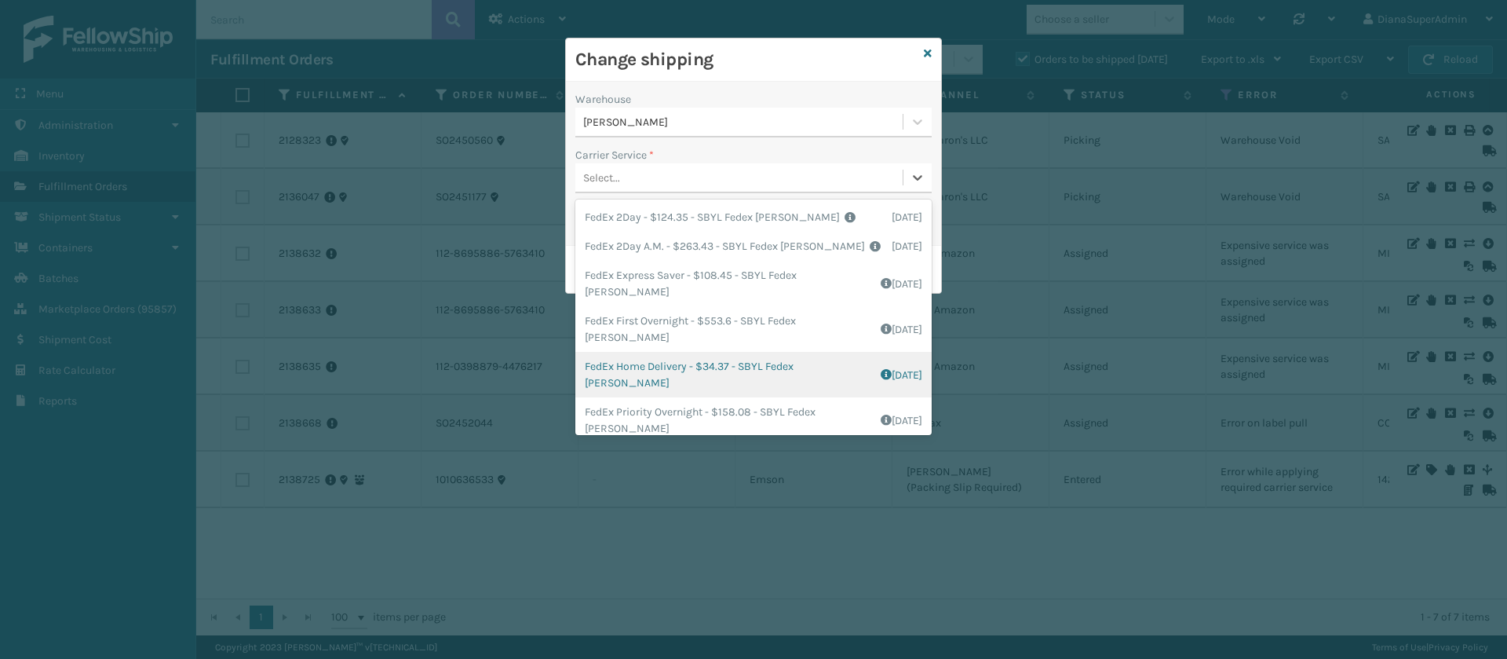
click at [661, 364] on div "FedEx Home Delivery - $34.37 - SBYL Fedex [PERSON_NAME] Shipping Cost $20.37 Su…" at bounding box center [753, 375] width 356 height 46
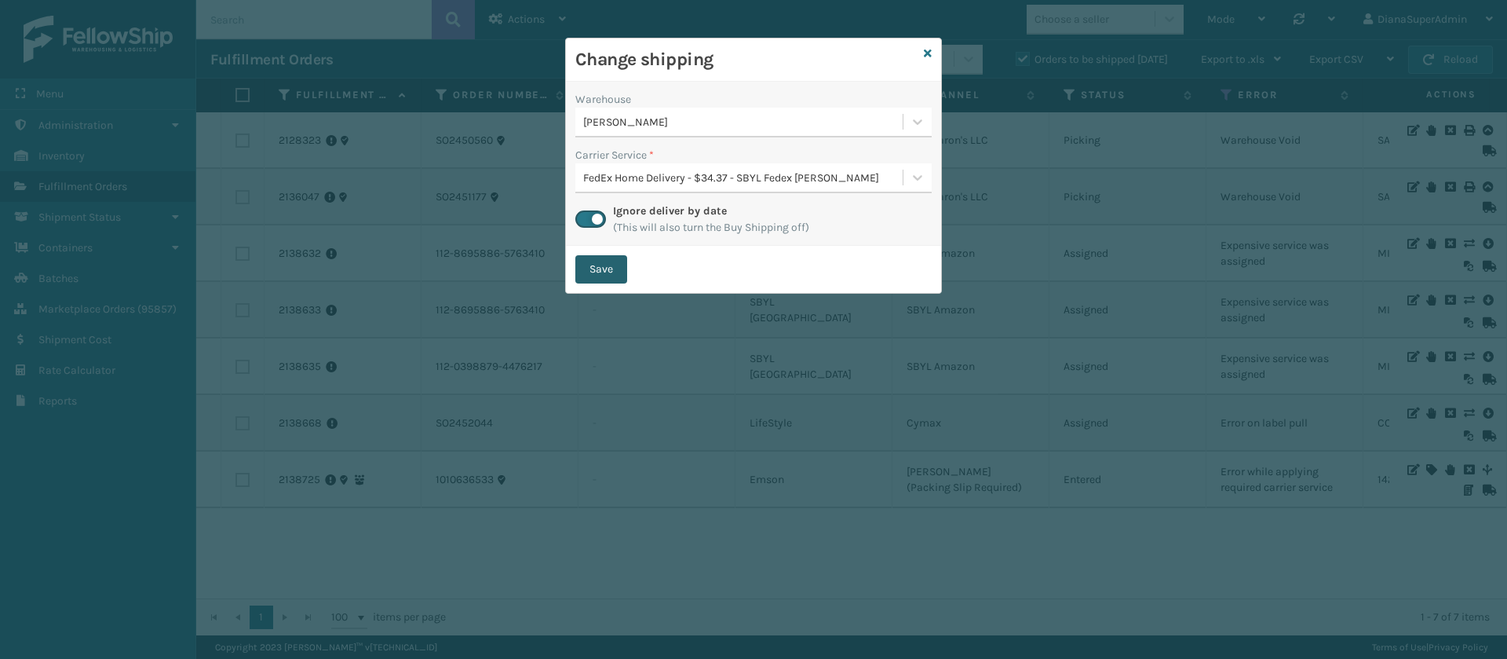
click at [619, 279] on button "Save" at bounding box center [601, 269] width 52 height 28
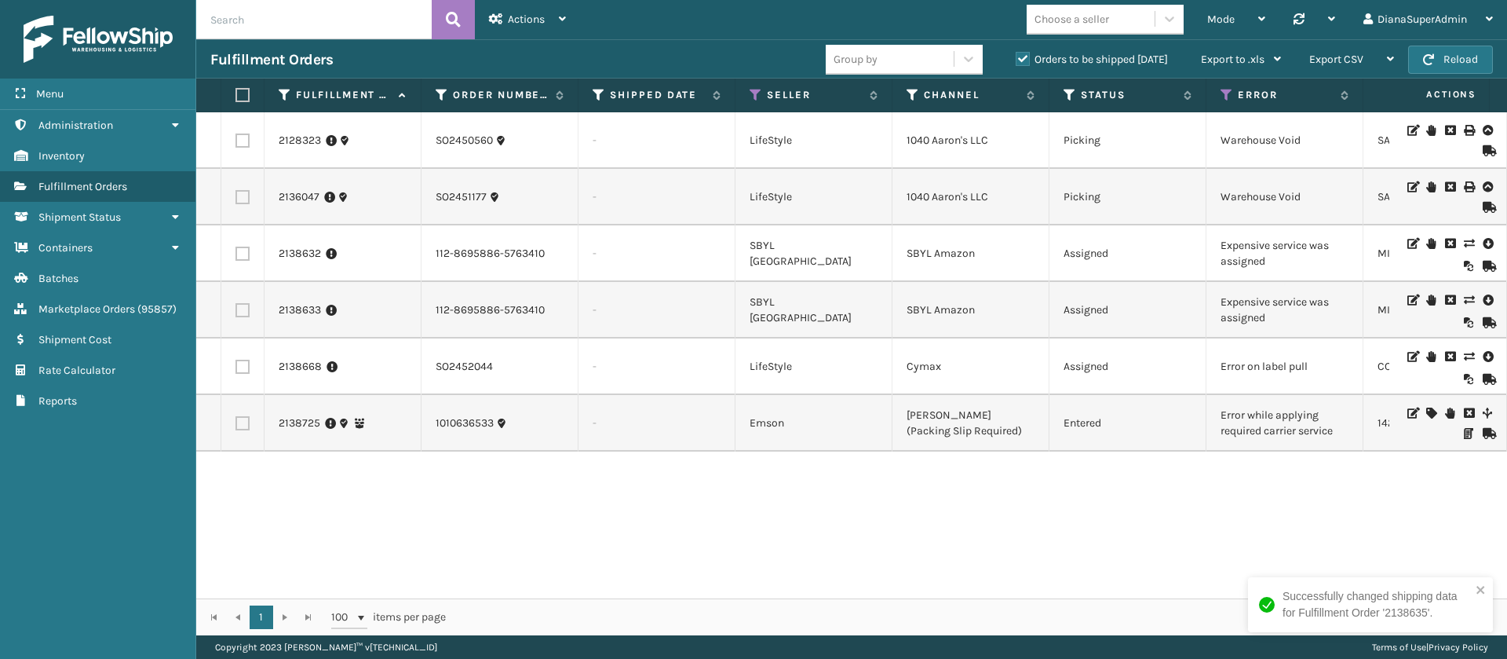
click at [1464, 302] on icon at bounding box center [1468, 299] width 9 height 11
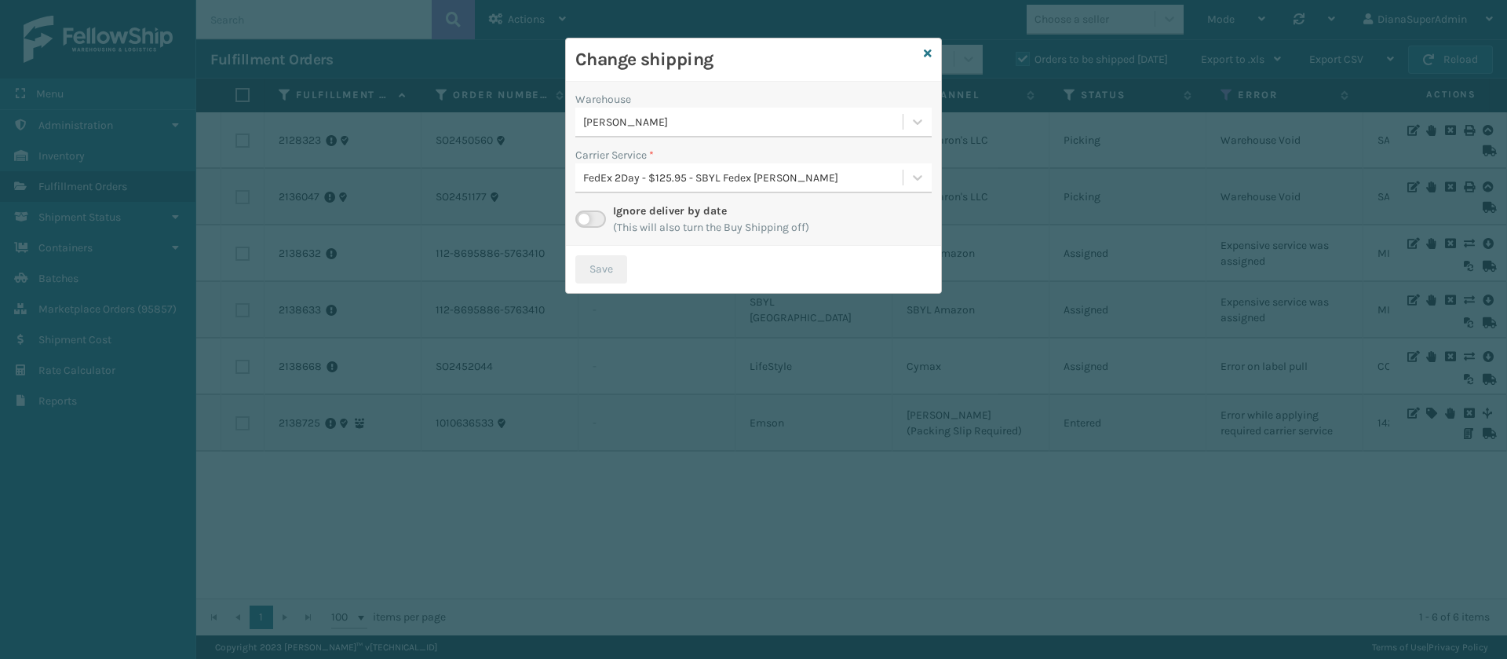
click at [594, 216] on label at bounding box center [590, 218] width 31 height 17
click at [586, 216] on input "checkbox" at bounding box center [580, 215] width 10 height 10
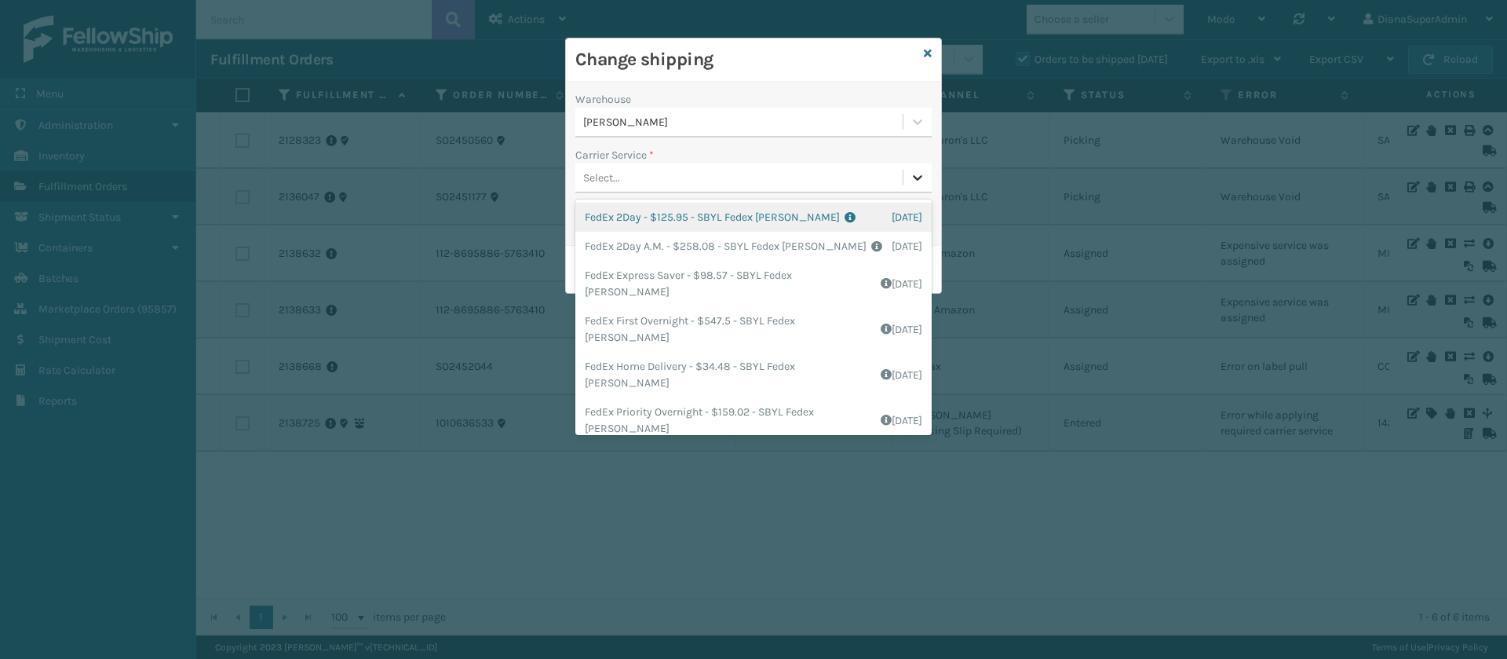
click at [929, 185] on div at bounding box center [917, 177] width 28 height 28
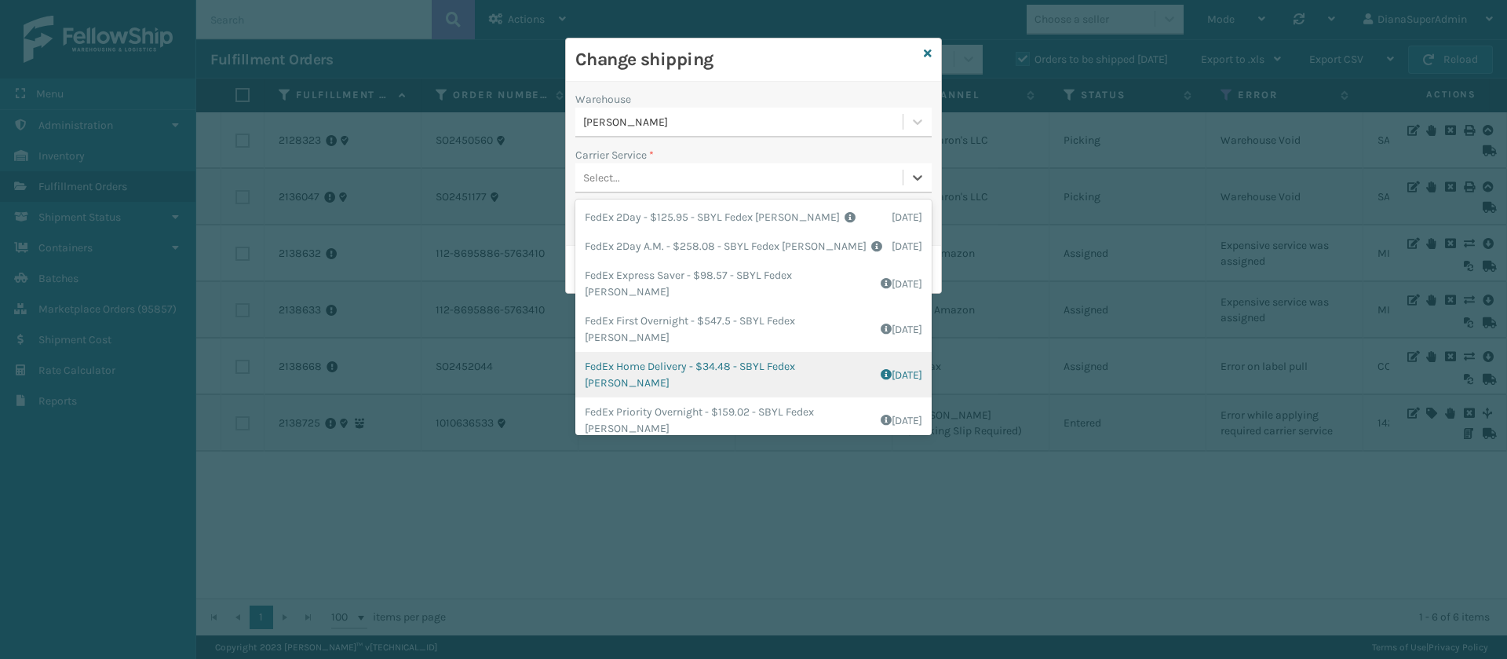
click at [692, 360] on div "FedEx Home Delivery - $34.48 - SBYL Fedex [PERSON_NAME] Shipping Cost $20.48 Su…" at bounding box center [753, 375] width 356 height 46
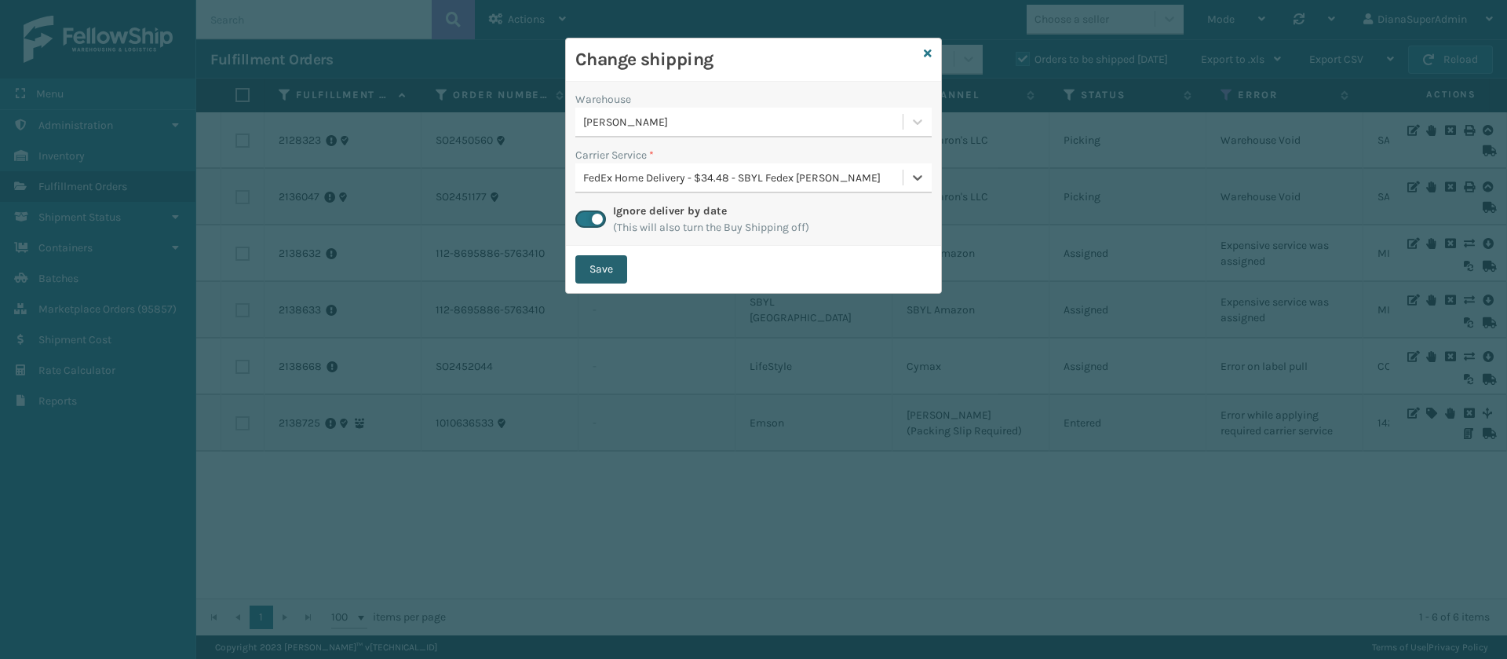
click at [622, 272] on button "Save" at bounding box center [601, 269] width 52 height 28
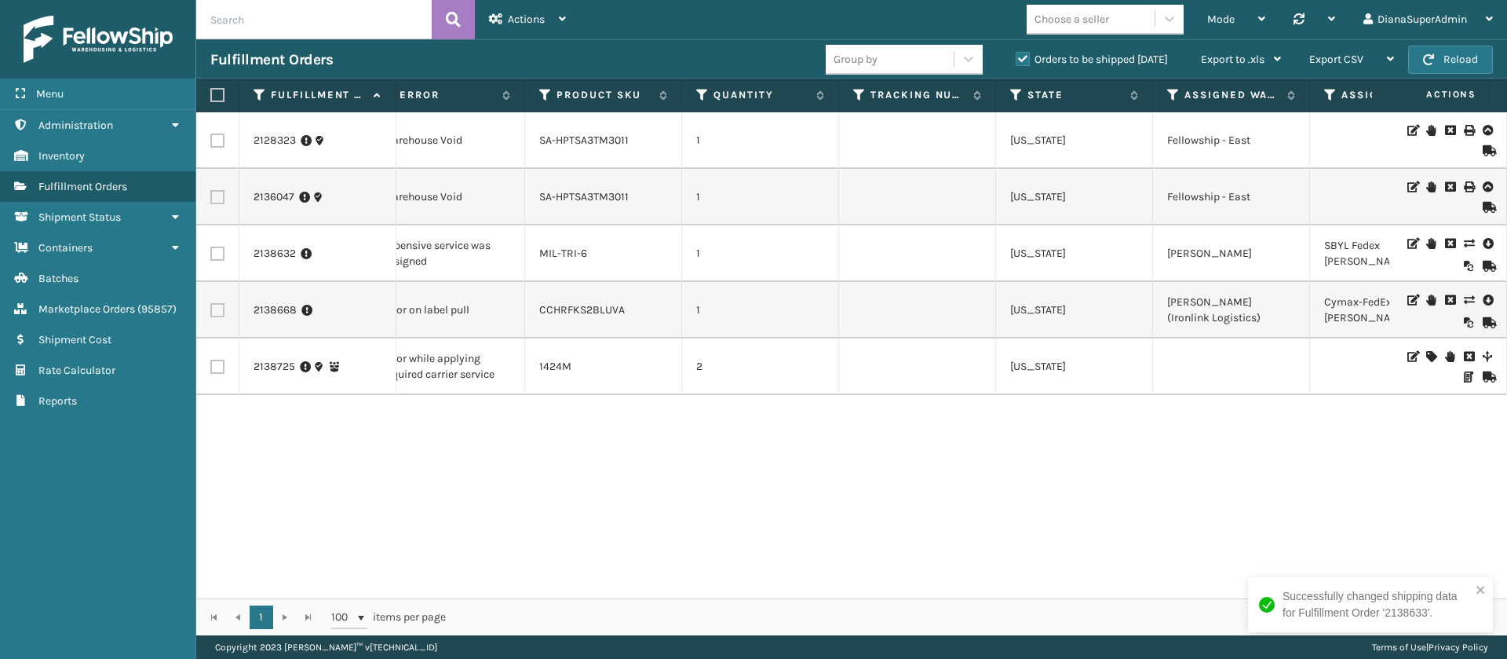
scroll to position [0, 1121]
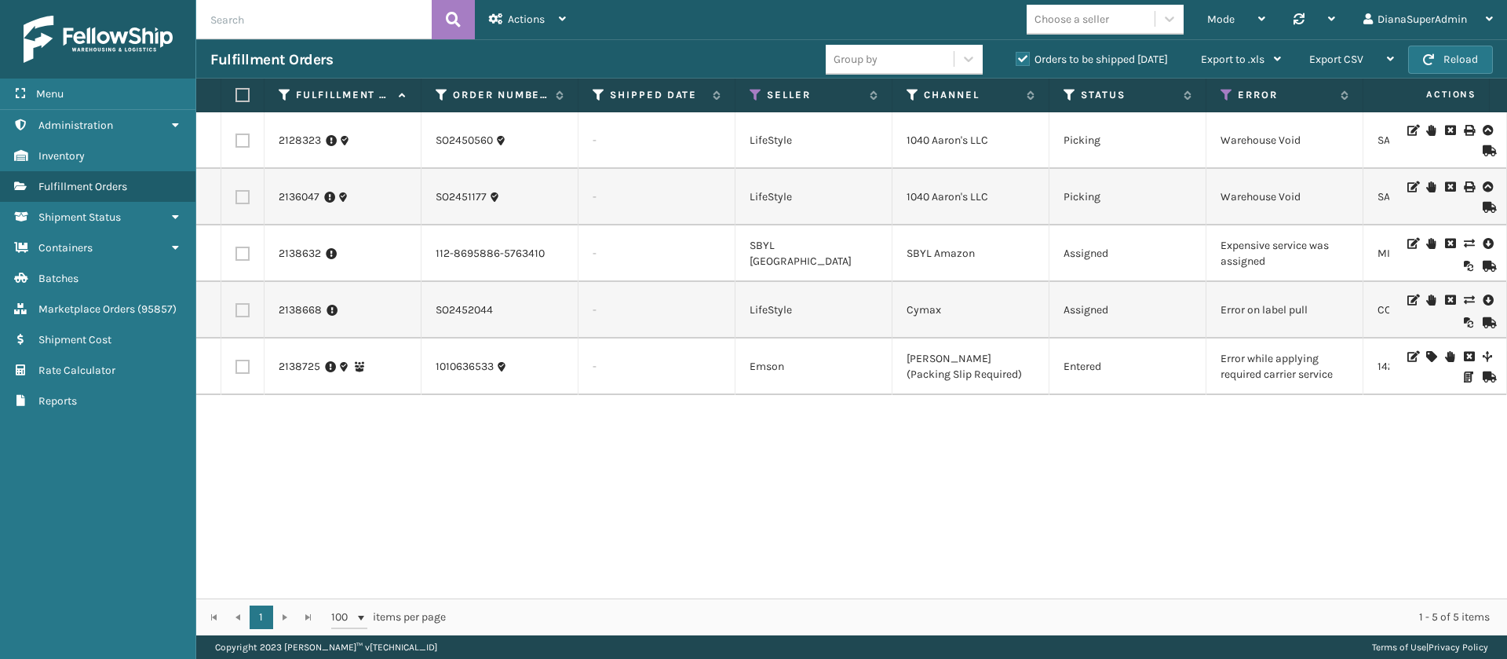
click at [1464, 246] on icon at bounding box center [1468, 243] width 9 height 11
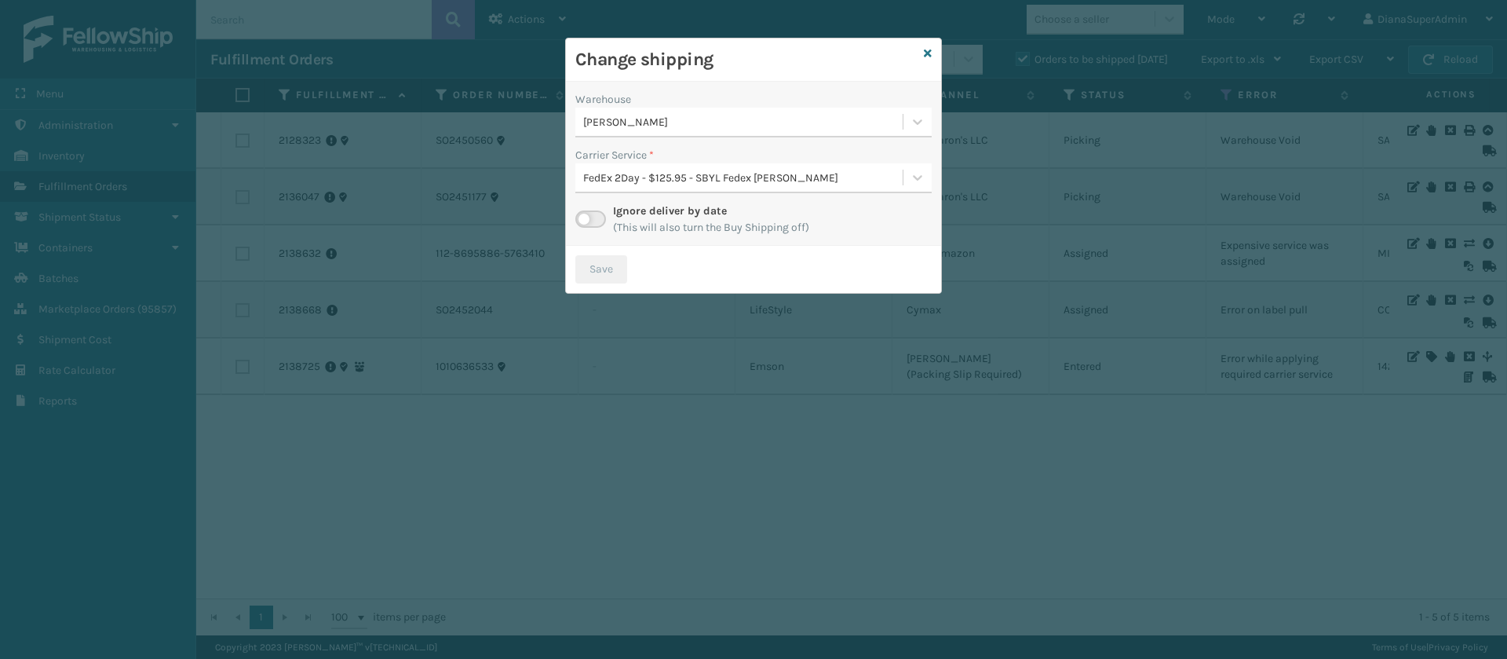
click at [586, 217] on label at bounding box center [590, 218] width 31 height 17
click at [586, 217] on input "checkbox" at bounding box center [580, 215] width 10 height 10
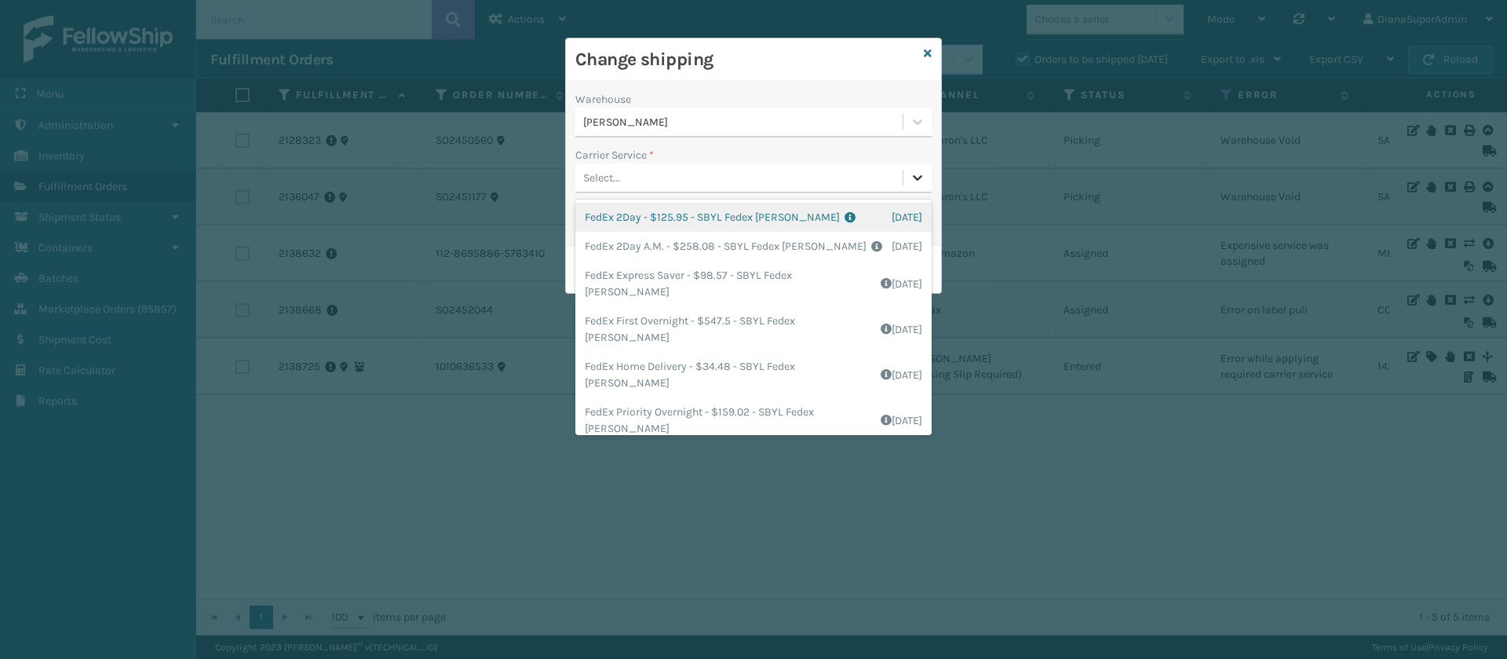
click at [918, 177] on icon at bounding box center [918, 178] width 16 height 16
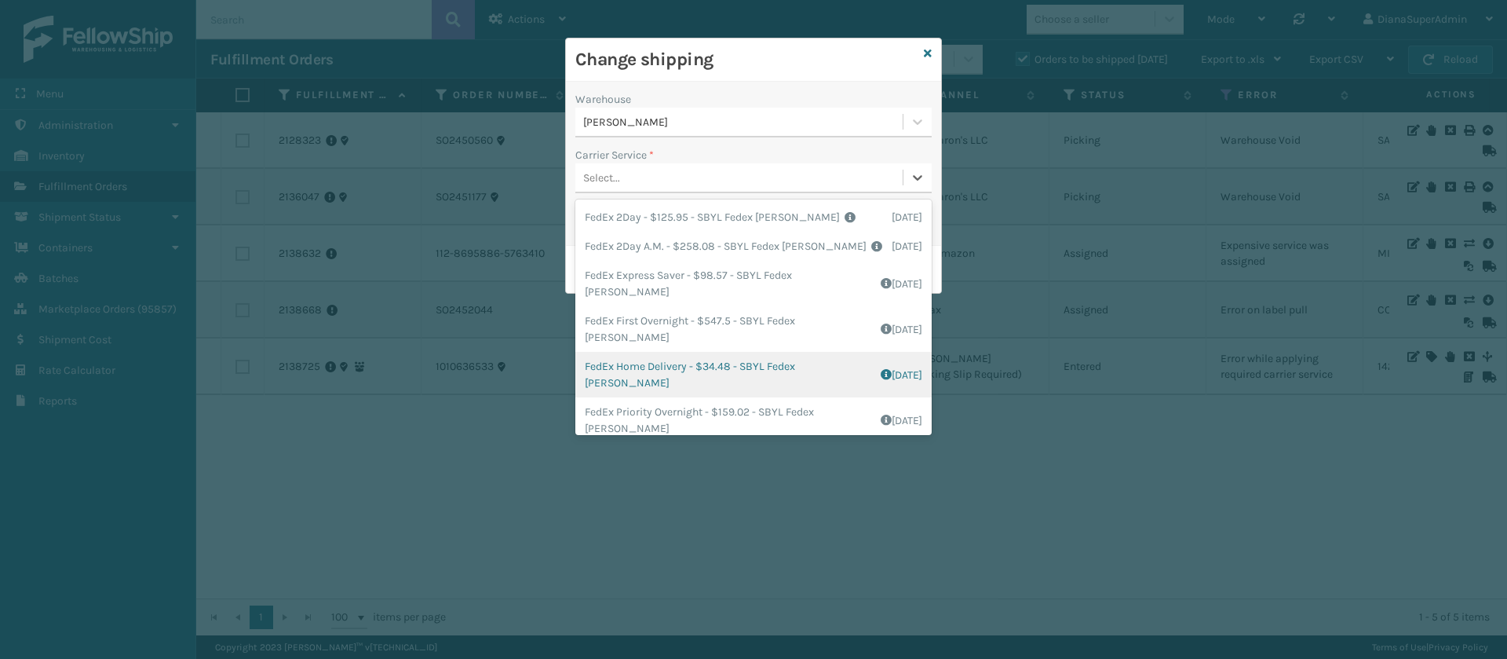
click at [695, 353] on div "FedEx Home Delivery - $34.48 - SBYL Fedex [PERSON_NAME] Shipping Cost $20.48 Su…" at bounding box center [753, 375] width 356 height 46
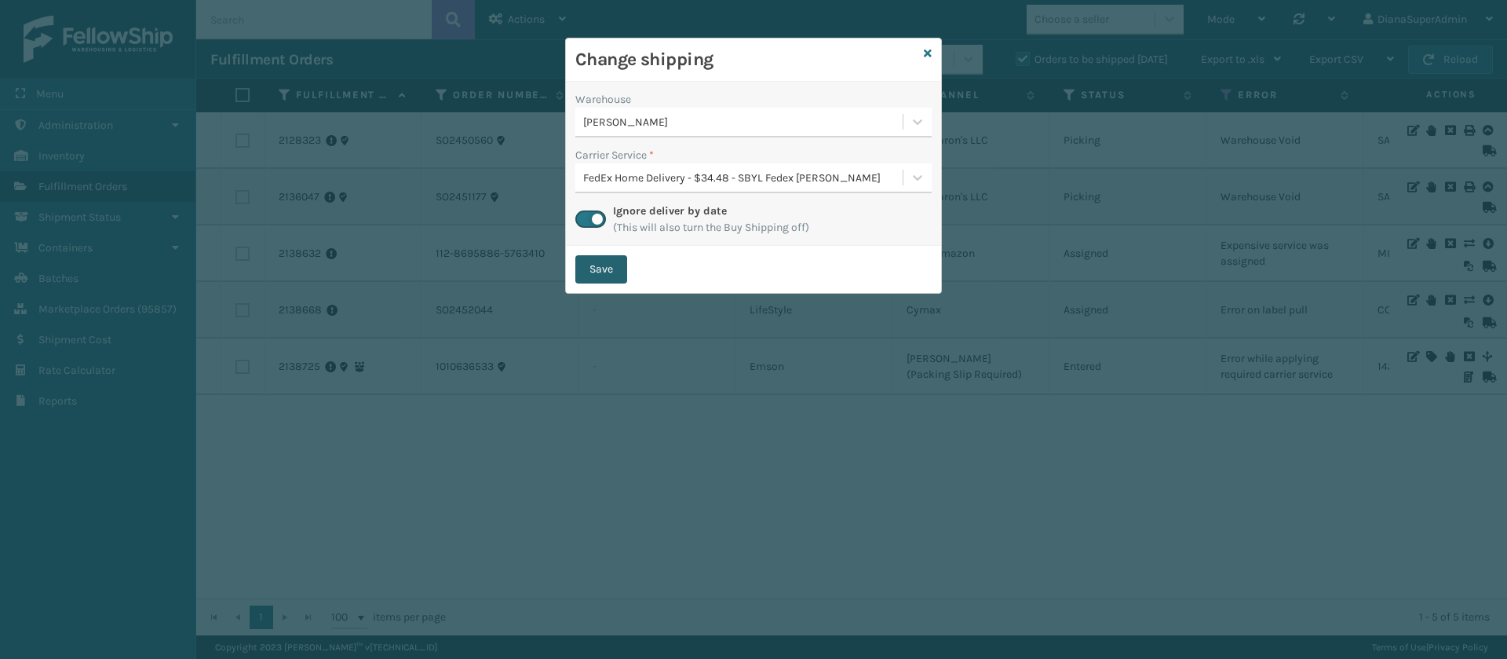
click at [604, 272] on button "Save" at bounding box center [601, 269] width 52 height 28
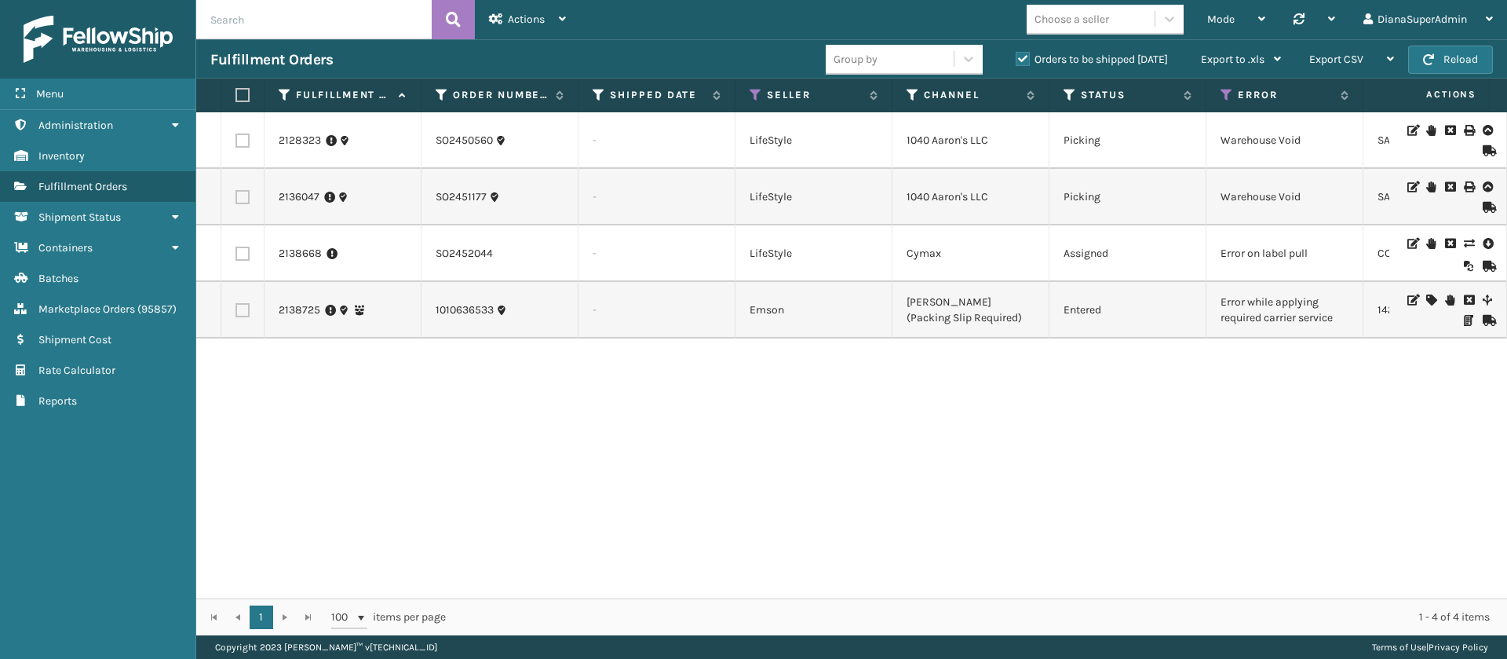
click at [1426, 301] on icon at bounding box center [1430, 299] width 9 height 11
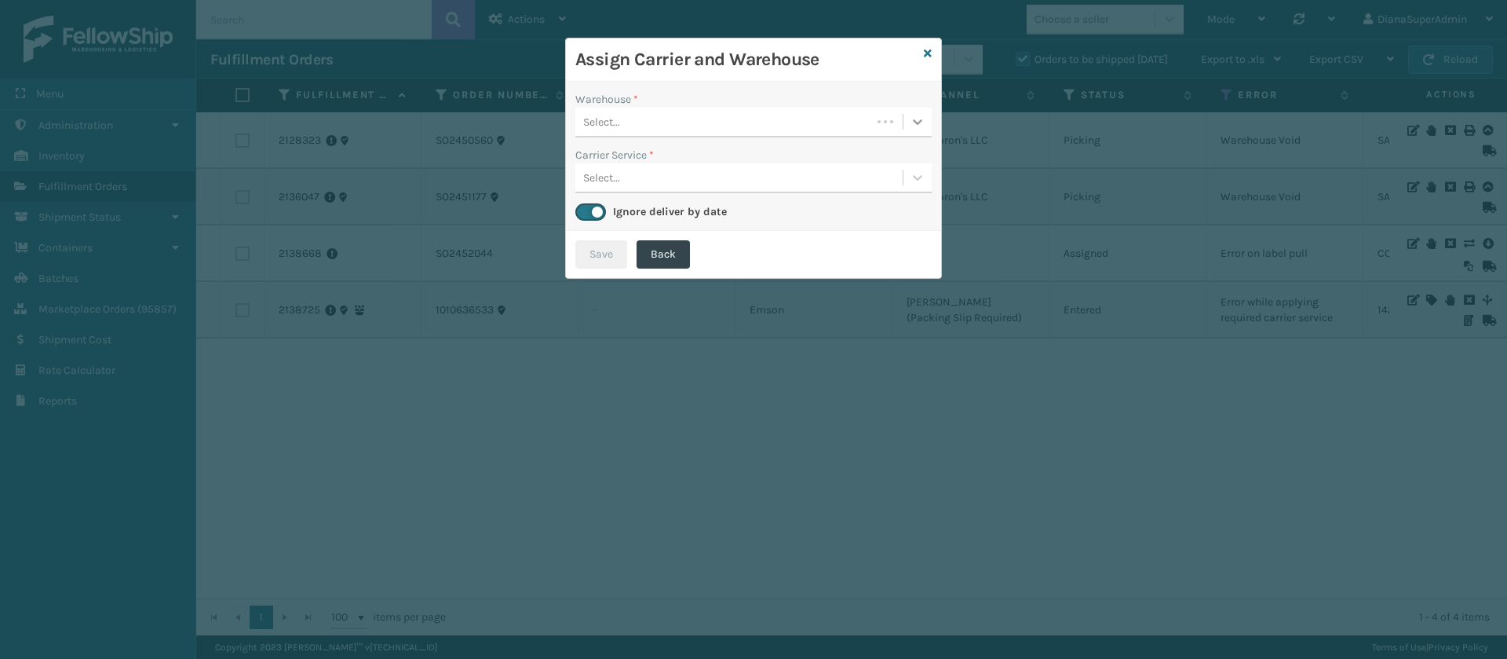
click at [915, 120] on icon at bounding box center [917, 121] width 9 height 5
click at [838, 162] on div "Fellowship - East" at bounding box center [753, 161] width 356 height 29
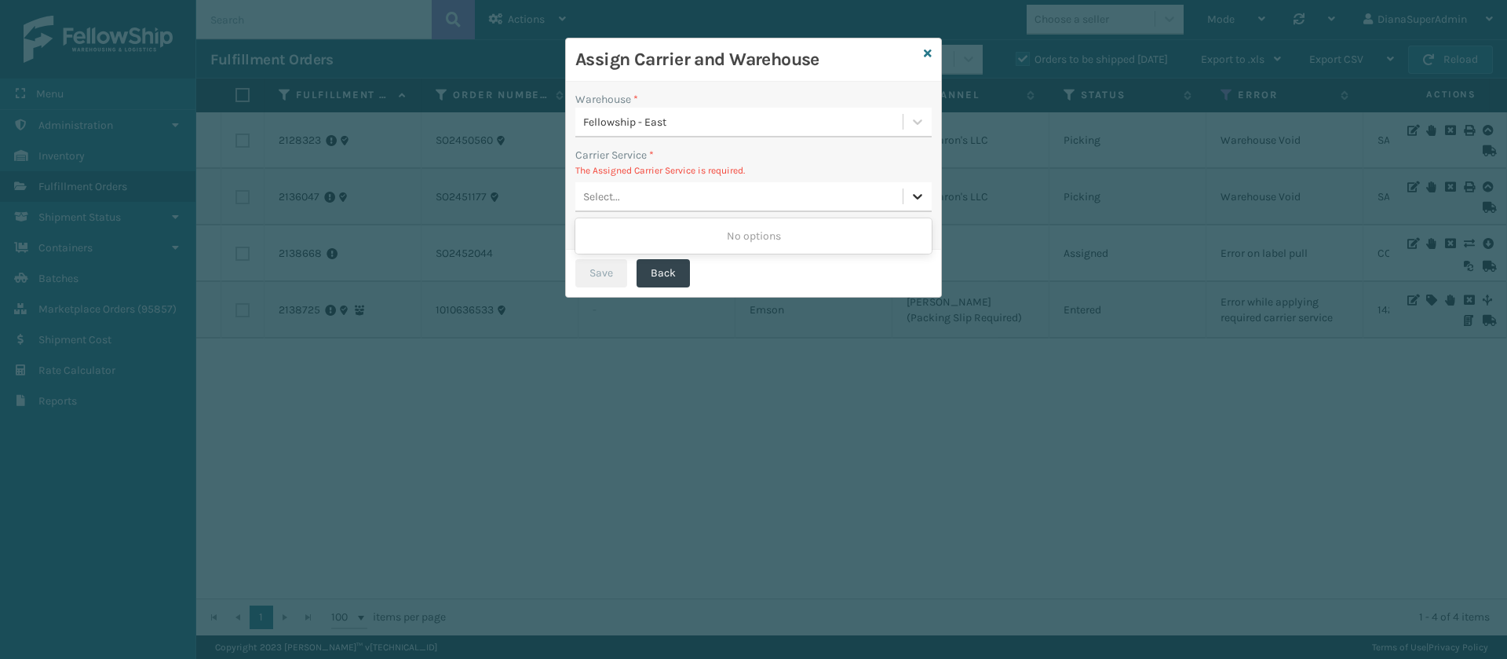
click at [917, 199] on icon at bounding box center [918, 196] width 16 height 16
click at [929, 52] on icon at bounding box center [928, 53] width 8 height 11
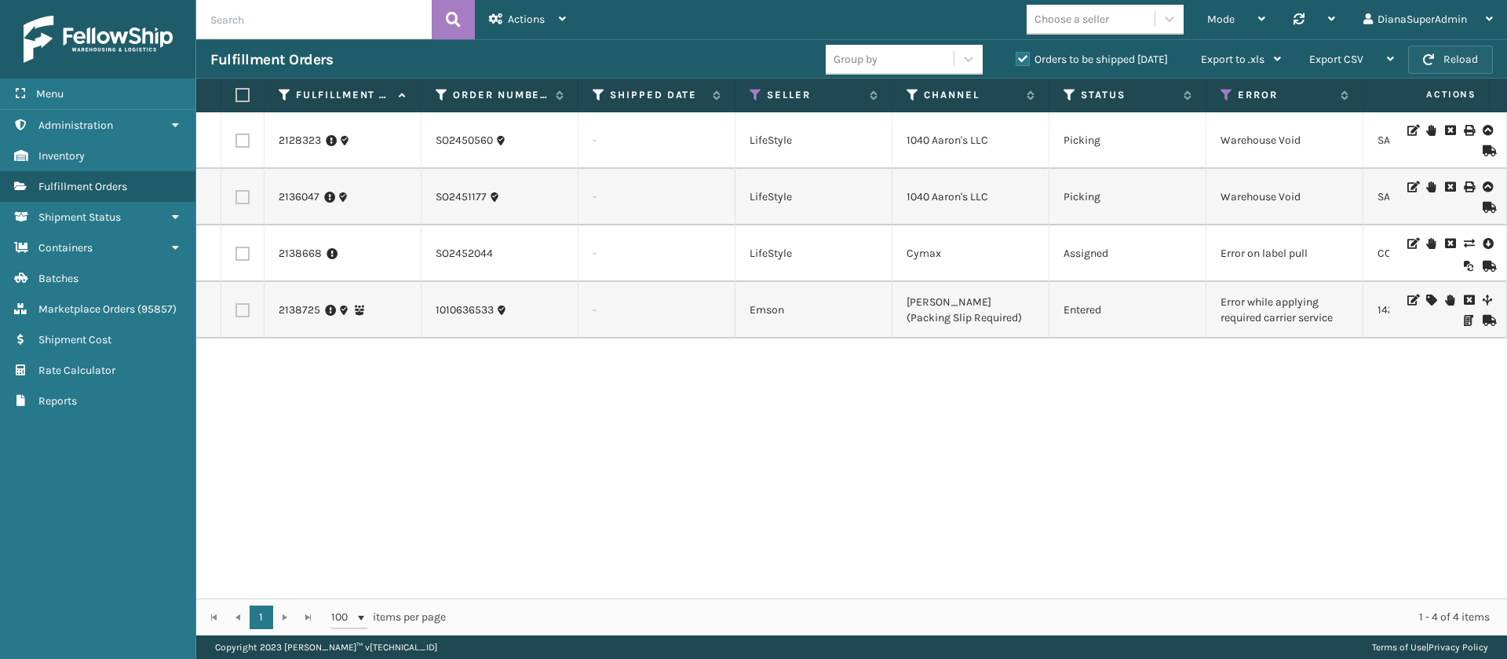
click at [1454, 57] on button "Reload" at bounding box center [1450, 60] width 85 height 28
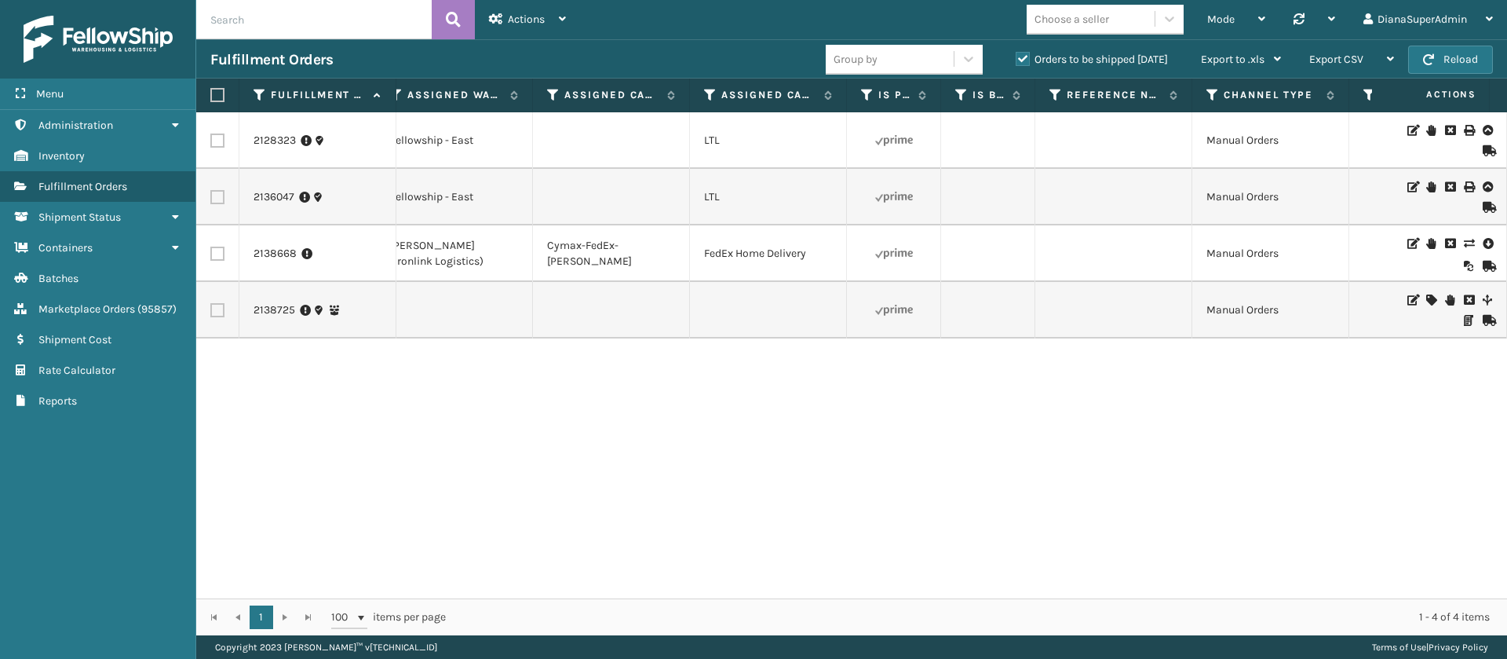
scroll to position [0, 689]
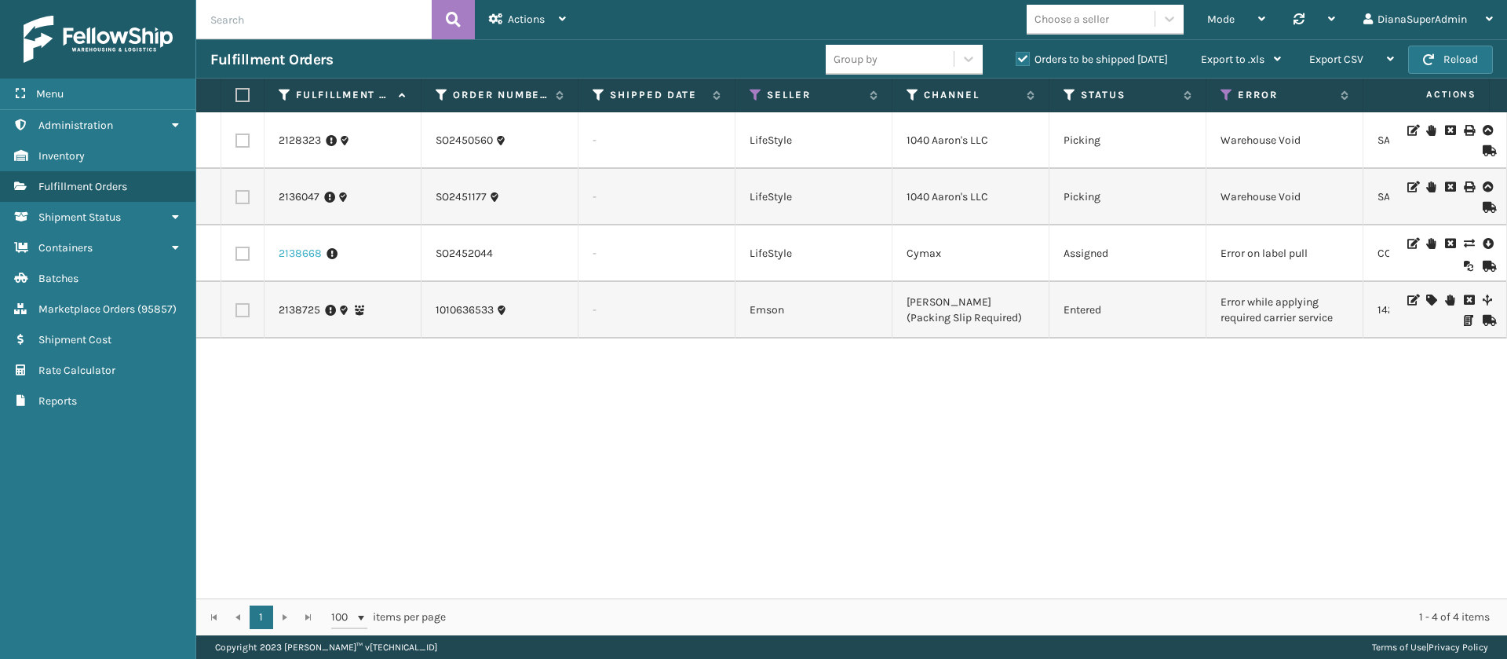
click at [292, 257] on link "2138668" at bounding box center [300, 254] width 43 height 16
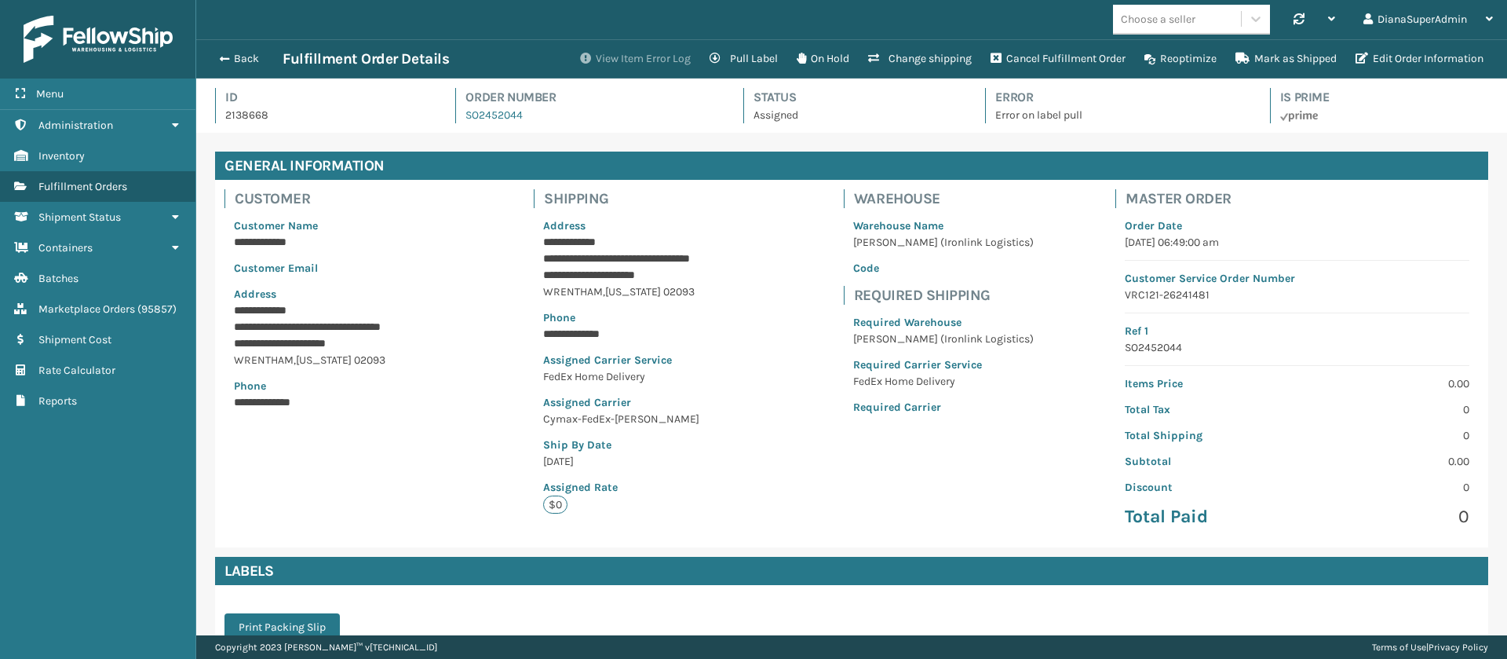
click at [649, 55] on button "View Item Error Log" at bounding box center [636, 58] width 130 height 31
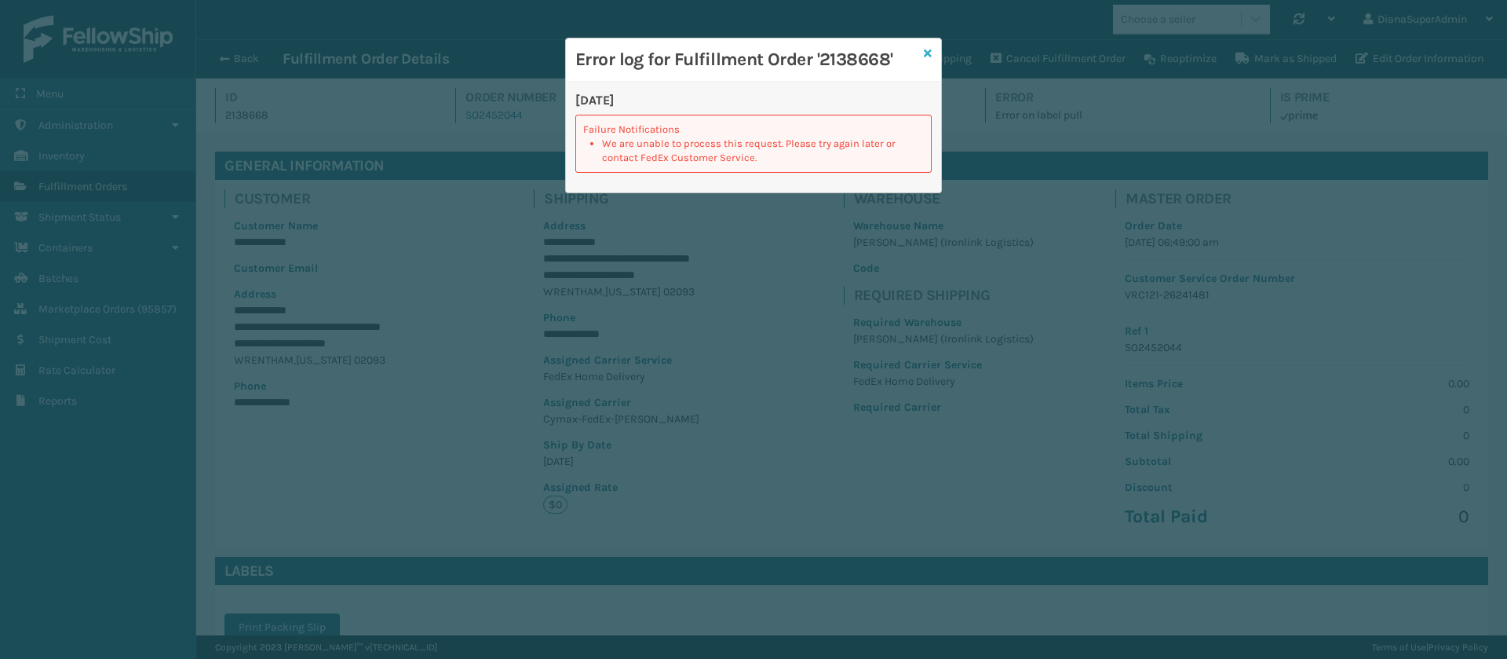
click at [926, 46] on link at bounding box center [928, 54] width 8 height 16
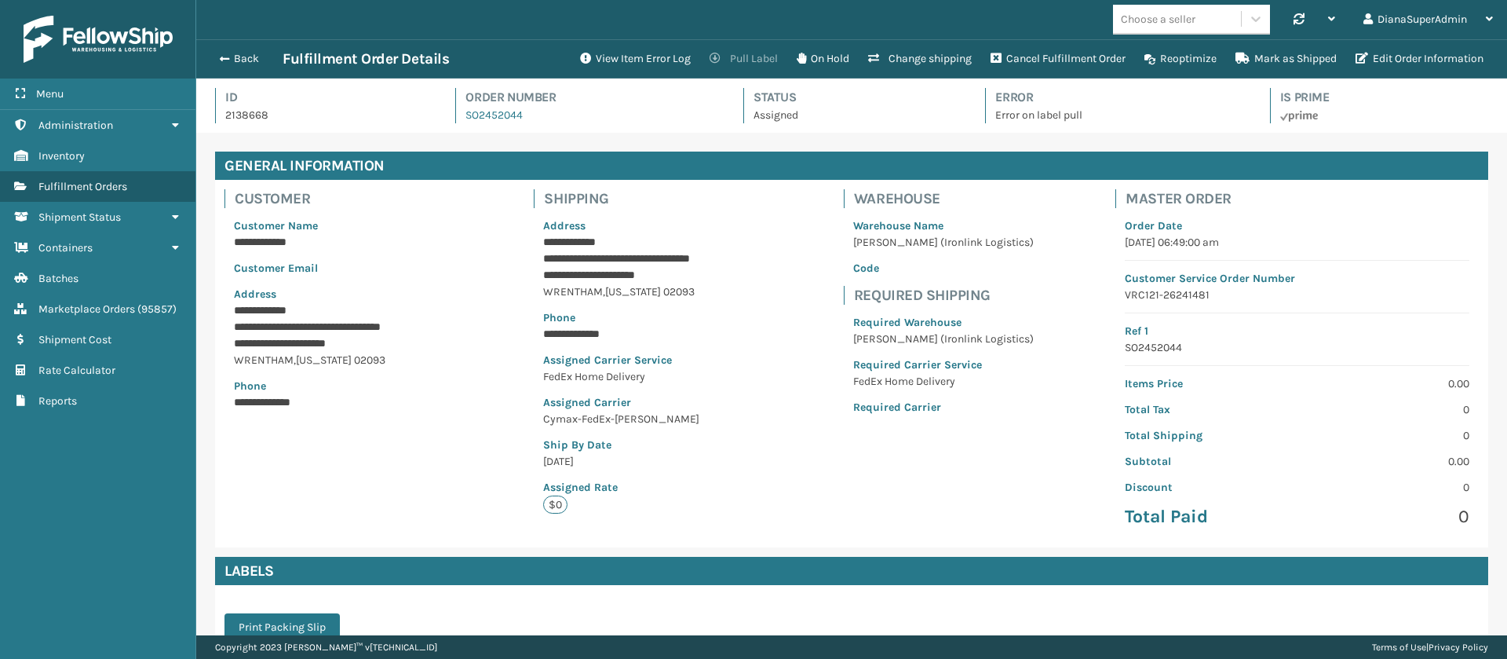
click at [735, 52] on button "Pull Label" at bounding box center [743, 58] width 87 height 31
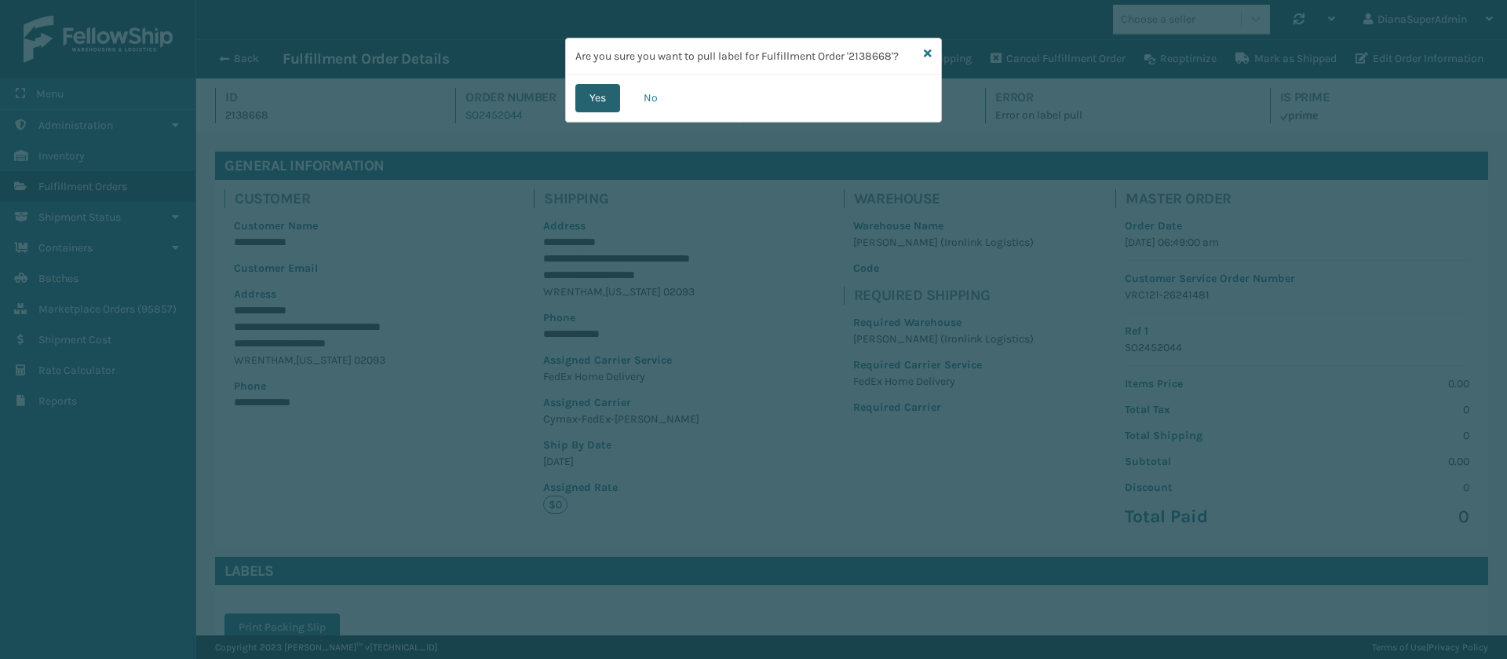
click at [595, 92] on button "Yes" at bounding box center [597, 98] width 45 height 28
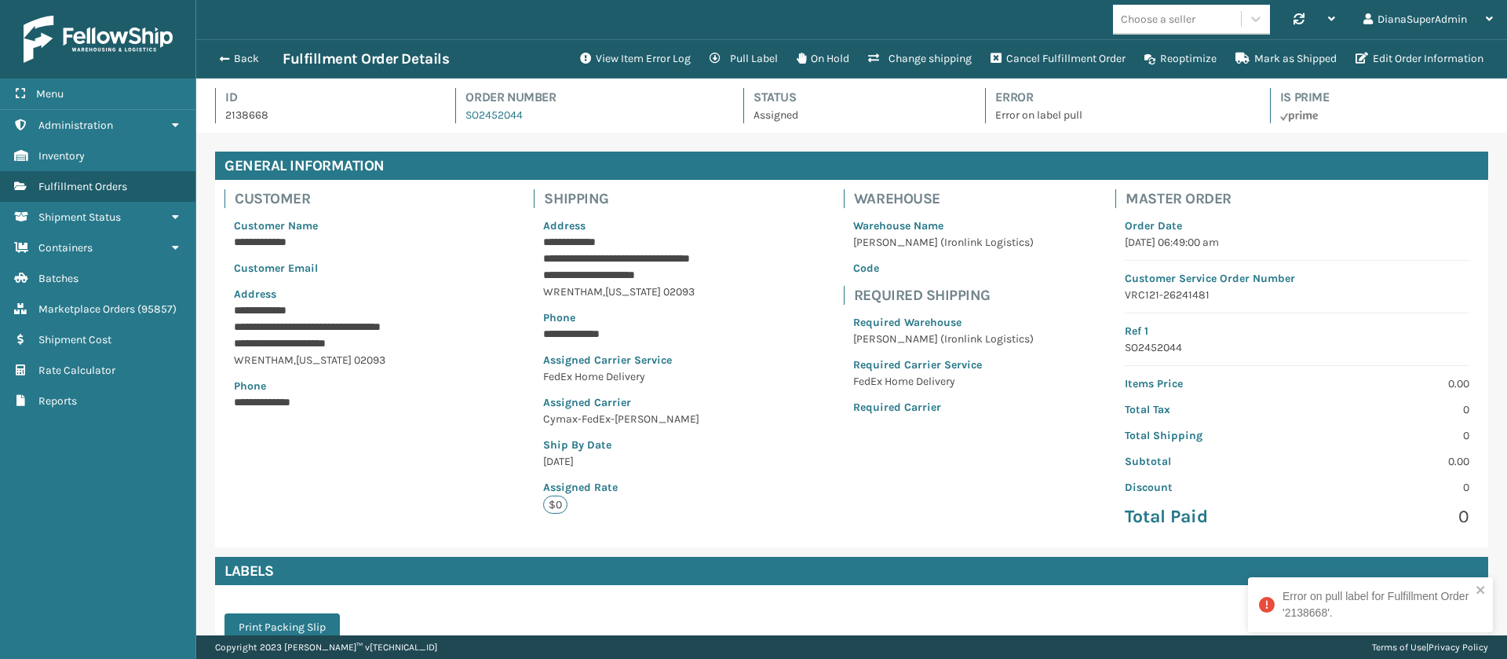
scroll to position [38, 1311]
click at [1447, 55] on button "Edit Order Information" at bounding box center [1419, 58] width 147 height 31
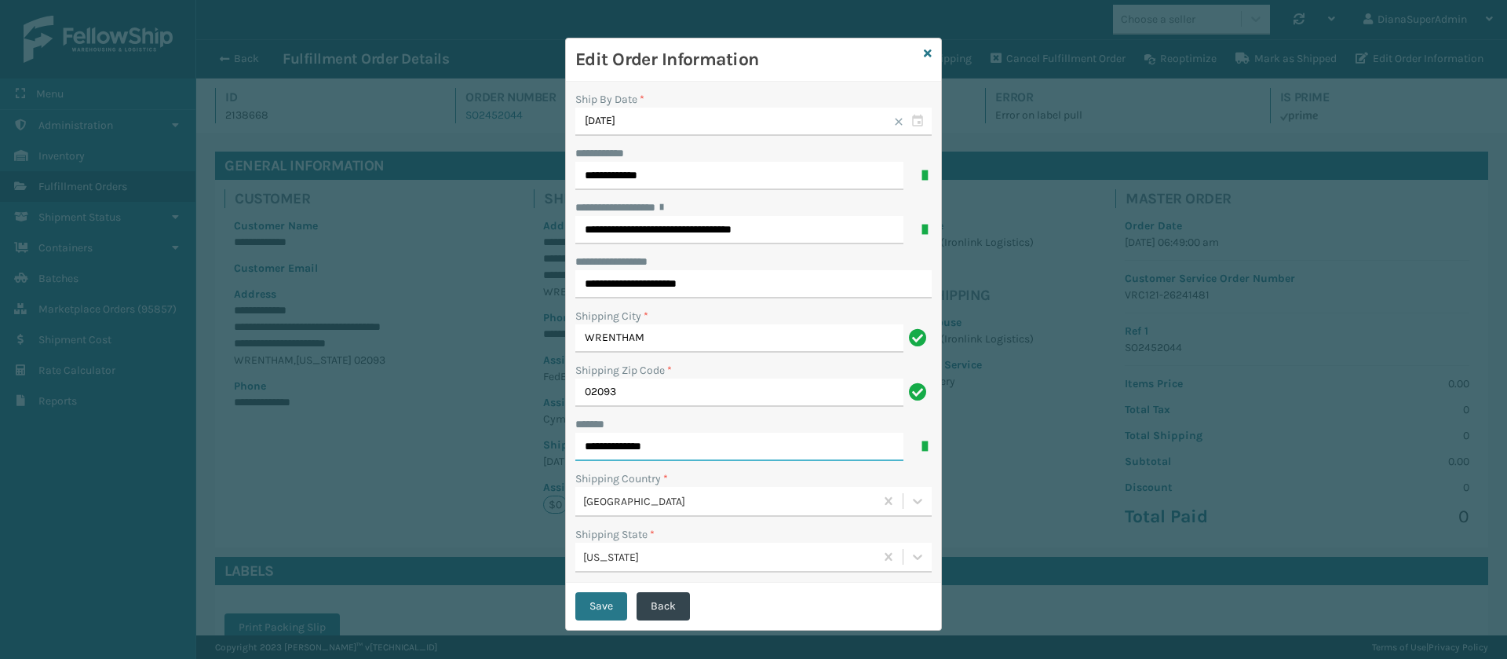
click at [604, 440] on input "**********" at bounding box center [739, 447] width 328 height 28
type input "**********"
click at [589, 597] on button "Save" at bounding box center [601, 606] width 52 height 28
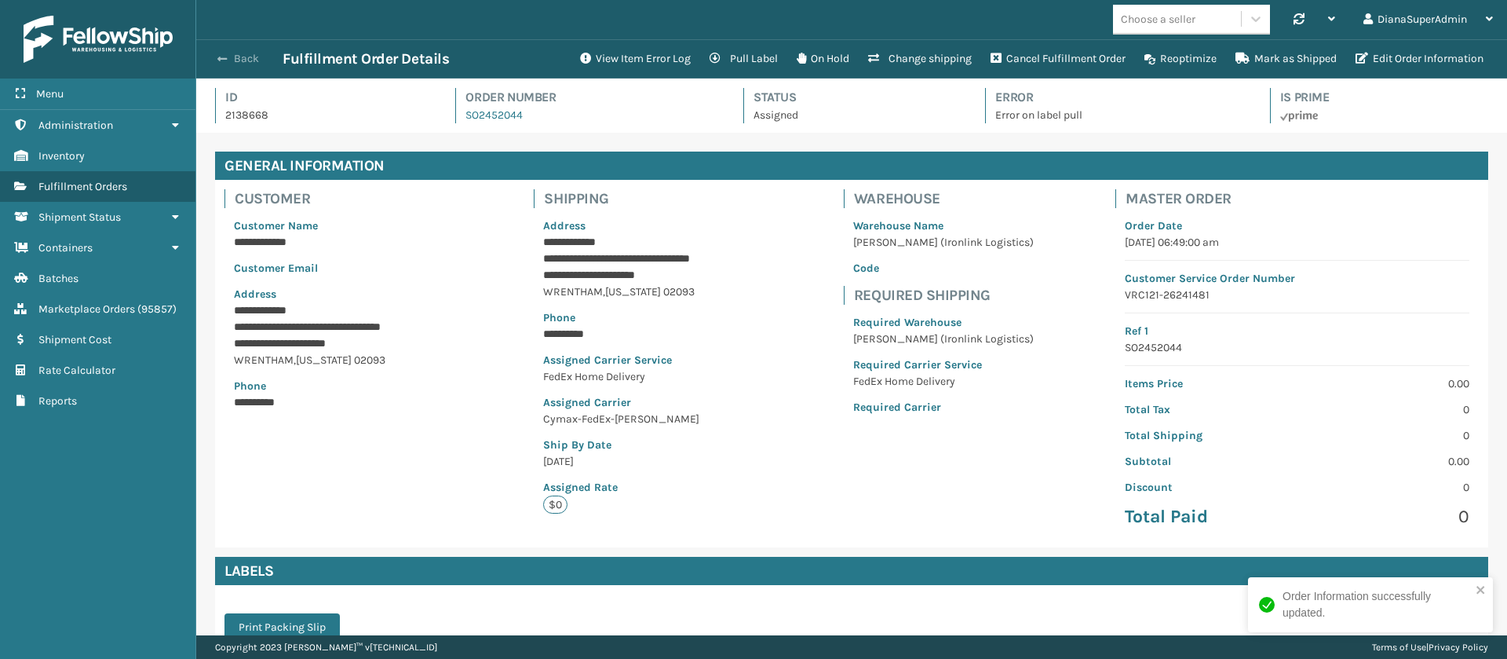
click at [238, 55] on button "Back" at bounding box center [246, 59] width 72 height 14
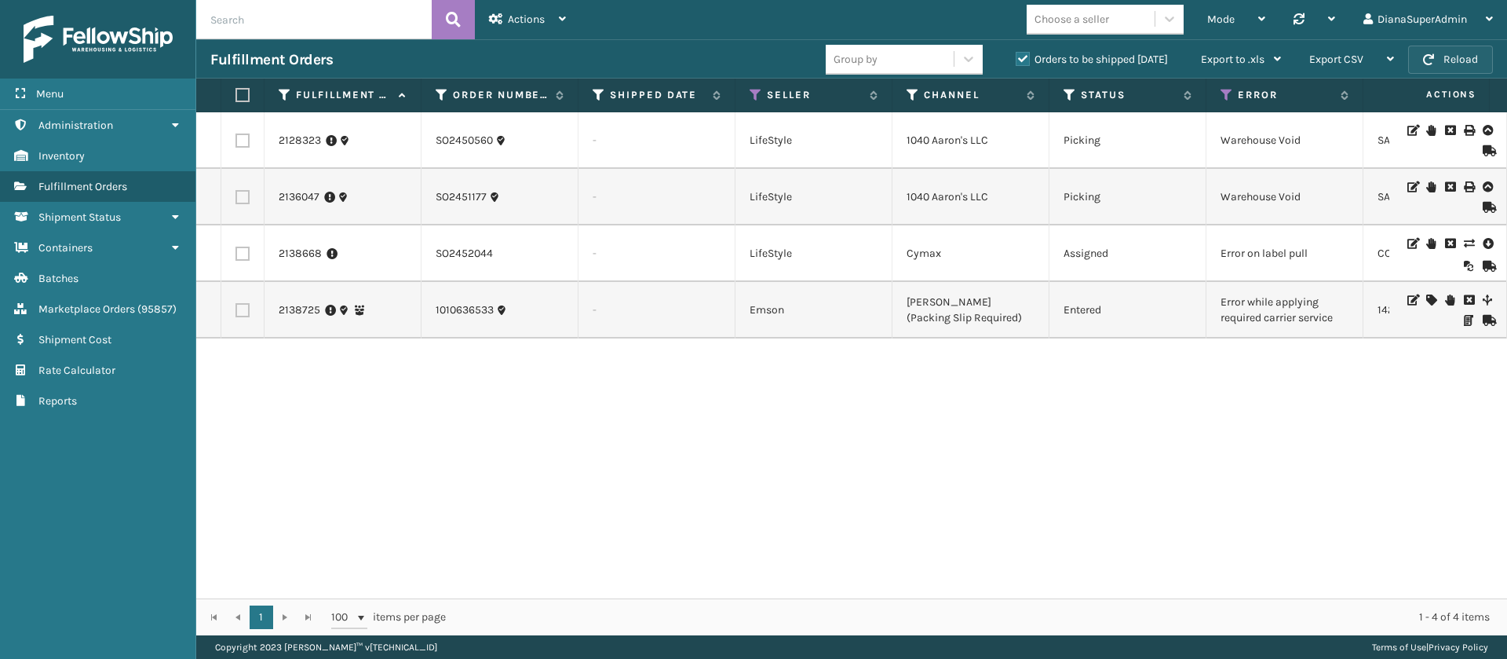
click at [1435, 57] on button "Reload" at bounding box center [1450, 60] width 85 height 28
click at [1458, 56] on button "Reload" at bounding box center [1450, 60] width 85 height 28
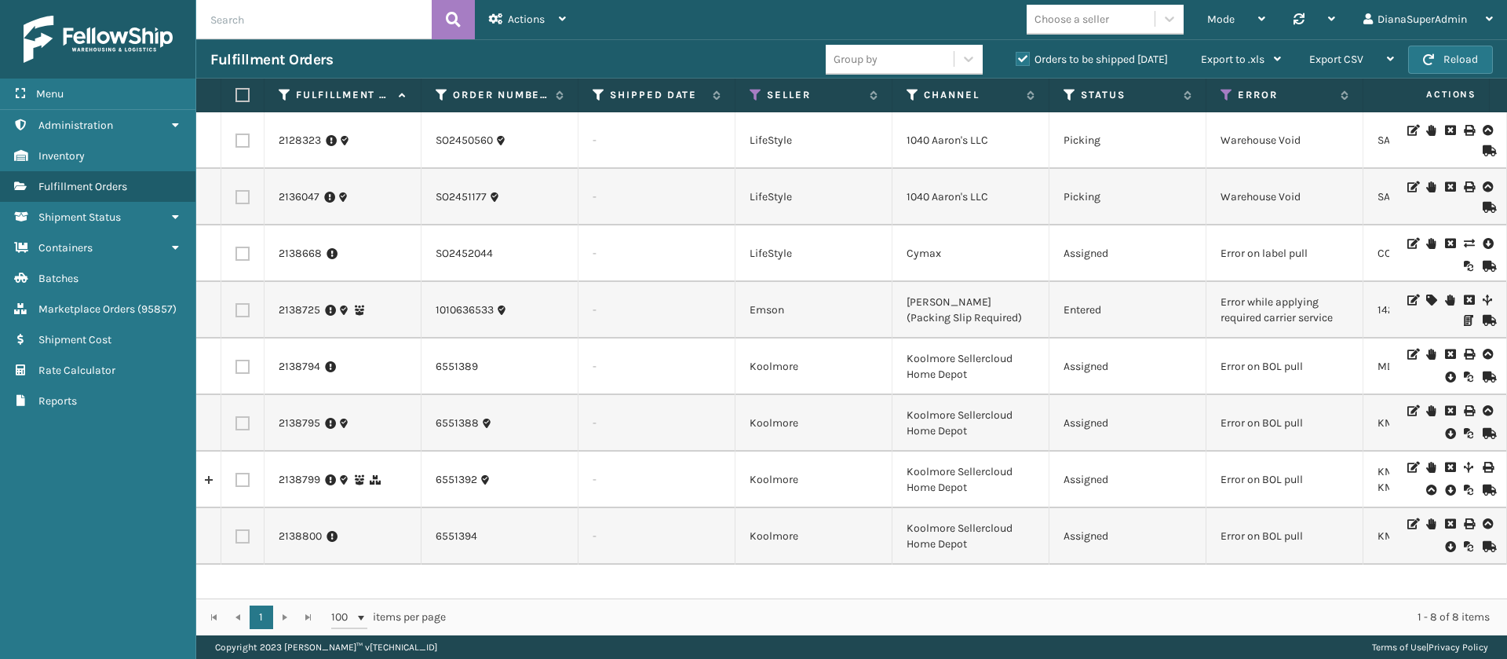
click at [1254, 370] on td "Error on BOL pull" at bounding box center [1284, 366] width 157 height 57
copy td "Error on BOL pull"
click at [1239, 364] on td "Error on BOL pull" at bounding box center [1284, 366] width 157 height 57
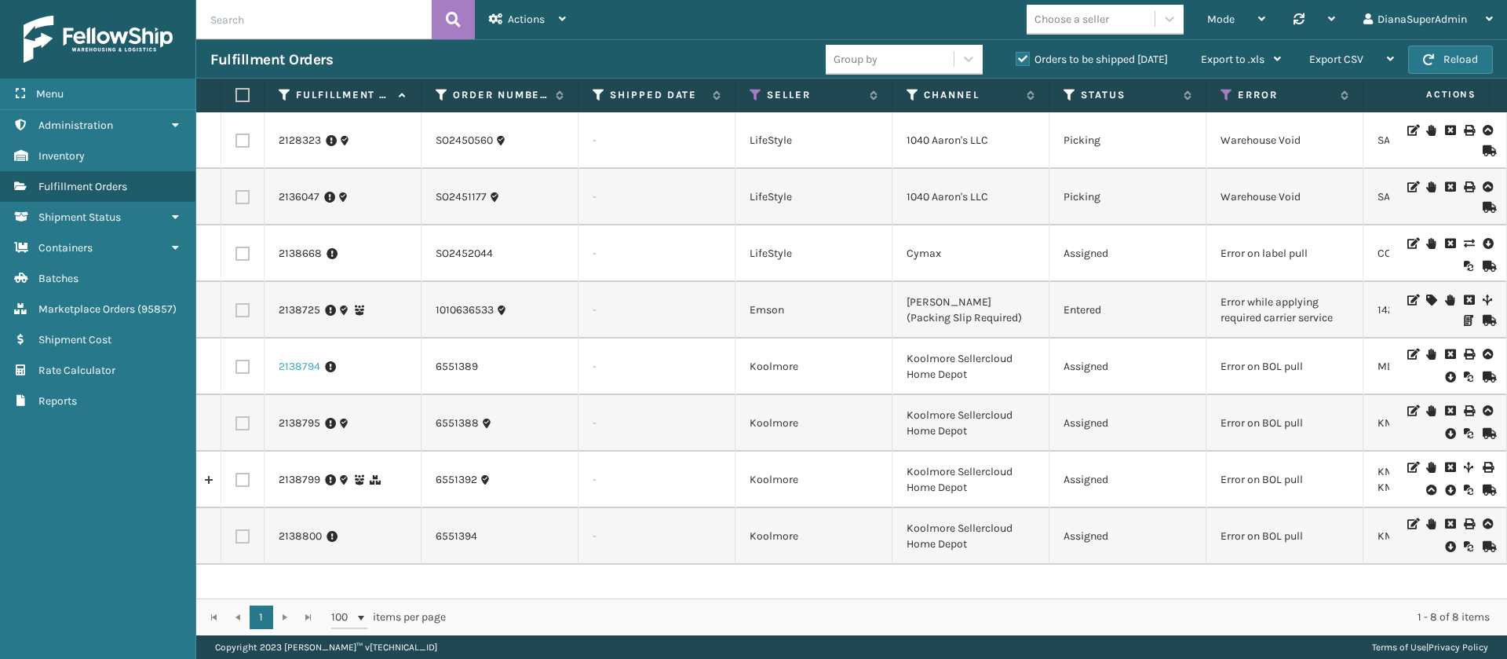
click at [301, 369] on link "2138794" at bounding box center [300, 367] width 42 height 16
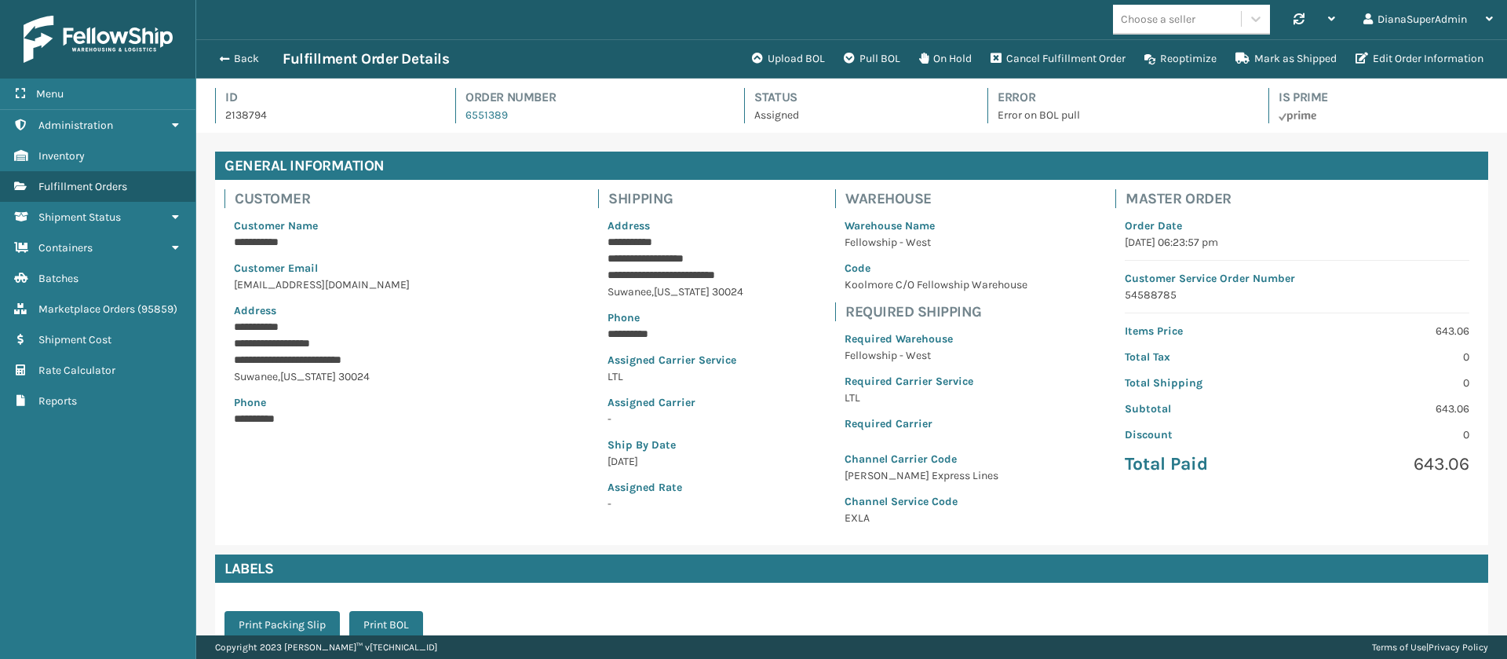
scroll to position [38, 1311]
click at [1328, 16] on icon at bounding box center [1331, 18] width 7 height 11
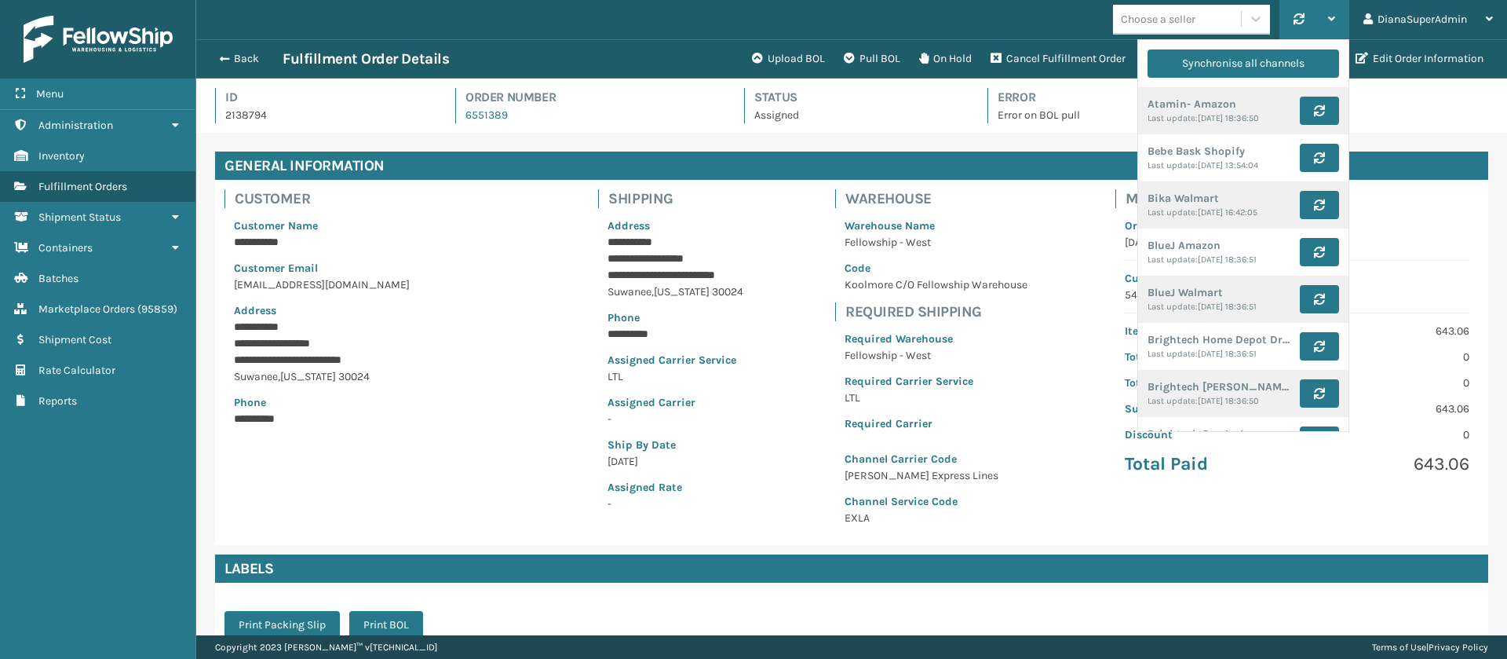
click at [1328, 16] on icon at bounding box center [1331, 18] width 7 height 11
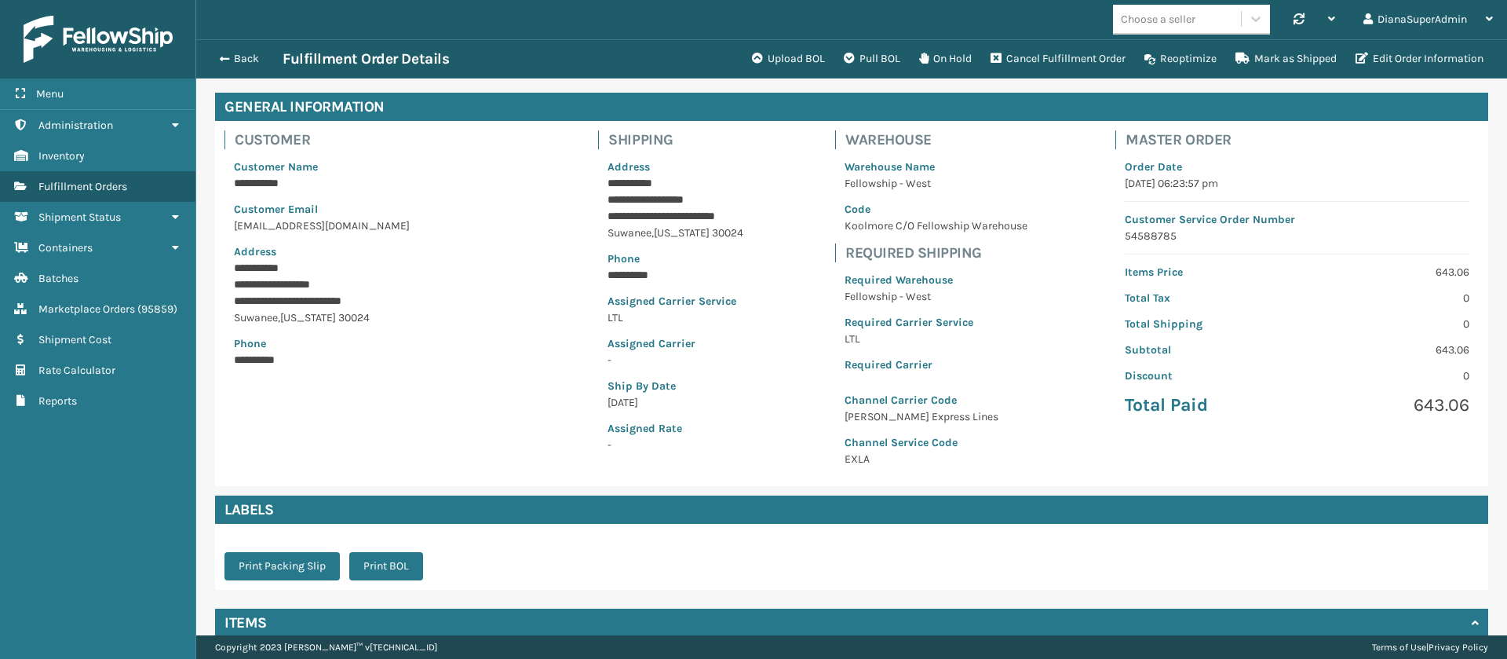
scroll to position [195, 0]
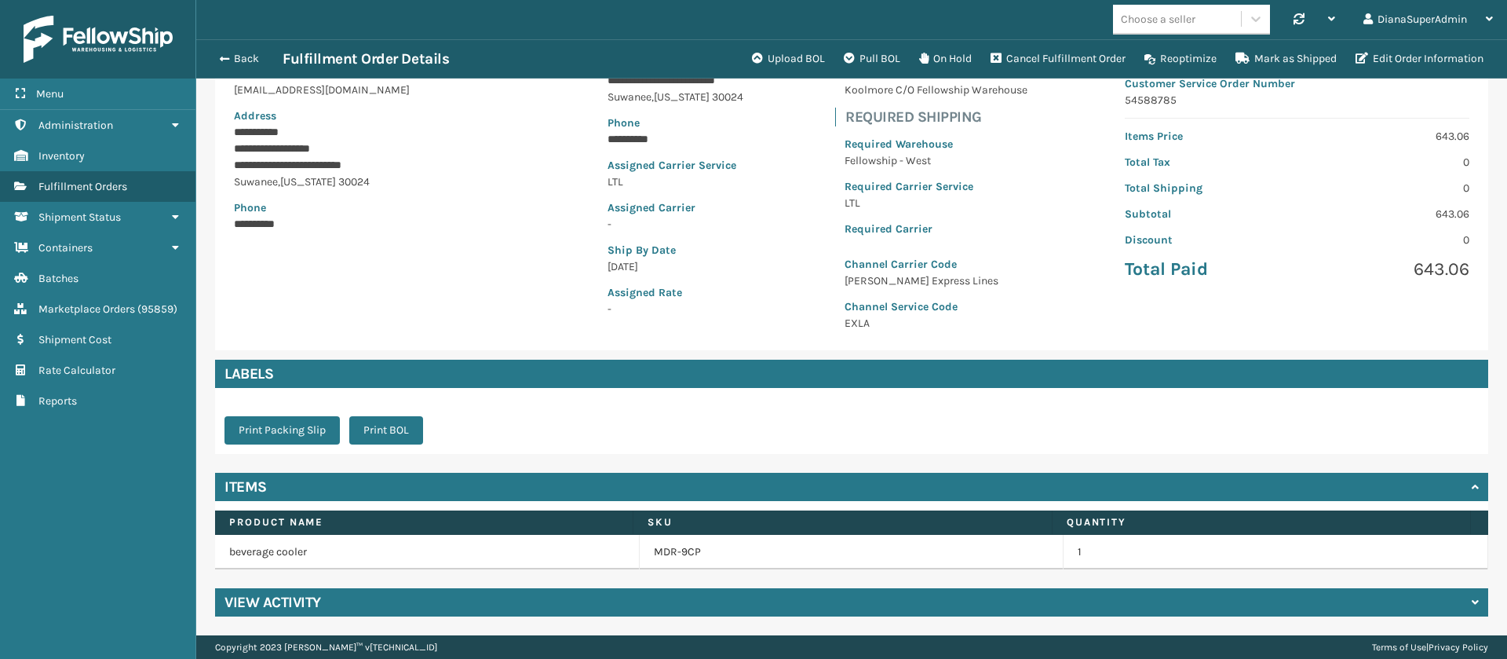
click at [1159, 611] on div "View Activity" at bounding box center [851, 602] width 1273 height 28
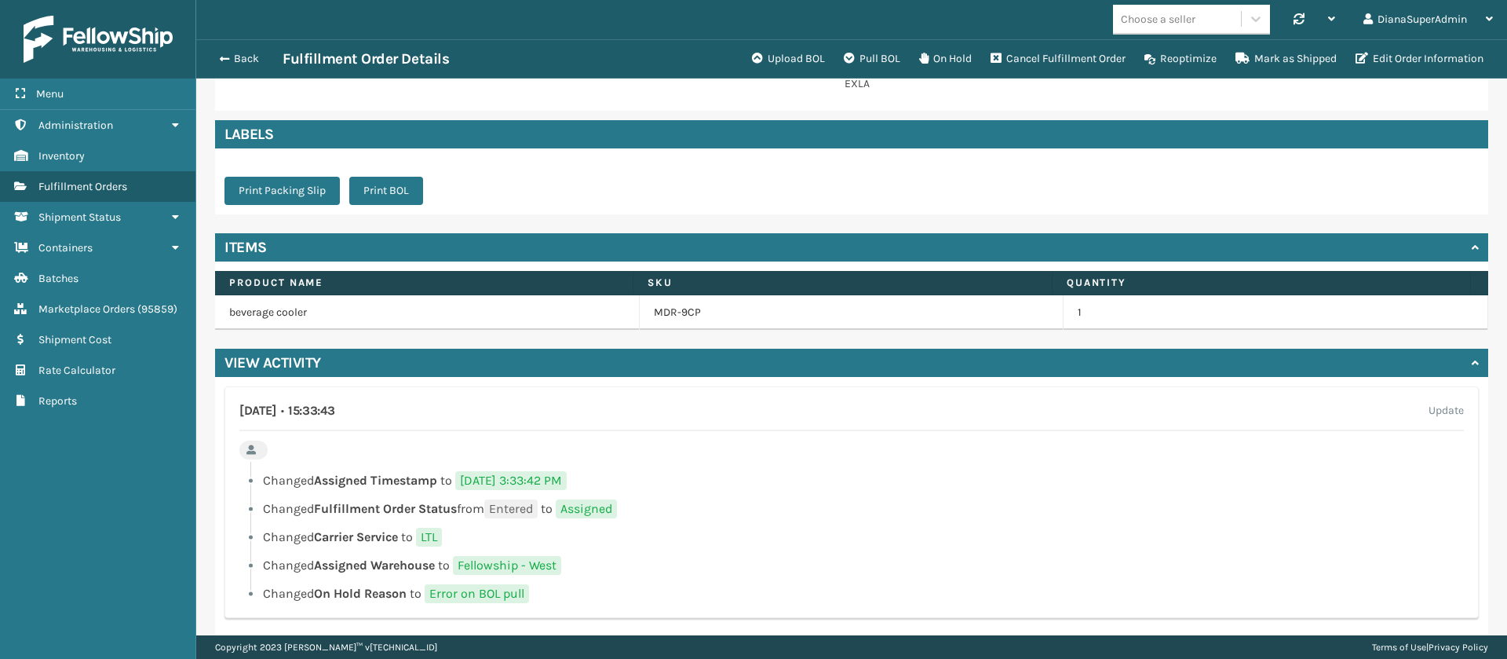
scroll to position [454, 0]
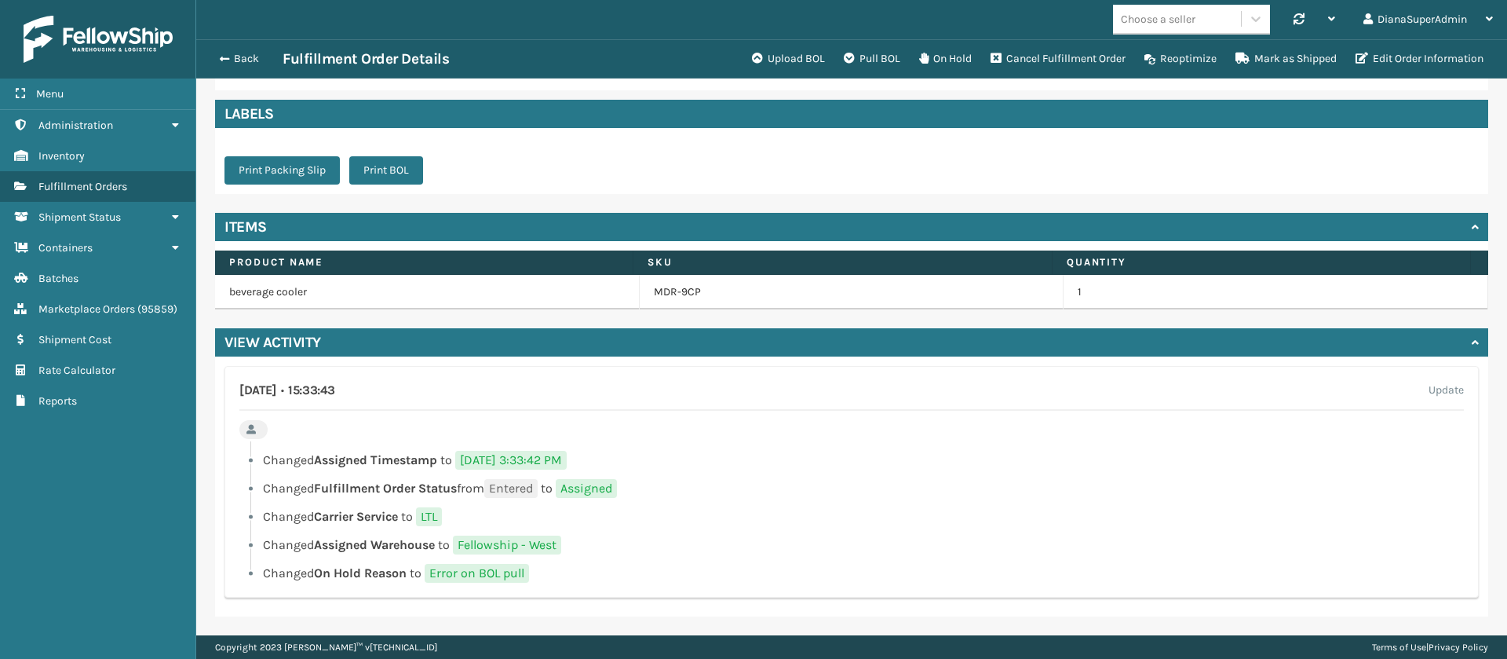
click at [1429, 392] on label "Update" at bounding box center [1446, 390] width 35 height 19
click at [1412, 235] on div "Items" at bounding box center [851, 227] width 1273 height 28
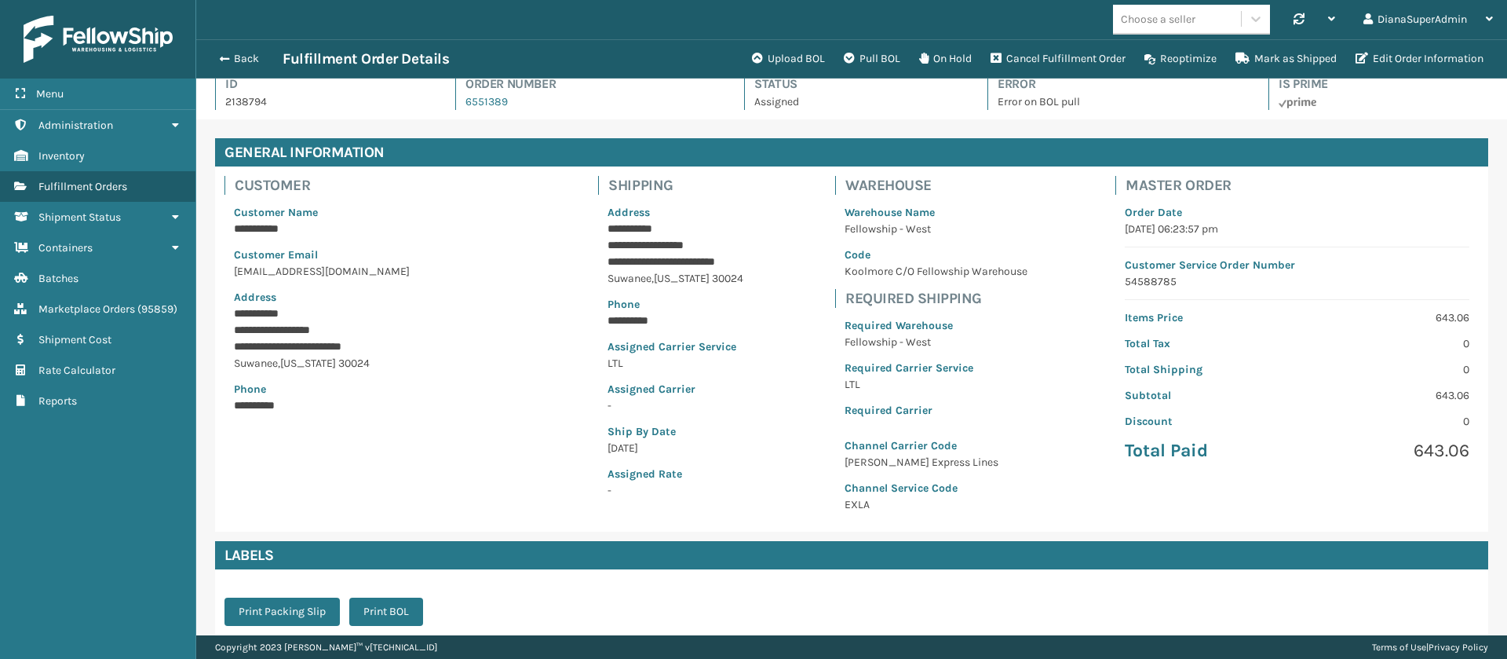
scroll to position [0, 0]
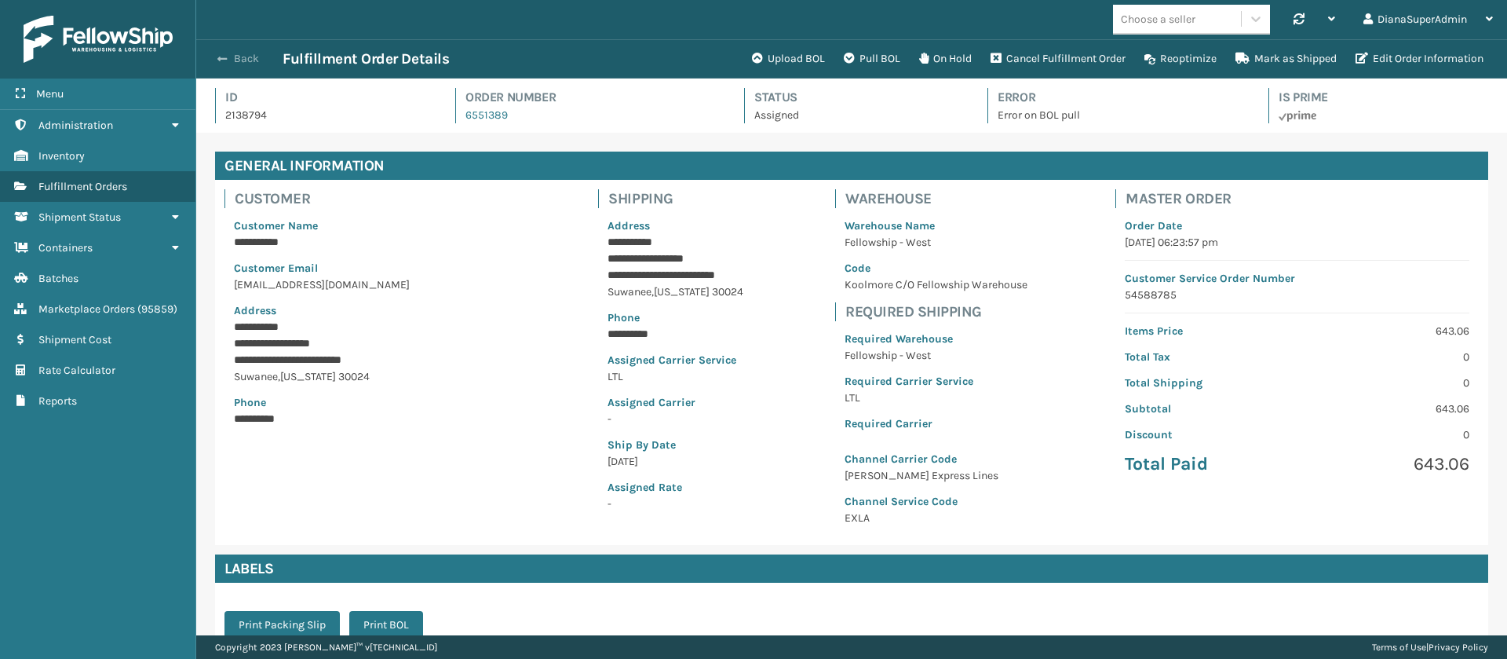
click at [221, 60] on span "button" at bounding box center [221, 58] width 9 height 11
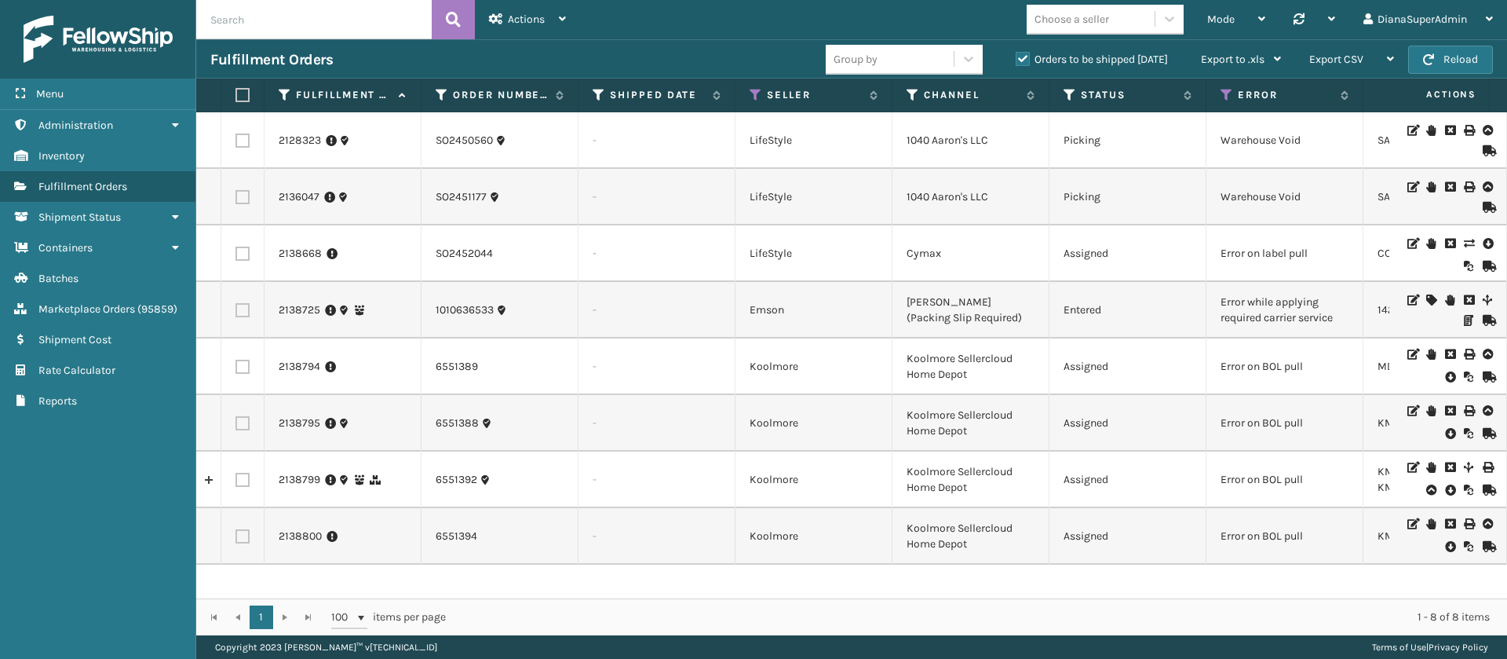
click at [245, 423] on label at bounding box center [242, 423] width 14 height 14
click at [236, 423] on input "checkbox" at bounding box center [235, 421] width 1 height 10
checkbox input "true"
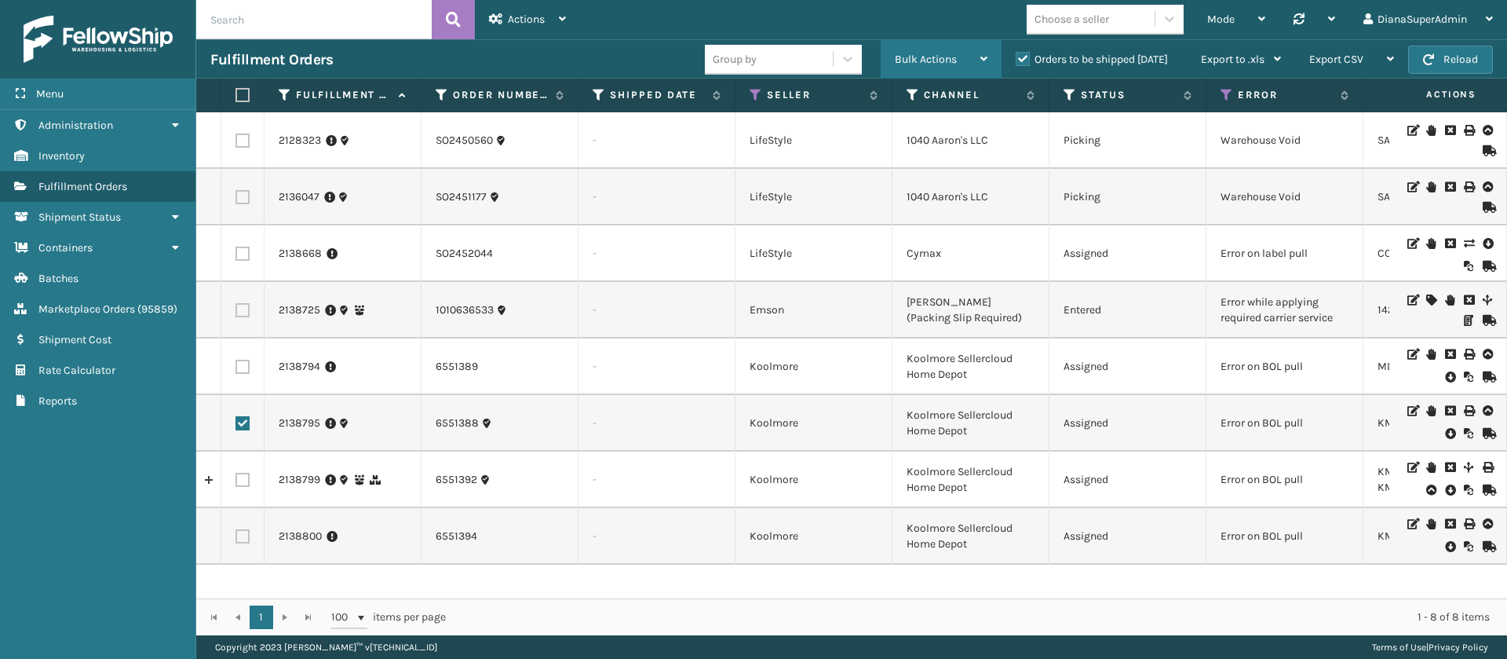
click at [985, 58] on icon at bounding box center [983, 58] width 7 height 11
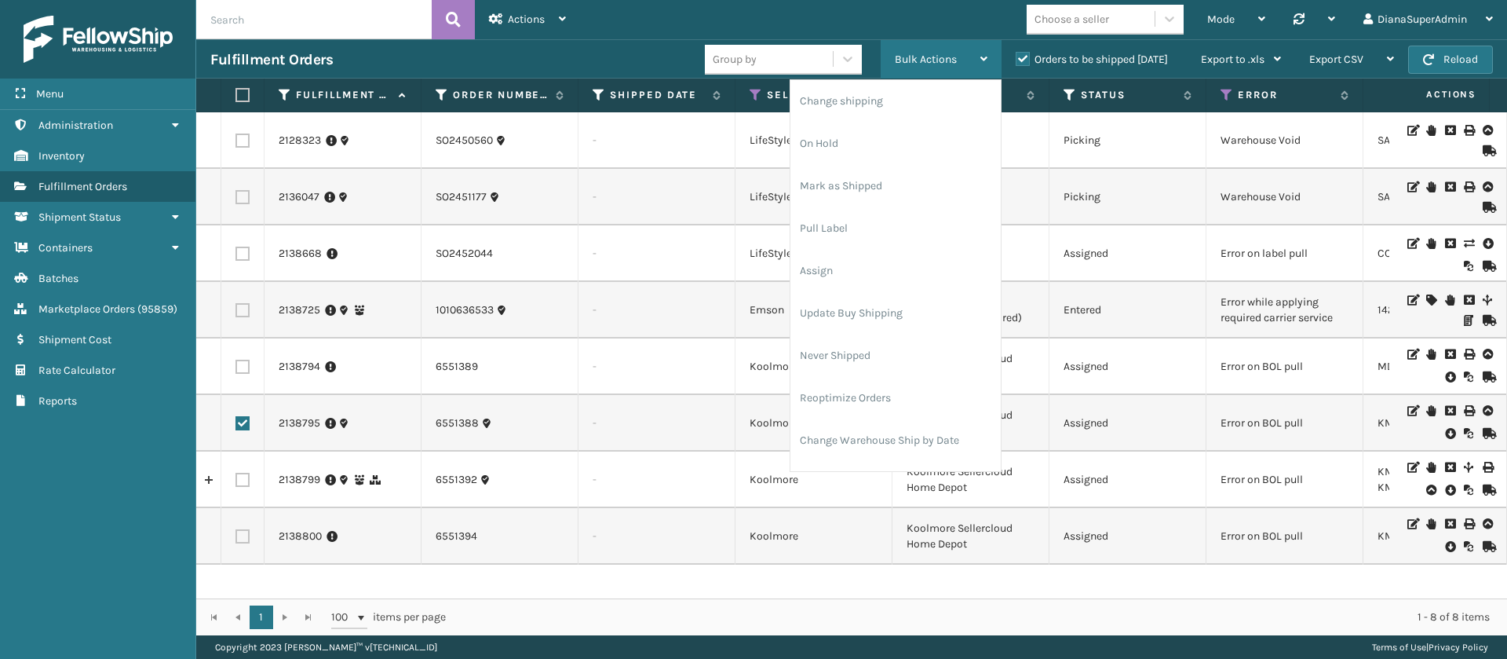
click at [985, 58] on icon at bounding box center [983, 58] width 7 height 11
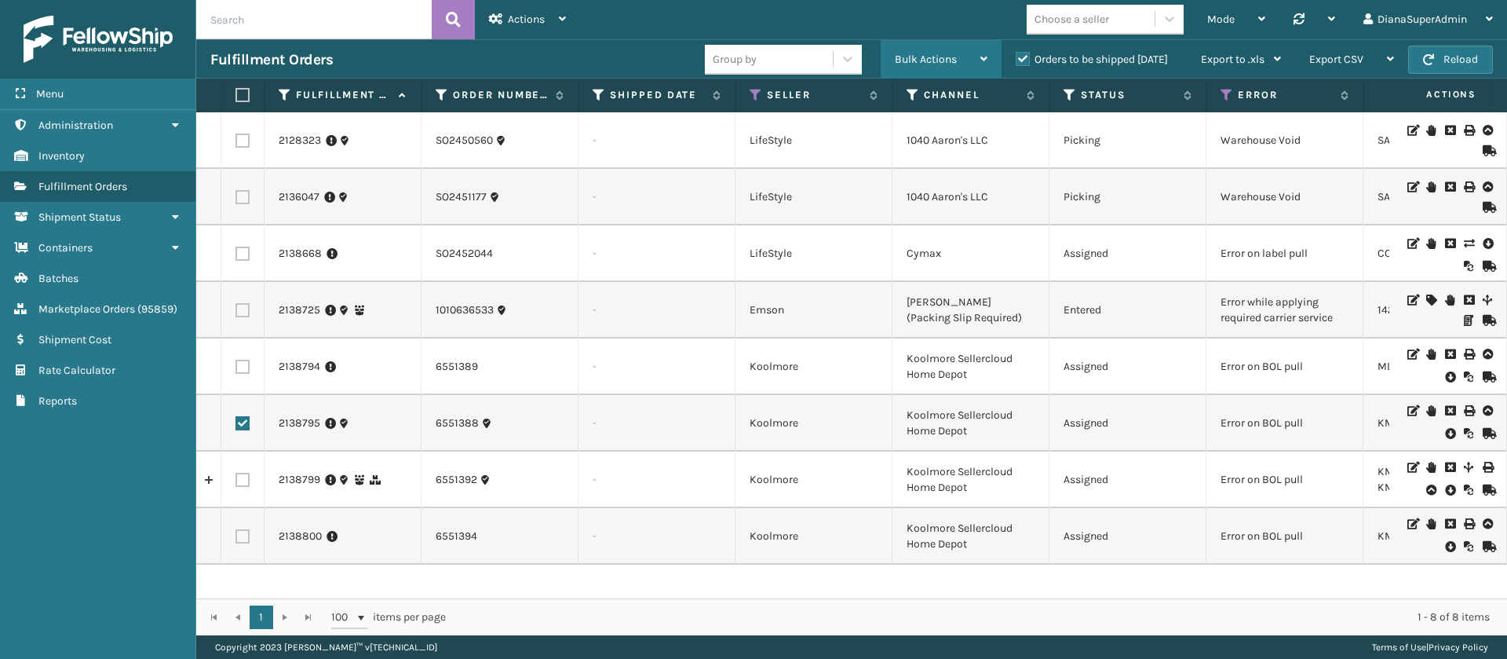
click at [980, 58] on icon at bounding box center [983, 58] width 7 height 11
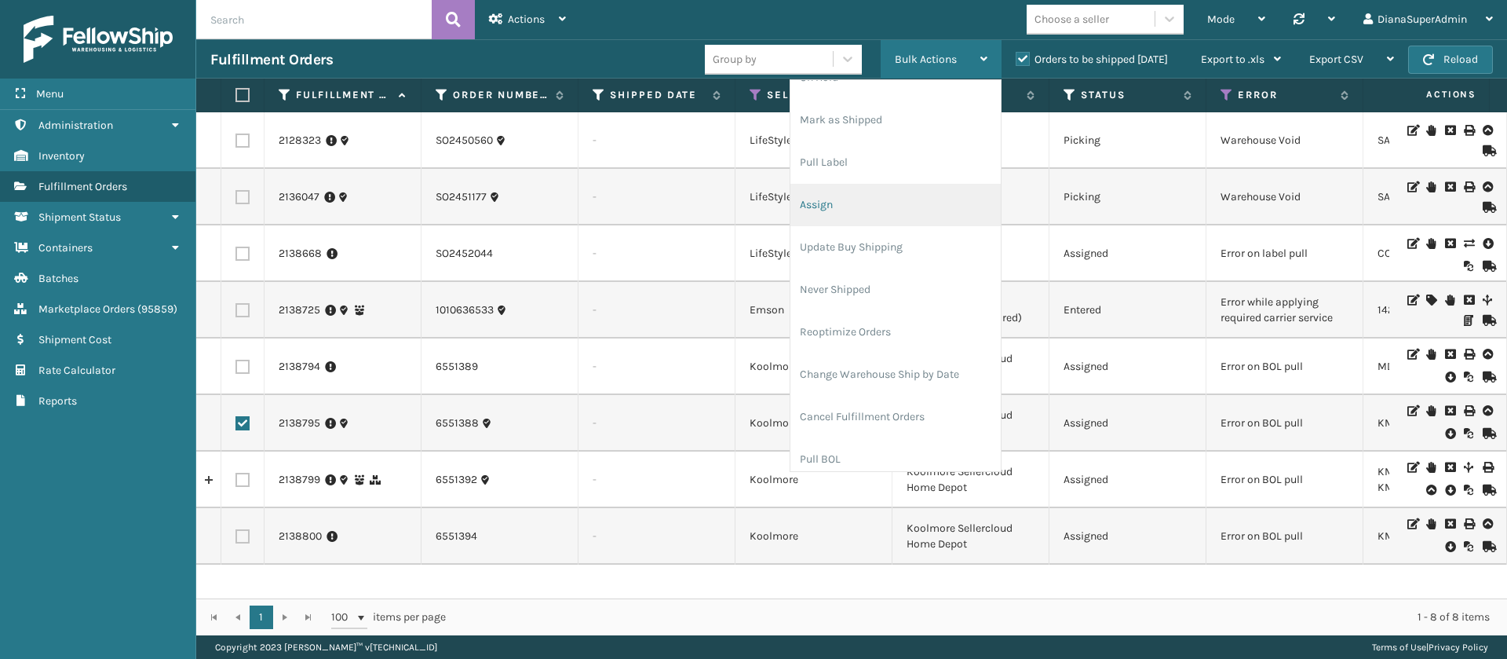
scroll to position [75, 0]
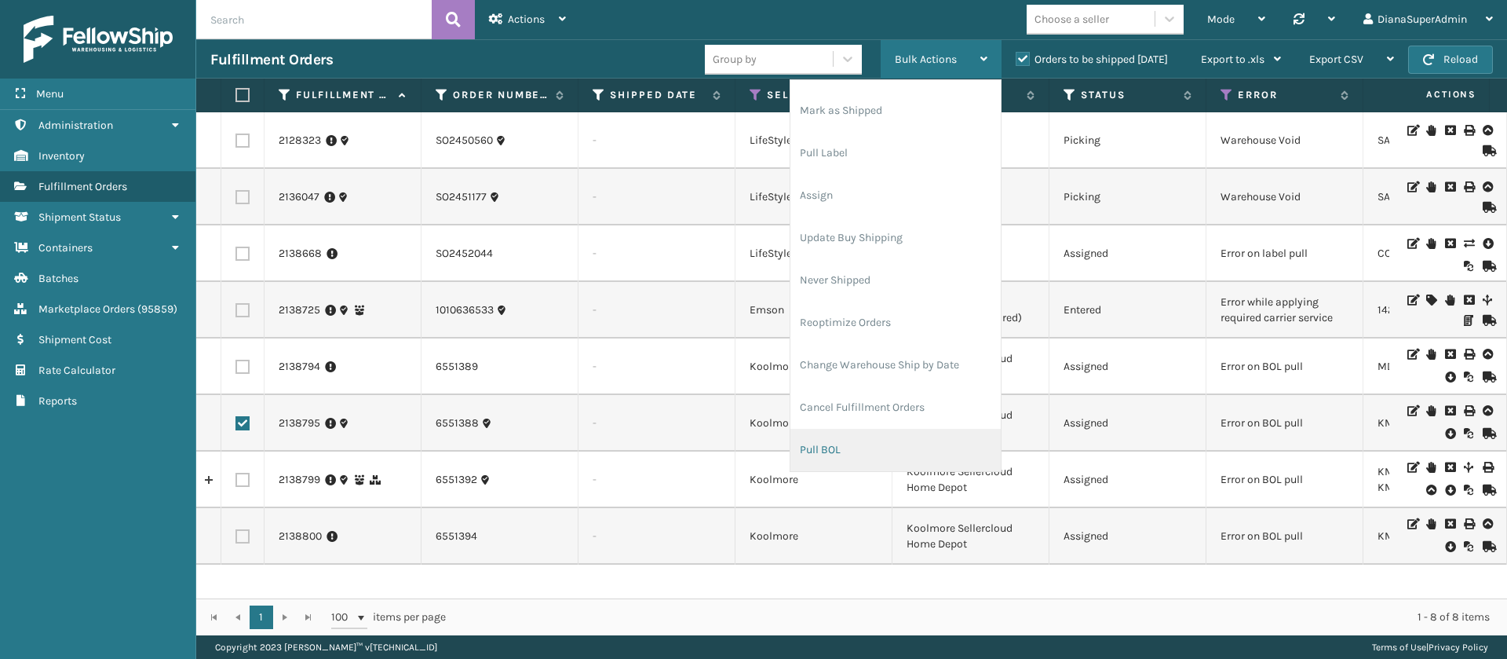
click at [856, 436] on li "Pull BOL" at bounding box center [895, 450] width 210 height 42
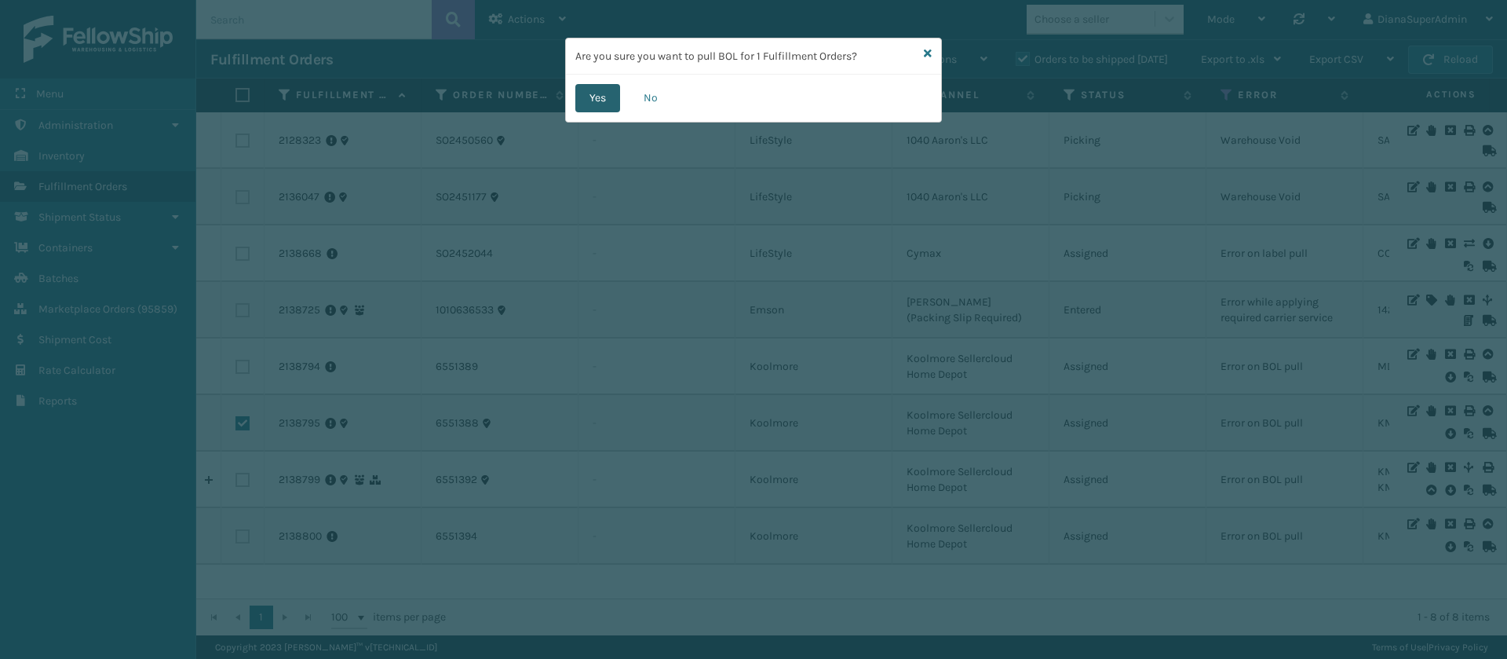
click at [595, 89] on button "Yes" at bounding box center [597, 98] width 45 height 28
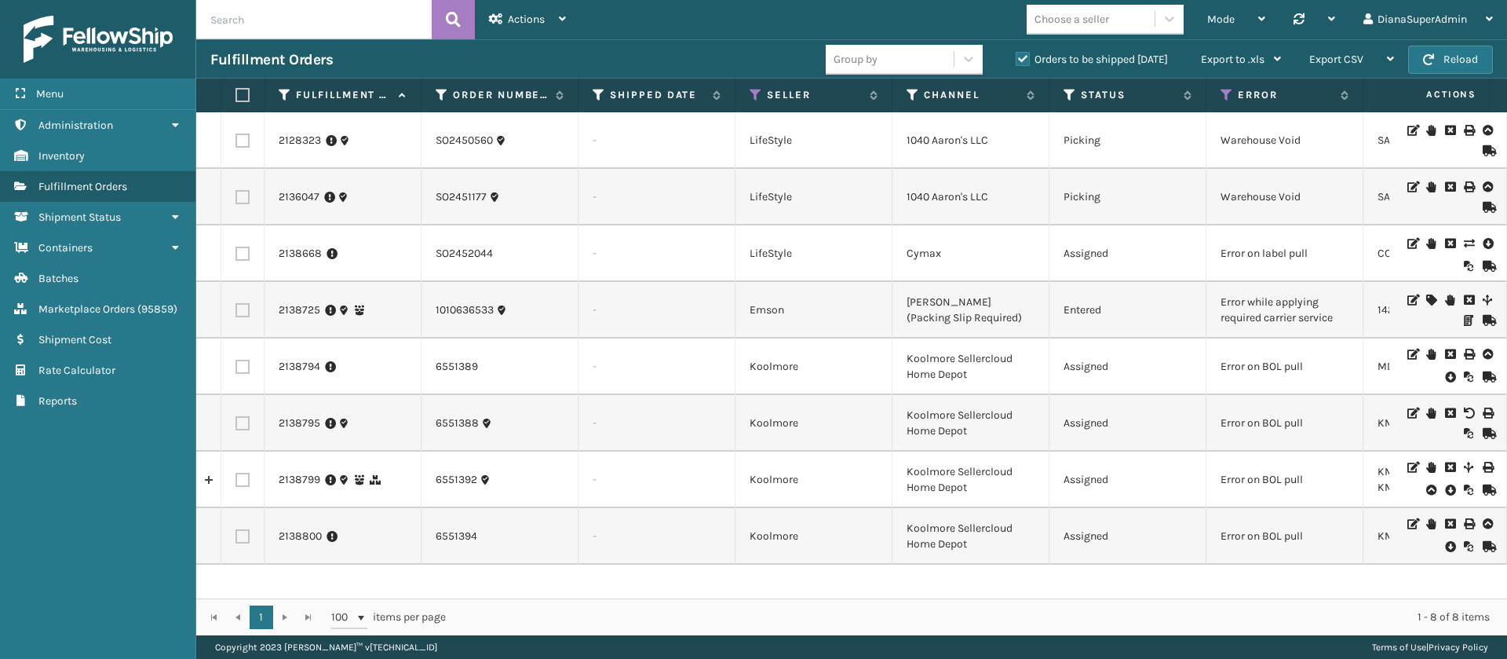
click at [251, 370] on td at bounding box center [242, 366] width 43 height 57
click at [239, 366] on label at bounding box center [242, 367] width 14 height 14
click at [236, 366] on input "checkbox" at bounding box center [235, 365] width 1 height 10
checkbox input "true"
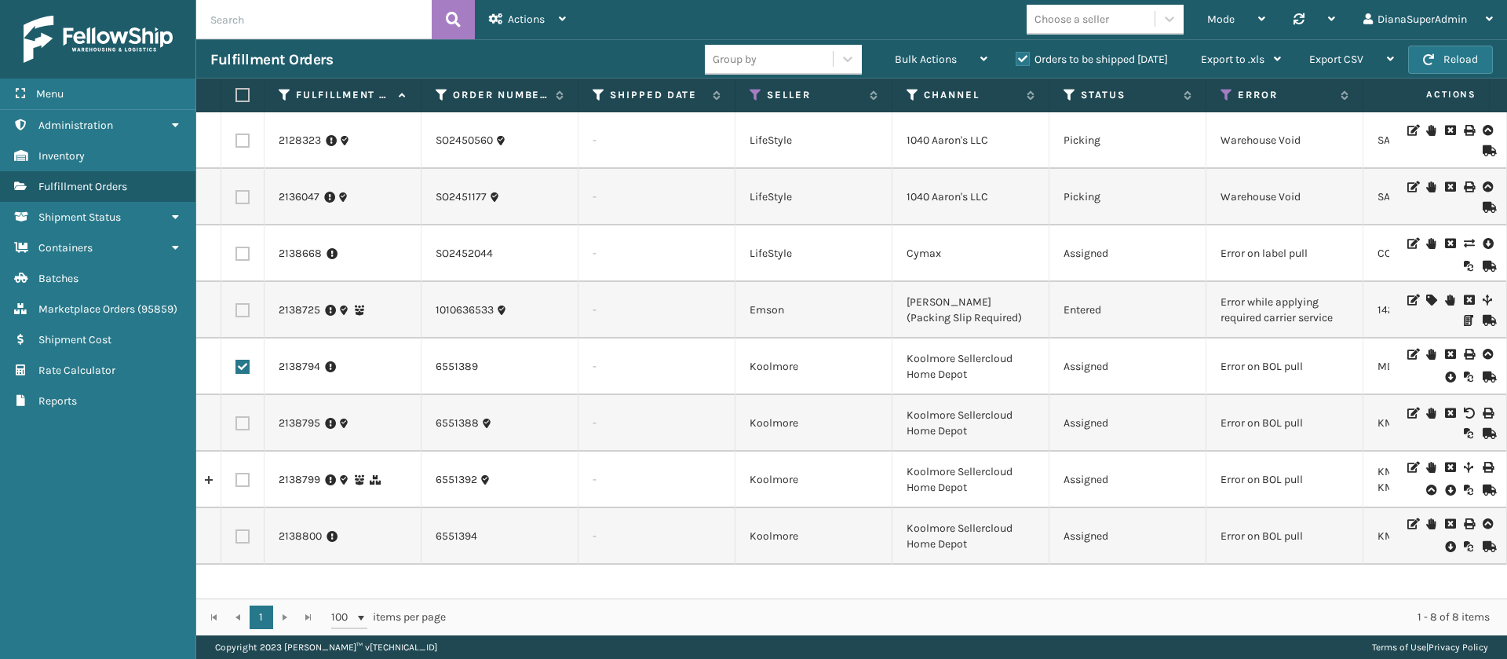
click at [241, 422] on label at bounding box center [242, 423] width 14 height 14
click at [236, 422] on input "checkbox" at bounding box center [235, 421] width 1 height 10
checkbox input "true"
click at [242, 484] on label at bounding box center [242, 480] width 14 height 14
click at [236, 483] on input "checkbox" at bounding box center [235, 478] width 1 height 10
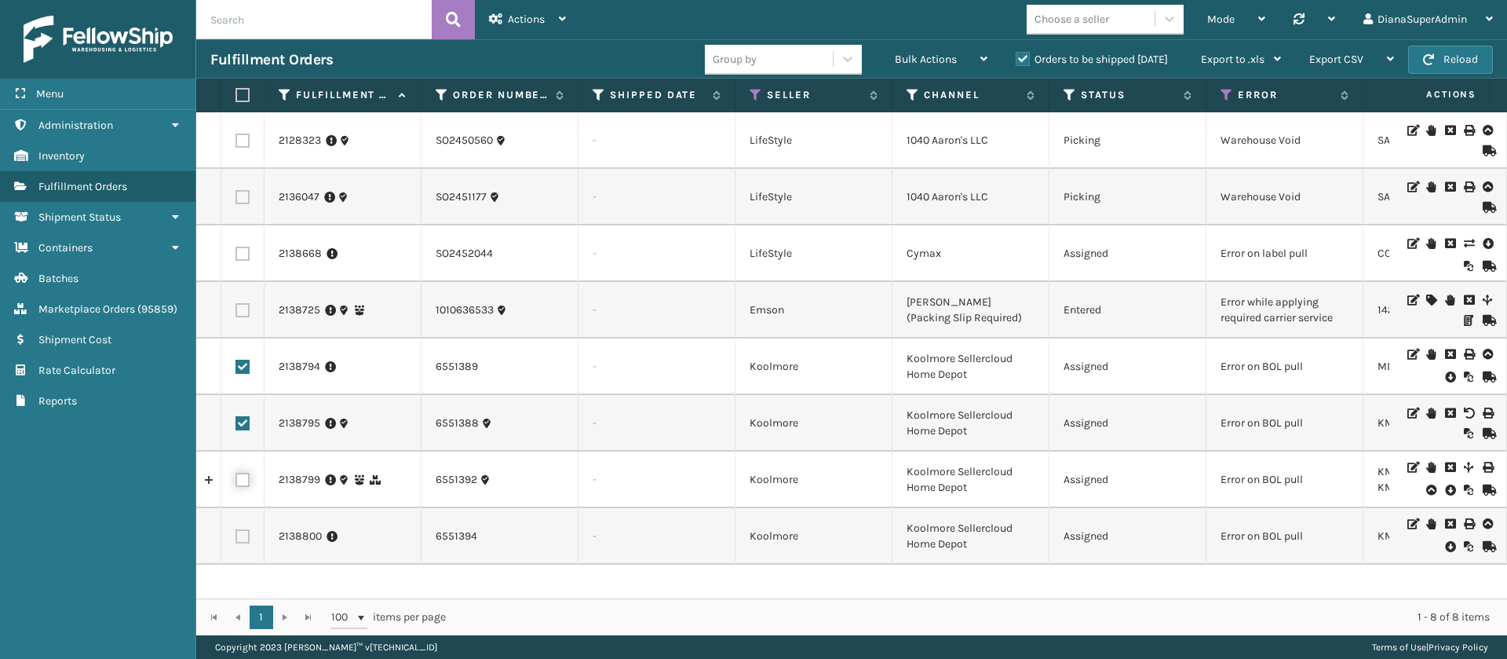
checkbox input "true"
click at [246, 538] on label at bounding box center [242, 536] width 14 height 14
click at [236, 538] on input "checkbox" at bounding box center [235, 534] width 1 height 10
checkbox input "true"
click at [969, 52] on div "Bulk Actions" at bounding box center [941, 59] width 93 height 39
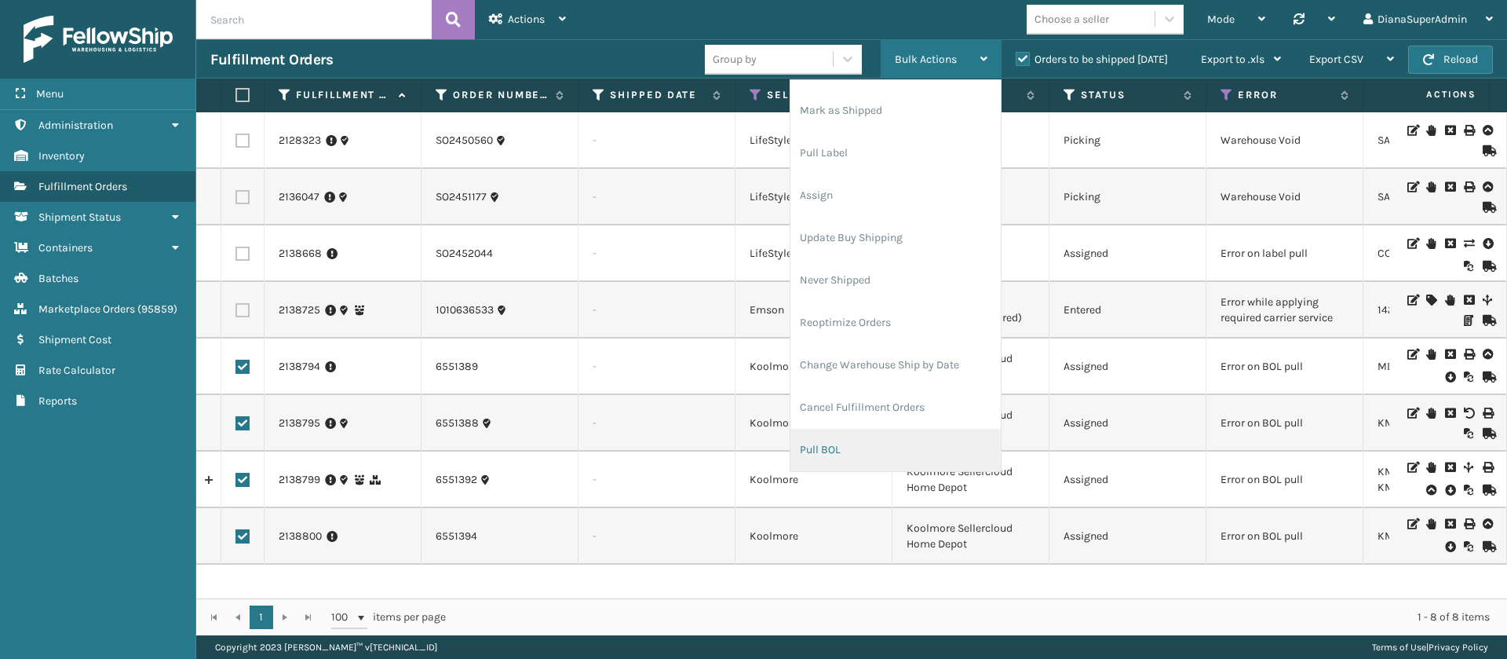
click at [877, 448] on li "Pull BOL" at bounding box center [895, 450] width 210 height 42
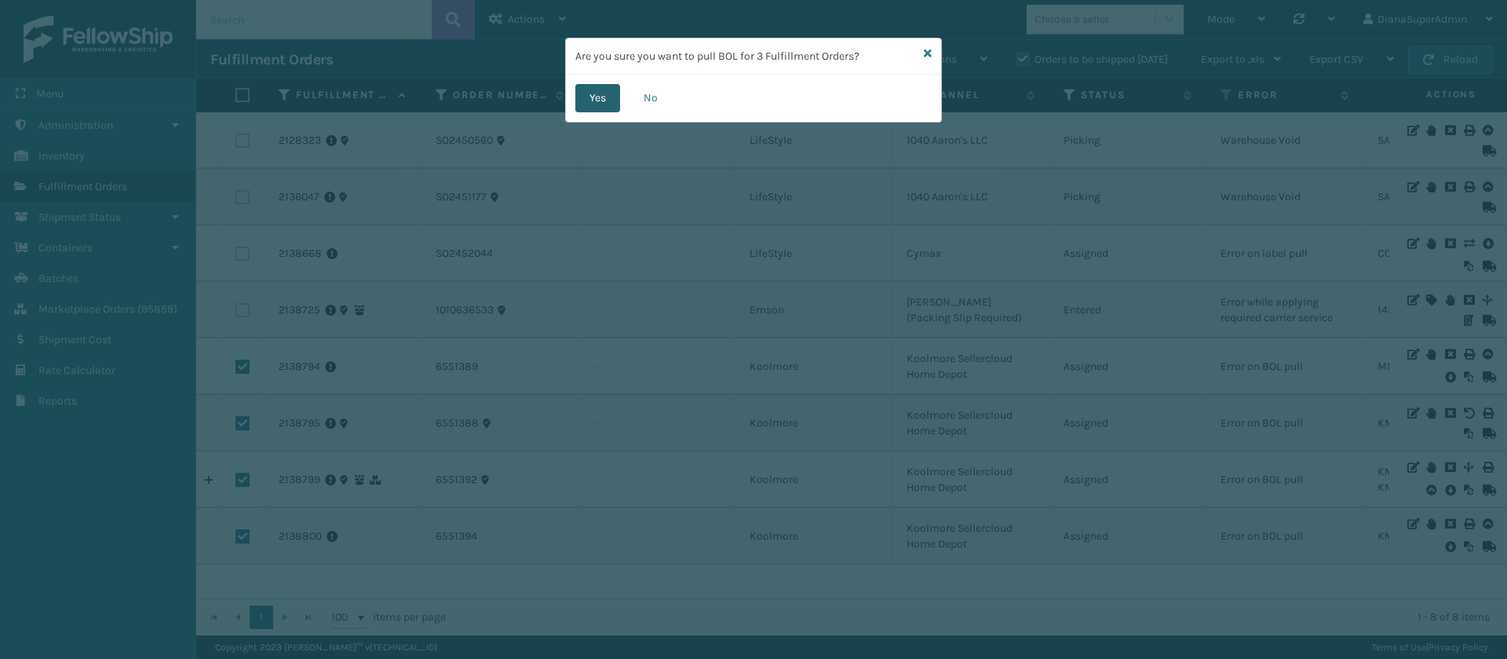
click at [593, 96] on button "Yes" at bounding box center [597, 98] width 45 height 28
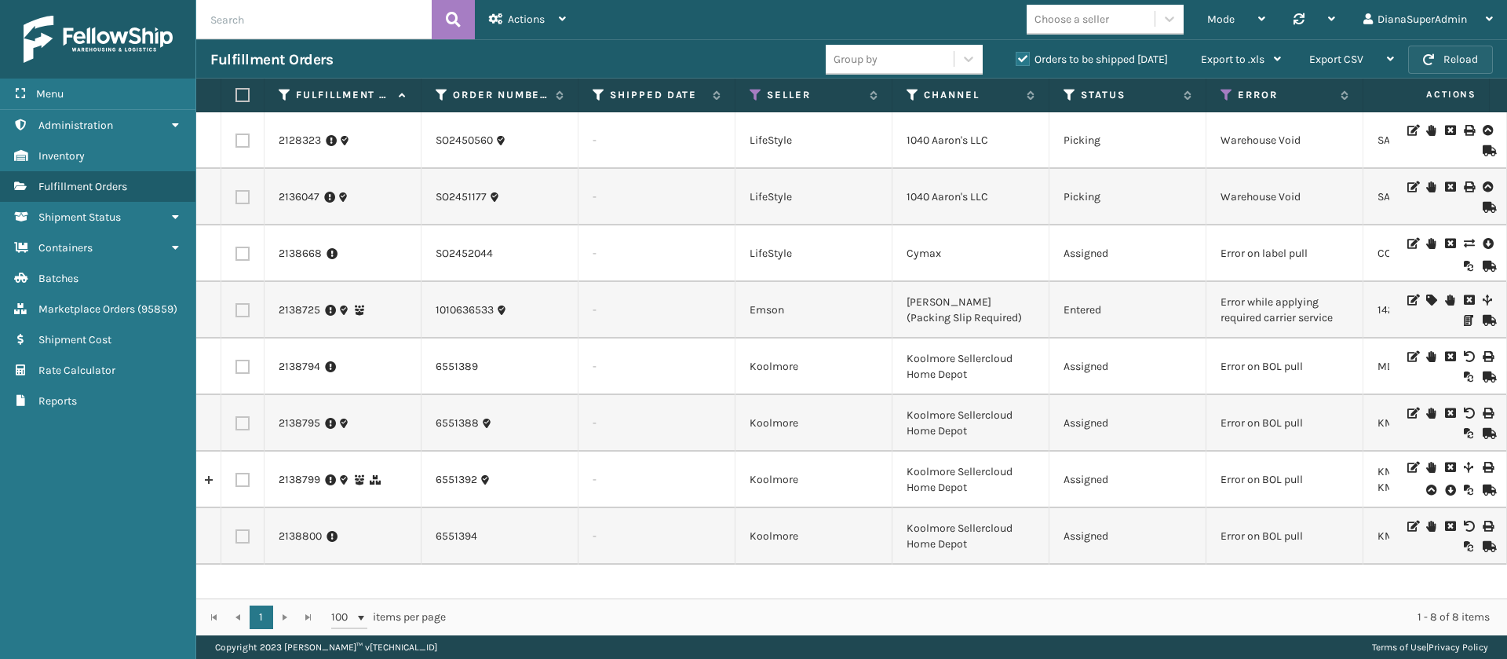
click at [1484, 49] on button "Reload" at bounding box center [1450, 60] width 85 height 28
click at [243, 364] on label at bounding box center [242, 367] width 14 height 14
click at [236, 364] on input "checkbox" at bounding box center [235, 365] width 1 height 10
checkbox input "true"
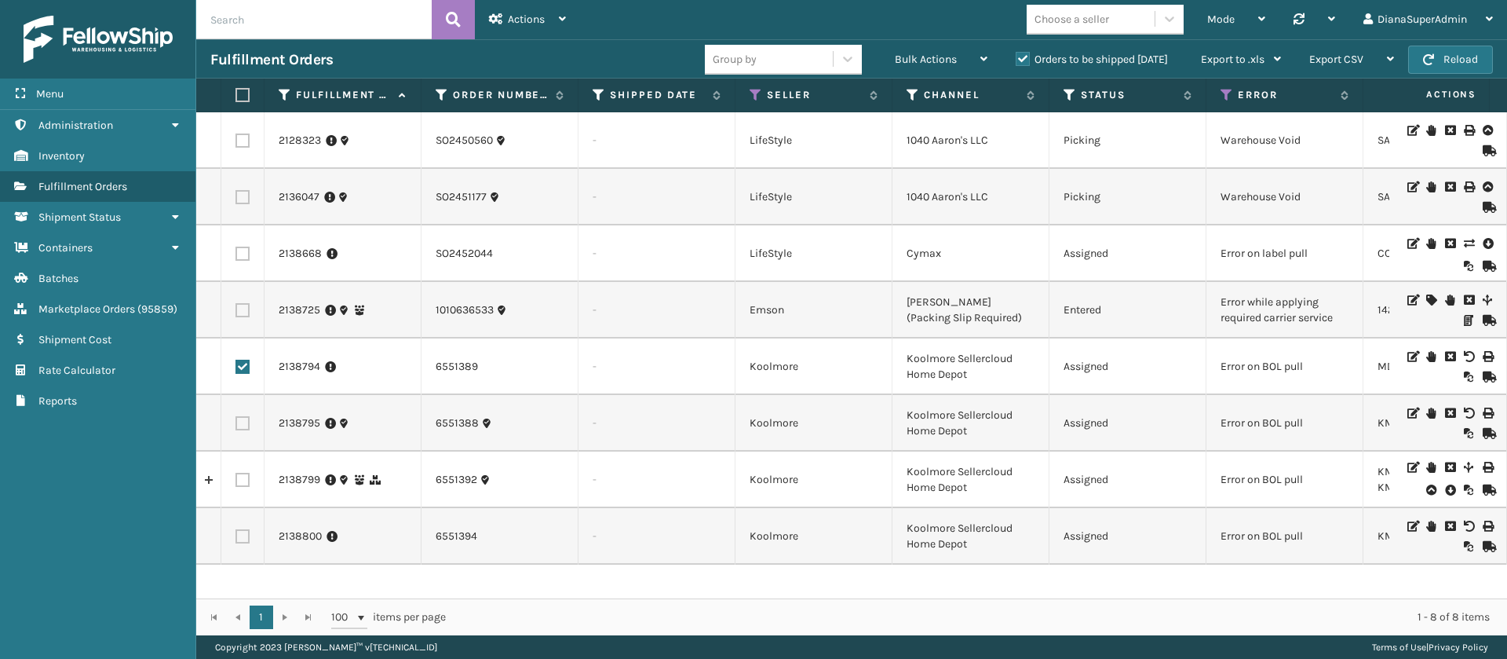
click at [242, 416] on label at bounding box center [242, 423] width 14 height 14
click at [236, 416] on input "checkbox" at bounding box center [235, 421] width 1 height 10
checkbox input "true"
click at [246, 478] on label at bounding box center [242, 480] width 14 height 14
click at [236, 478] on input "checkbox" at bounding box center [235, 478] width 1 height 10
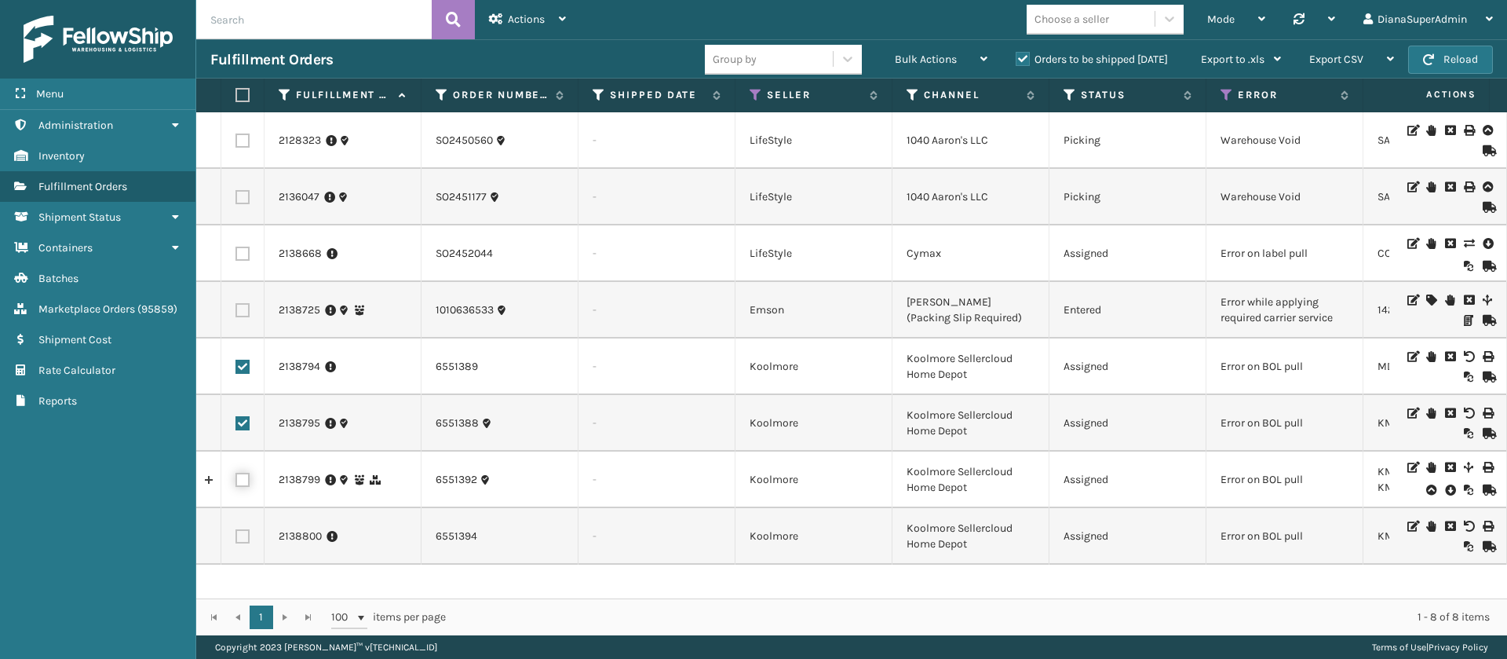
checkbox input "true"
click at [246, 537] on label at bounding box center [242, 536] width 14 height 14
click at [236, 537] on input "checkbox" at bounding box center [235, 534] width 1 height 10
checkbox input "true"
click at [559, 18] on icon at bounding box center [562, 18] width 7 height 11
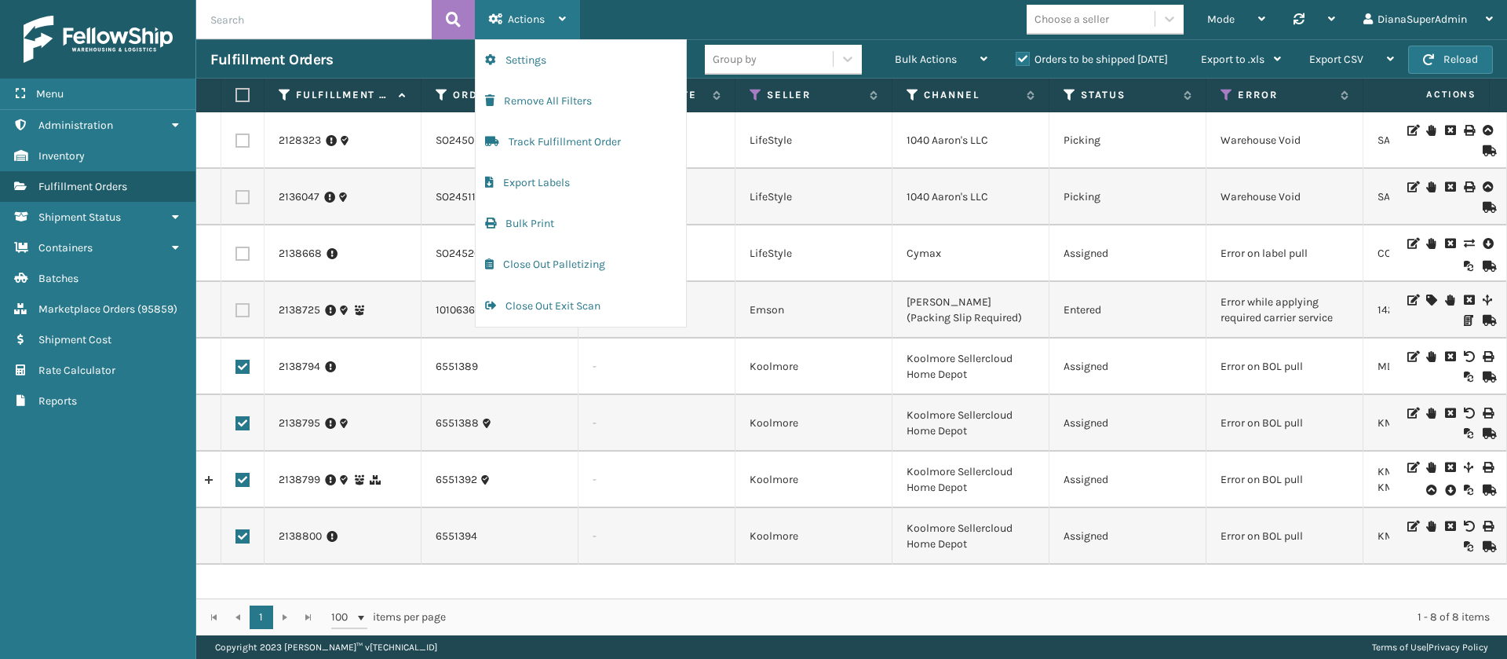
click at [555, 11] on div "Actions" at bounding box center [527, 19] width 77 height 39
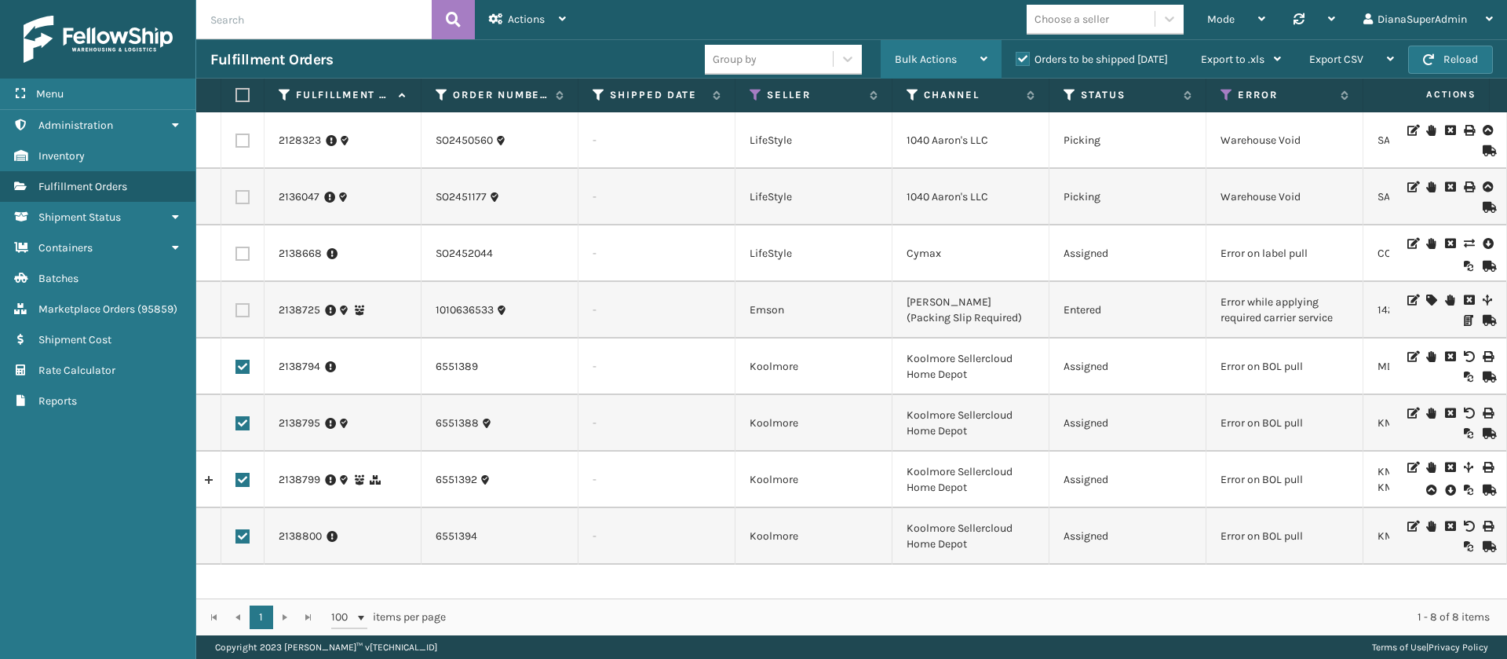
click at [991, 57] on div "Bulk Actions Change shipping On Hold Mark as Shipped Pull Label Assign Update B…" at bounding box center [941, 59] width 121 height 39
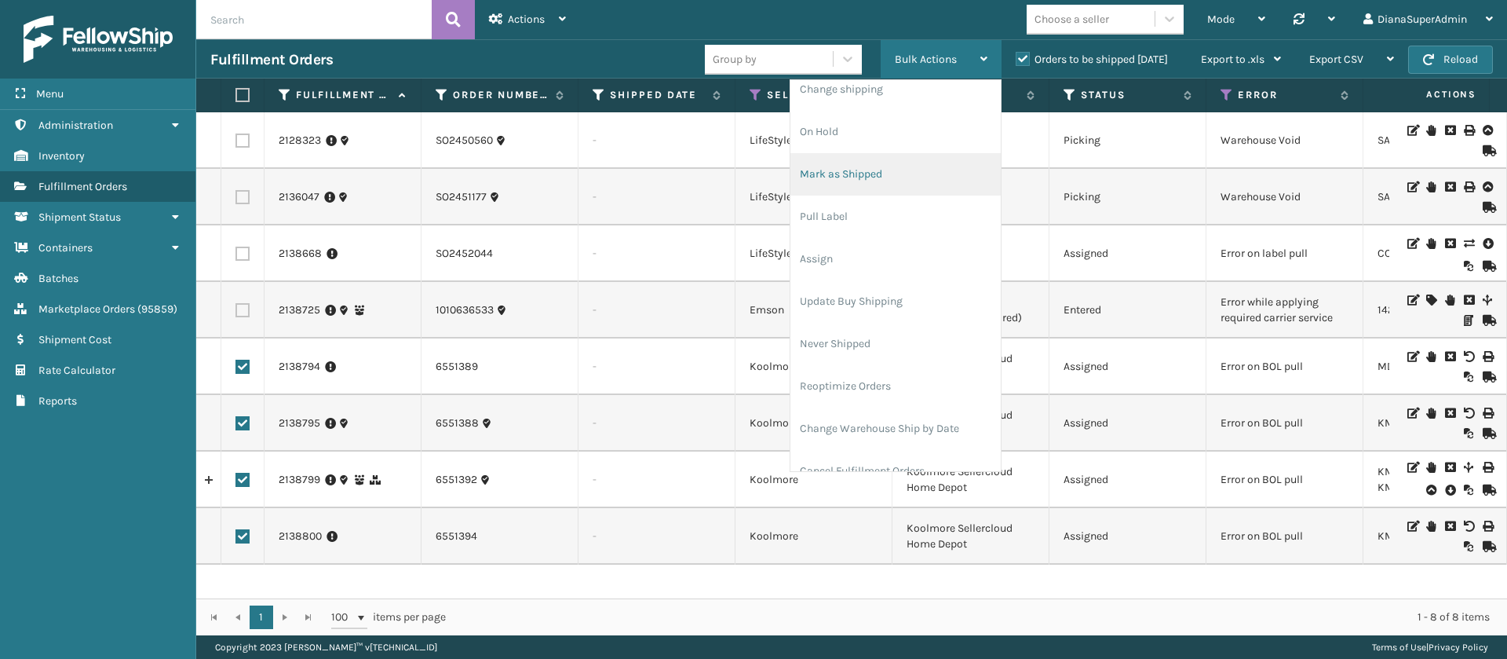
scroll to position [0, 0]
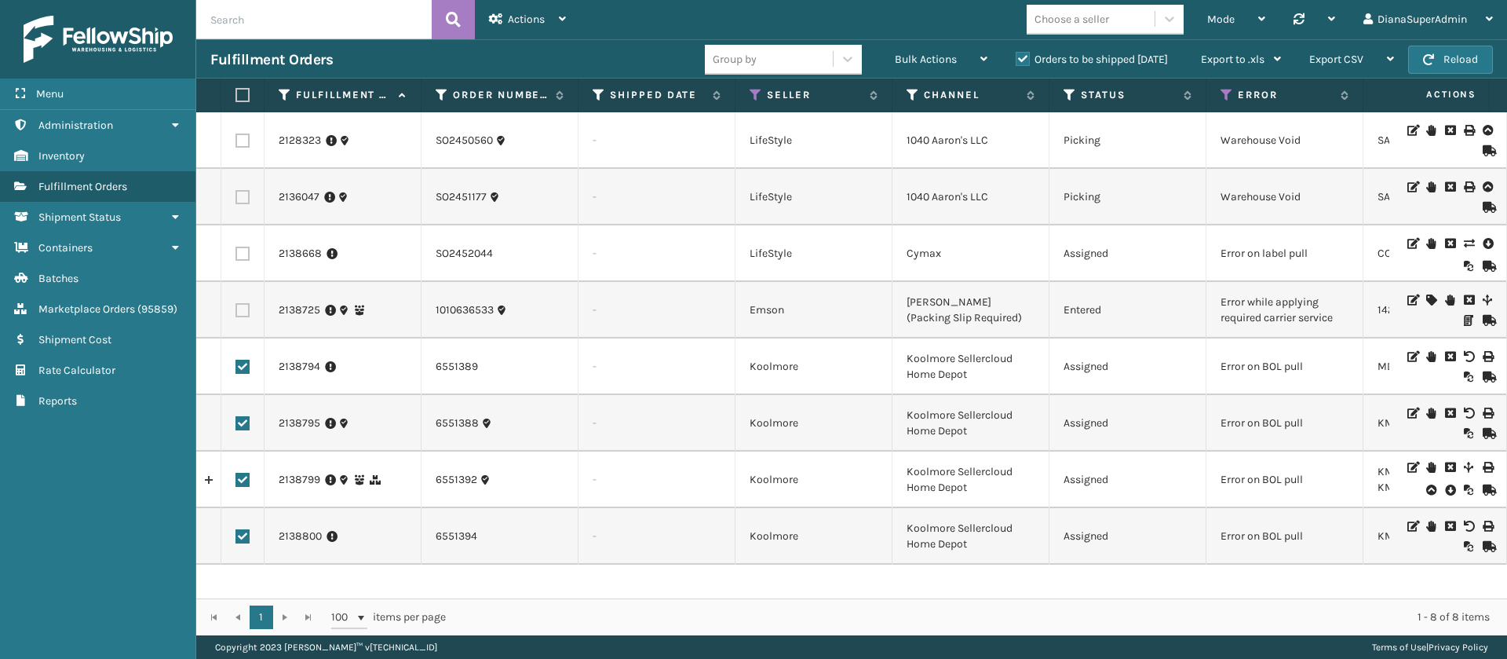
click at [881, 11] on div "Mode Regular Mode Picking Mode Labeling Mode Palletizing Mode Exit Scan Mode Ch…" at bounding box center [1043, 19] width 927 height 39
click at [246, 362] on label at bounding box center [242, 367] width 14 height 14
click at [236, 362] on input "checkbox" at bounding box center [235, 365] width 1 height 10
checkbox input "false"
click at [243, 424] on label at bounding box center [242, 423] width 14 height 14
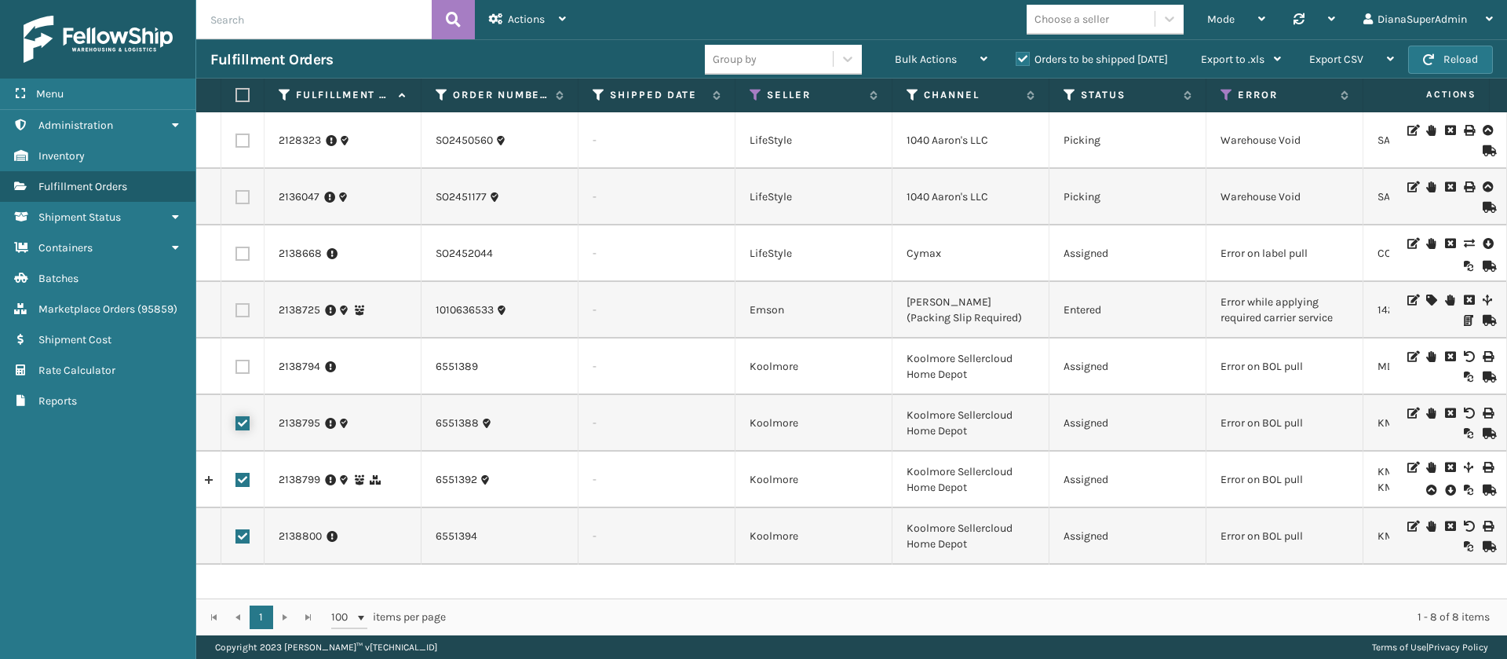
click at [236, 424] on input "checkbox" at bounding box center [235, 421] width 1 height 10
checkbox input "false"
click at [243, 474] on label at bounding box center [242, 480] width 14 height 14
click at [236, 474] on input "checkbox" at bounding box center [235, 478] width 1 height 10
checkbox input "false"
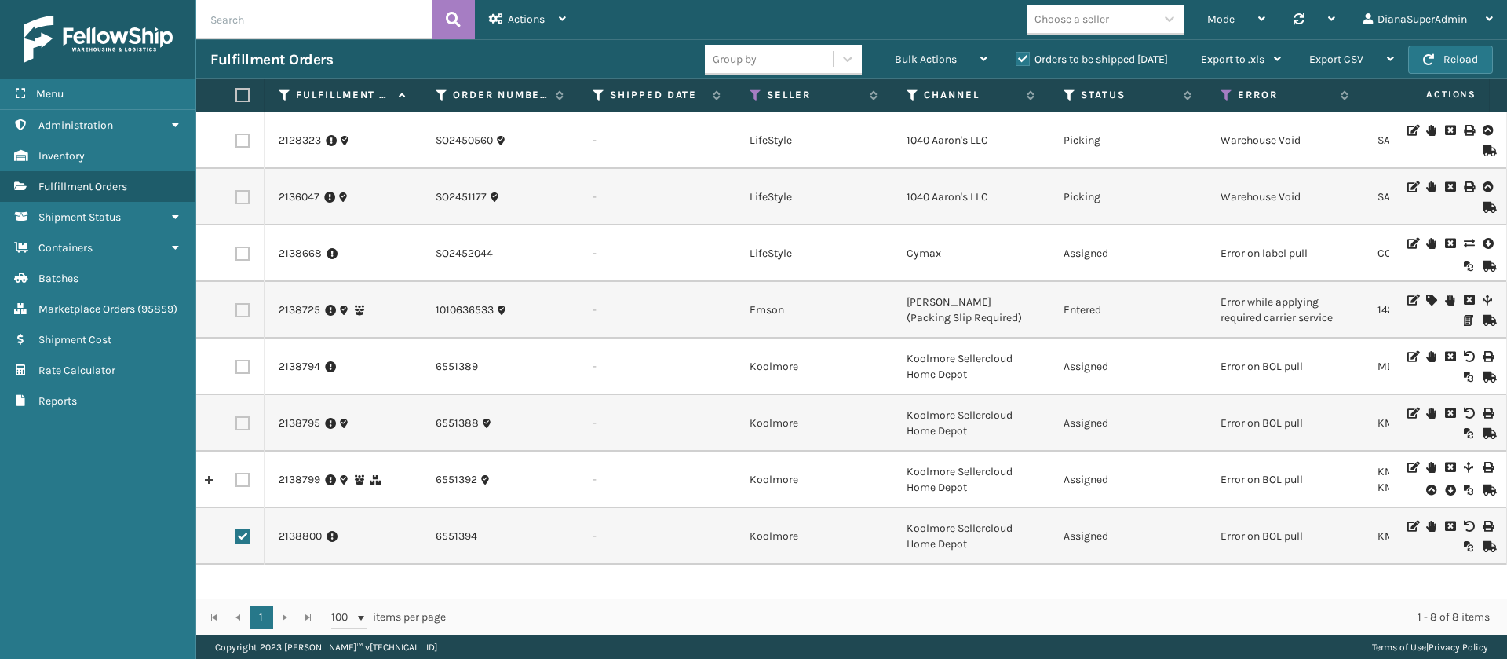
click at [242, 534] on label at bounding box center [242, 536] width 14 height 14
click at [236, 534] on input "checkbox" at bounding box center [235, 534] width 1 height 10
checkbox input "false"
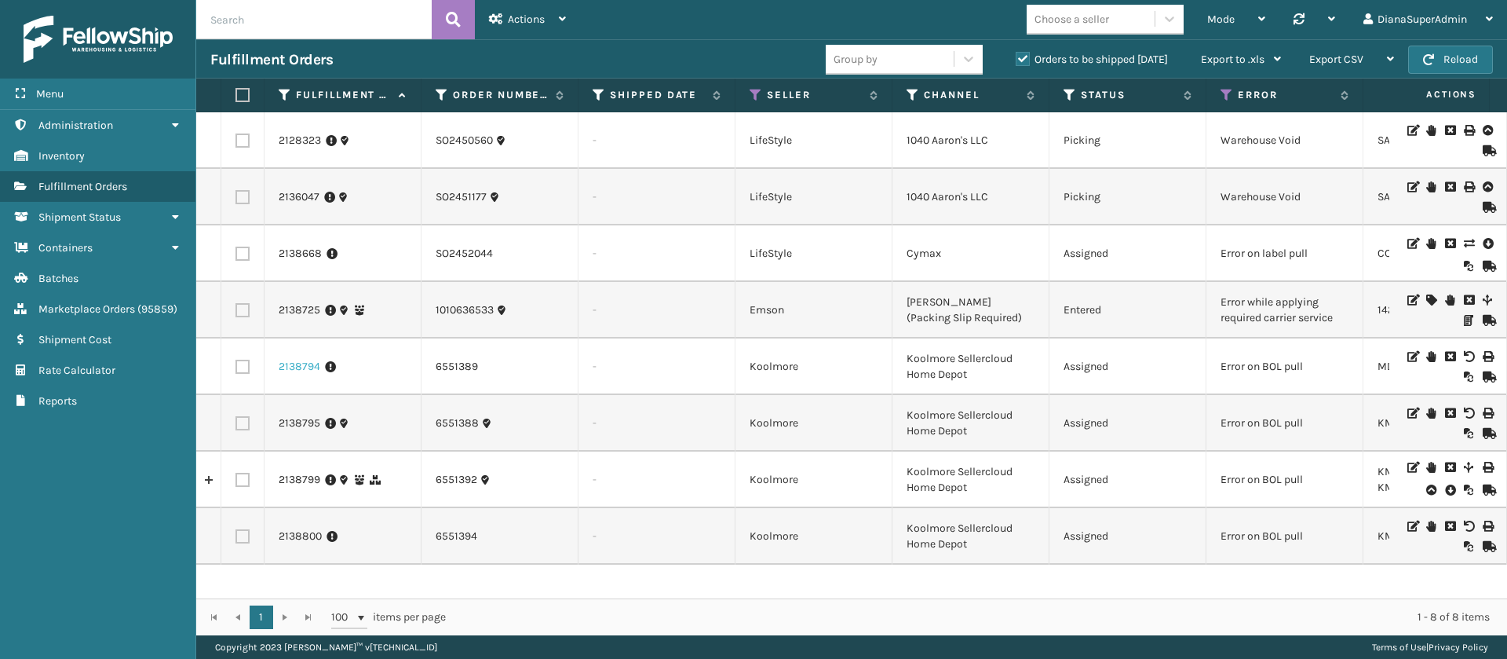
click at [305, 363] on link "2138794" at bounding box center [300, 367] width 42 height 16
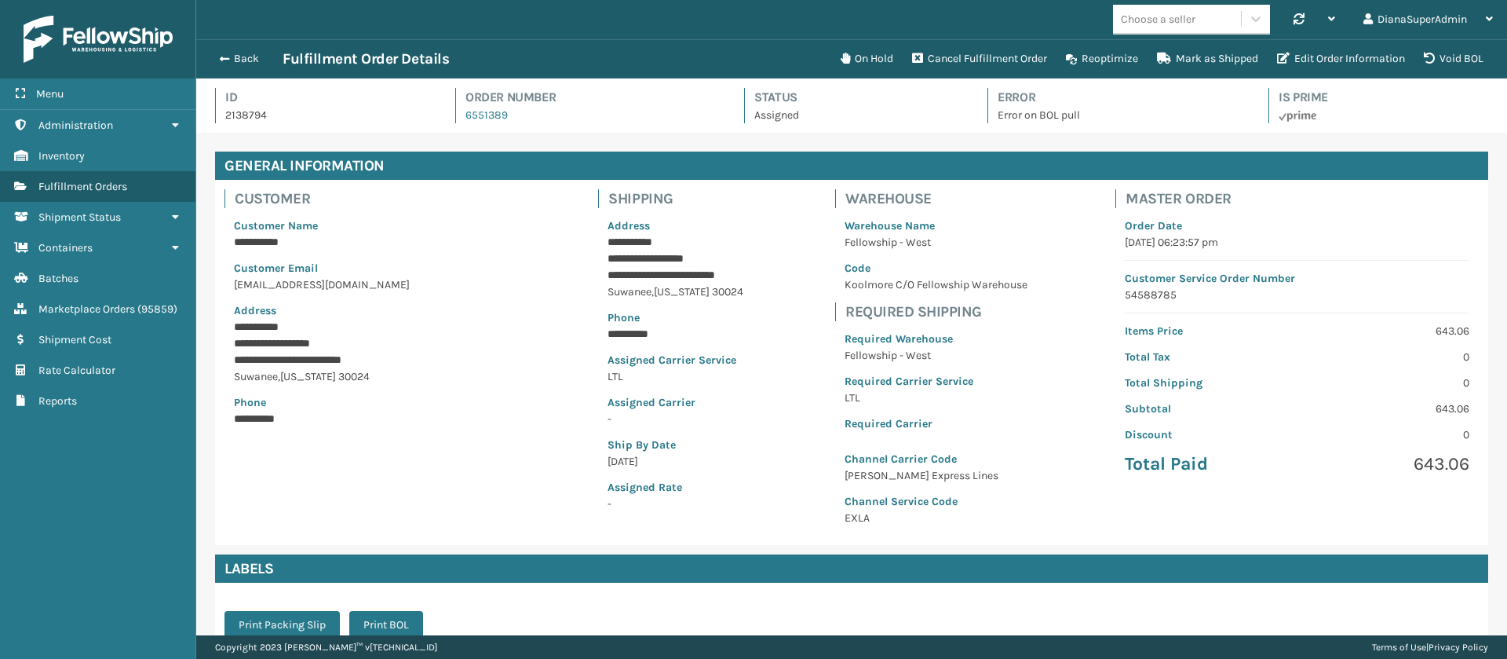
scroll to position [38, 1311]
click at [235, 61] on button "Back" at bounding box center [246, 59] width 72 height 14
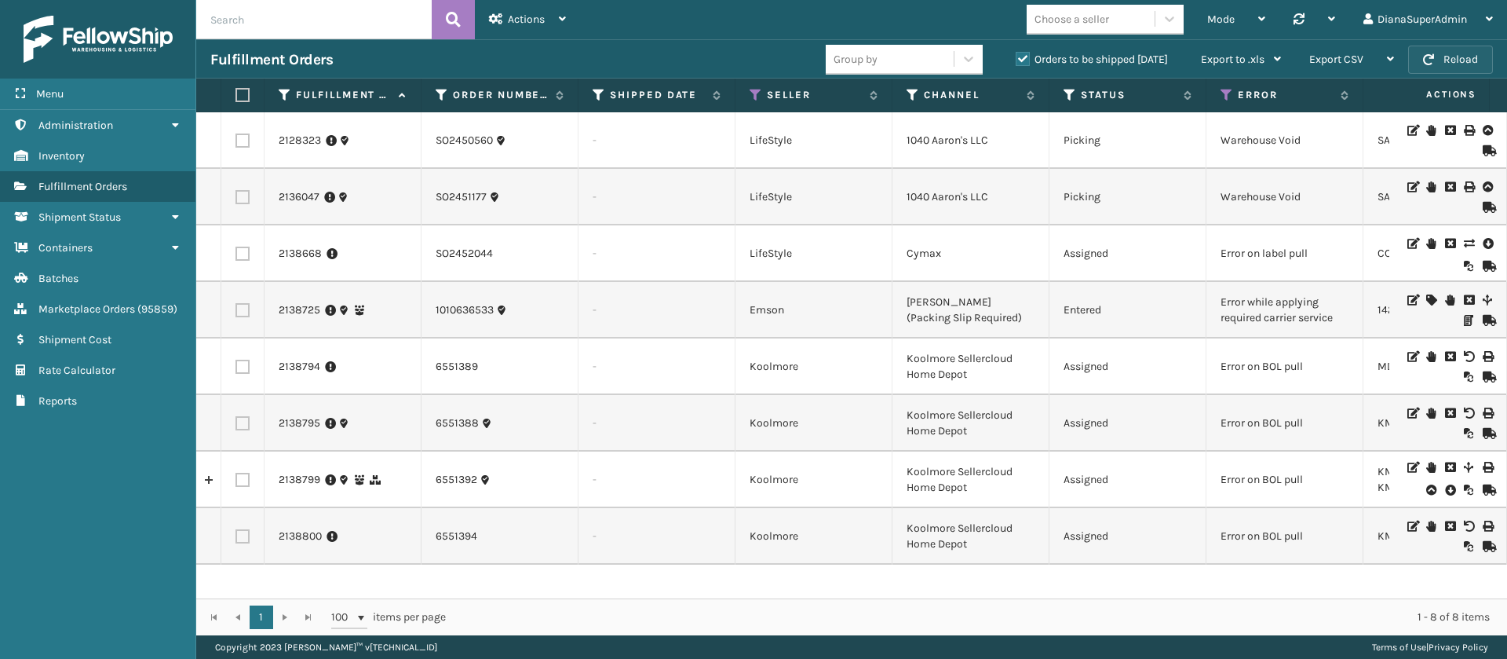
click at [1451, 61] on button "Reload" at bounding box center [1450, 60] width 85 height 28
click at [297, 365] on link "2138794" at bounding box center [300, 367] width 42 height 16
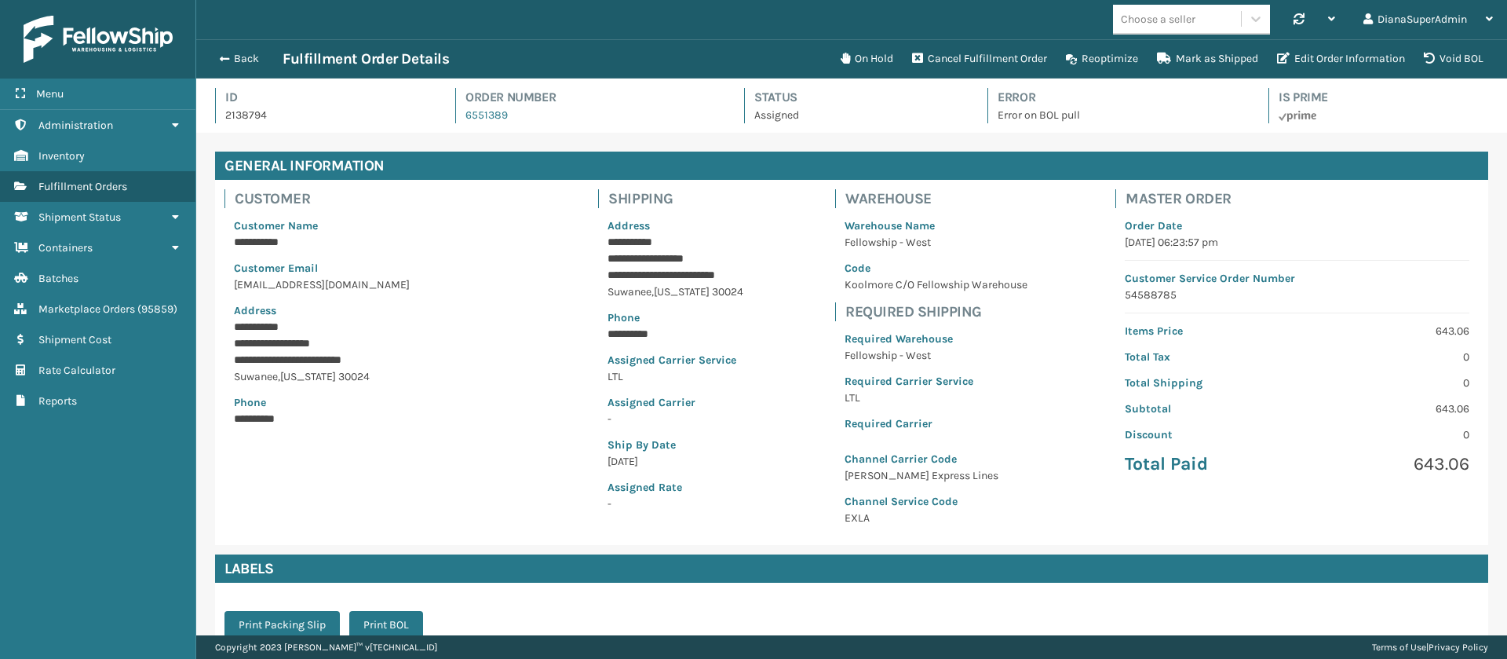
scroll to position [195, 0]
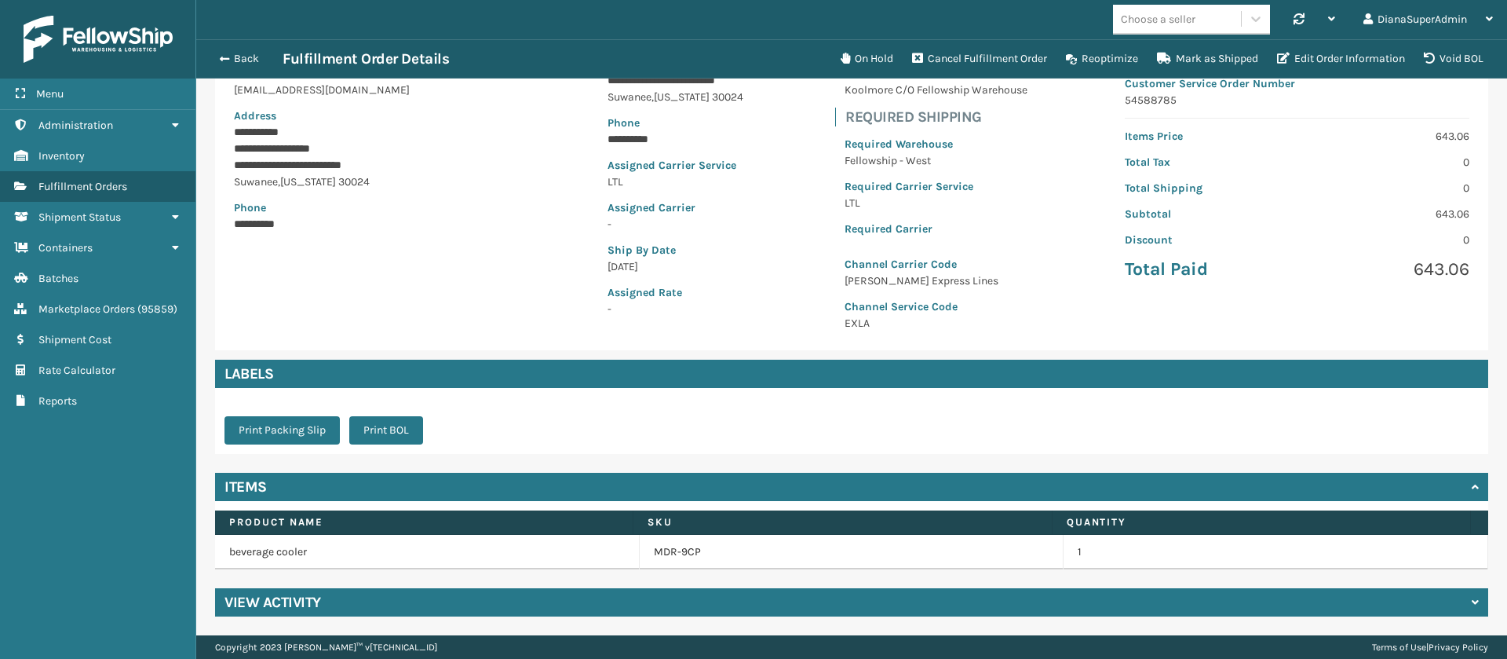
click at [588, 593] on div "View Activity" at bounding box center [851, 602] width 1273 height 28
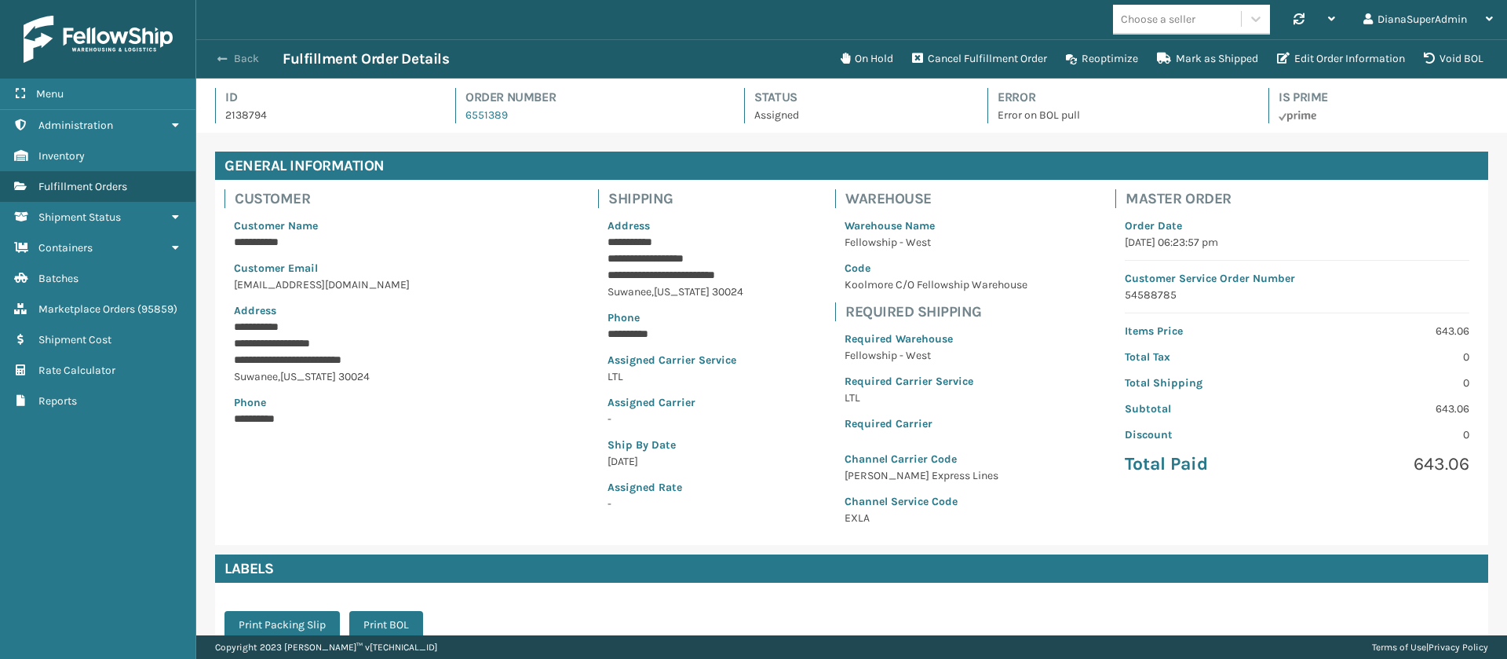
click at [243, 52] on button "Back" at bounding box center [246, 59] width 72 height 14
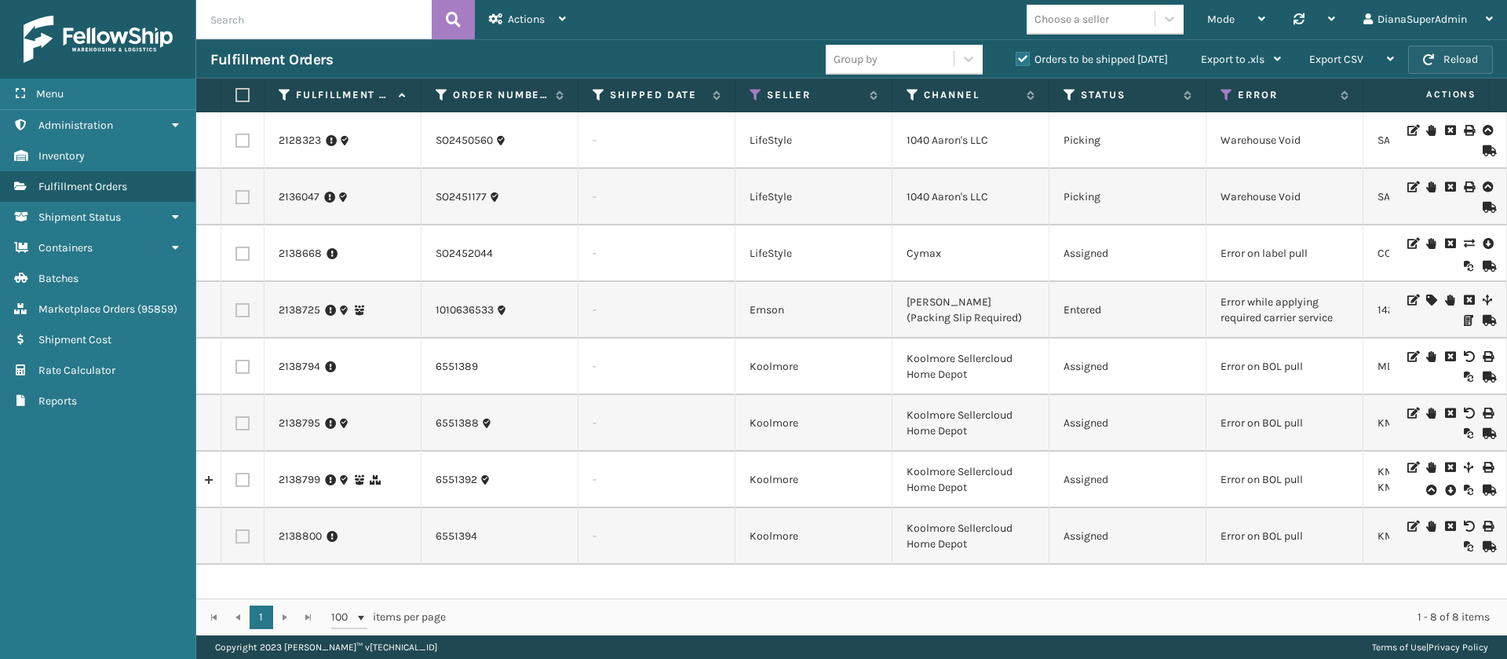
click at [1473, 64] on button "Reload" at bounding box center [1450, 60] width 85 height 28
click at [1282, 368] on td "Error on BOL pull" at bounding box center [1284, 366] width 157 height 57
click at [301, 364] on link "2138794" at bounding box center [300, 367] width 42 height 16
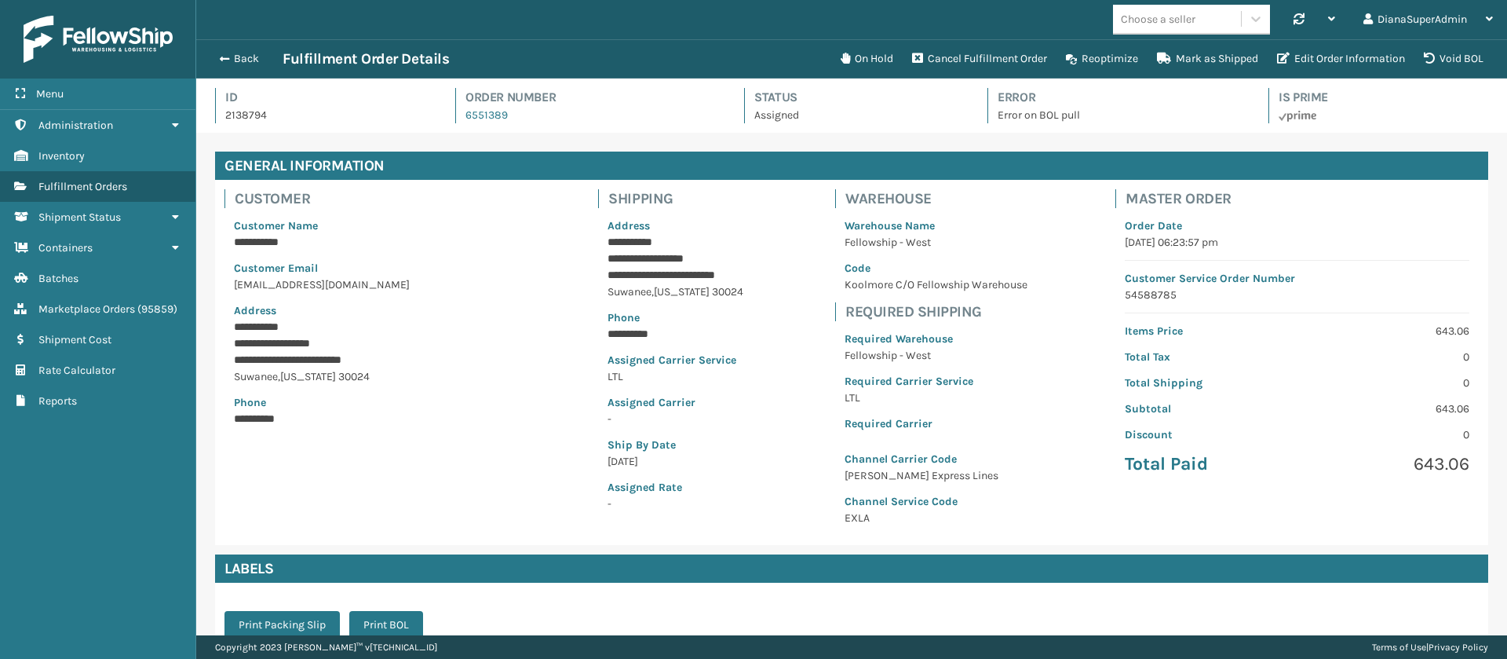
scroll to position [38, 1311]
click at [233, 55] on button "Back" at bounding box center [246, 59] width 72 height 14
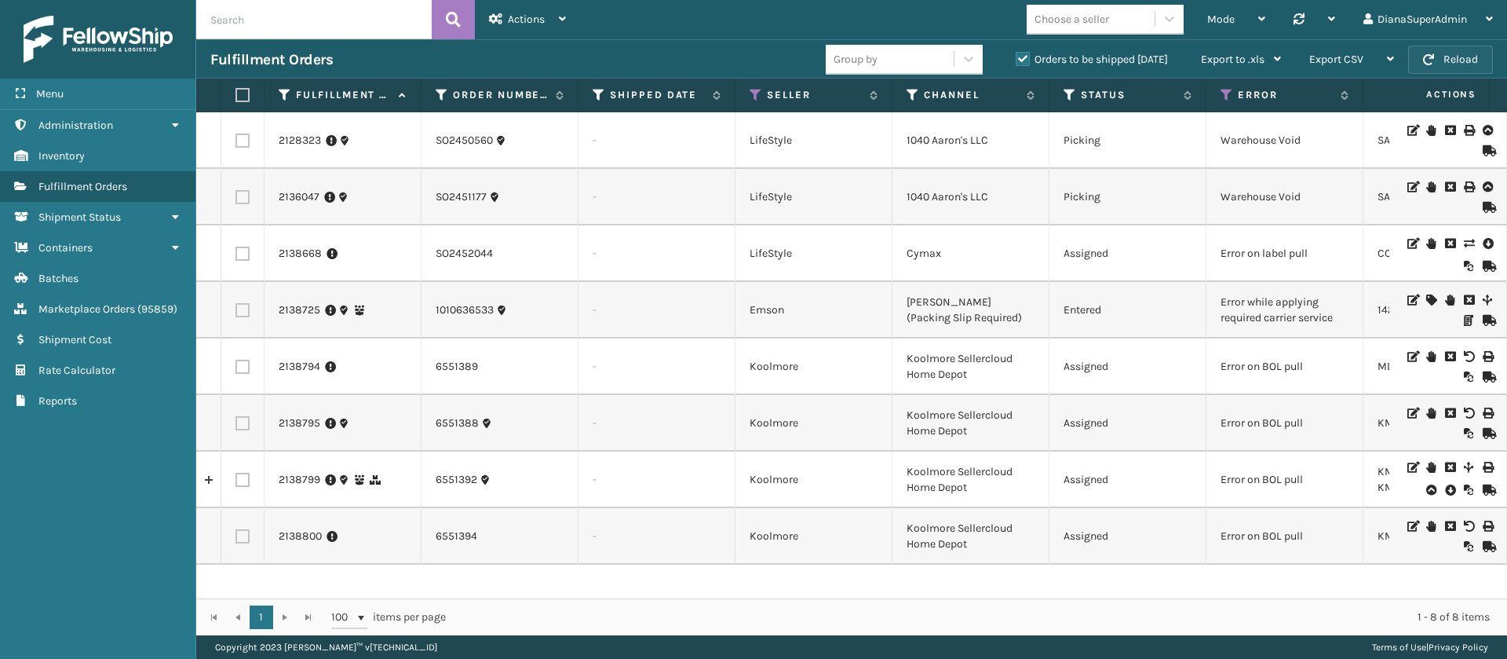
click at [1471, 53] on button "Reload" at bounding box center [1450, 60] width 85 height 28
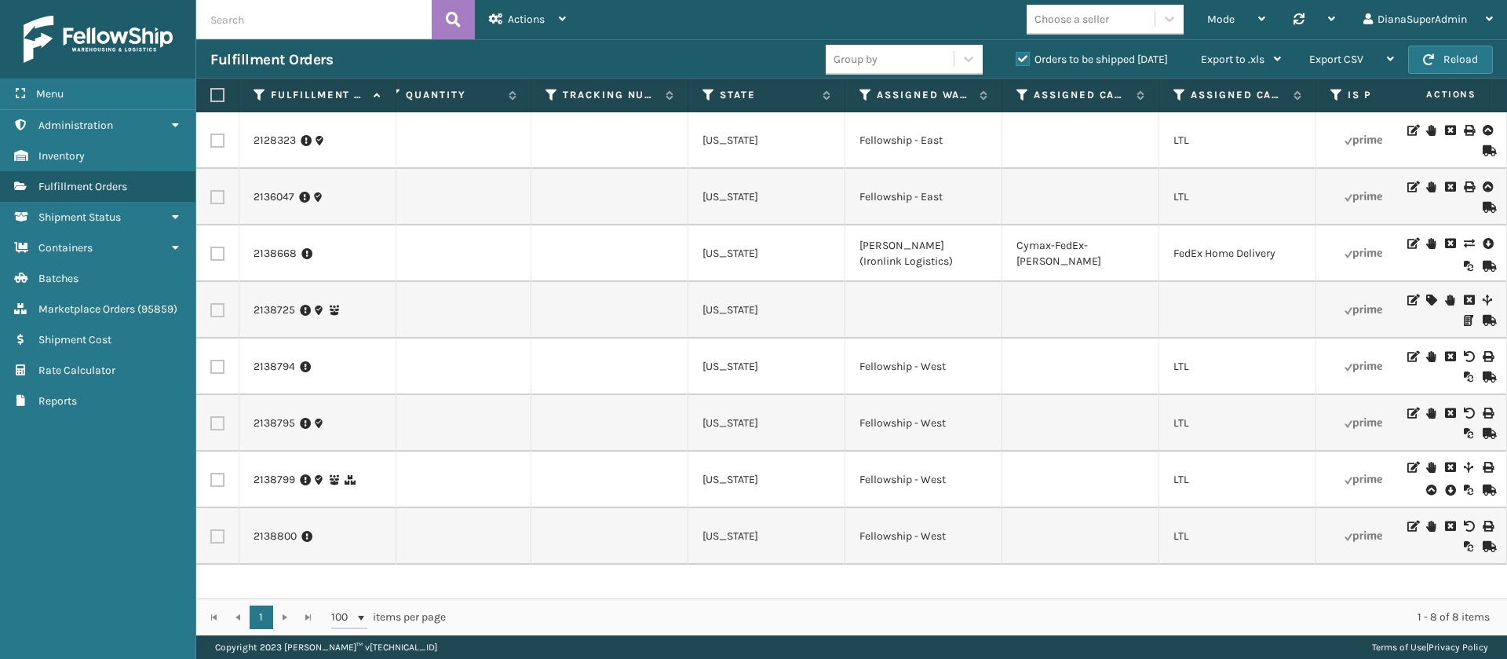
scroll to position [0, 438]
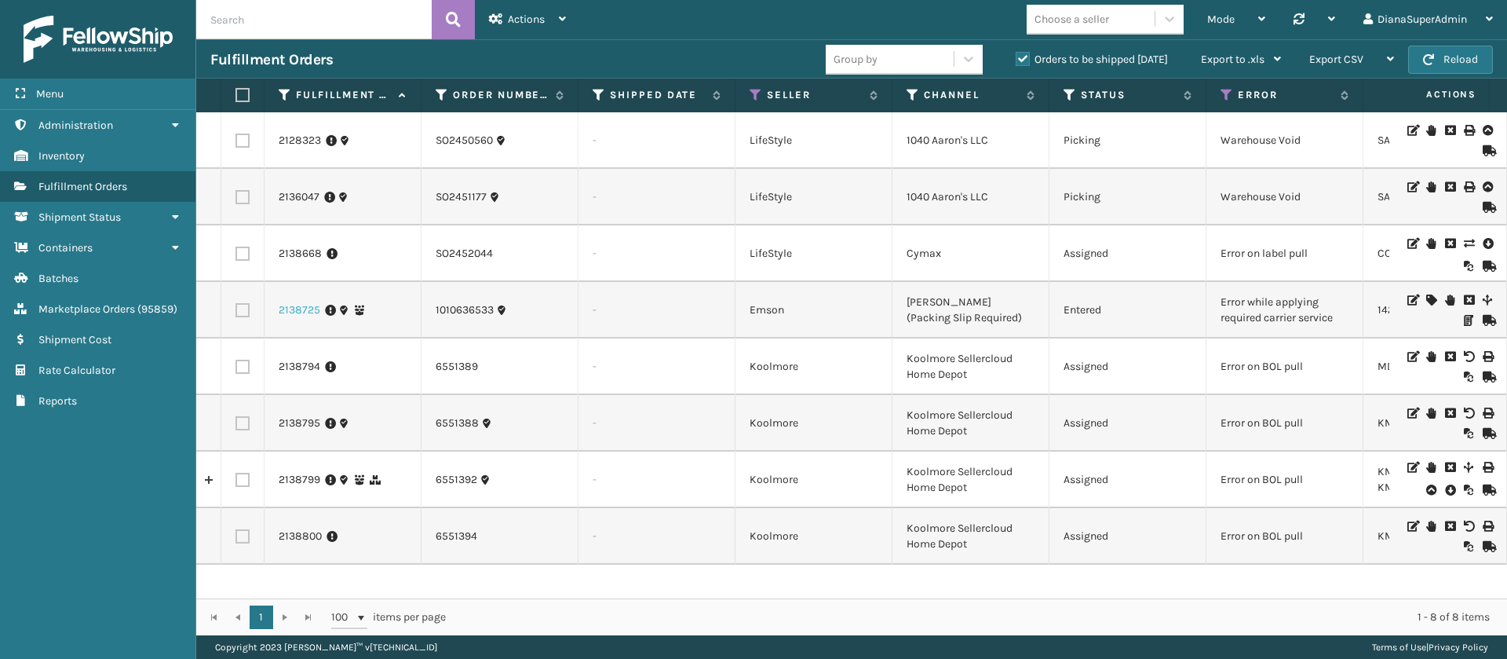
click at [307, 308] on link "2138725" at bounding box center [300, 310] width 42 height 16
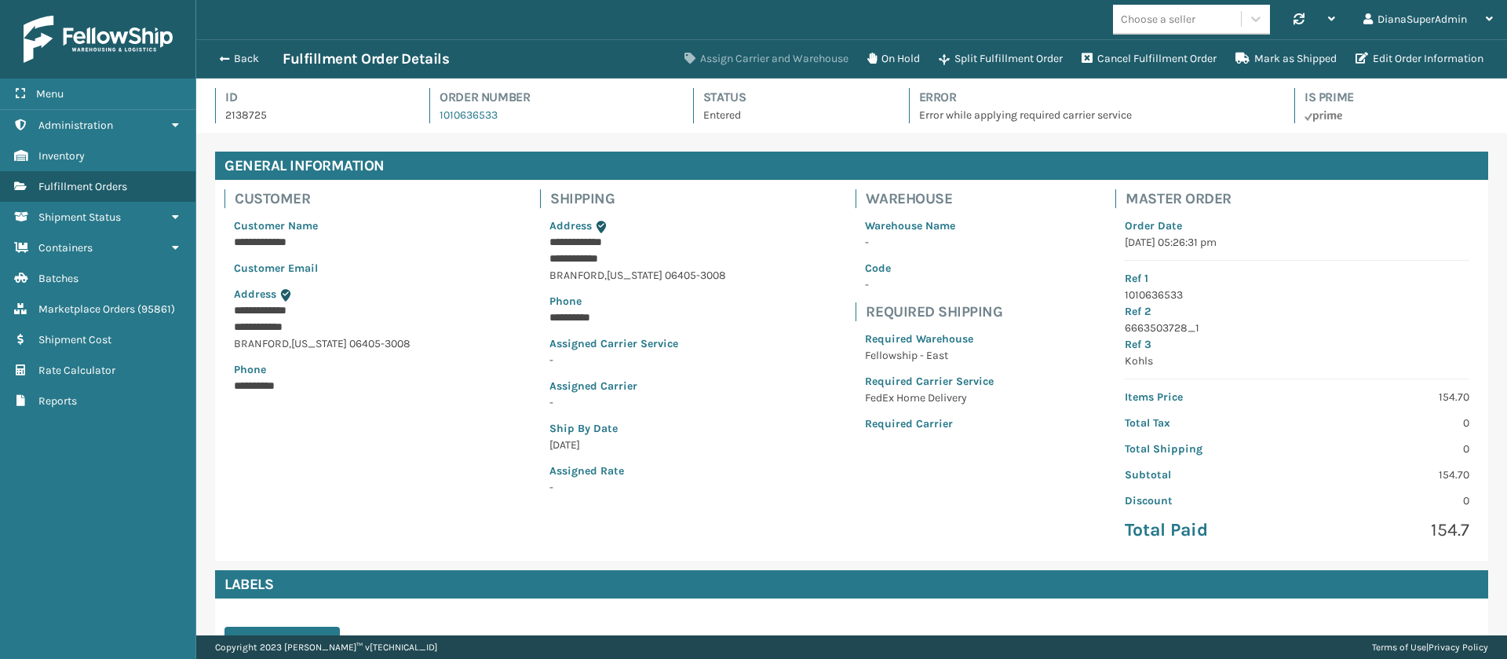
click at [793, 51] on button "Assign Carrier and Warehouse" at bounding box center [766, 58] width 183 height 31
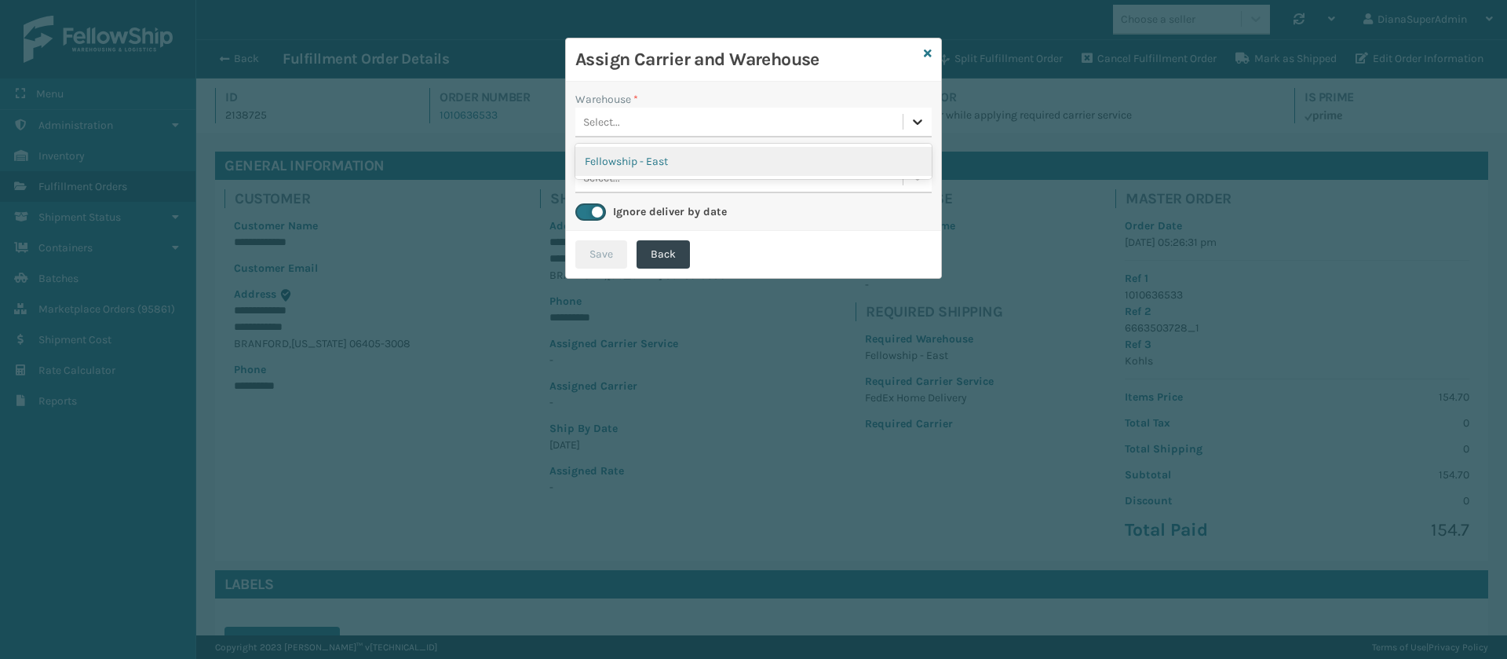
click at [922, 126] on icon at bounding box center [918, 122] width 16 height 16
click at [817, 167] on div "Fellowship - East" at bounding box center [753, 161] width 356 height 29
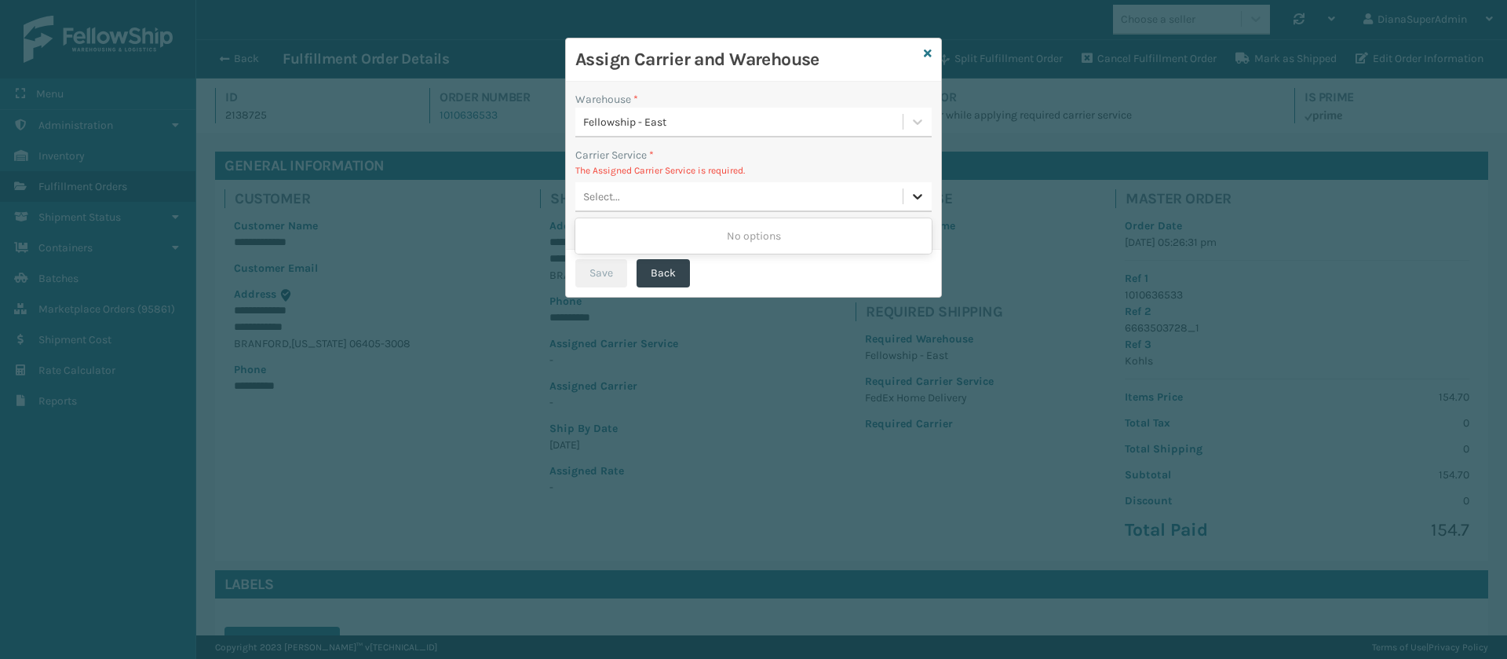
click at [922, 198] on icon at bounding box center [918, 196] width 16 height 16
click at [926, 53] on icon at bounding box center [928, 53] width 8 height 11
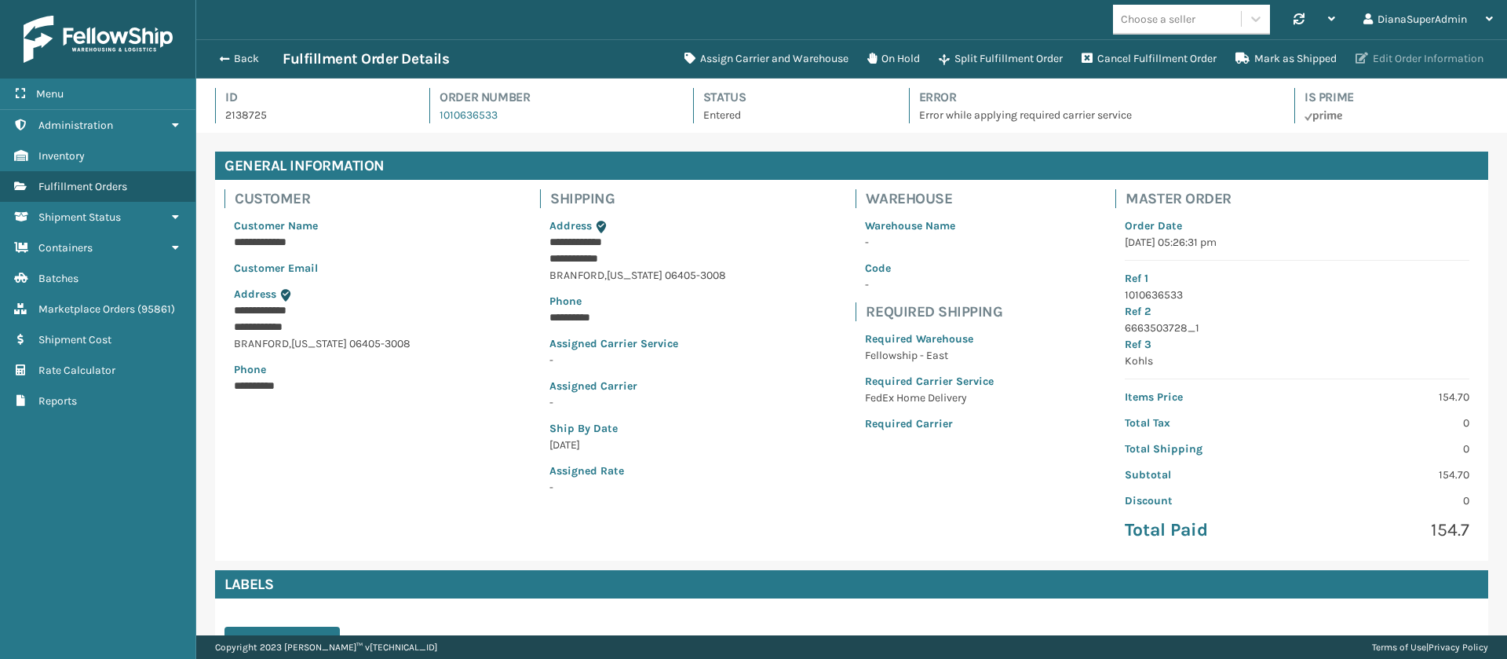
click at [1408, 55] on button "Edit Order Information" at bounding box center [1419, 58] width 147 height 31
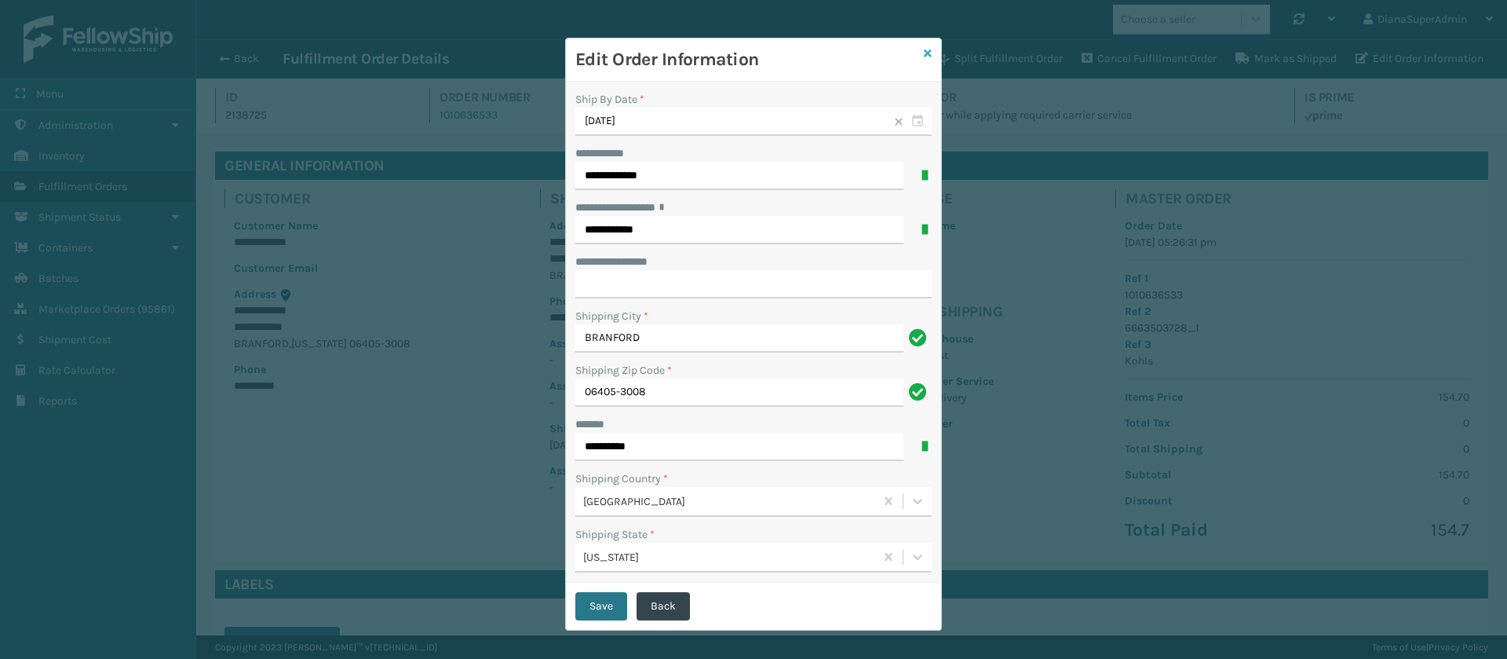
click at [914, 50] on div "Edit Order Information" at bounding box center [753, 59] width 375 height 43
click at [924, 50] on icon at bounding box center [928, 53] width 8 height 11
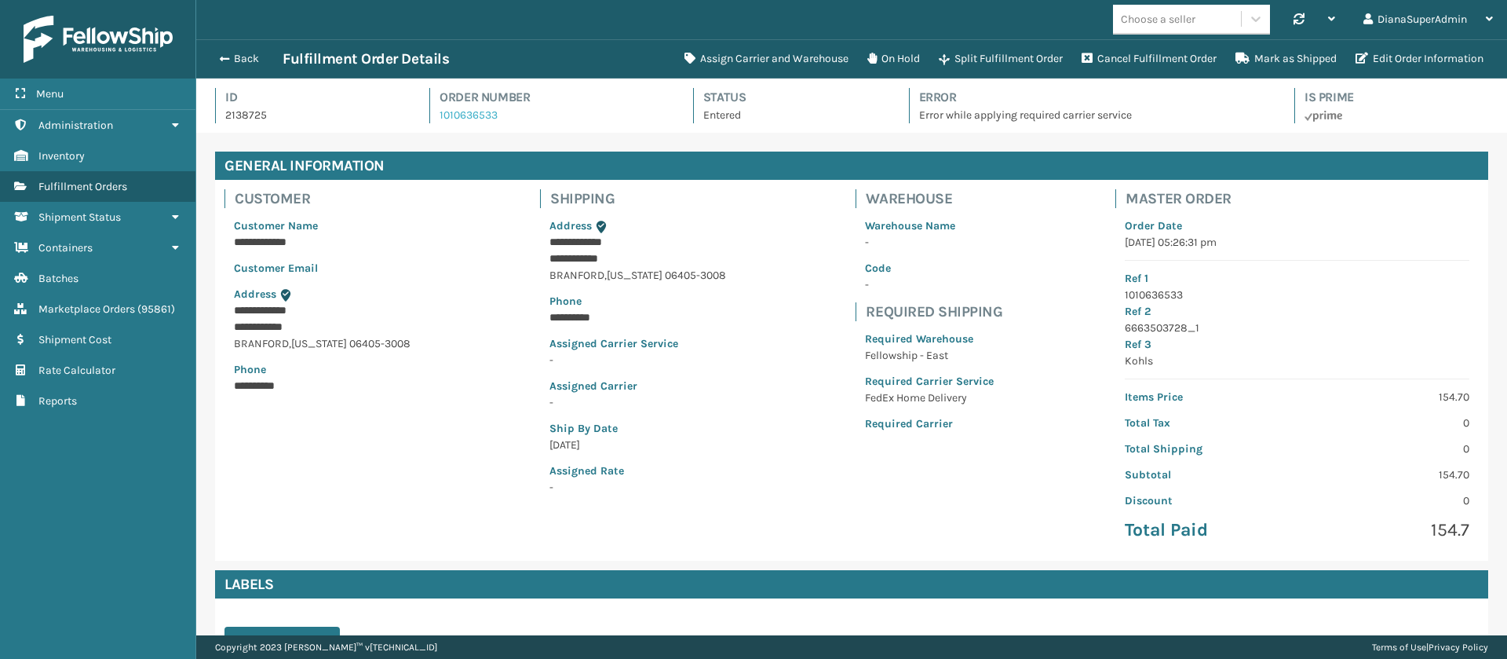
click at [478, 117] on link "1010636533" at bounding box center [469, 114] width 58 height 13
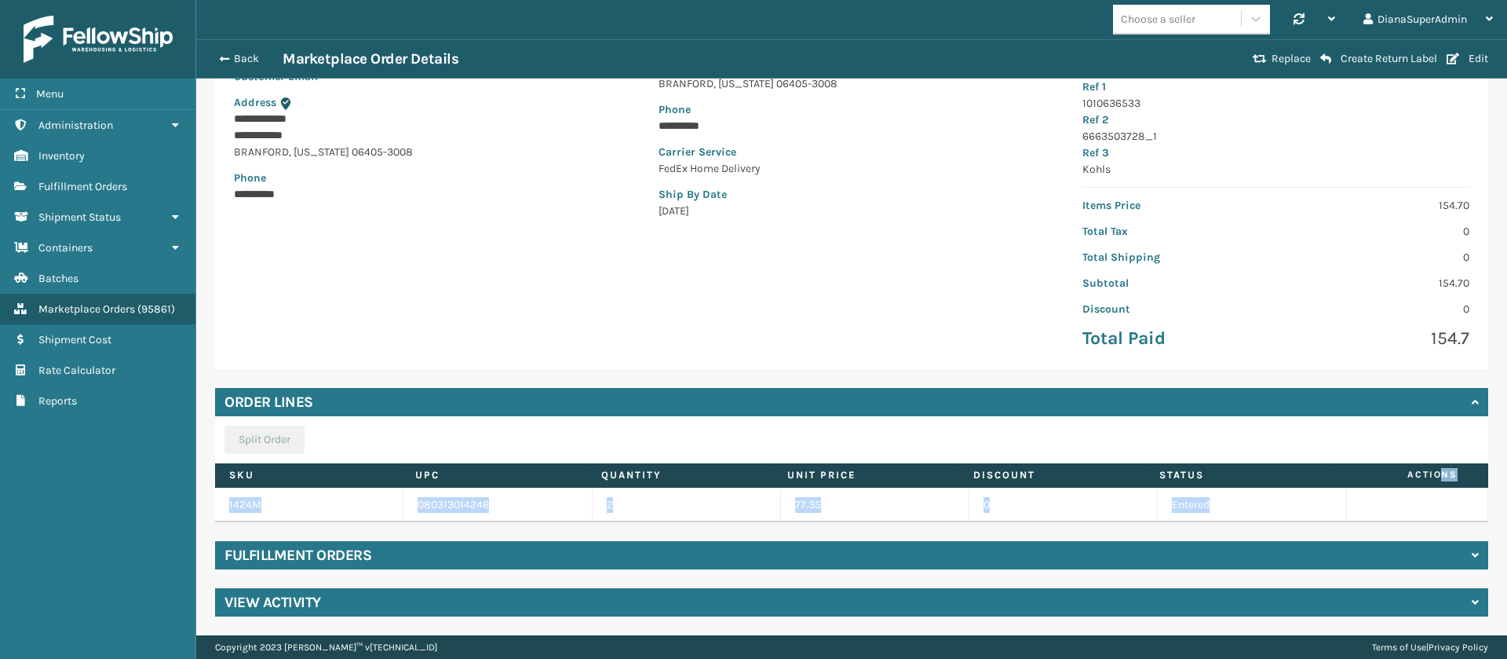
drag, startPoint x: 1431, startPoint y: 512, endPoint x: 1427, endPoint y: 476, distance: 35.5
click at [1427, 476] on div "SKU UPC Quantity Unit Price Discount Status Actions 1424M 080313014246 2 77.35 …" at bounding box center [851, 492] width 1273 height 59
click at [1418, 474] on span "Actions" at bounding box center [1401, 475] width 131 height 26
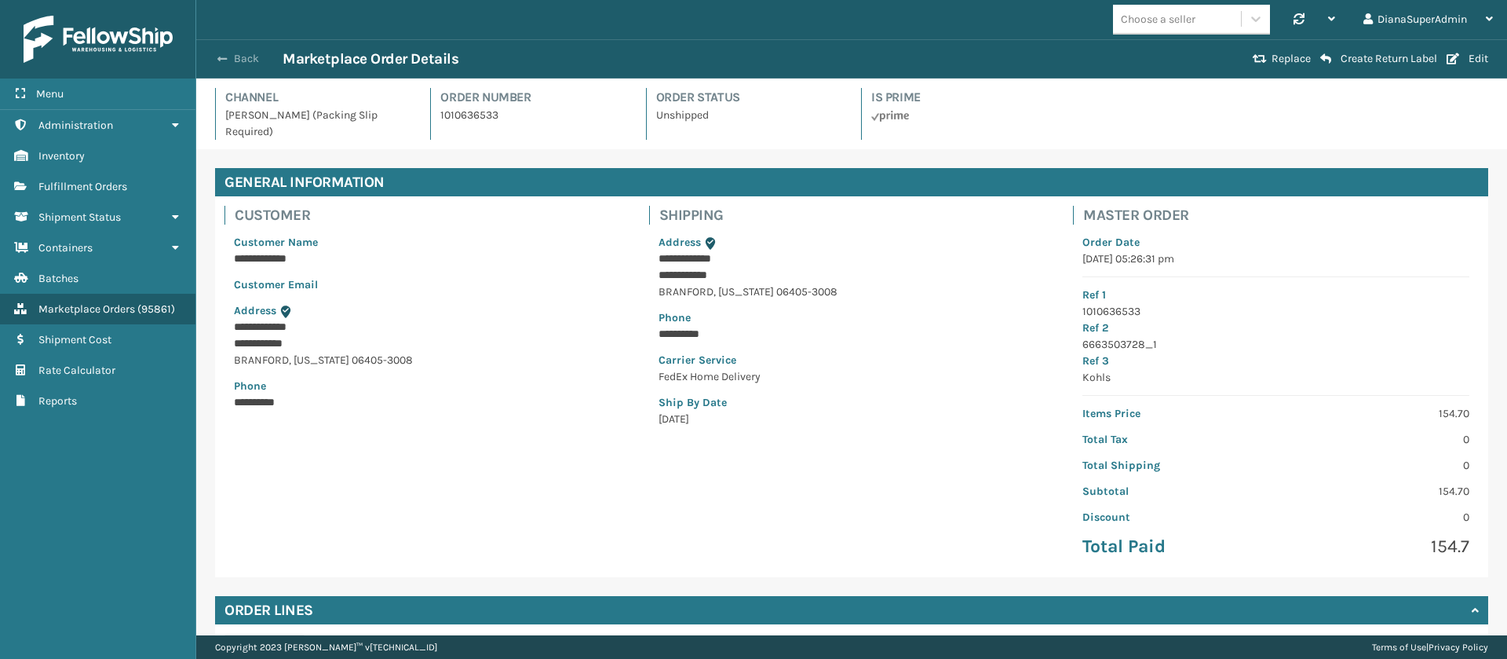
click at [224, 55] on span "button" at bounding box center [221, 58] width 9 height 11
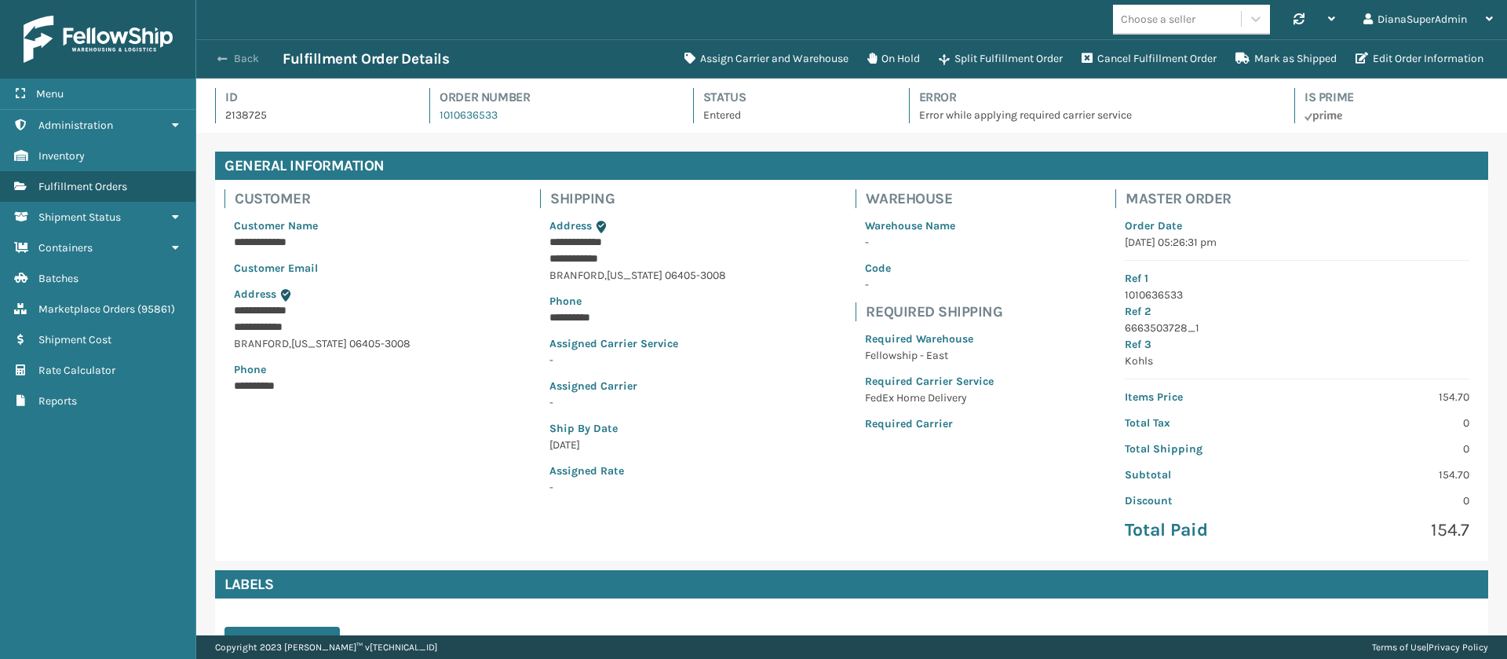
click at [224, 55] on span "button" at bounding box center [221, 58] width 9 height 11
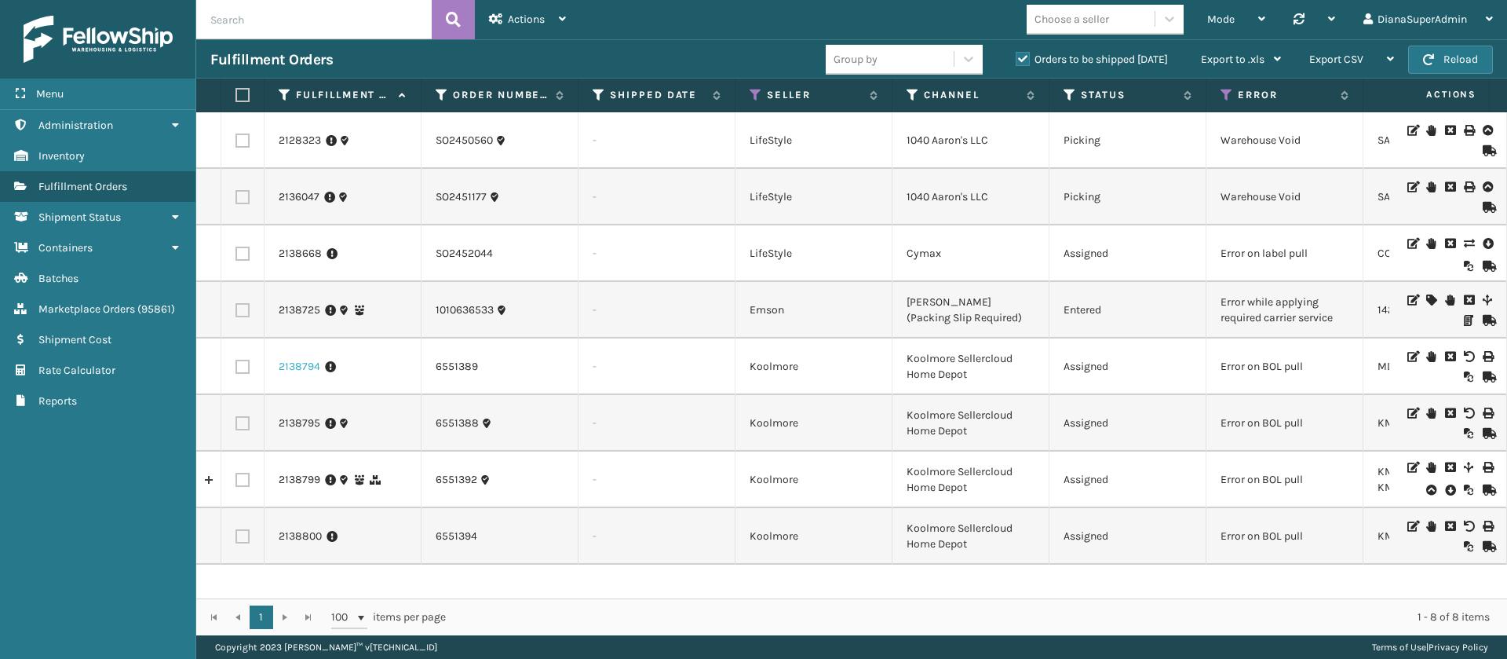
click at [300, 364] on link "2138794" at bounding box center [300, 367] width 42 height 16
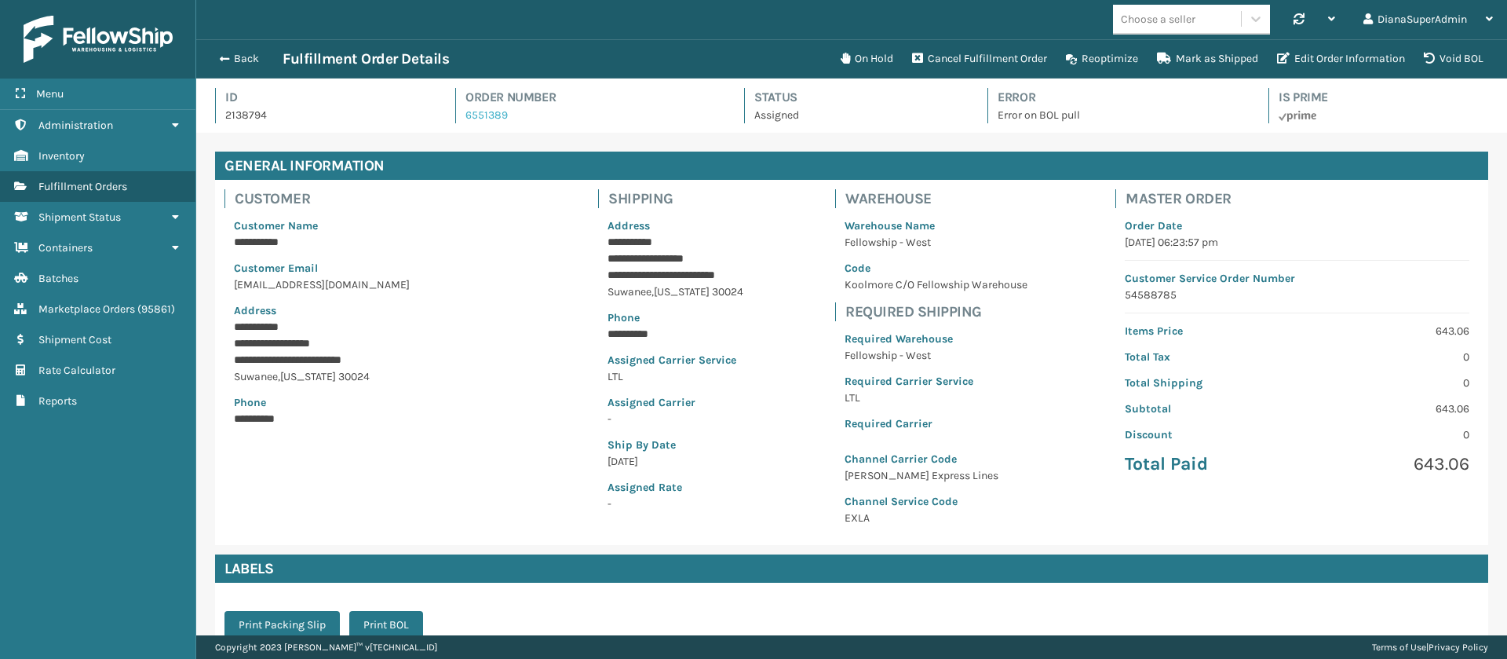
click at [495, 116] on link "6551389" at bounding box center [486, 114] width 42 height 13
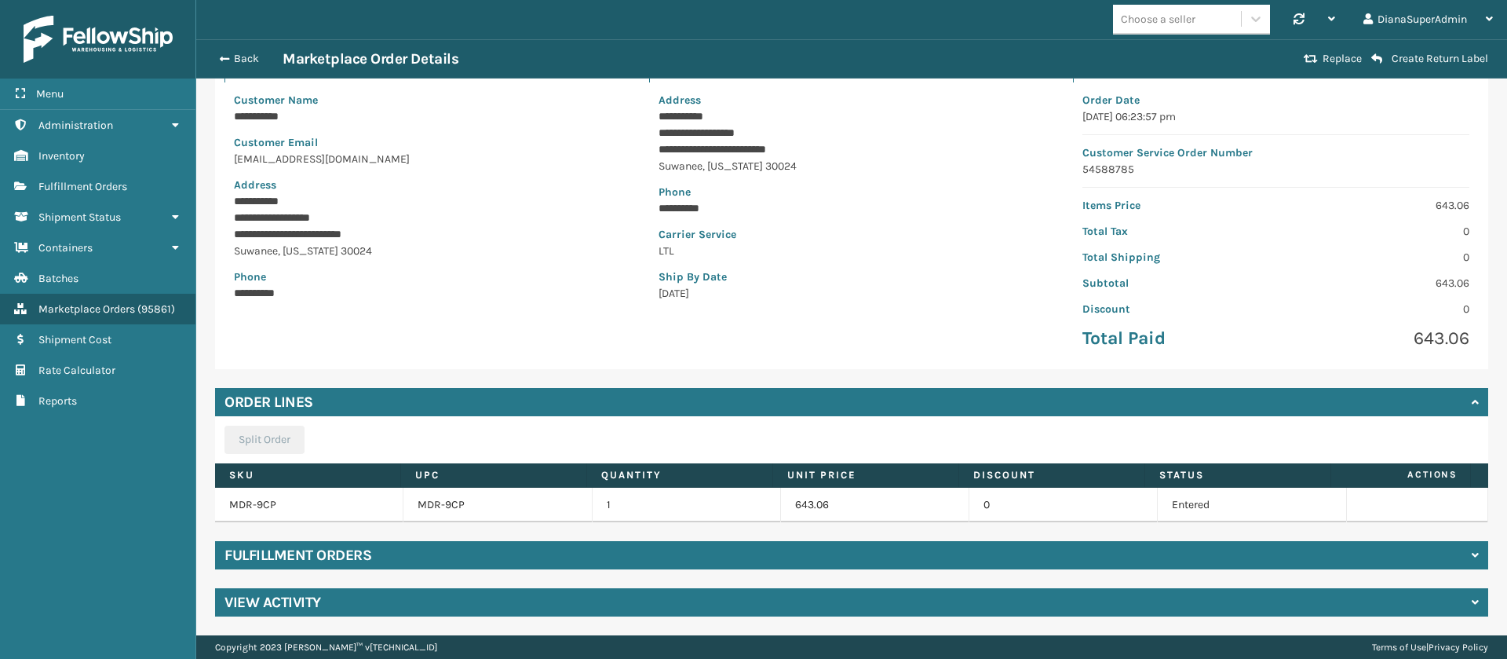
click at [1410, 472] on span "Actions" at bounding box center [1401, 475] width 131 height 26
click at [1238, 606] on div "View Activity" at bounding box center [851, 602] width 1273 height 28
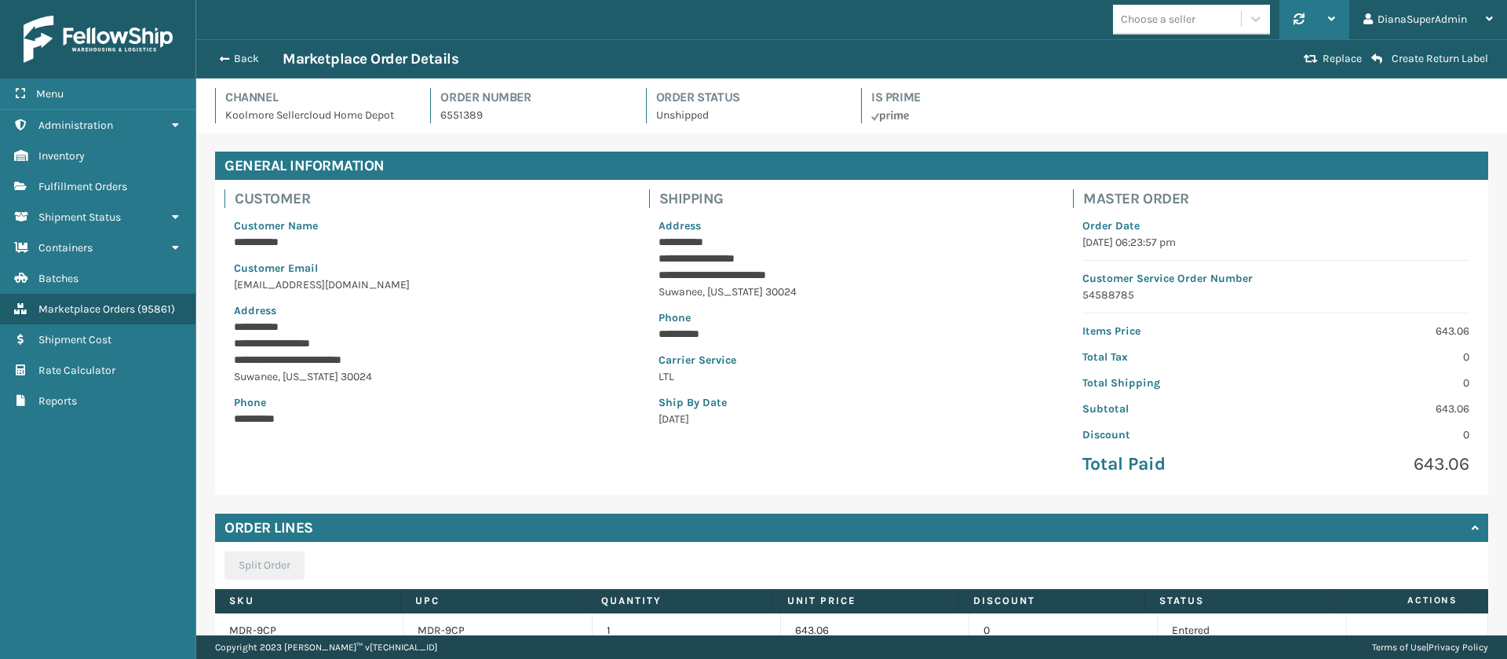
click at [1338, 15] on div "Synchronise all channels Atamin- Amazon Last update: [DATE] 18:36:50 Bebe Bask …" at bounding box center [1314, 19] width 70 height 39
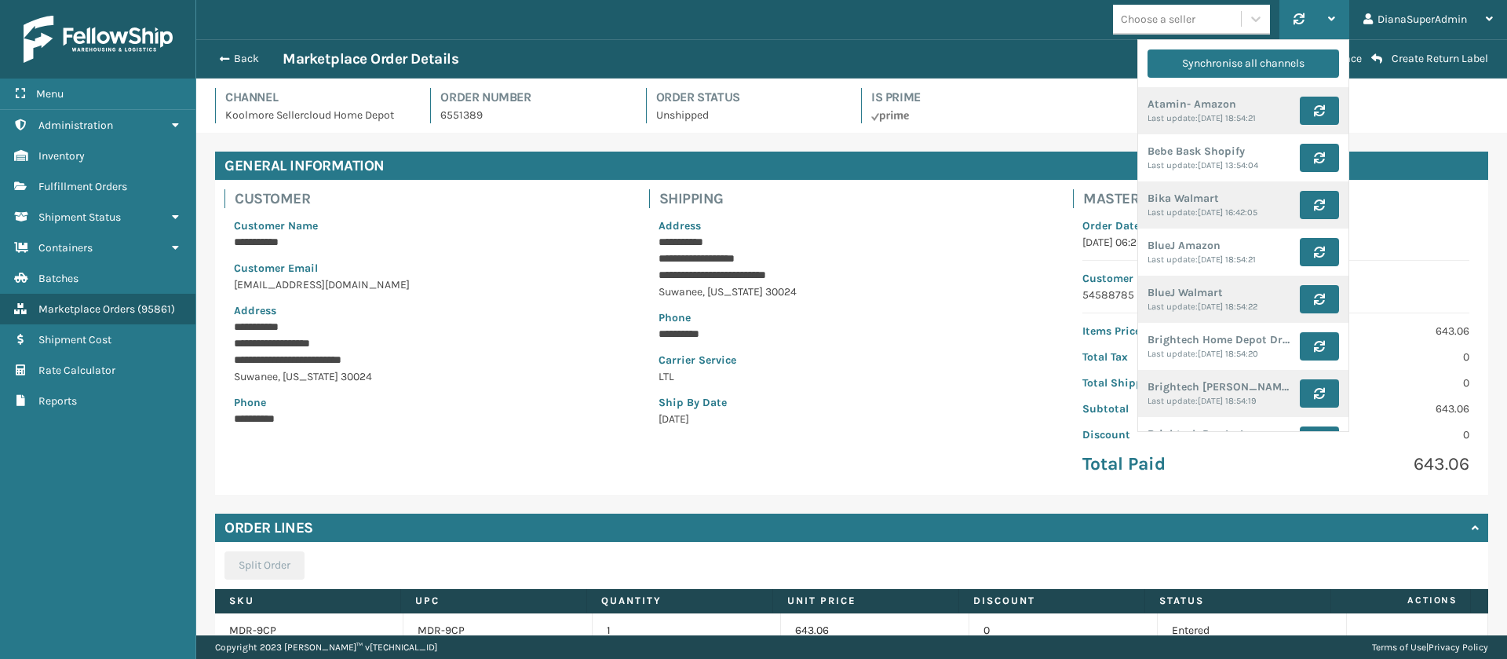
click at [1338, 15] on div "Synchronise all channels Atamin- Amazon Last update: [DATE] 18:54:21 Bebe Bask …" at bounding box center [1314, 19] width 70 height 39
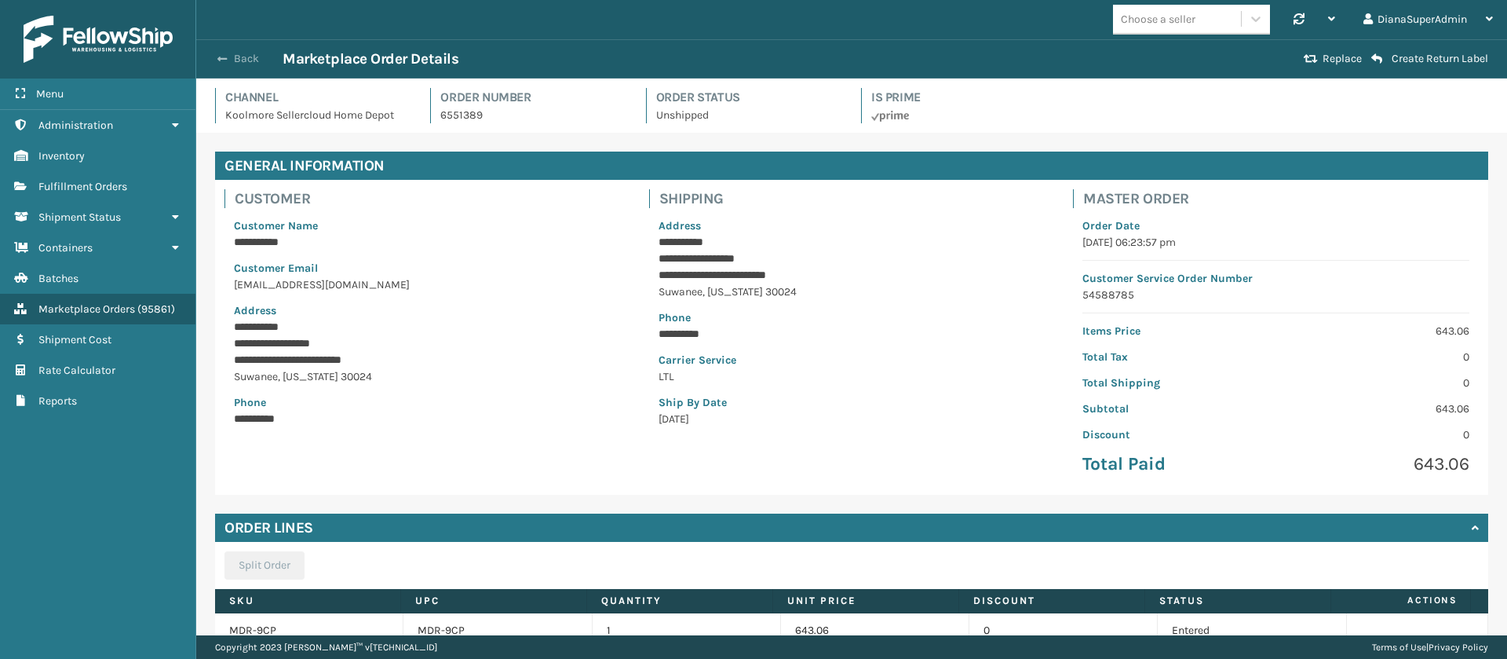
click at [232, 55] on button "Back" at bounding box center [246, 59] width 72 height 14
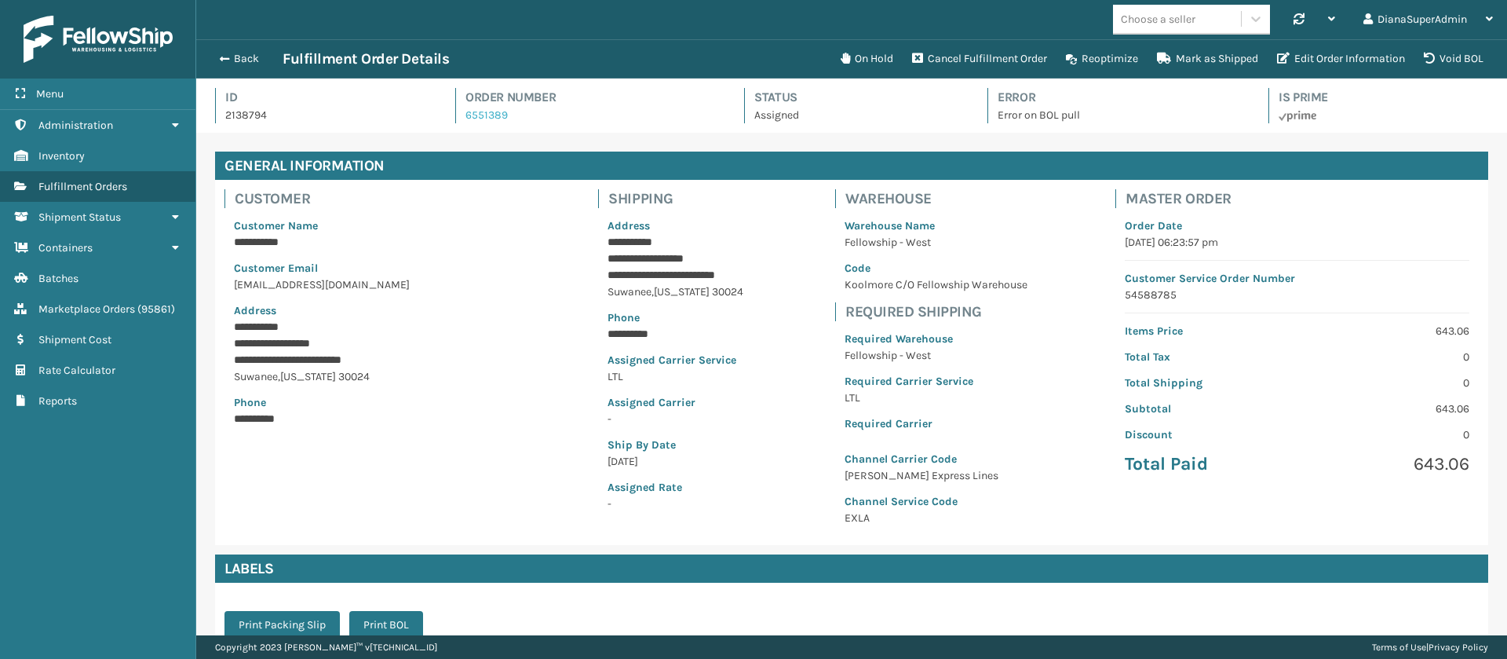
click at [489, 119] on link "6551389" at bounding box center [486, 114] width 42 height 13
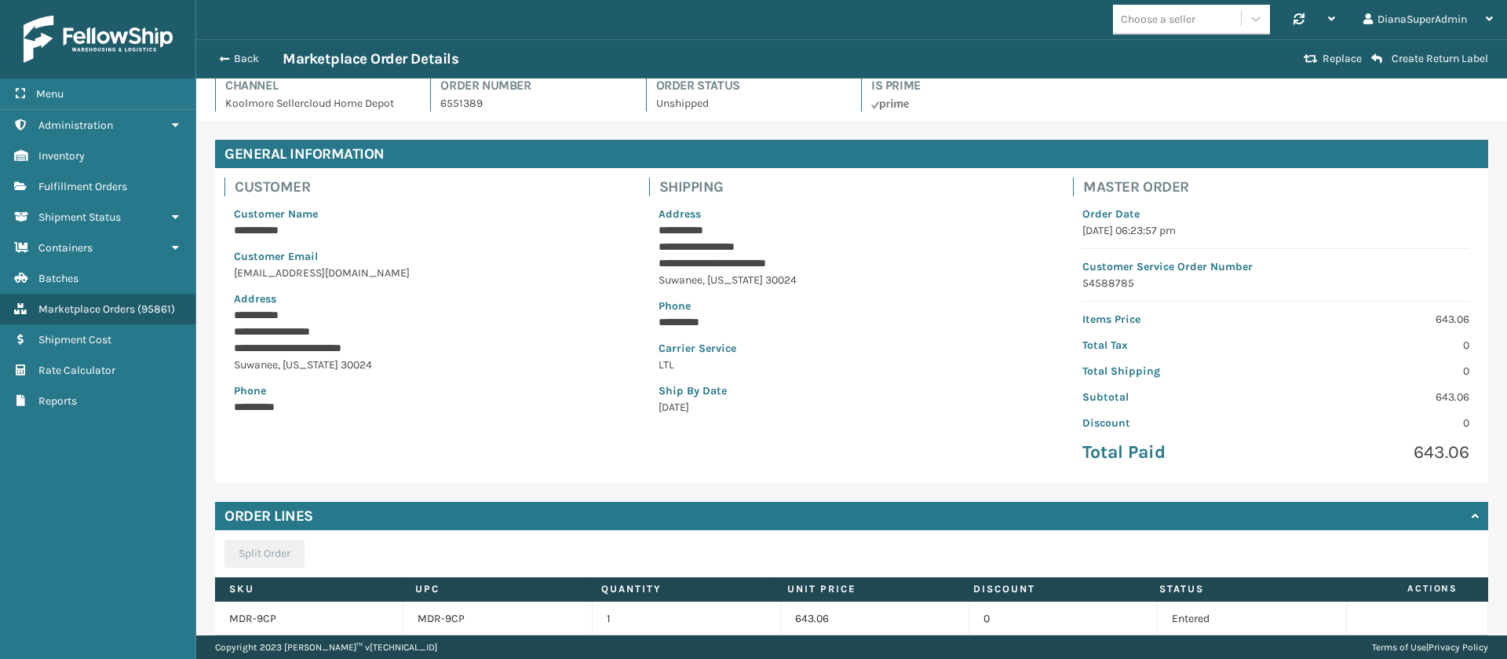
scroll to position [126, 0]
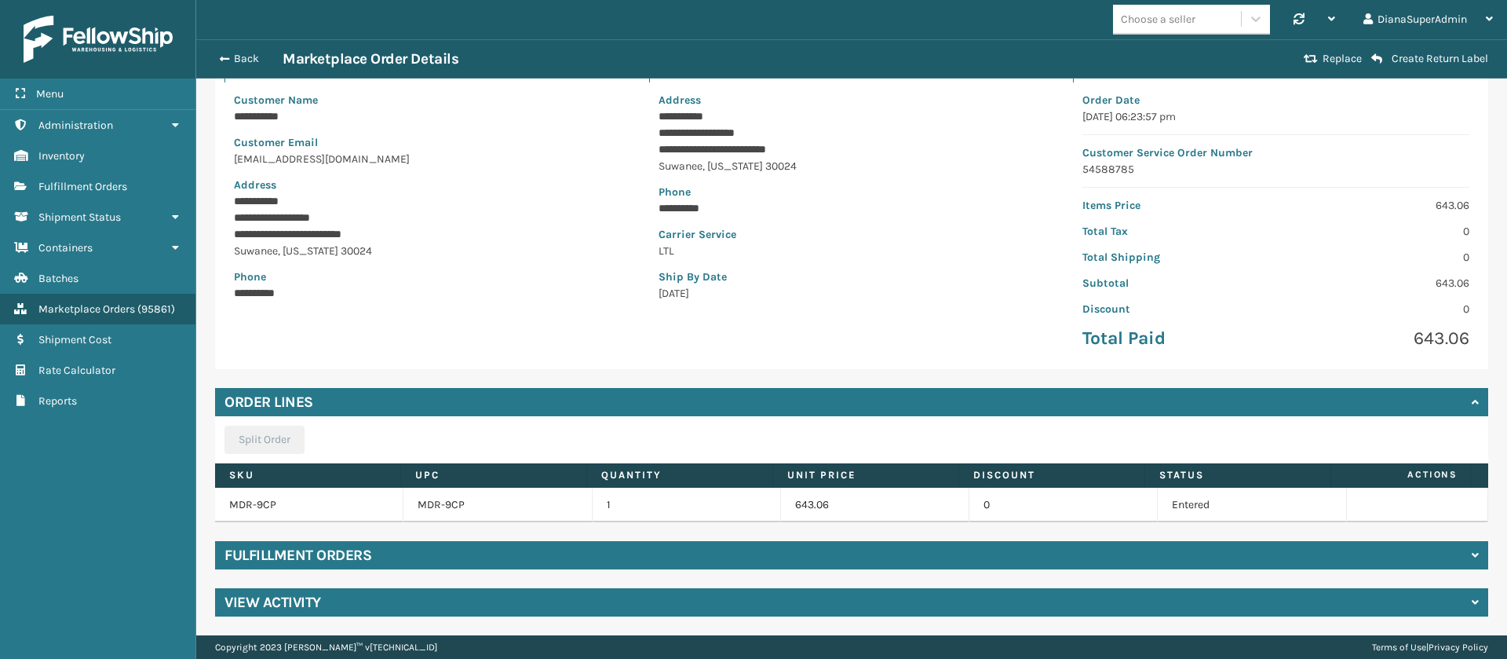
click at [1409, 557] on div "Fulfillment Orders" at bounding box center [851, 555] width 1273 height 28
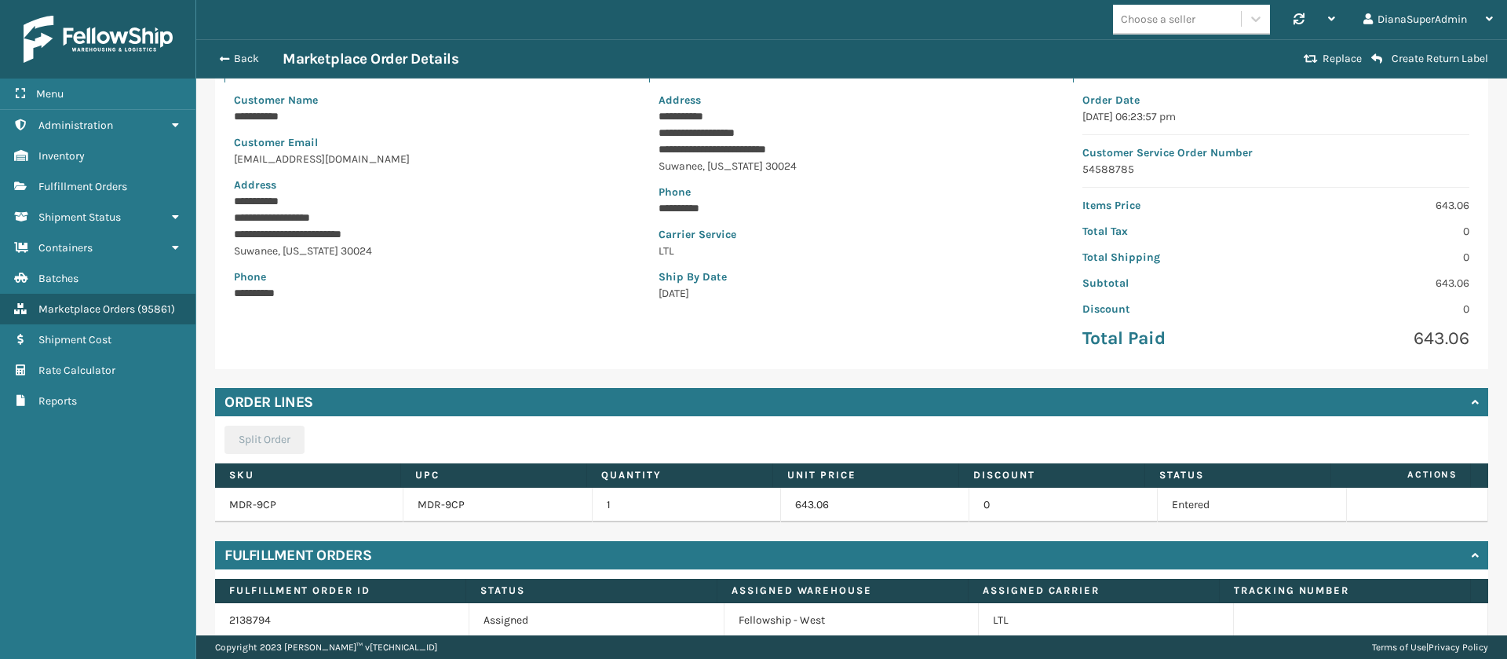
scroll to position [194, 0]
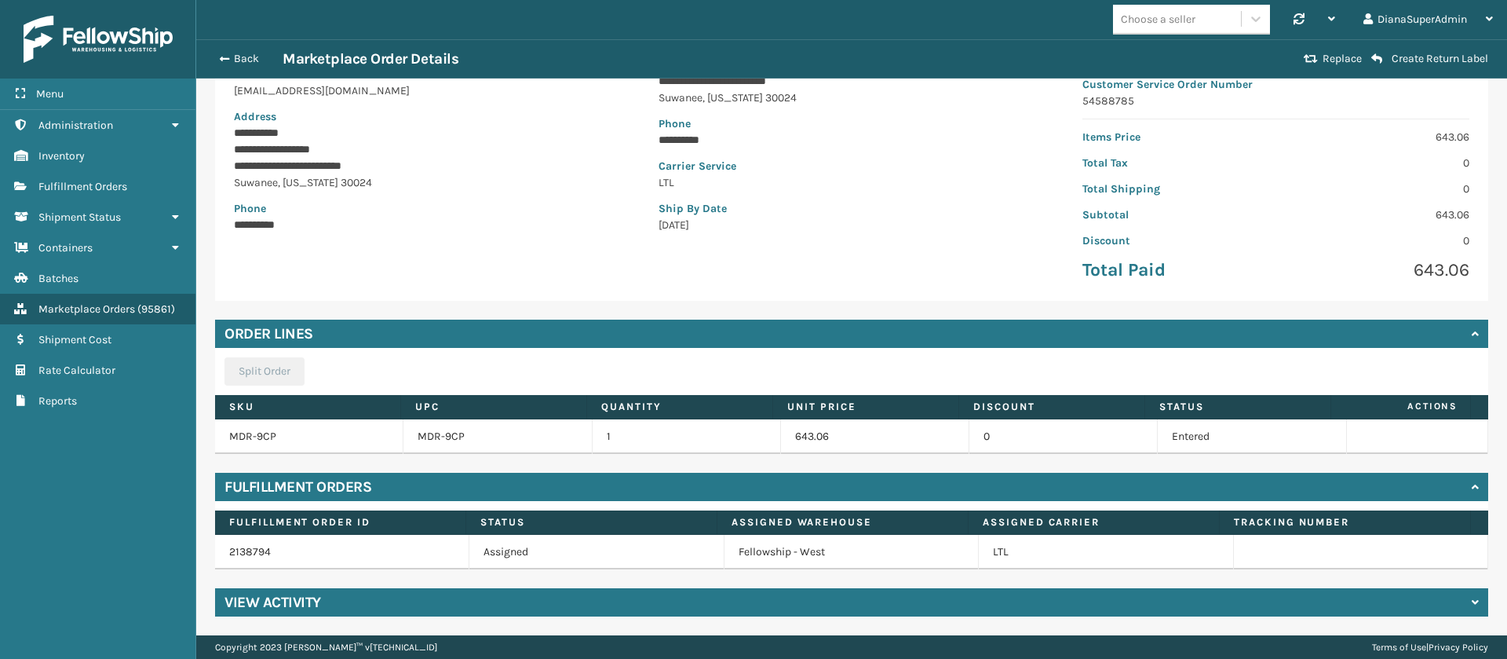
click at [1414, 605] on div "View Activity" at bounding box center [851, 602] width 1273 height 28
click at [1419, 407] on span "Actions" at bounding box center [1401, 406] width 131 height 26
click at [1420, 403] on span "Actions" at bounding box center [1401, 406] width 131 height 26
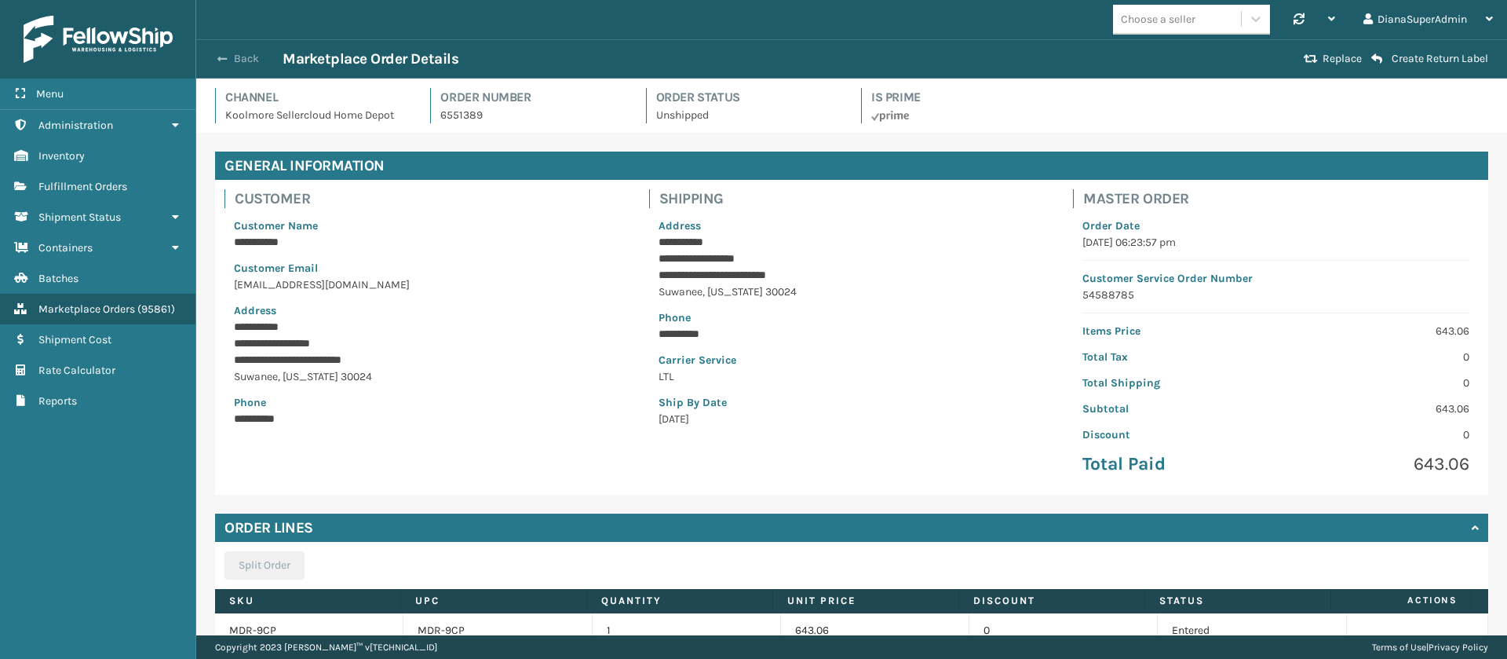
click at [232, 60] on button "Back" at bounding box center [246, 59] width 72 height 14
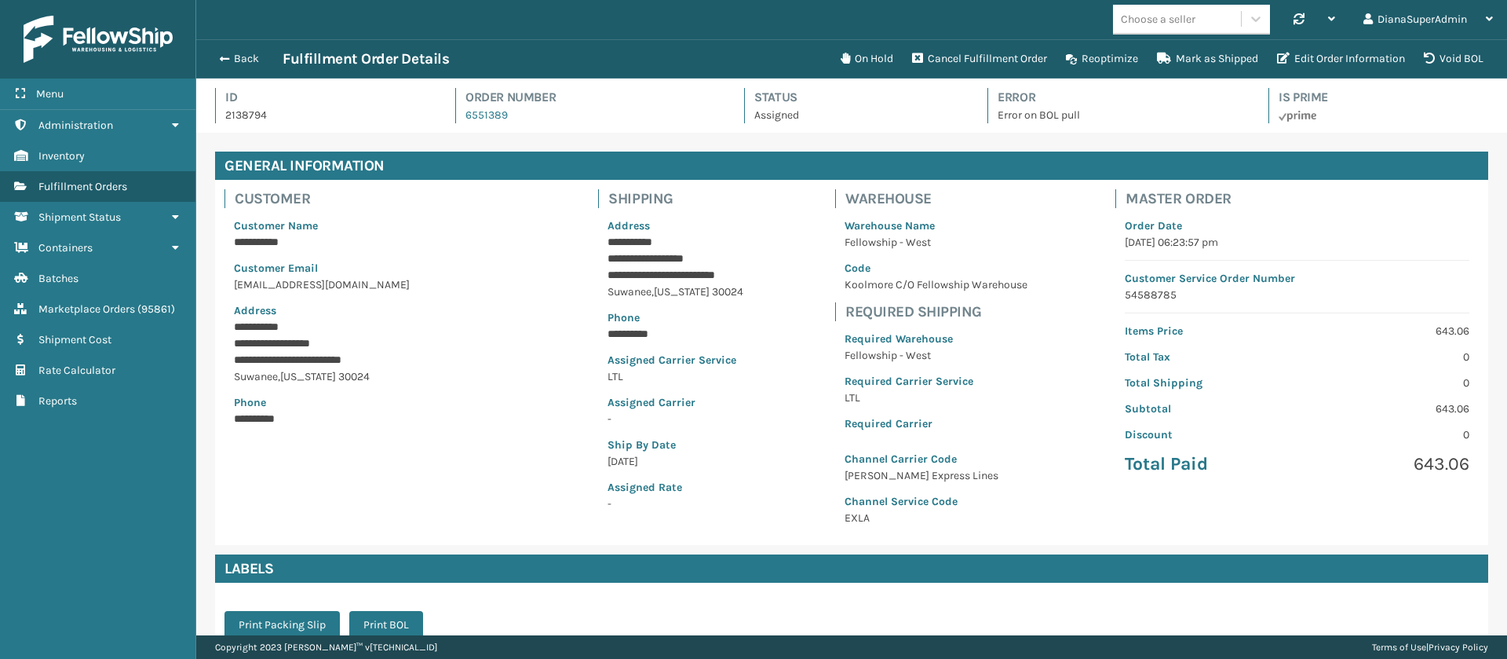
scroll to position [38, 1311]
click at [232, 60] on button "Back" at bounding box center [246, 59] width 72 height 14
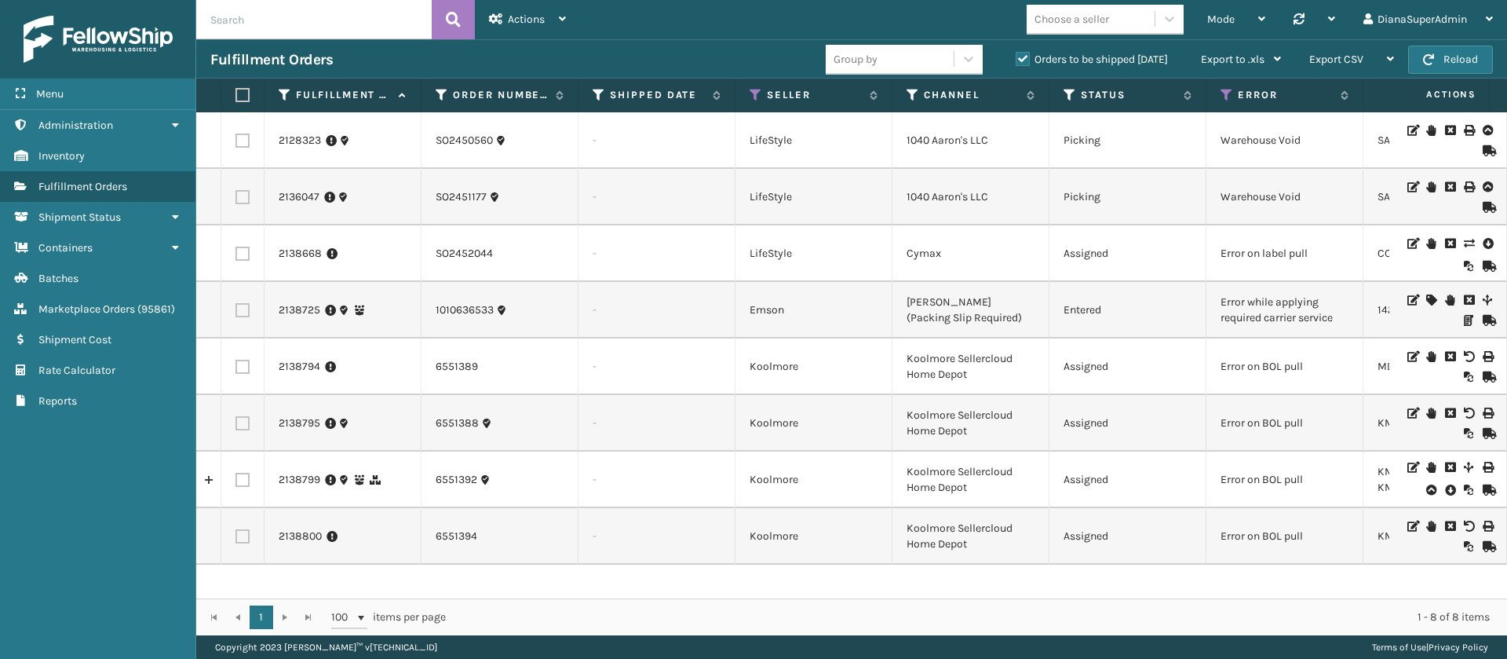
click at [248, 367] on label at bounding box center [242, 367] width 14 height 14
click at [236, 367] on input "checkbox" at bounding box center [235, 365] width 1 height 10
checkbox input "true"
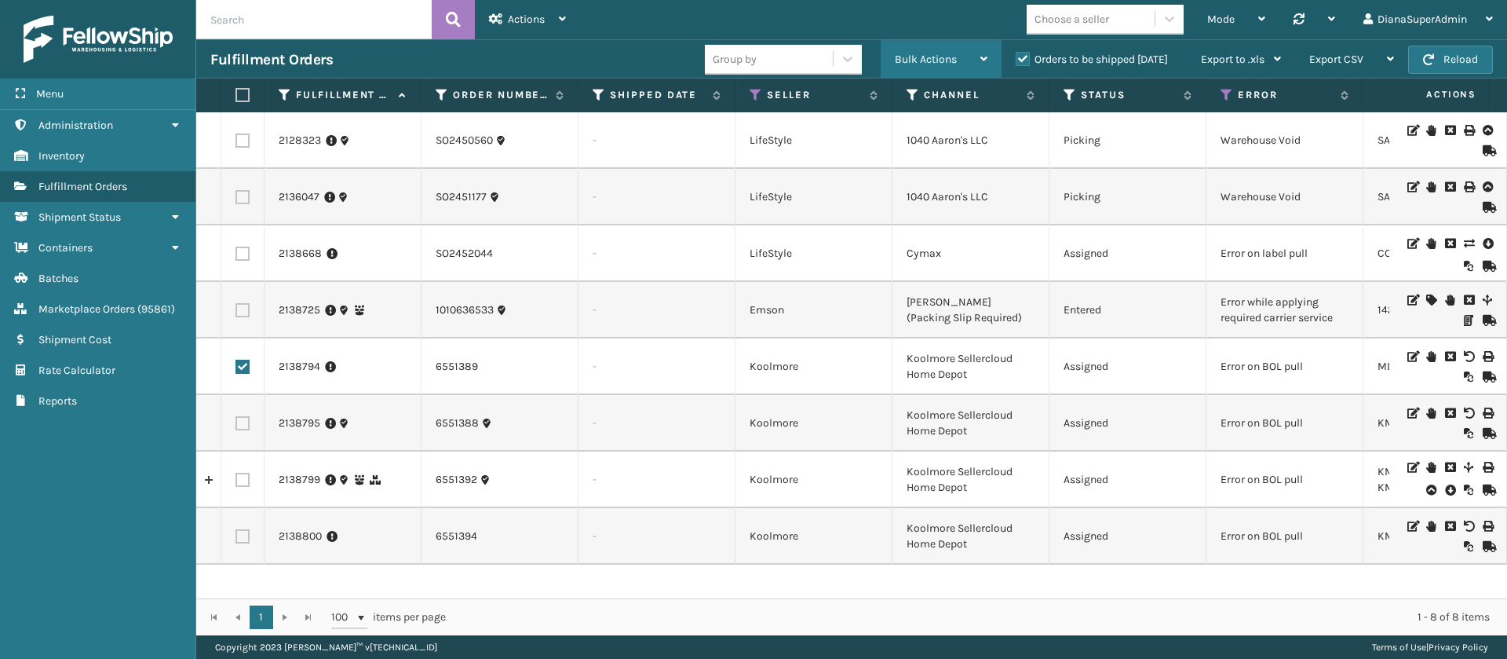
click at [987, 53] on div "Bulk Actions Change shipping On Hold Mark as Shipped Pull Label Assign Update B…" at bounding box center [941, 59] width 121 height 39
click at [931, 22] on div "Mode Regular Mode Picking Mode Labeling Mode Palletizing Mode Exit Scan Mode Ch…" at bounding box center [1043, 19] width 927 height 39
click at [1445, 489] on icon at bounding box center [1449, 490] width 9 height 16
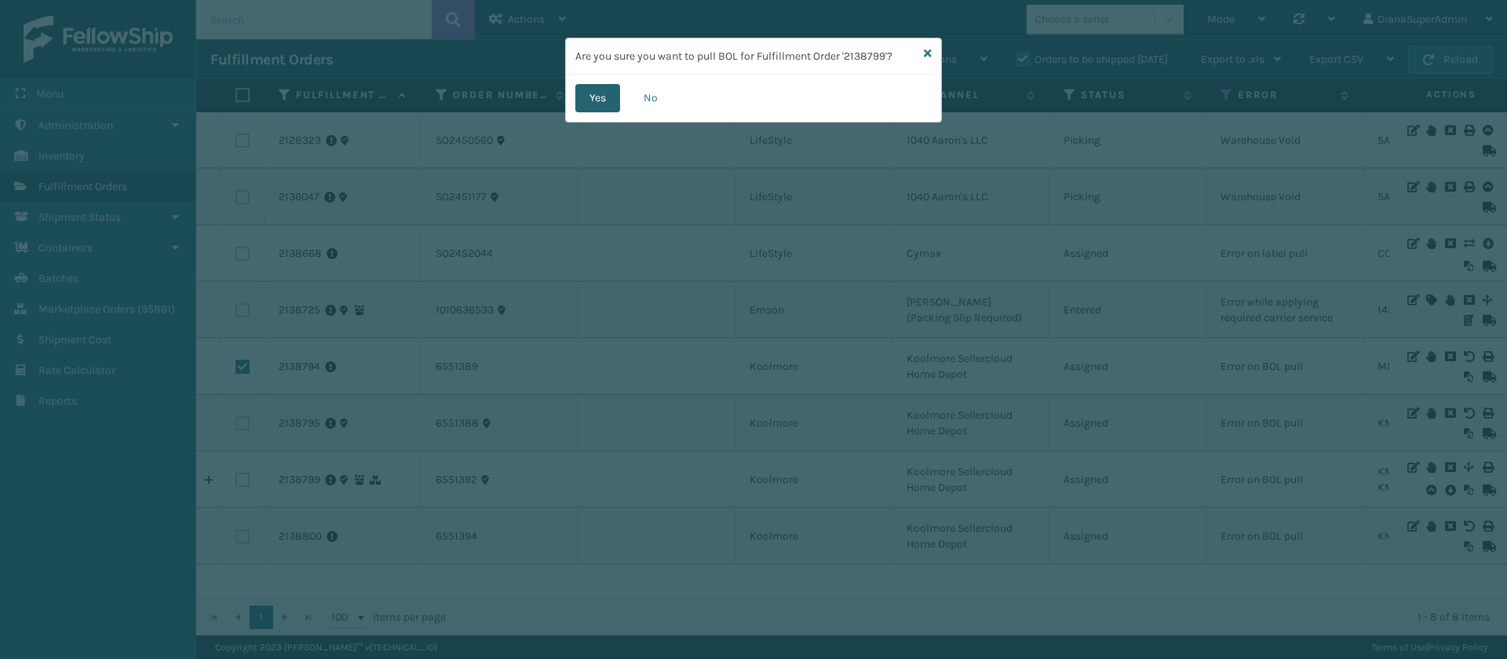
click at [590, 100] on button "Yes" at bounding box center [597, 98] width 45 height 28
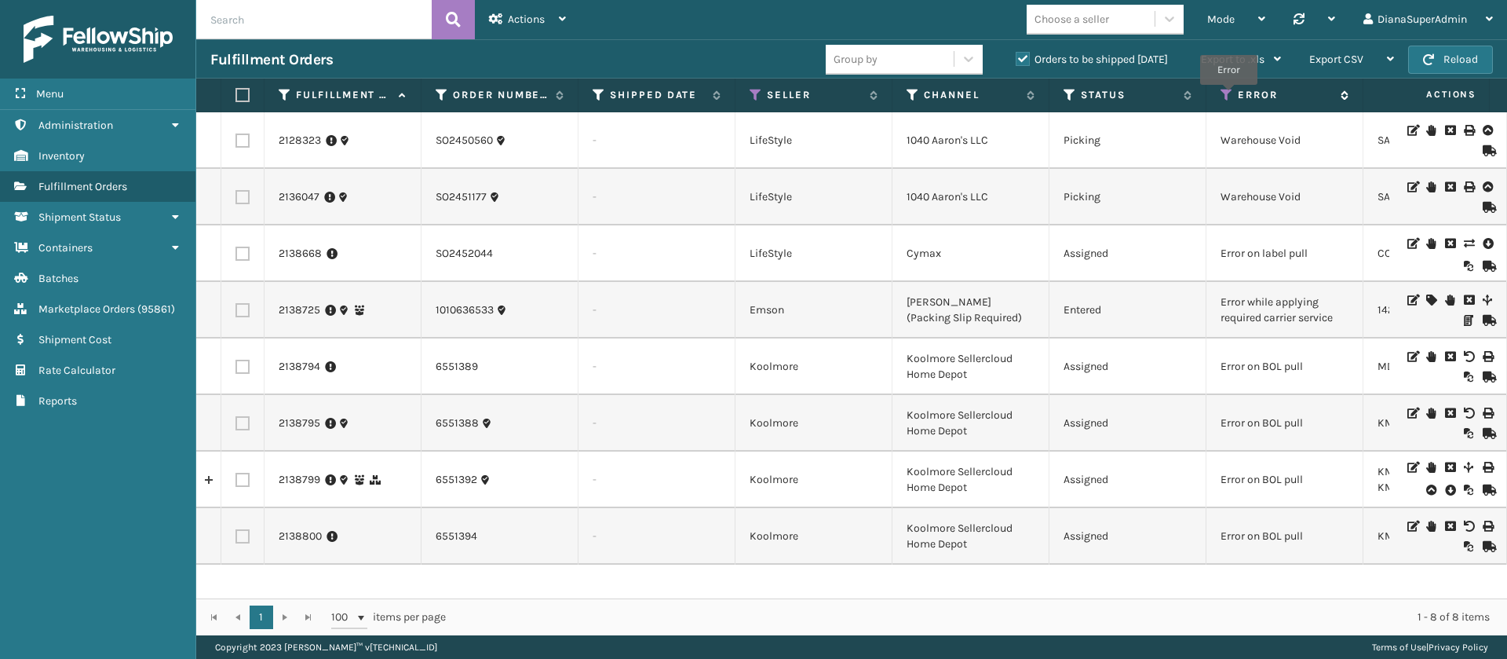
click at [1228, 95] on icon at bounding box center [1227, 95] width 13 height 14
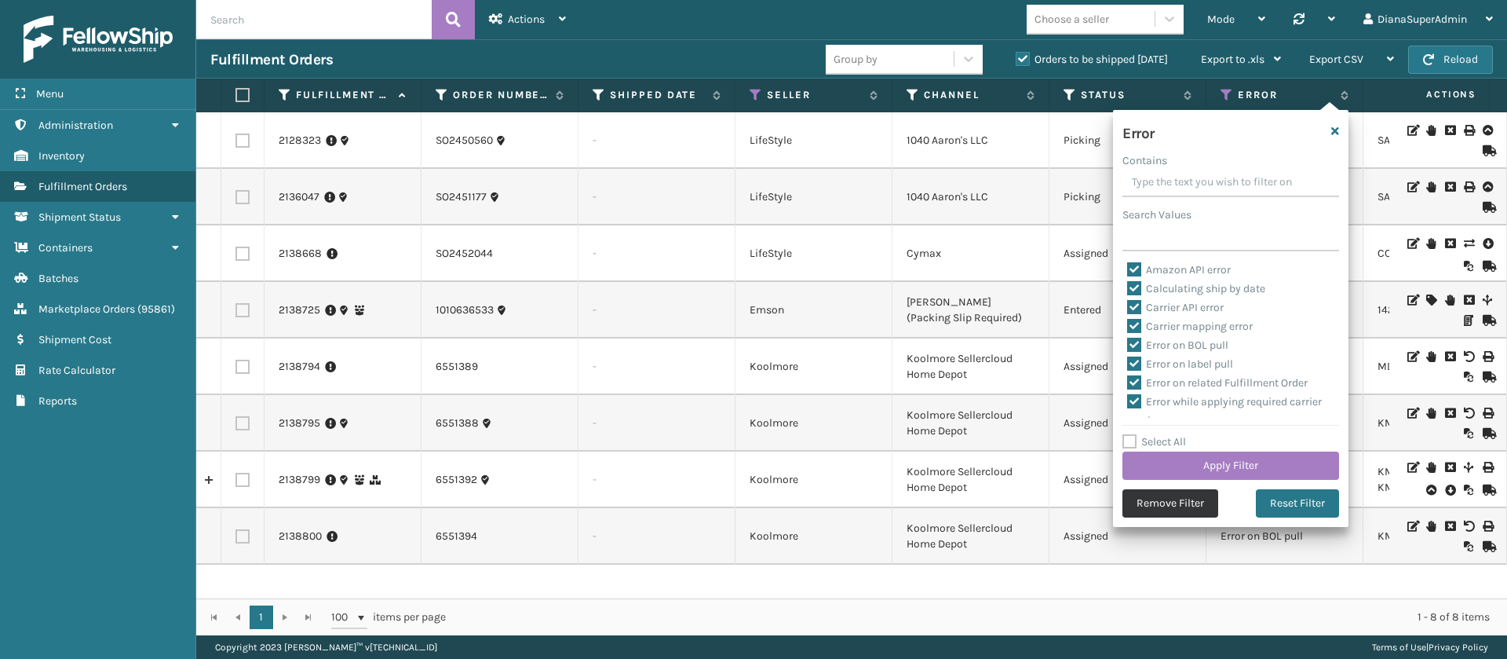
click at [1155, 496] on button "Remove Filter" at bounding box center [1170, 503] width 96 height 28
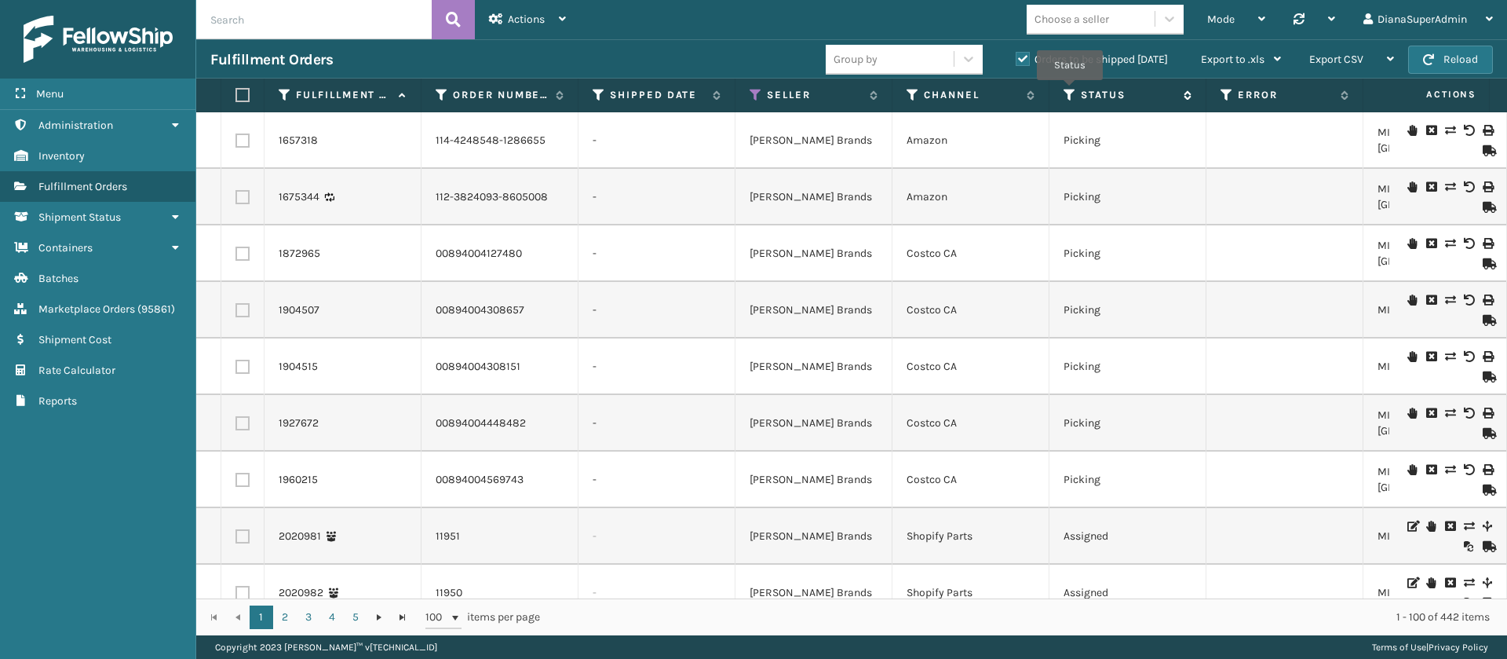
click at [1069, 91] on icon at bounding box center [1070, 95] width 13 height 14
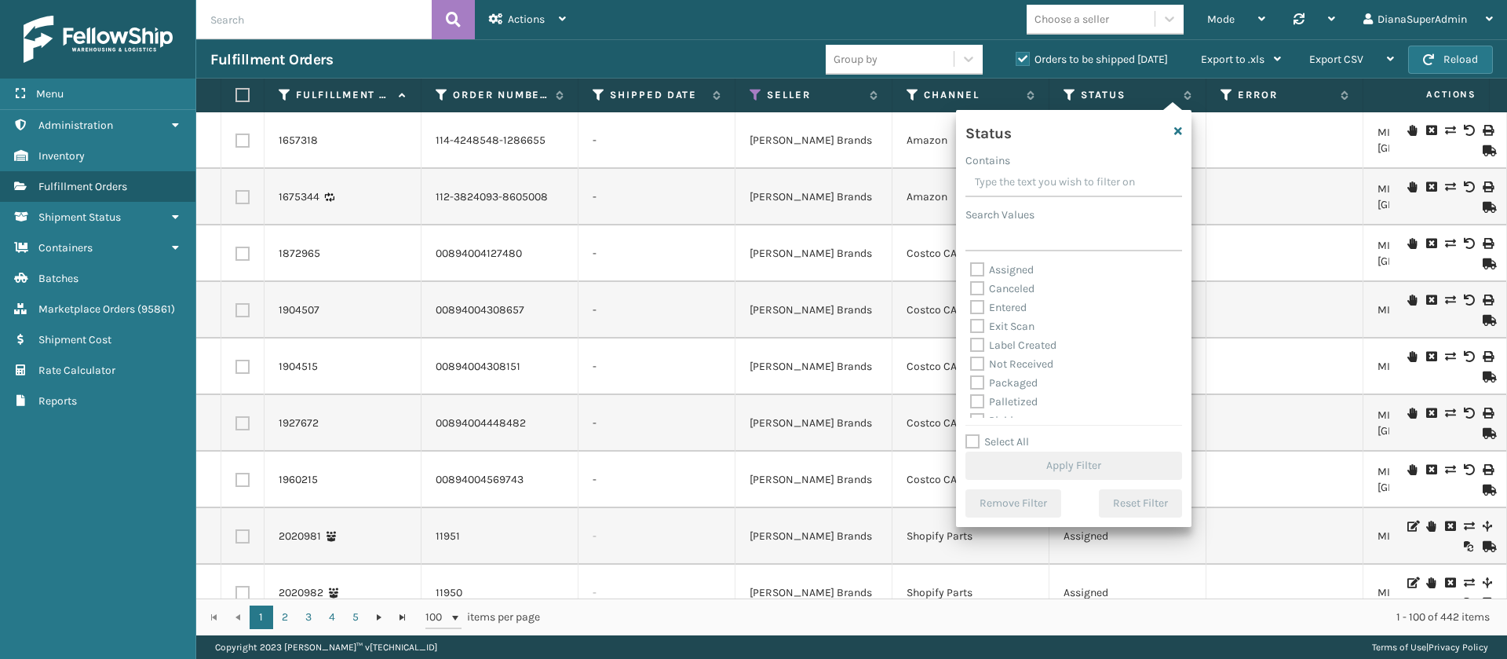
click at [973, 323] on label "Exit Scan" at bounding box center [1002, 325] width 64 height 13
click at [971, 323] on input "Exit Scan" at bounding box center [970, 322] width 1 height 10
checkbox input "true"
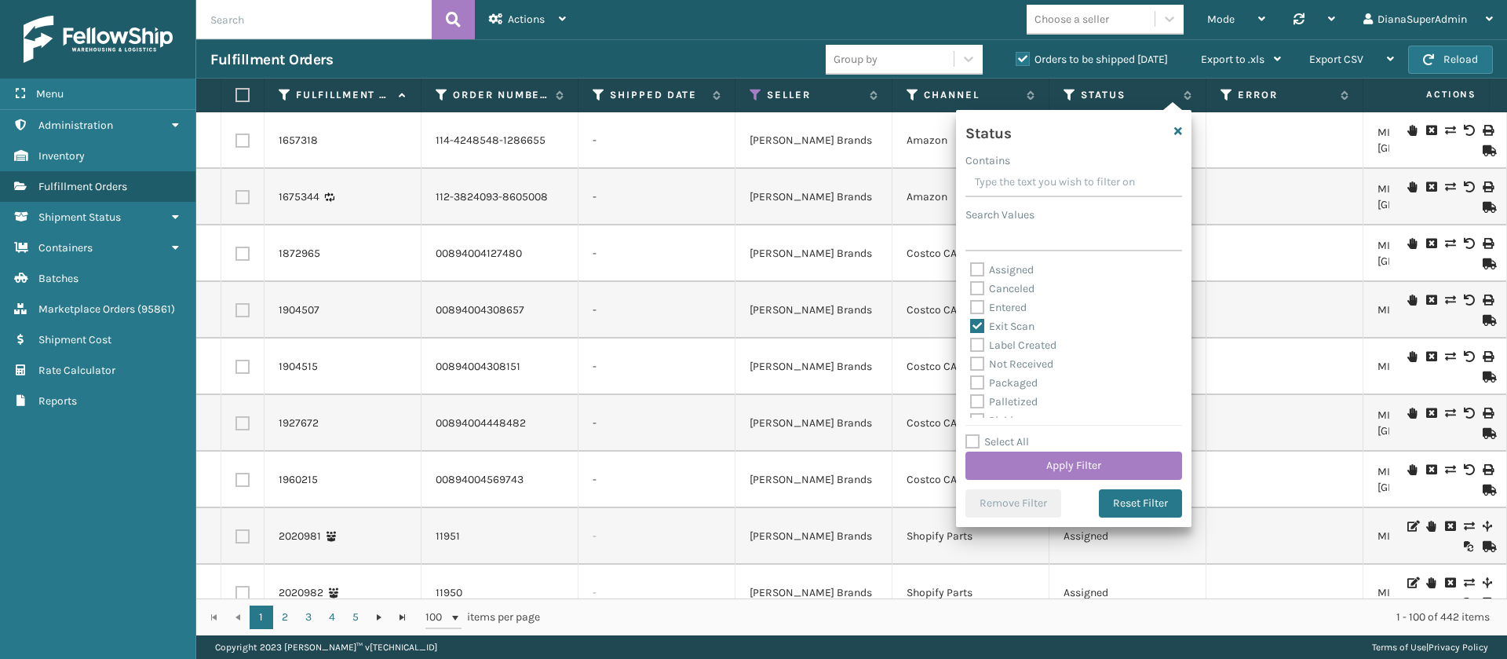
click at [978, 360] on label "Not Received" at bounding box center [1011, 363] width 83 height 13
click at [971, 360] on input "Not Received" at bounding box center [970, 360] width 1 height 10
checkbox input "true"
click at [978, 380] on label "Packaged" at bounding box center [1004, 382] width 68 height 13
click at [971, 380] on input "Packaged" at bounding box center [970, 379] width 1 height 10
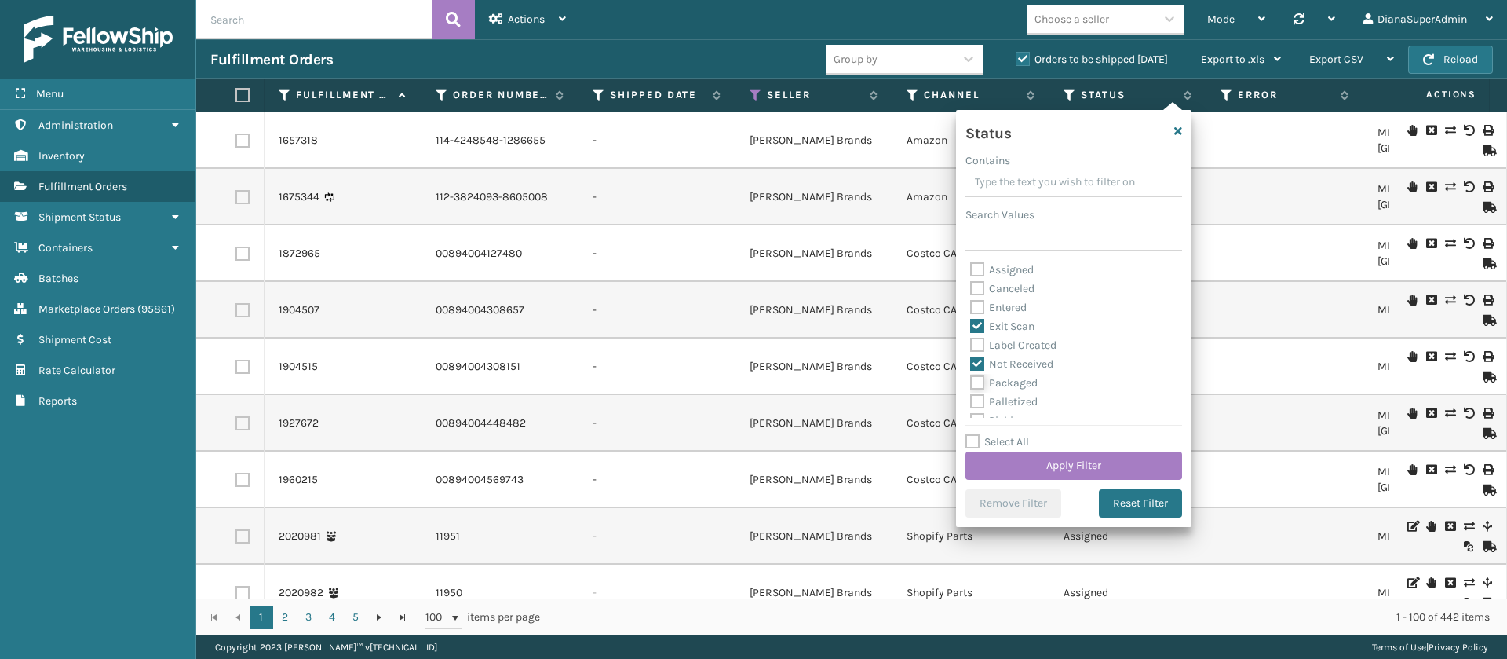
checkbox input "true"
click at [980, 400] on label "Palletized" at bounding box center [1004, 401] width 68 height 13
click at [971, 400] on input "Palletized" at bounding box center [970, 397] width 1 height 10
checkbox input "true"
click at [1046, 455] on button "Apply Filter" at bounding box center [1073, 465] width 217 height 28
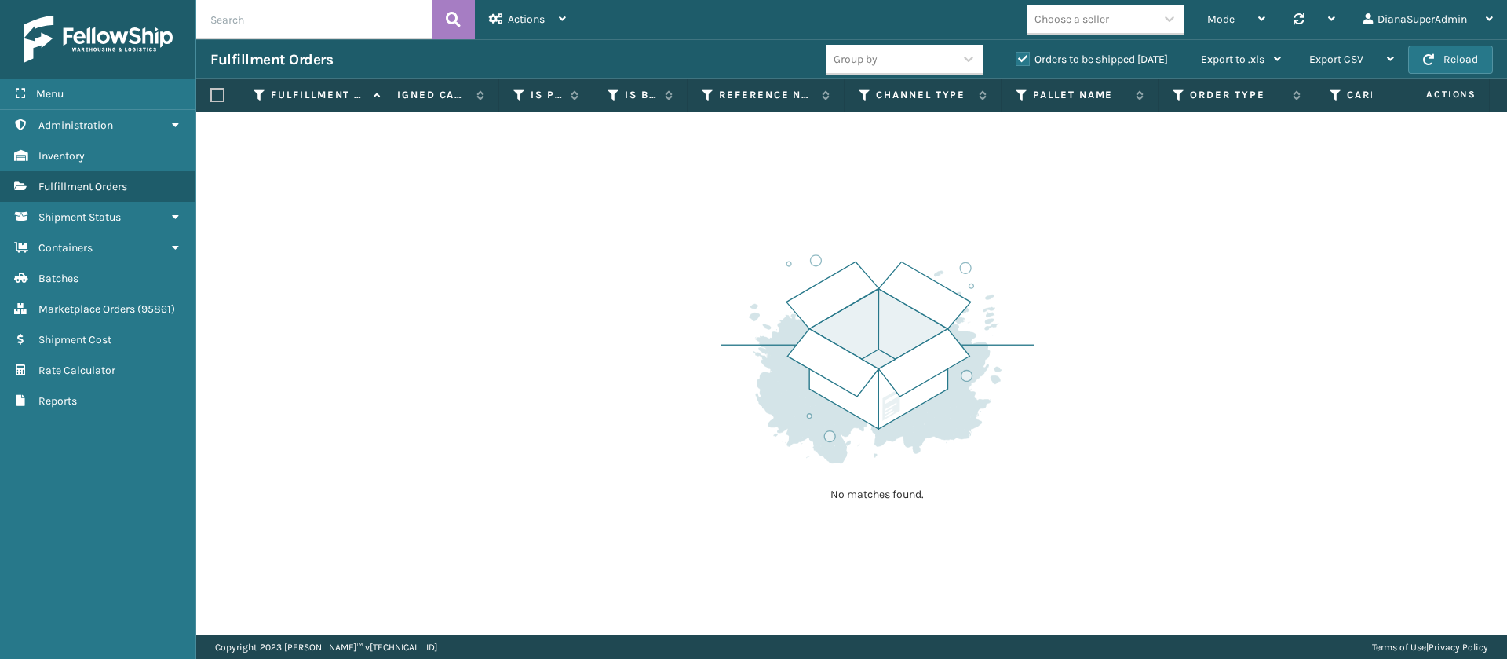
scroll to position [0, 2367]
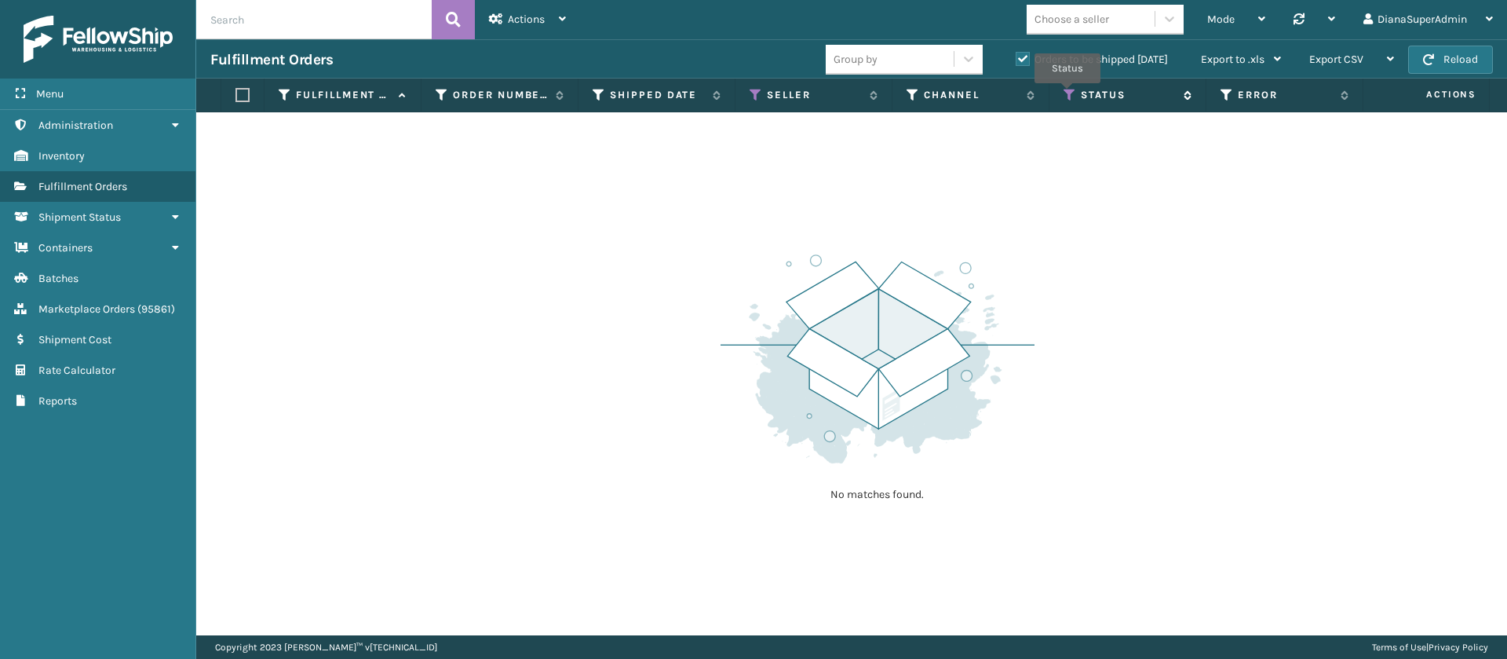
click at [1068, 94] on icon at bounding box center [1070, 95] width 13 height 14
click at [801, 235] on div "No matches found." at bounding box center [878, 376] width 314 height 290
click at [1457, 58] on button "Reload" at bounding box center [1450, 60] width 85 height 28
click at [757, 97] on icon at bounding box center [756, 95] width 13 height 14
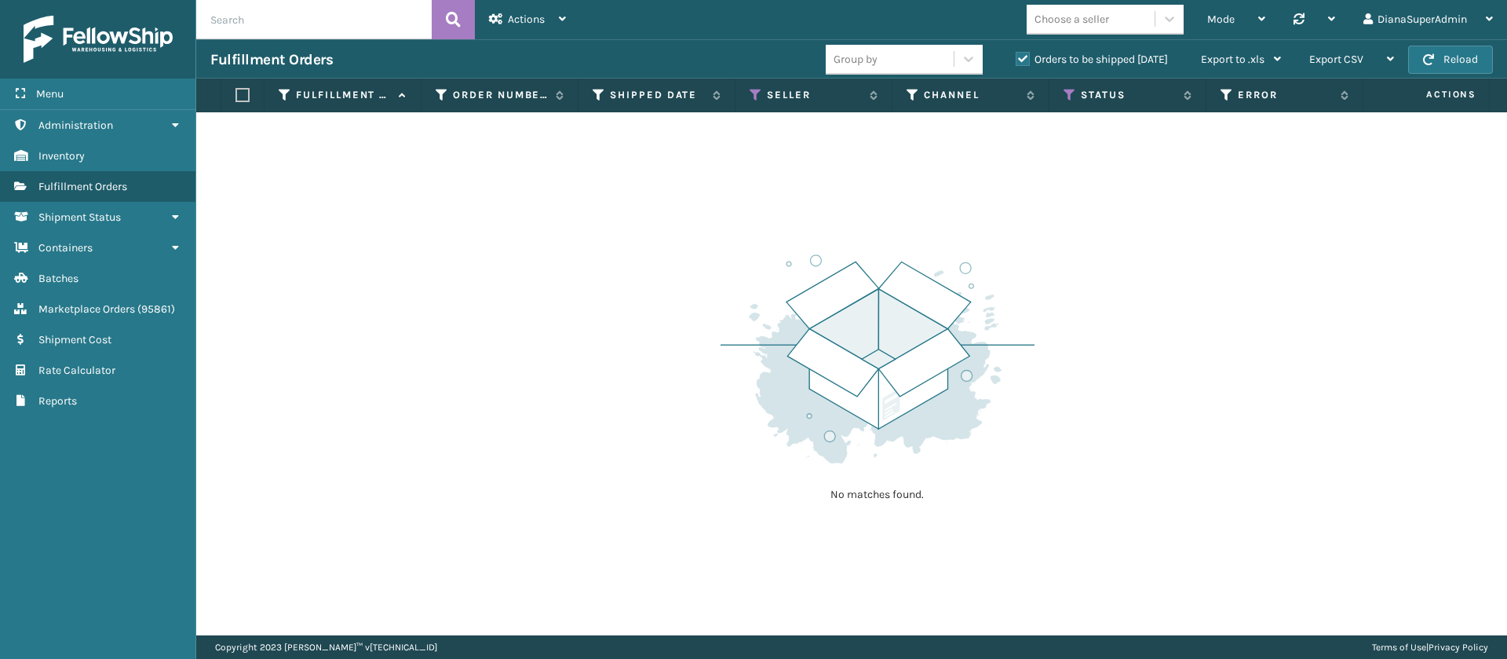
click at [1163, 185] on div "No matches found." at bounding box center [851, 373] width 1311 height 523
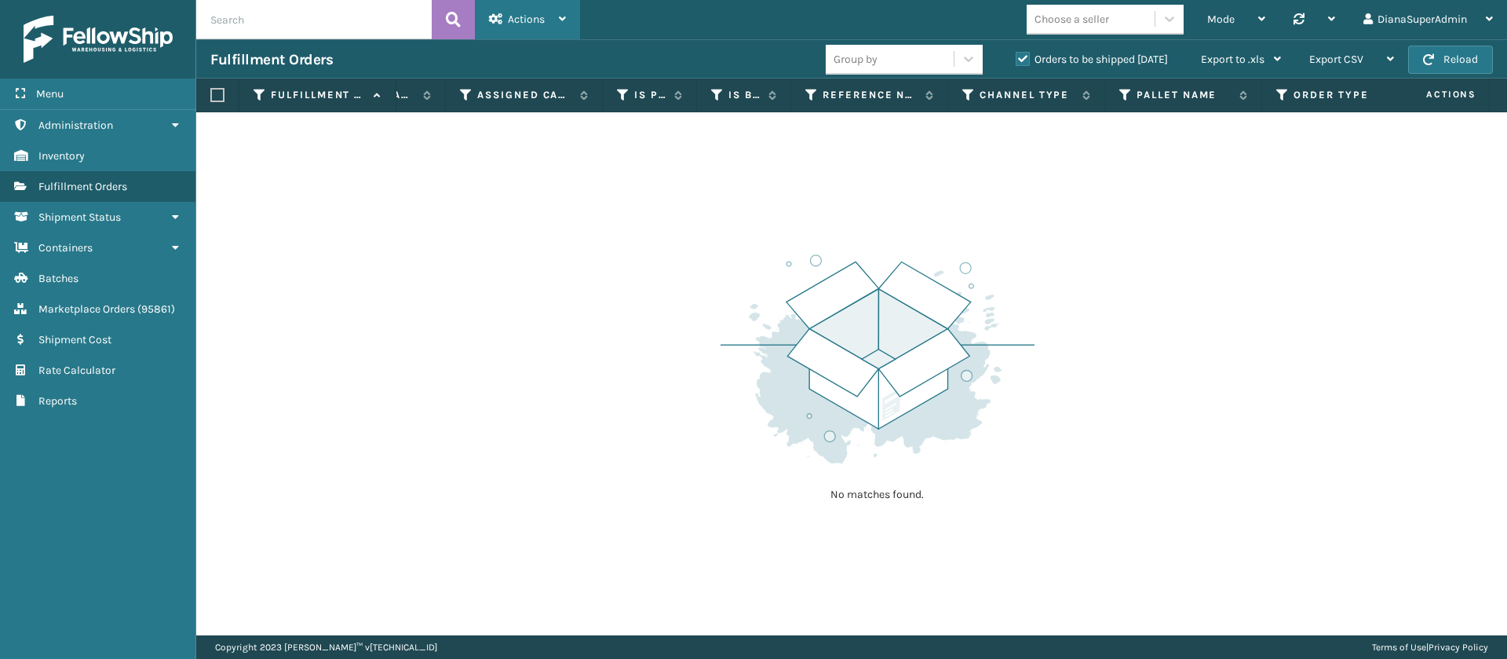
click at [563, 16] on icon at bounding box center [562, 18] width 7 height 11
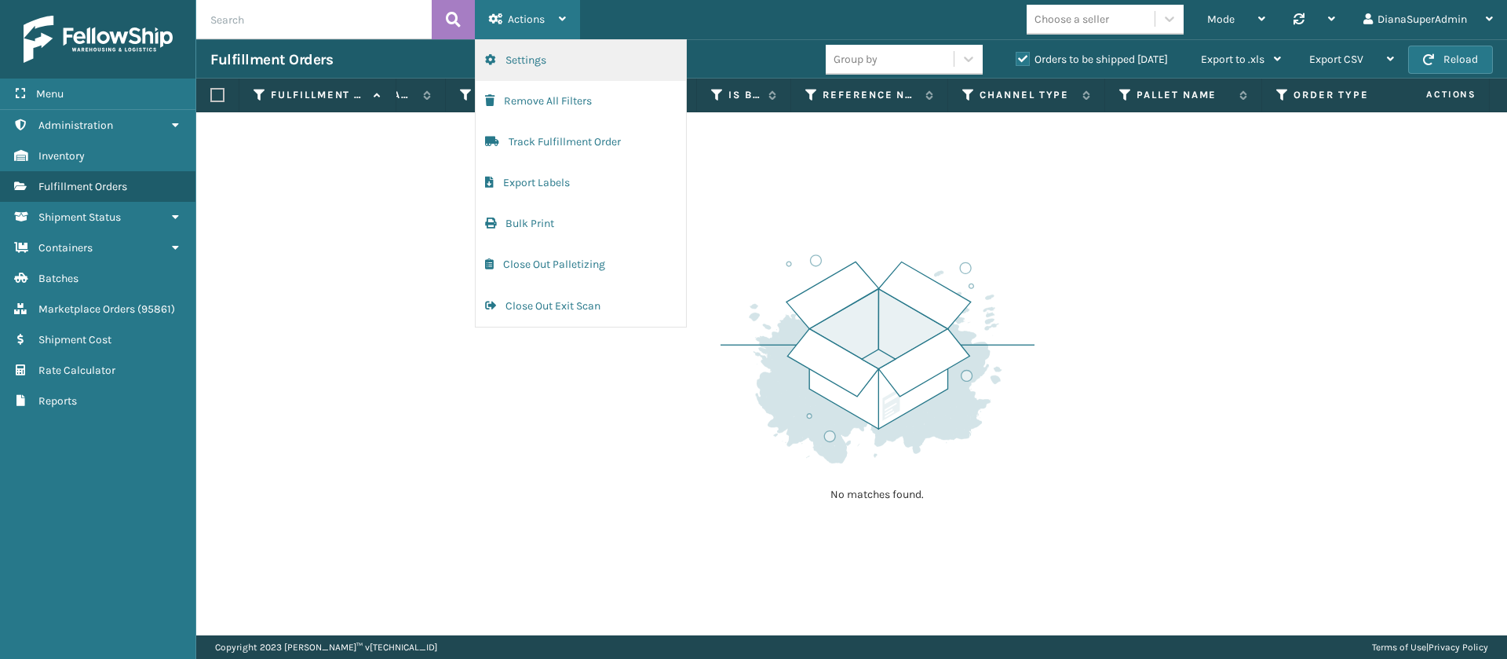
click at [606, 49] on button "Settings" at bounding box center [581, 60] width 210 height 41
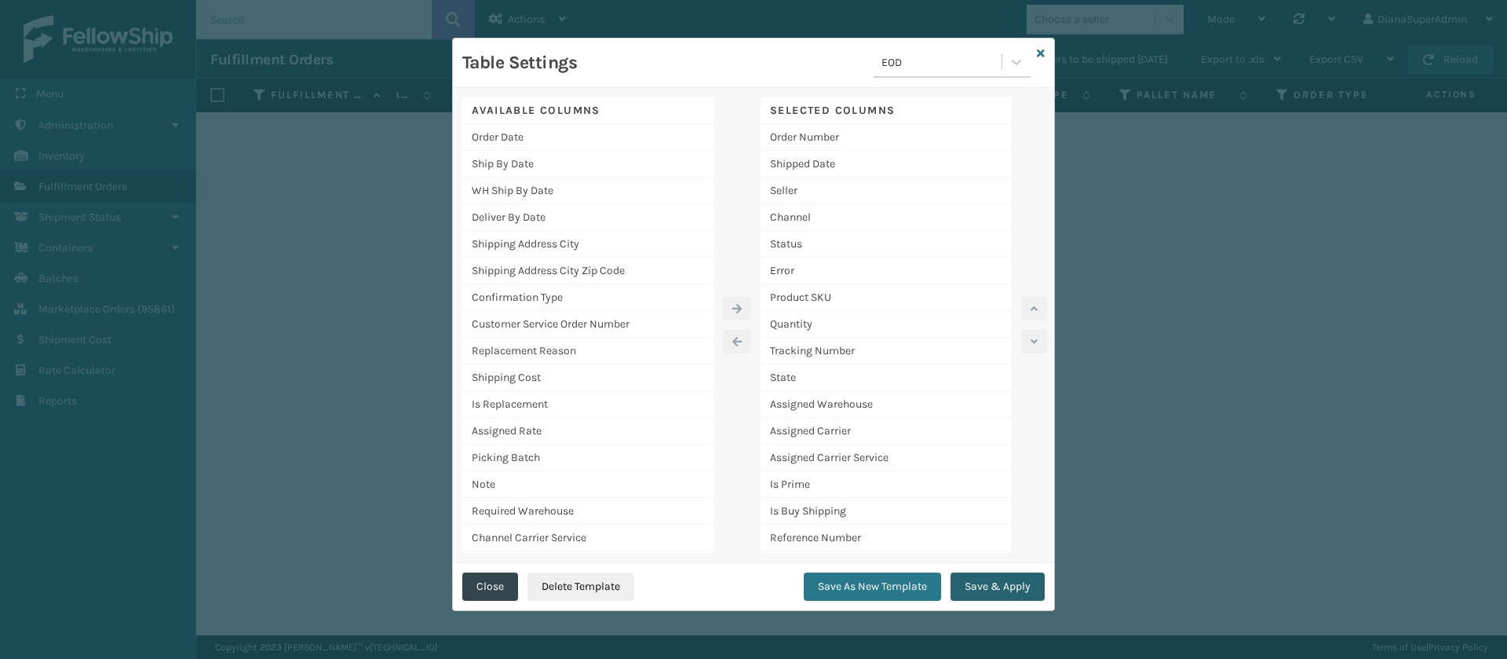
click at [1013, 587] on button "Save & Apply" at bounding box center [998, 586] width 94 height 28
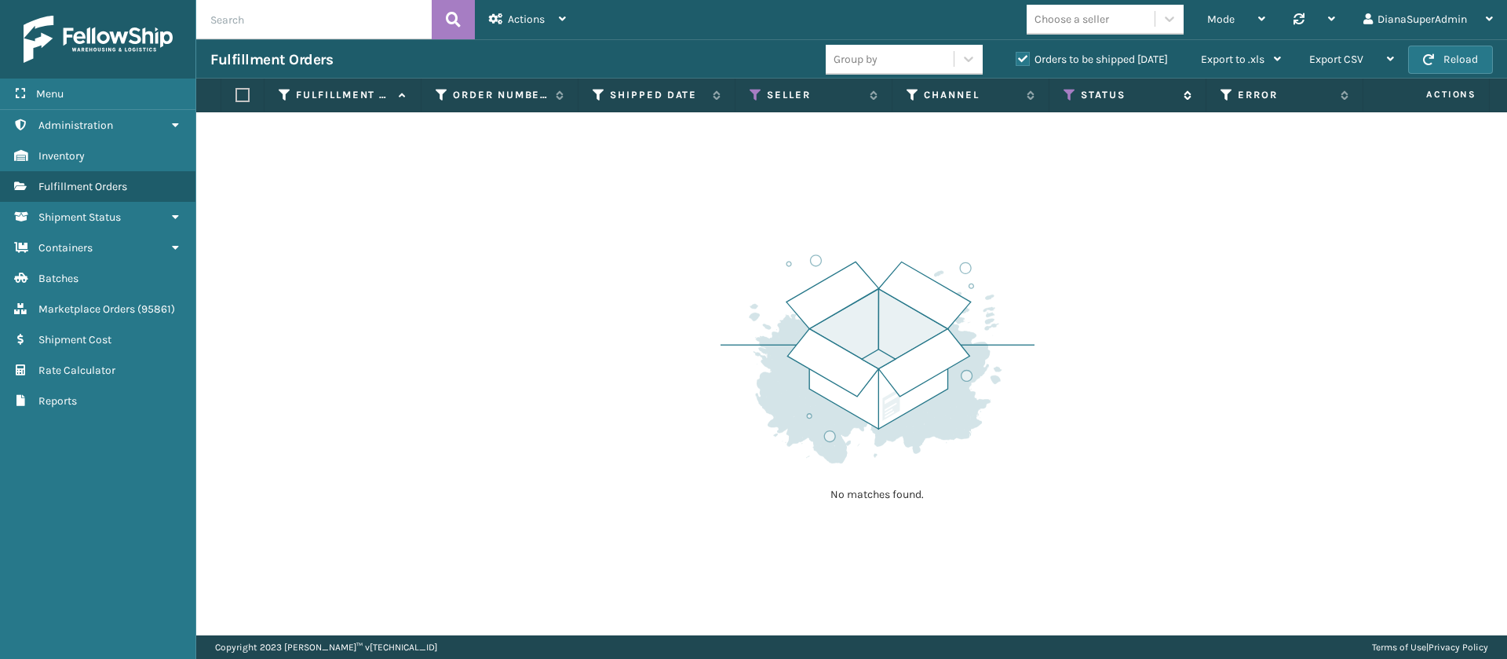
click at [1071, 97] on icon at bounding box center [1070, 95] width 13 height 14
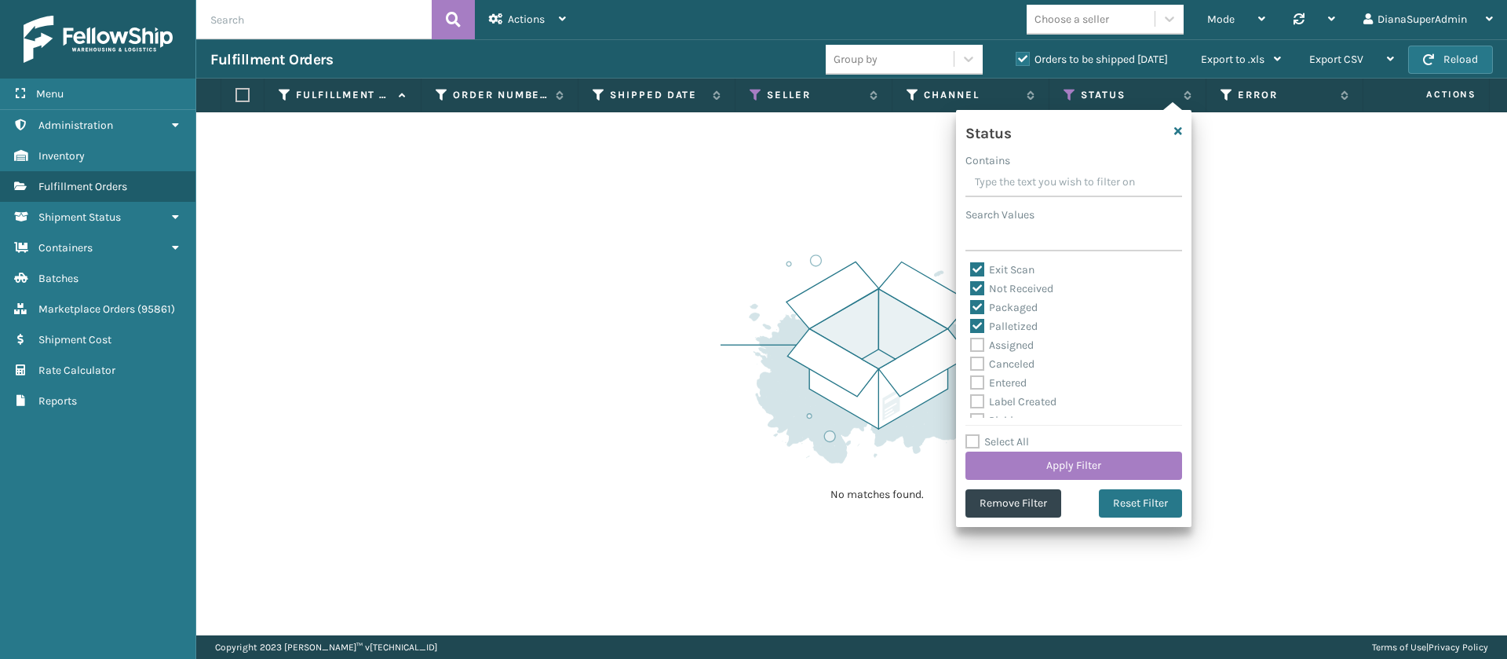
click at [976, 290] on label "Not Received" at bounding box center [1011, 288] width 83 height 13
click at [971, 290] on input "Not Received" at bounding box center [970, 284] width 1 height 10
checkbox input "false"
click at [978, 270] on label "Exit Scan" at bounding box center [1002, 269] width 64 height 13
click at [971, 270] on input "Exit Scan" at bounding box center [970, 266] width 1 height 10
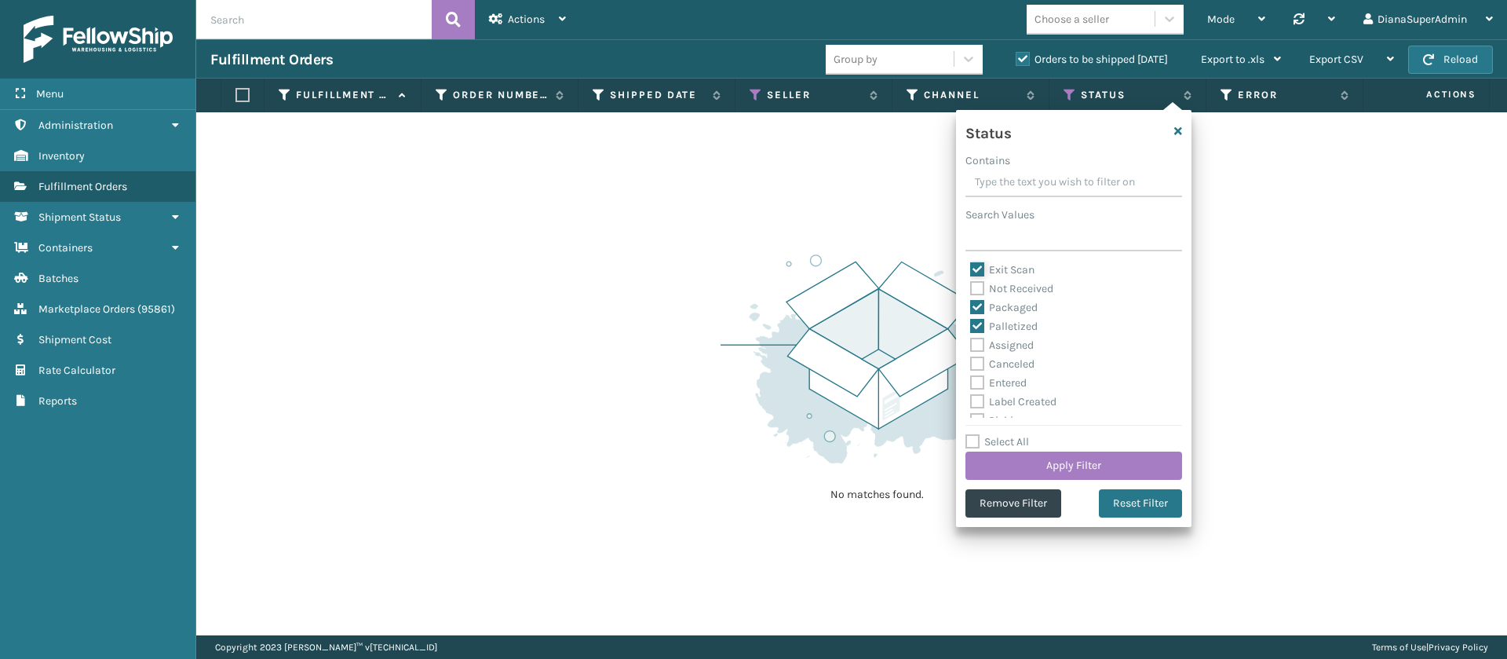
checkbox input "false"
click at [977, 312] on label "Packaged" at bounding box center [1004, 307] width 68 height 13
click at [971, 308] on input "Packaged" at bounding box center [970, 303] width 1 height 10
checkbox input "false"
click at [977, 323] on label "Palletized" at bounding box center [1004, 325] width 68 height 13
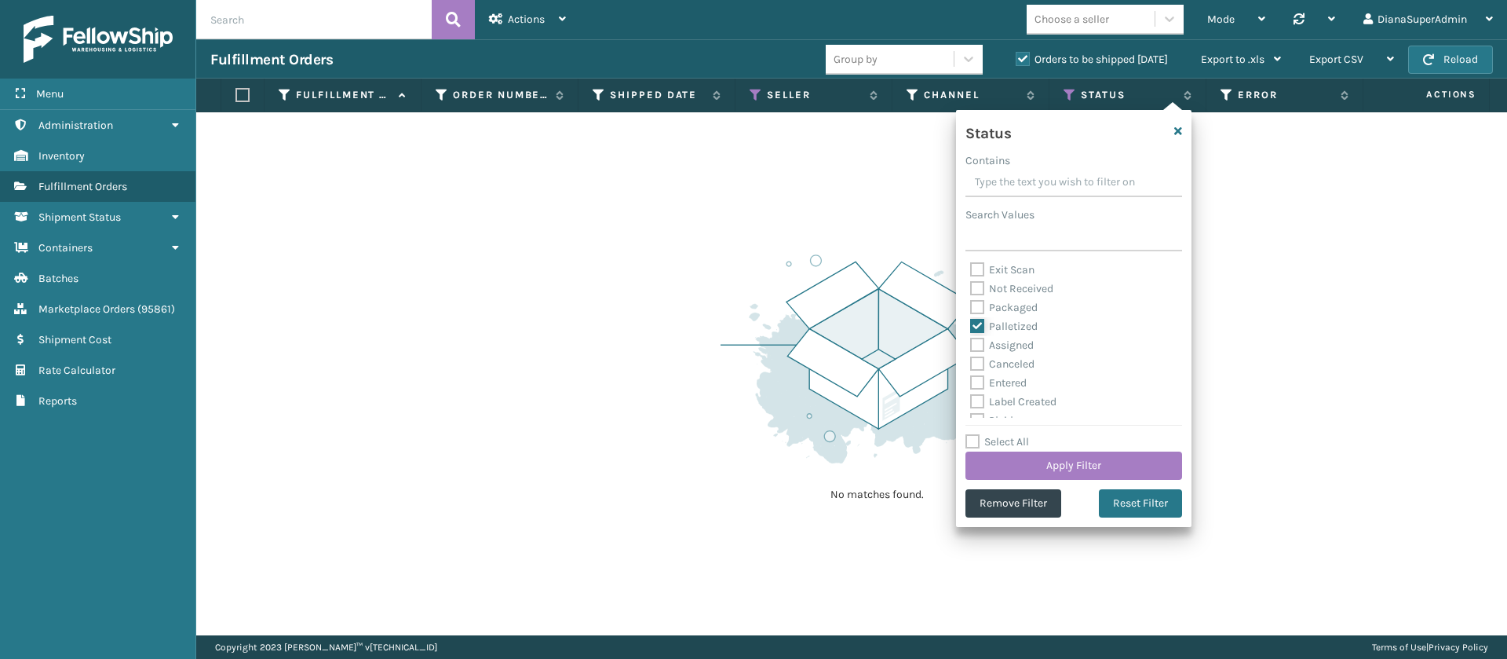
click at [971, 323] on input "Palletized" at bounding box center [970, 322] width 1 height 10
checkbox input "false"
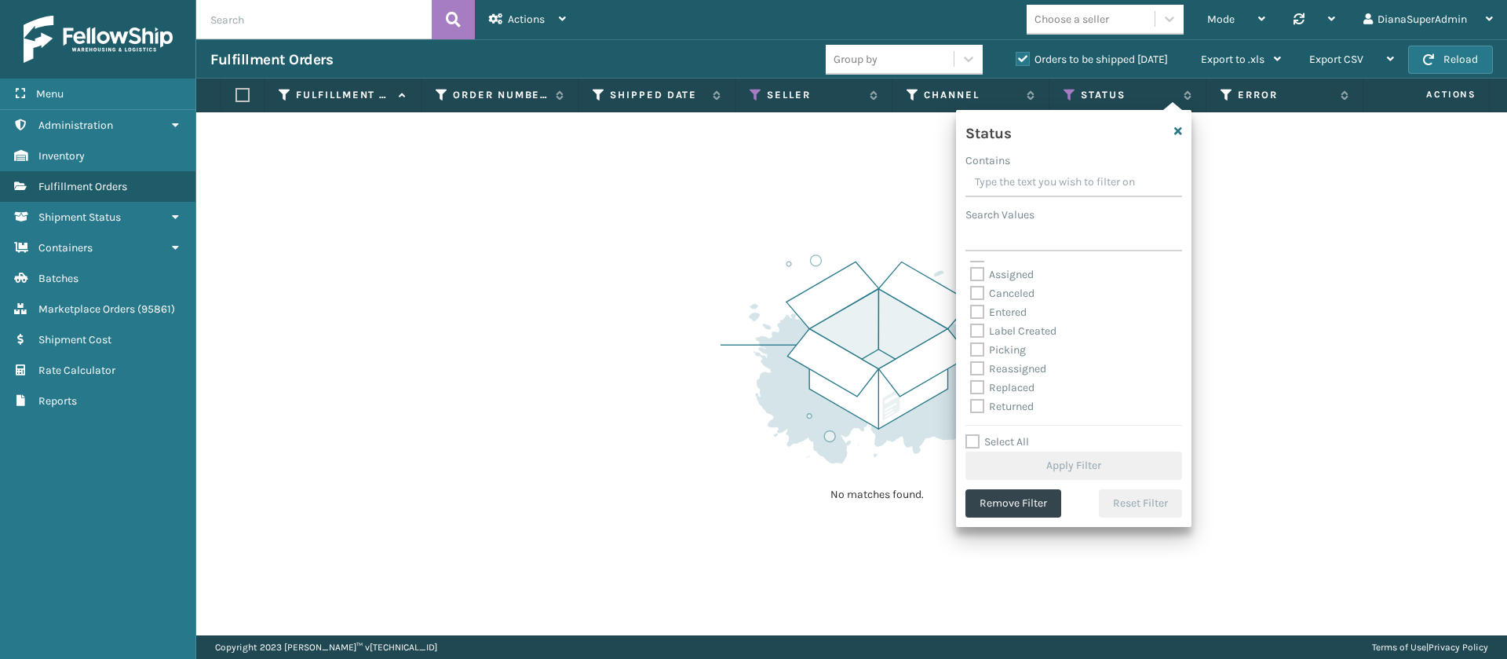
click at [976, 324] on label "Label Created" at bounding box center [1013, 330] width 86 height 13
click at [971, 323] on input "Label Created" at bounding box center [970, 327] width 1 height 10
checkbox input "true"
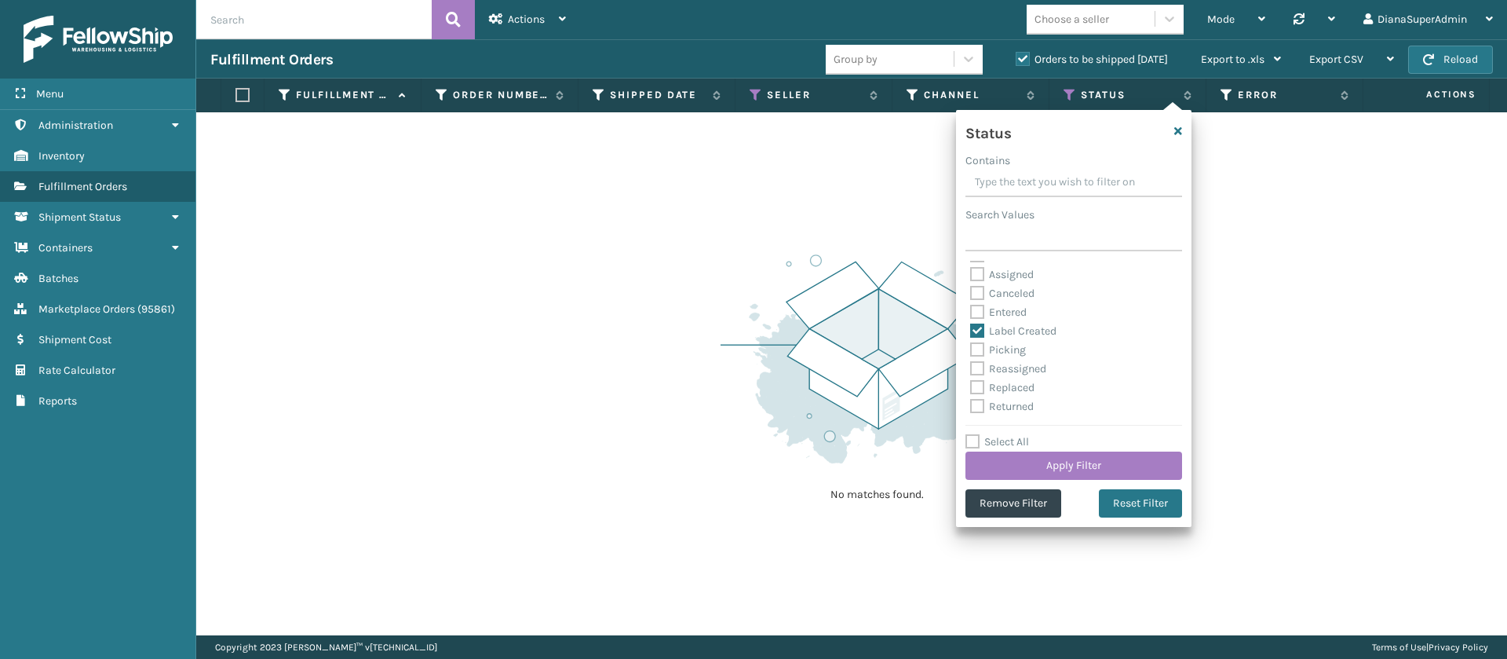
click at [976, 352] on label "Picking" at bounding box center [998, 349] width 56 height 13
click at [971, 351] on input "Picking" at bounding box center [970, 346] width 1 height 10
checkbox input "true"
click at [973, 307] on label "Packaged" at bounding box center [1004, 307] width 68 height 13
click at [971, 307] on input "Packaged" at bounding box center [970, 303] width 1 height 10
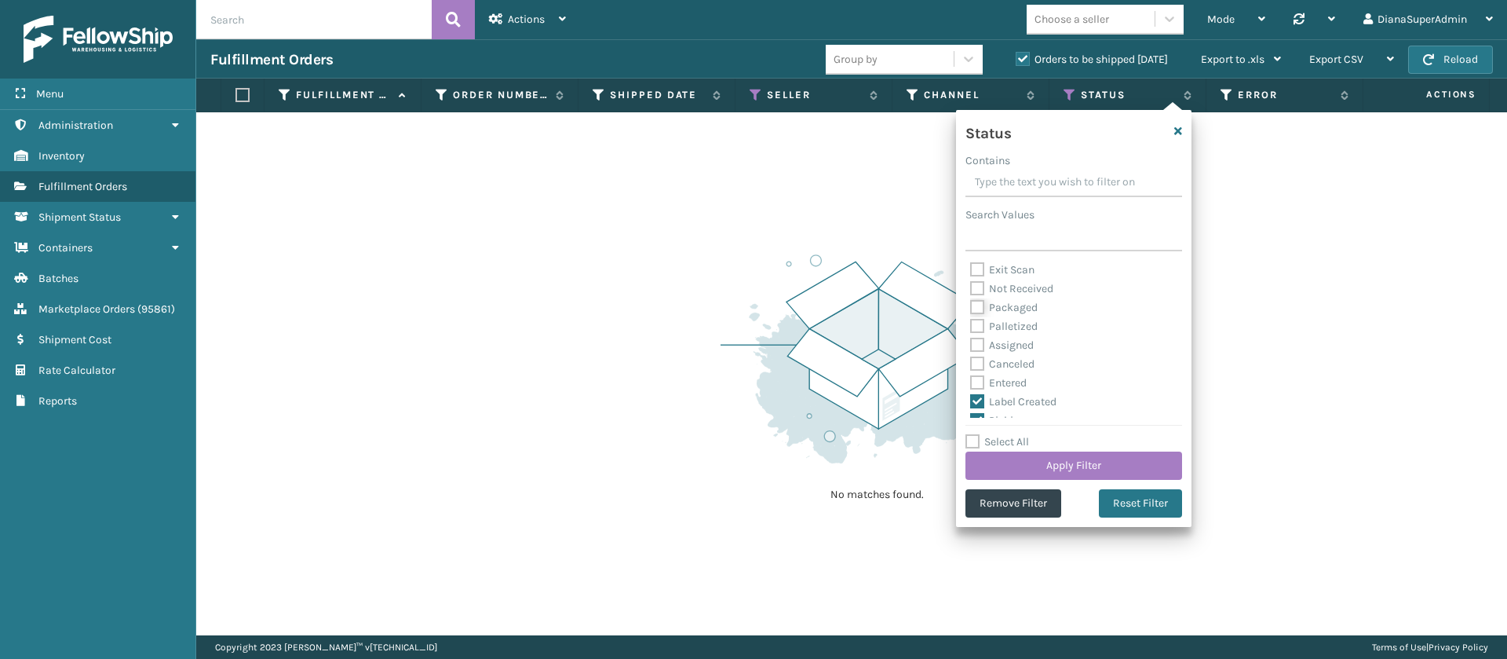
checkbox input "true"
click at [974, 323] on label "Palletized" at bounding box center [1004, 325] width 68 height 13
click at [971, 323] on input "Palletized" at bounding box center [970, 322] width 1 height 10
checkbox input "true"
click at [1057, 459] on button "Apply Filter" at bounding box center [1073, 465] width 217 height 28
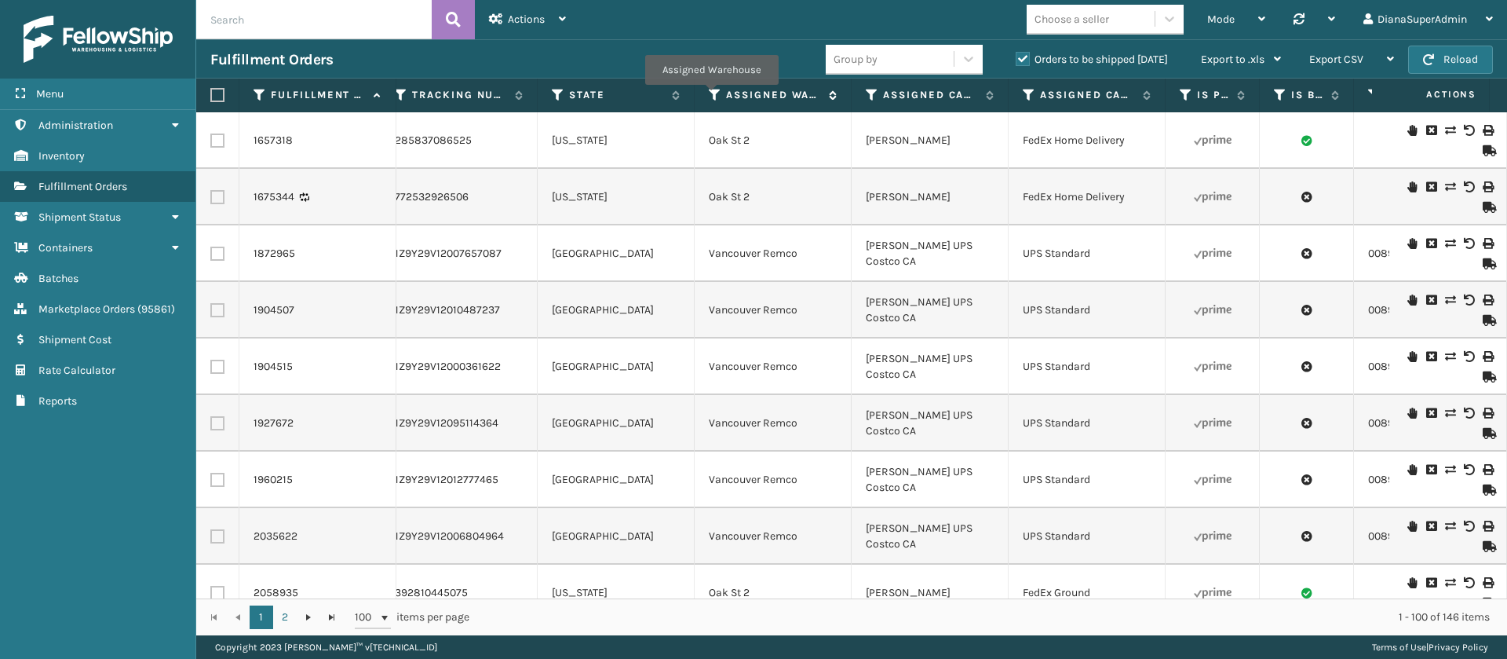
click at [711, 95] on icon at bounding box center [715, 95] width 13 height 14
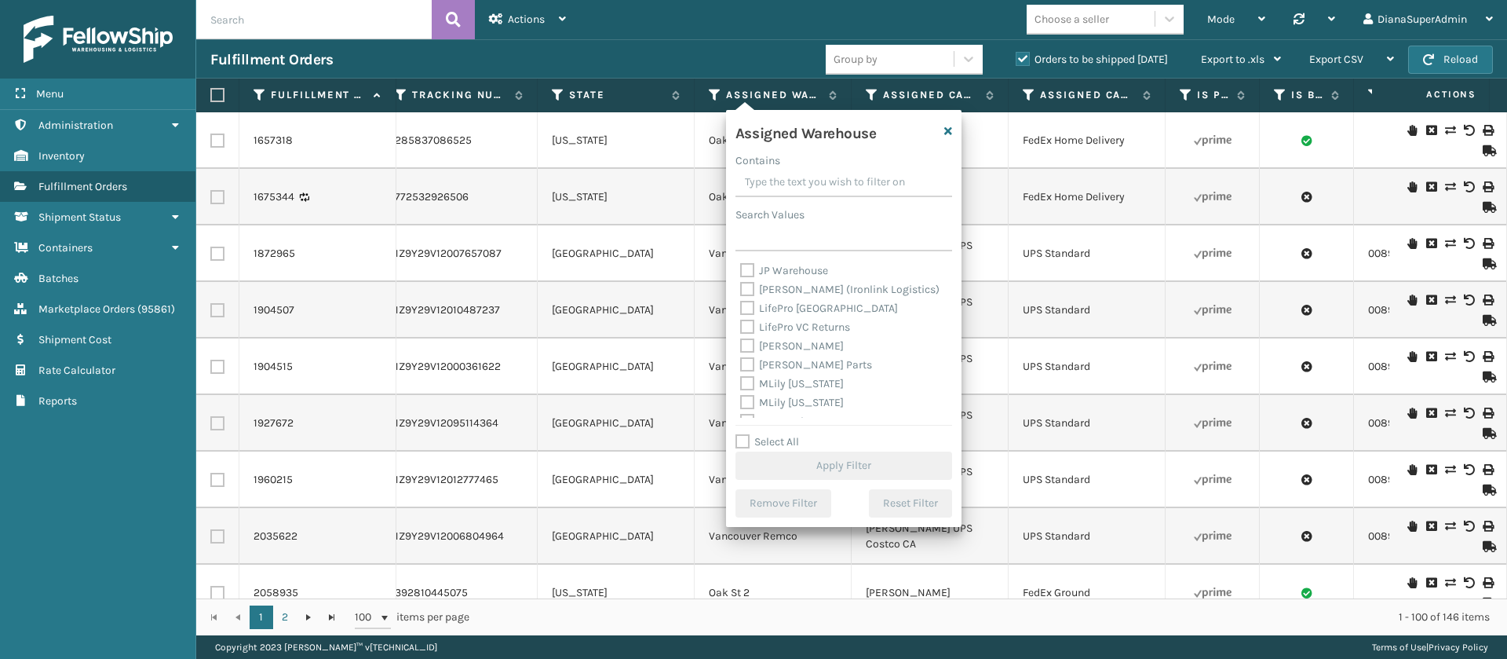
click at [751, 347] on label "[PERSON_NAME]" at bounding box center [792, 345] width 104 height 13
click at [741, 347] on input "[PERSON_NAME]" at bounding box center [740, 342] width 1 height 10
checkbox input "true"
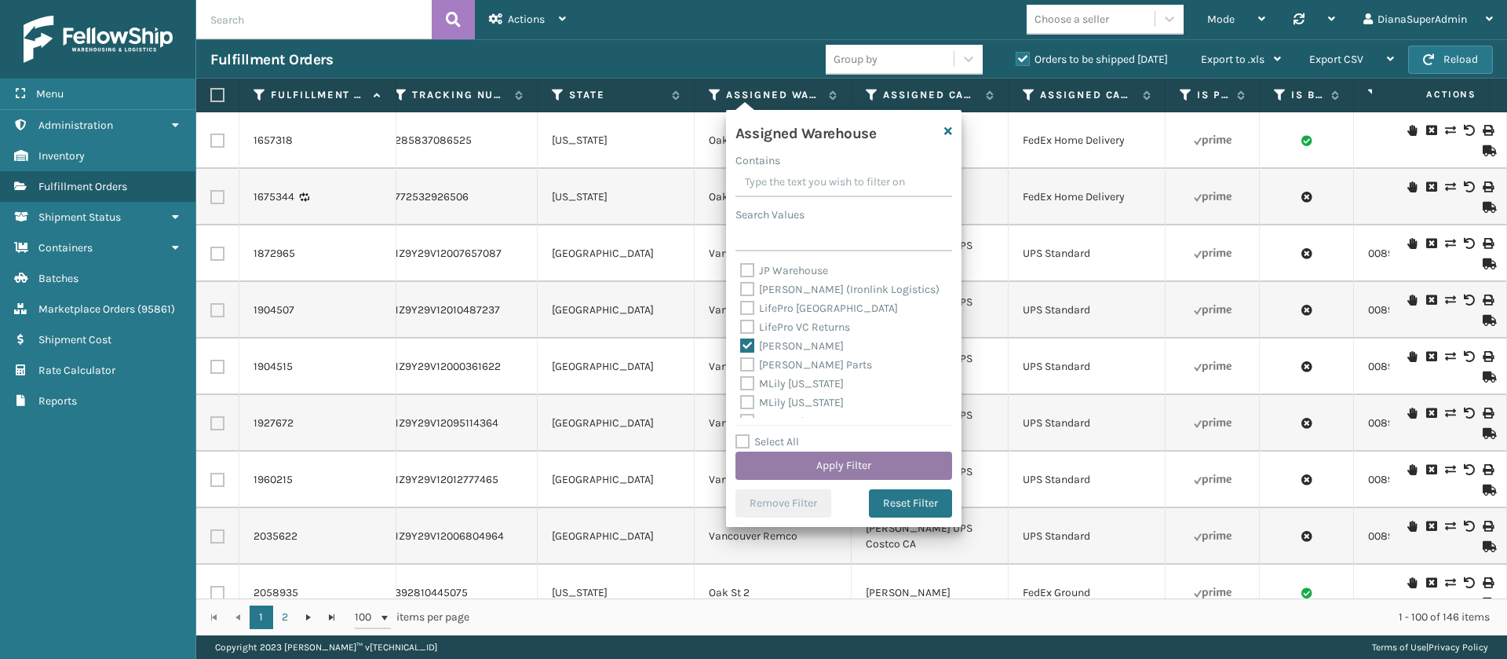
click at [878, 453] on button "Apply Filter" at bounding box center [843, 465] width 217 height 28
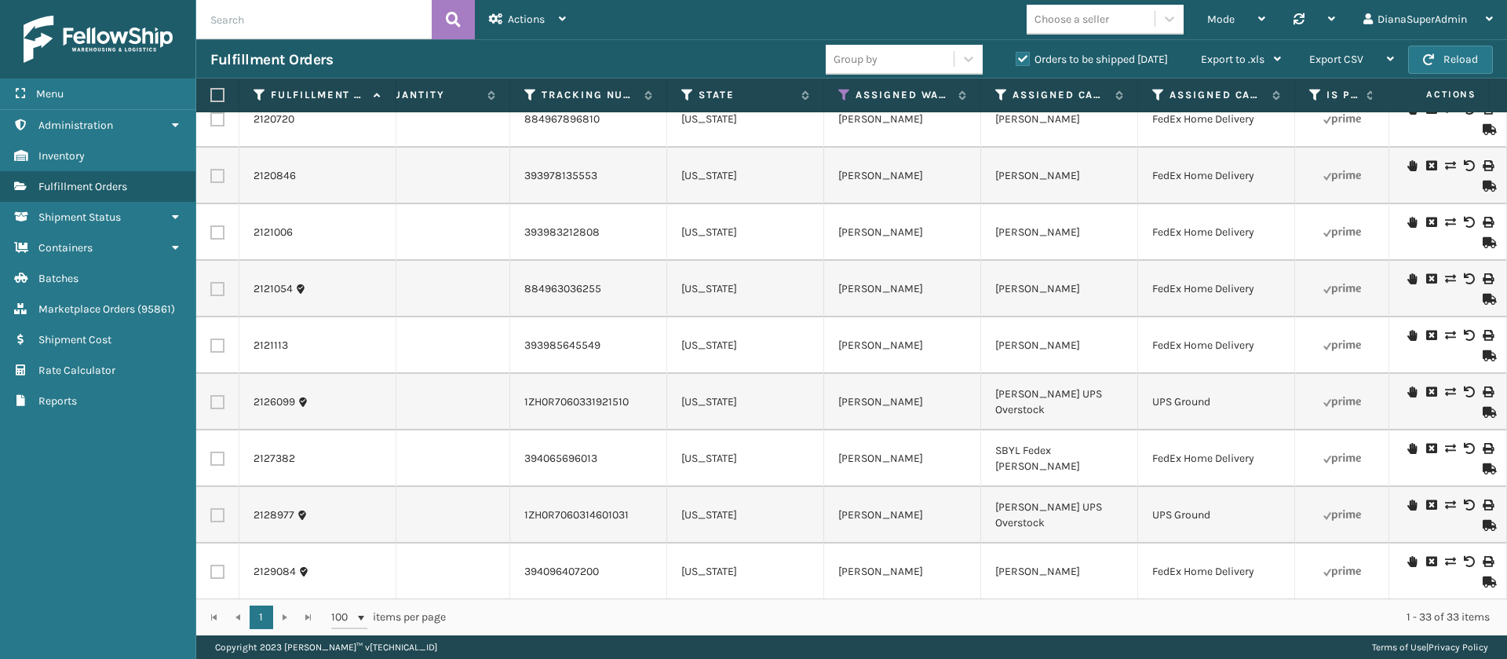
scroll to position [0, 1167]
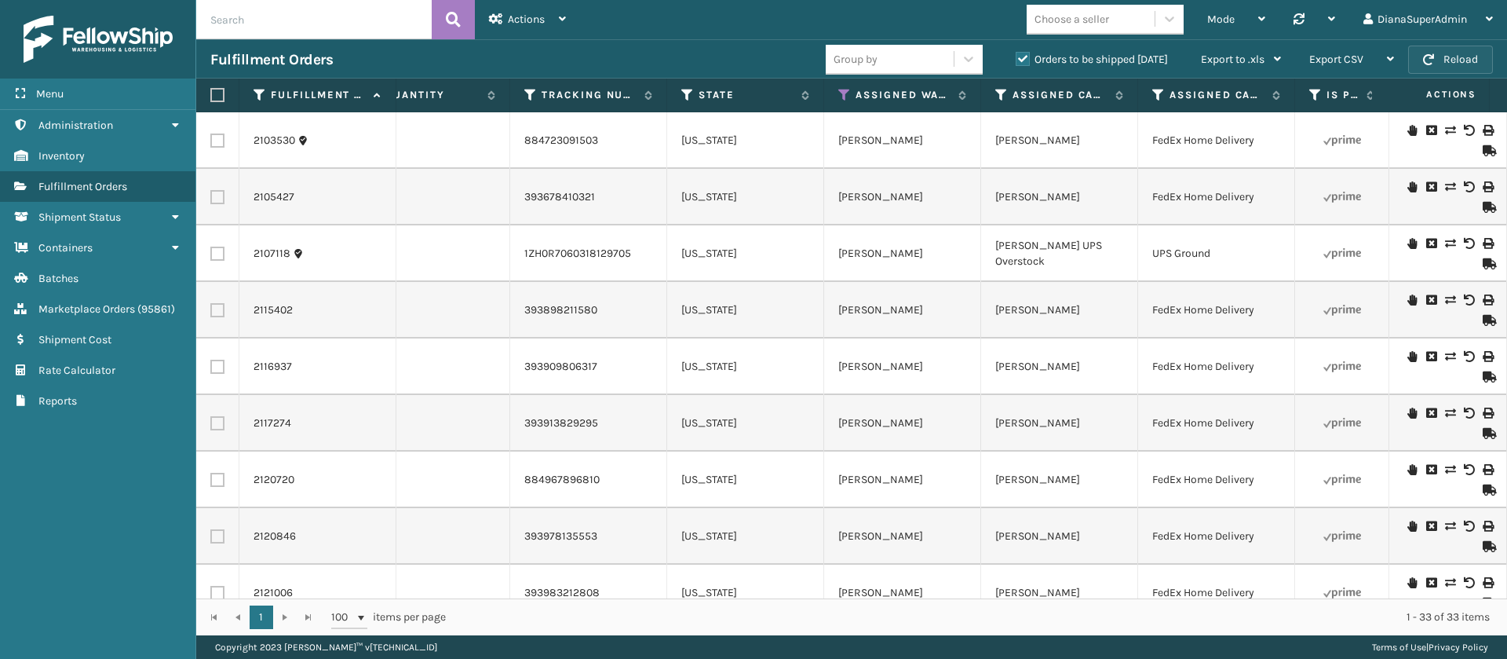
click at [1445, 48] on button "Reload" at bounding box center [1450, 60] width 85 height 28
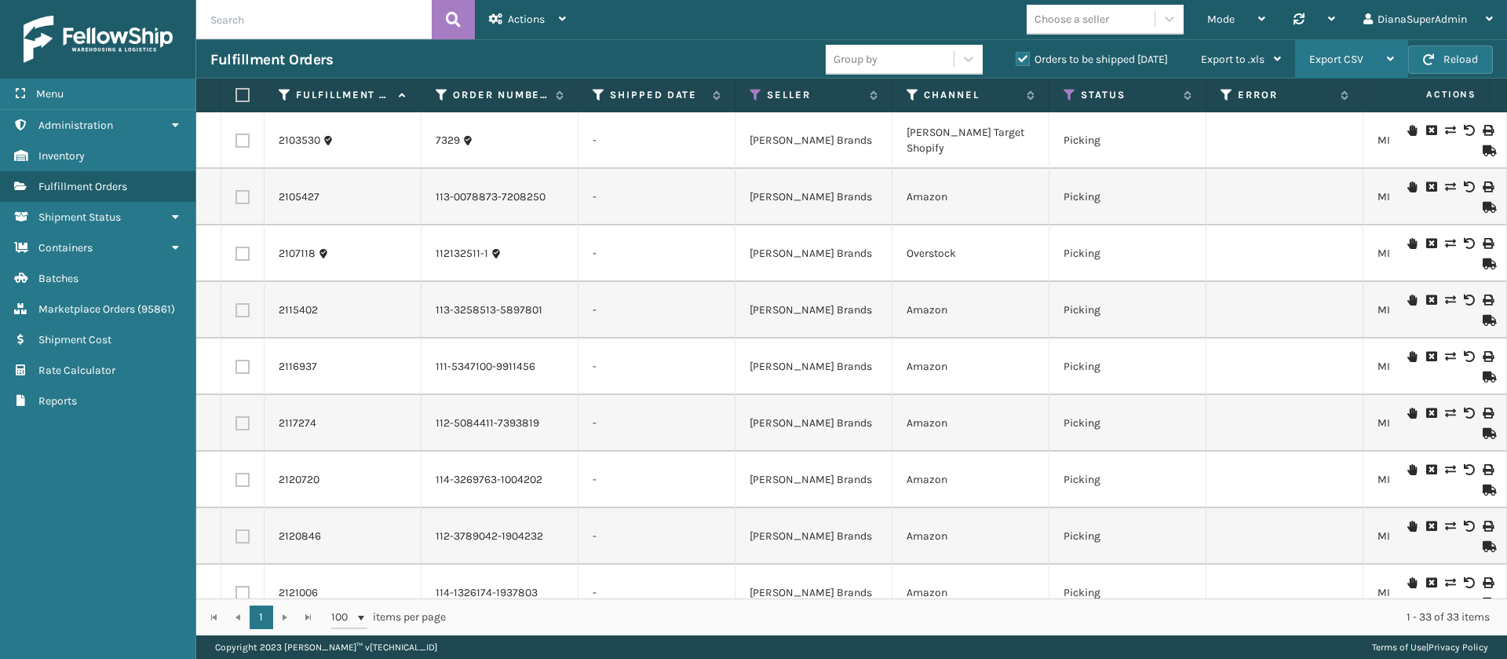
click at [1347, 46] on div "Export CSV" at bounding box center [1351, 59] width 85 height 39
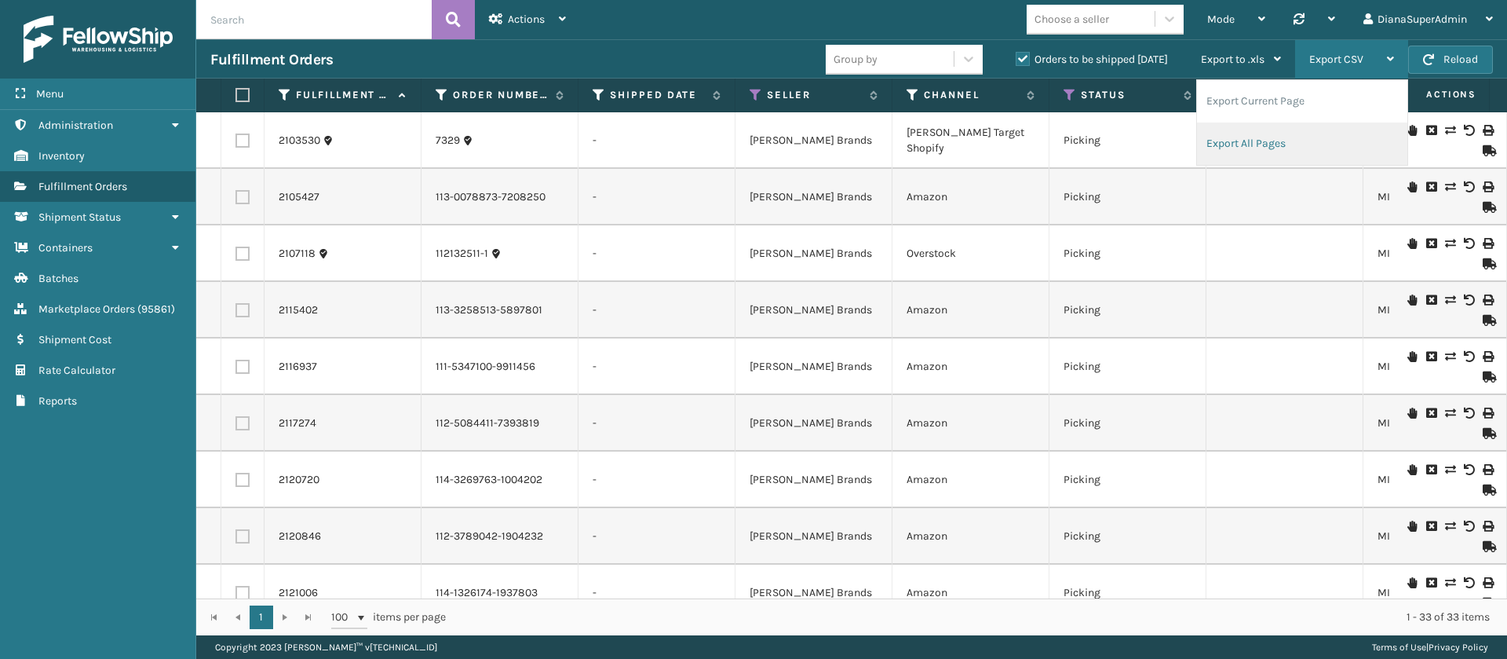
click at [1253, 137] on li "Export All Pages" at bounding box center [1302, 143] width 210 height 42
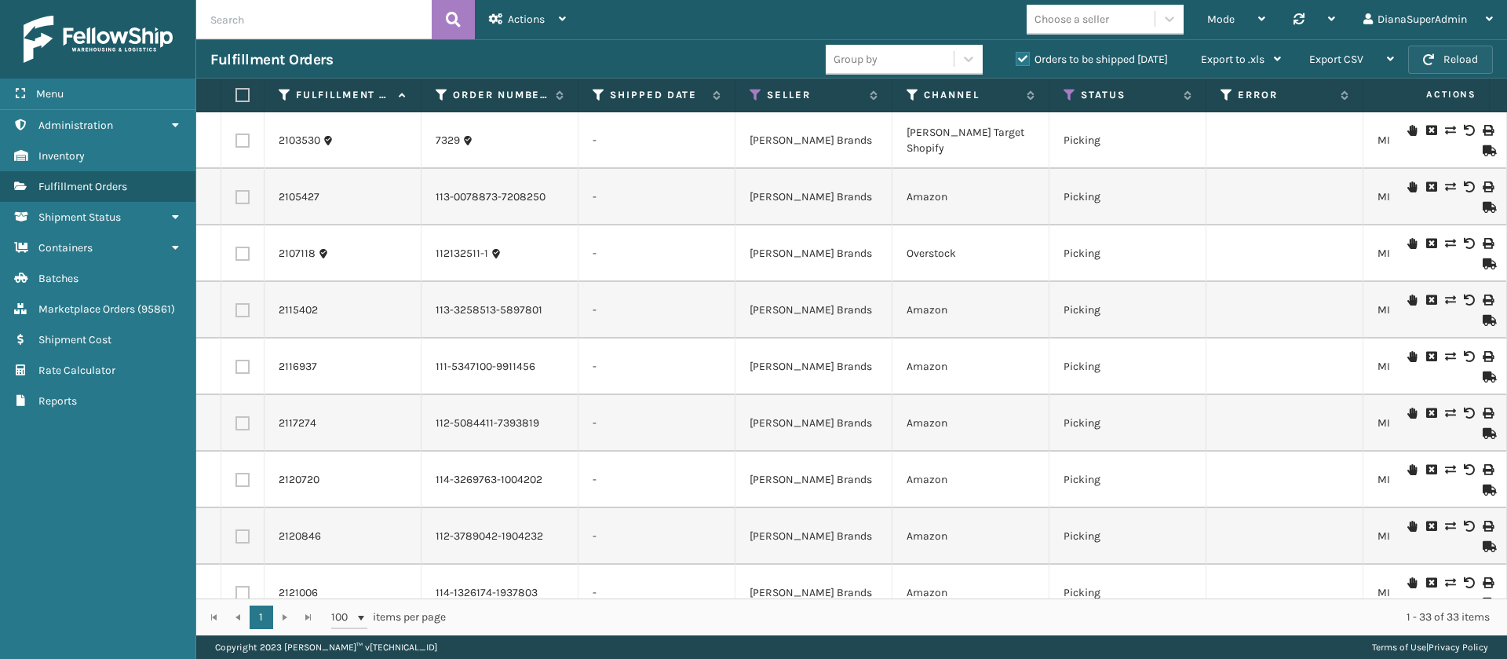
click at [1470, 50] on button "Reload" at bounding box center [1450, 60] width 85 height 28
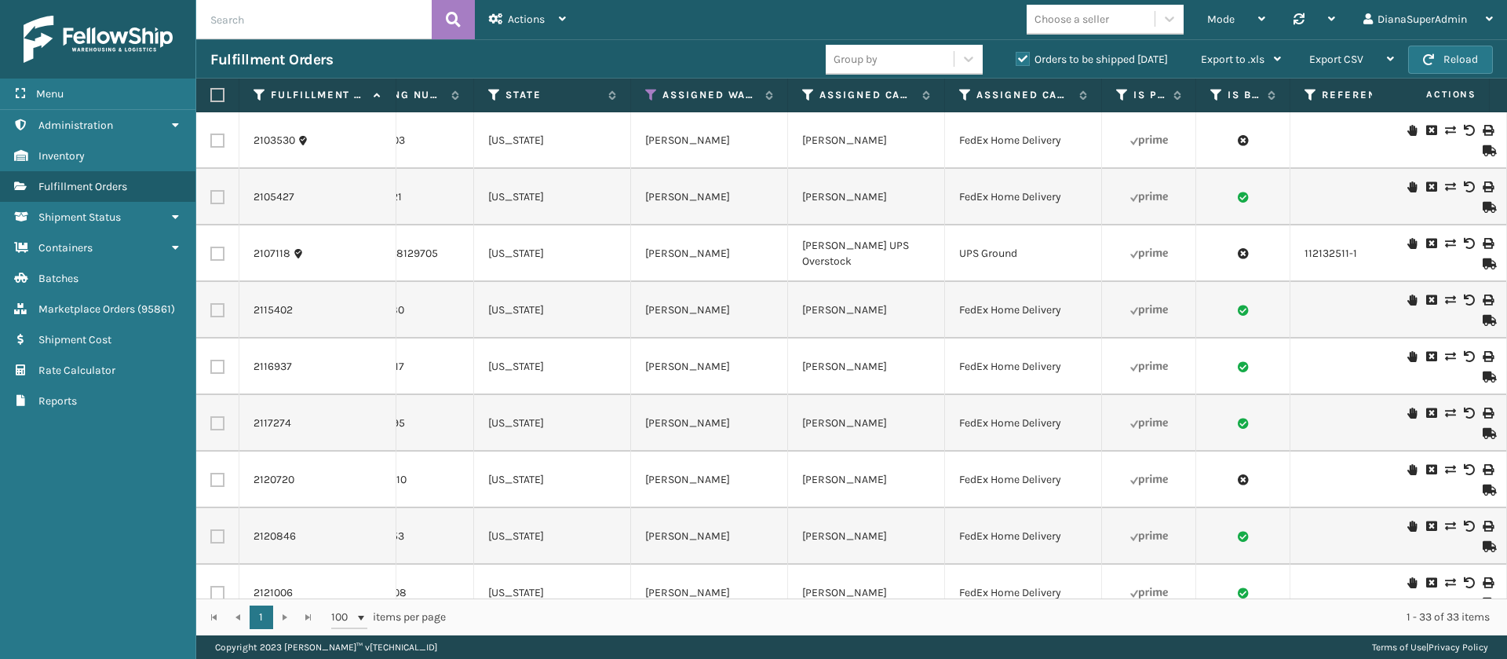
scroll to position [0, 1330]
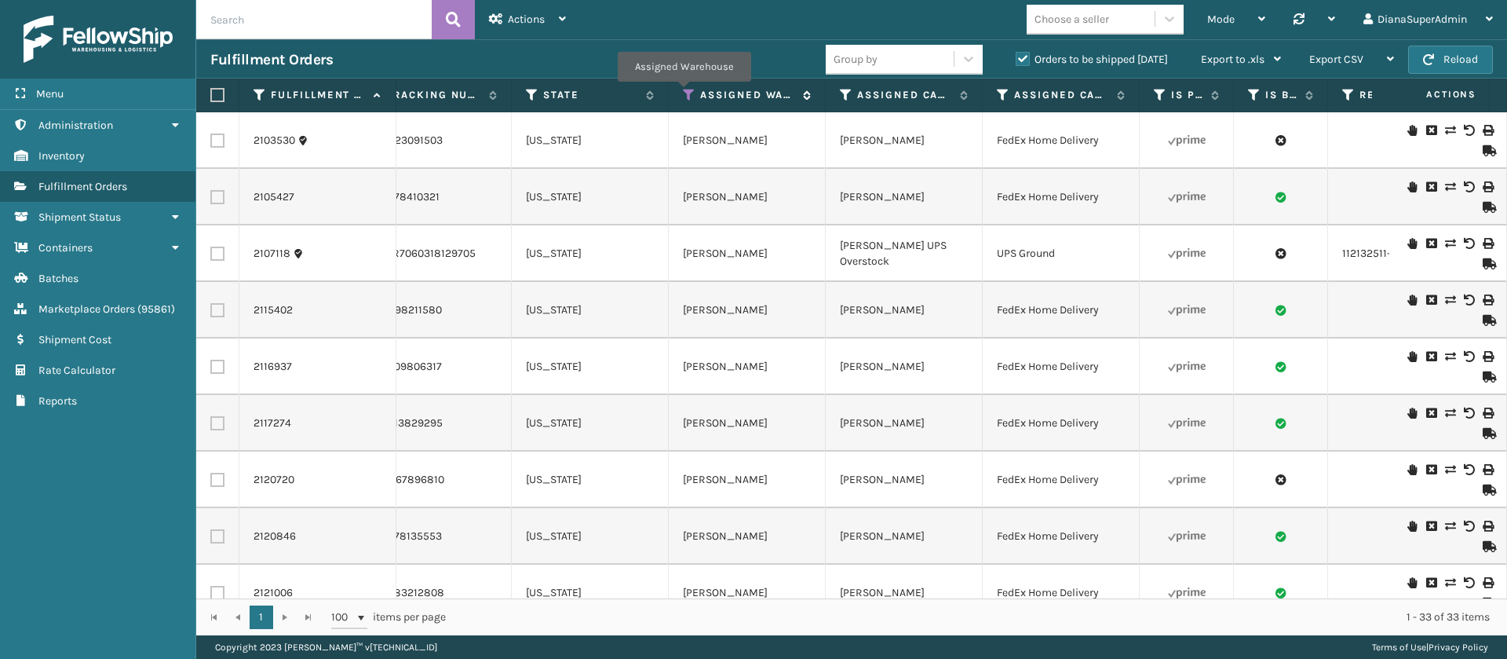
click at [684, 93] on icon at bounding box center [689, 95] width 13 height 14
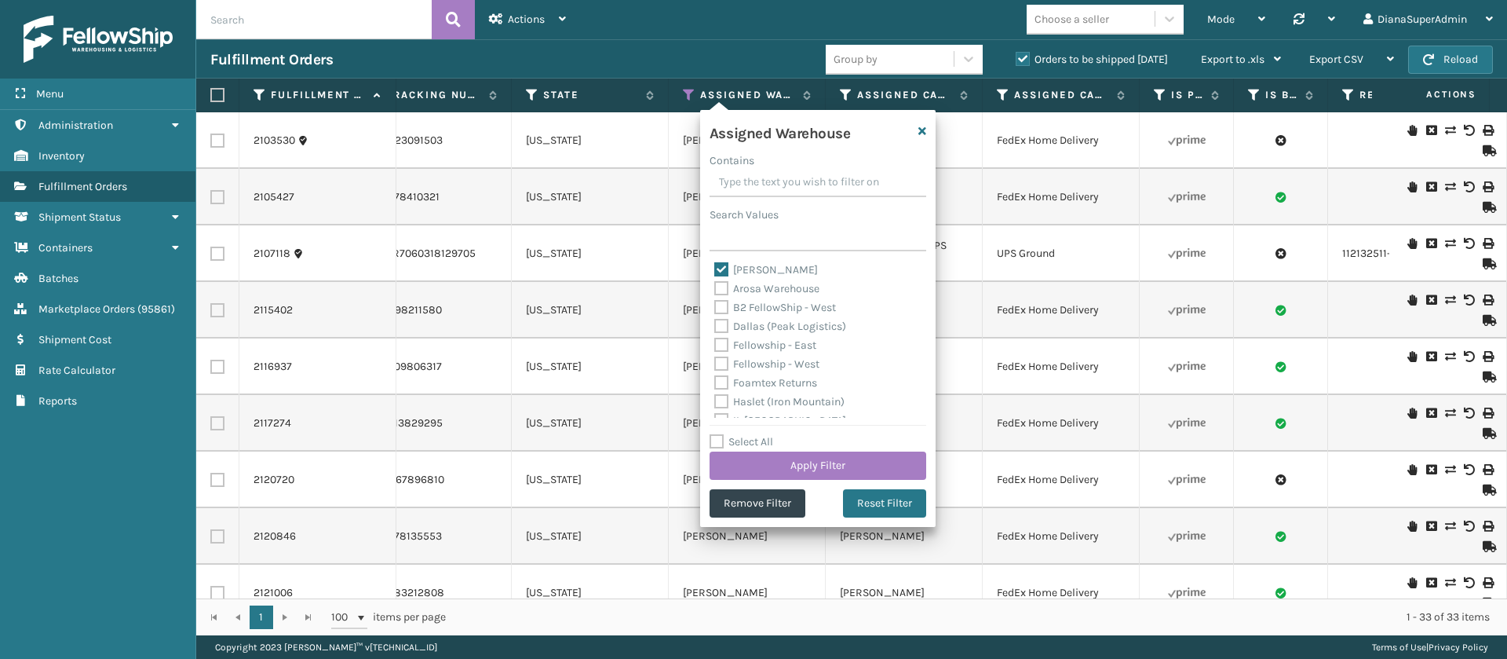
click at [720, 267] on label "[PERSON_NAME]" at bounding box center [766, 269] width 104 height 13
click at [715, 267] on input "[PERSON_NAME]" at bounding box center [714, 266] width 1 height 10
checkbox input "false"
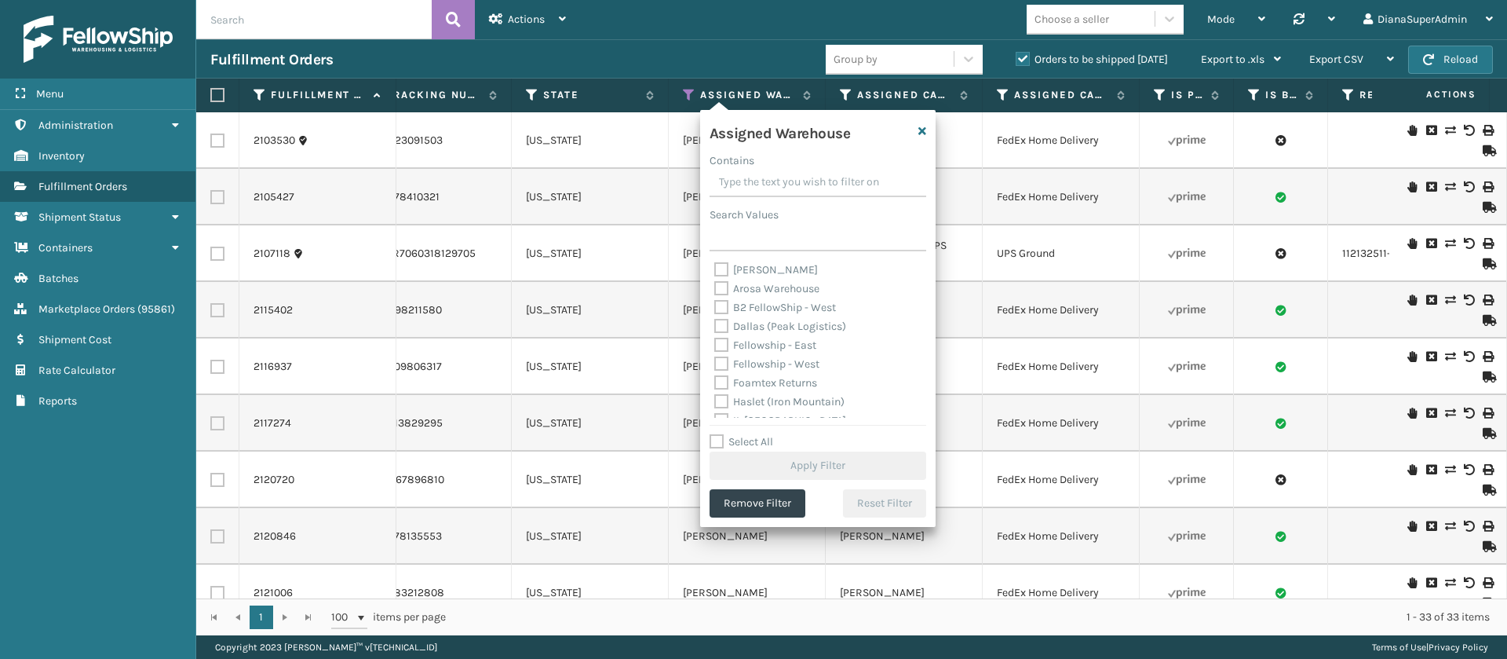
click at [721, 367] on label "Fellowship - West" at bounding box center [766, 363] width 105 height 13
click at [715, 365] on input "Fellowship - West" at bounding box center [714, 360] width 1 height 10
checkbox input "true"
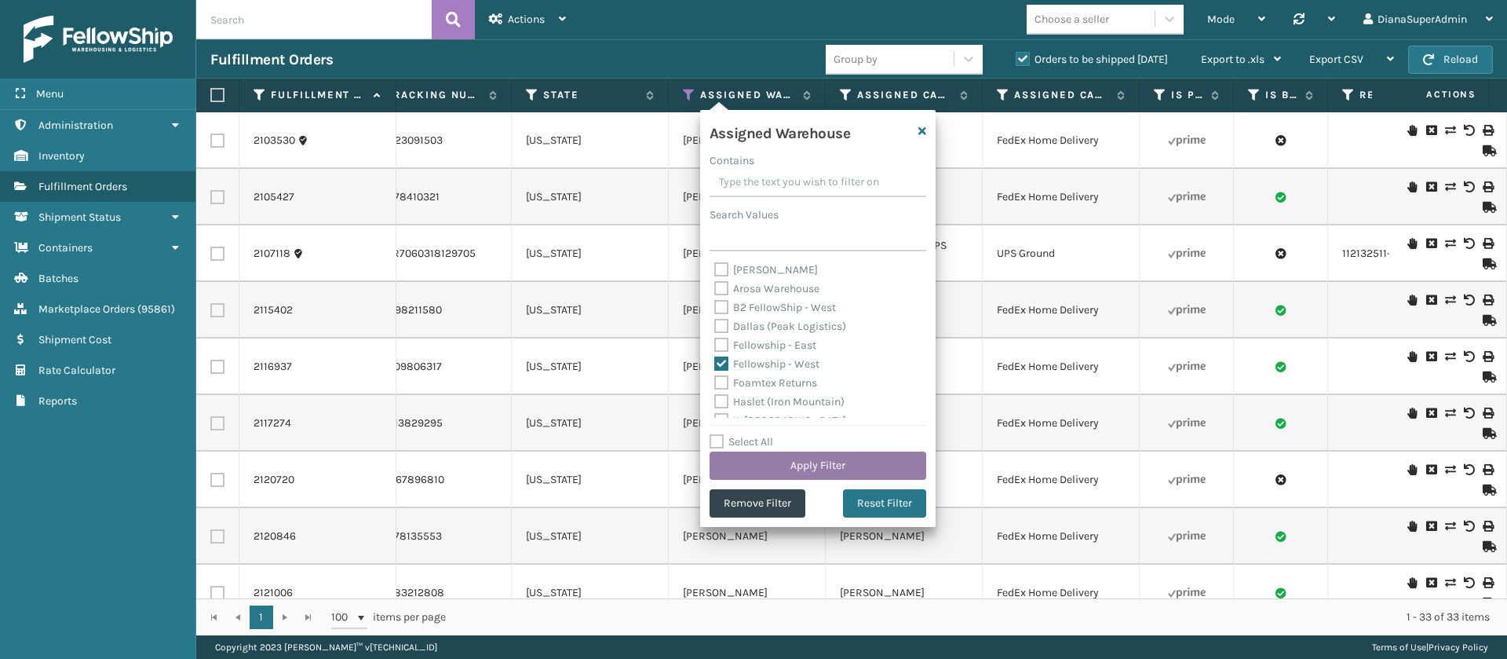
click at [831, 466] on button "Apply Filter" at bounding box center [818, 465] width 217 height 28
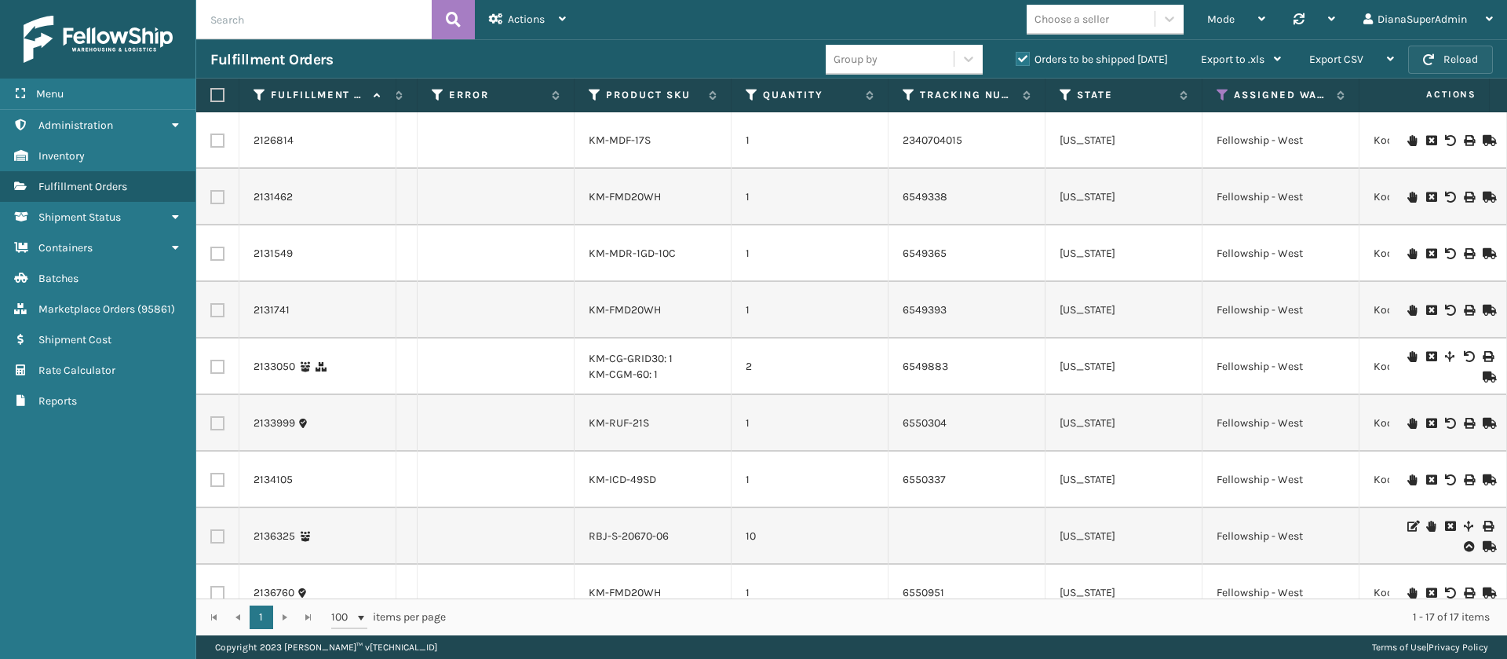
click at [1481, 62] on button "Reload" at bounding box center [1450, 60] width 85 height 28
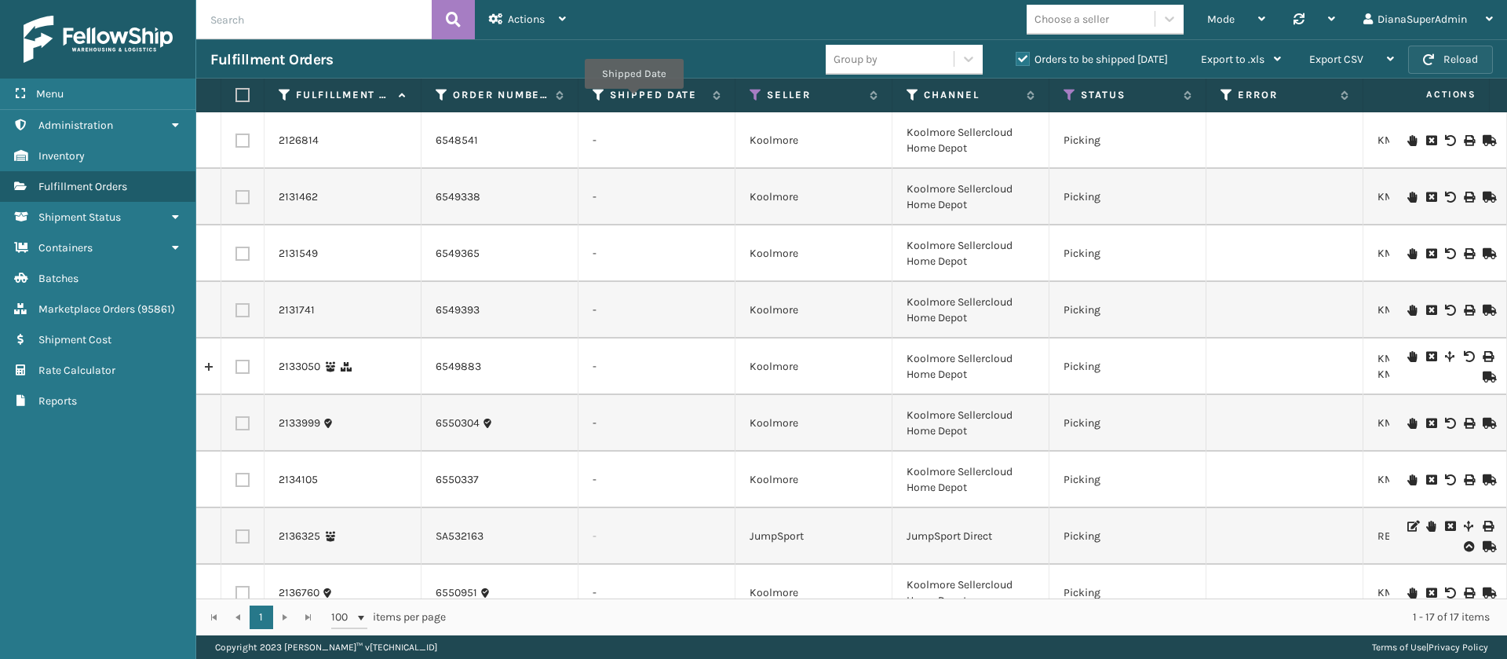
click at [1447, 68] on button "Reload" at bounding box center [1450, 60] width 85 height 28
click at [1475, 57] on button "Reload" at bounding box center [1450, 60] width 85 height 28
click at [1464, 60] on button "Reload" at bounding box center [1450, 60] width 85 height 28
click at [1463, 57] on button "Reload" at bounding box center [1450, 60] width 85 height 28
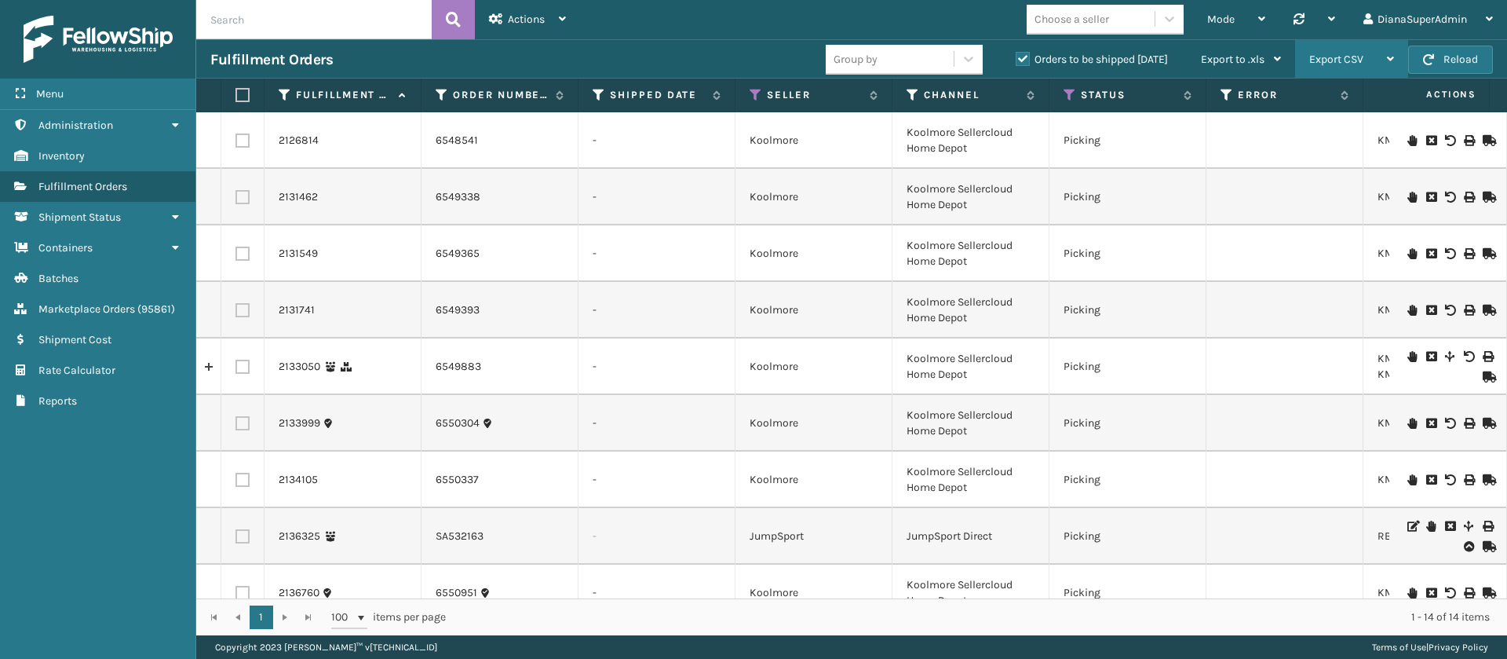
click at [1357, 55] on span "Export CSV" at bounding box center [1336, 59] width 54 height 13
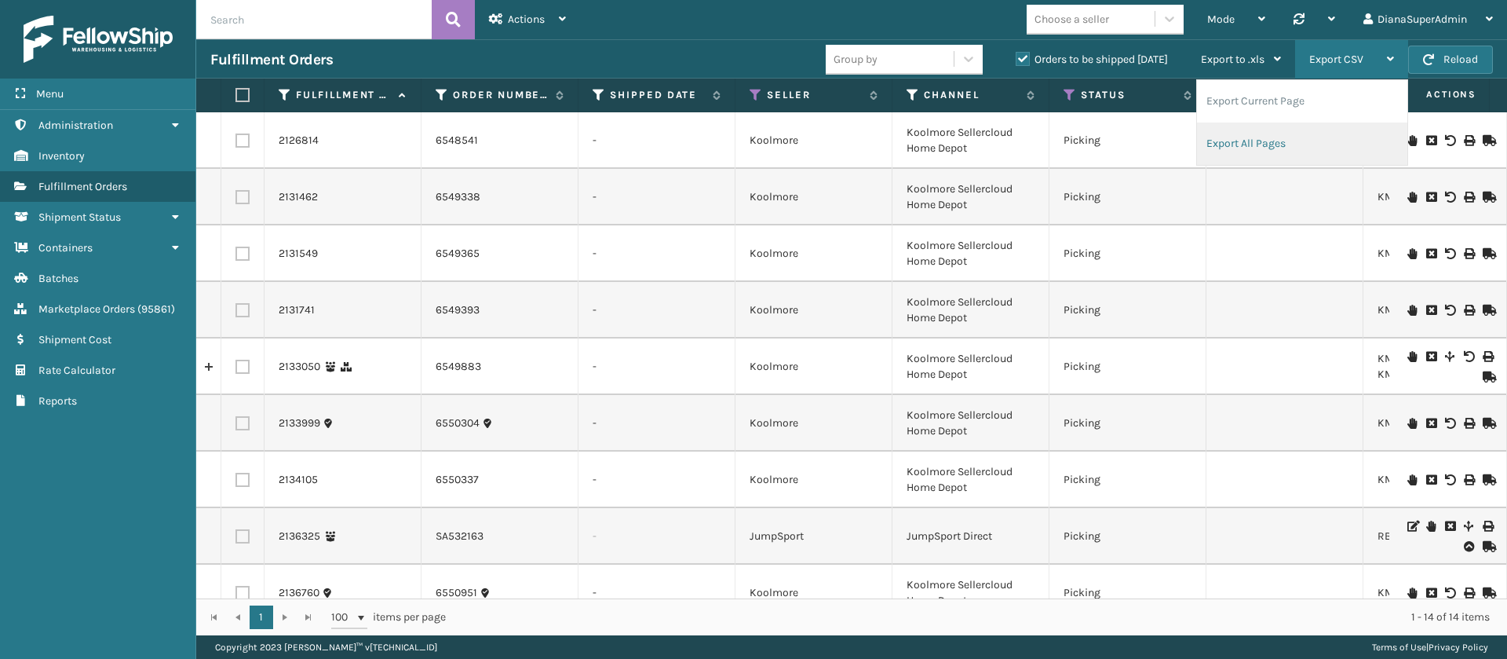
click at [1277, 140] on li "Export All Pages" at bounding box center [1302, 143] width 210 height 42
